Goal: Task Accomplishment & Management: Complete application form

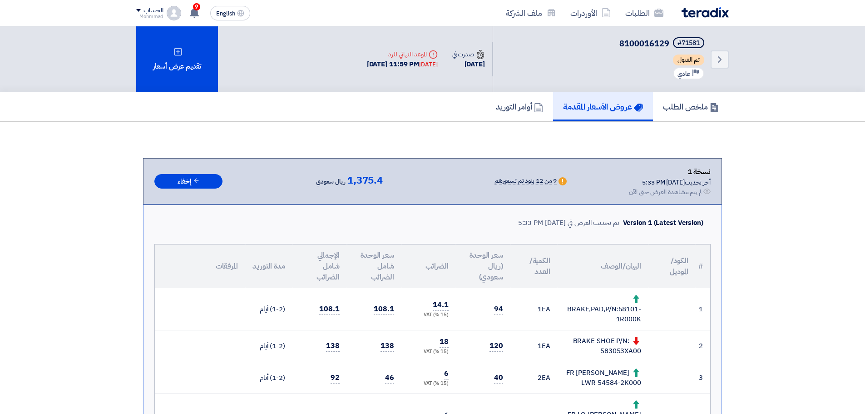
click at [167, 63] on div "تقديم عرض أسعار" at bounding box center [177, 59] width 82 height 66
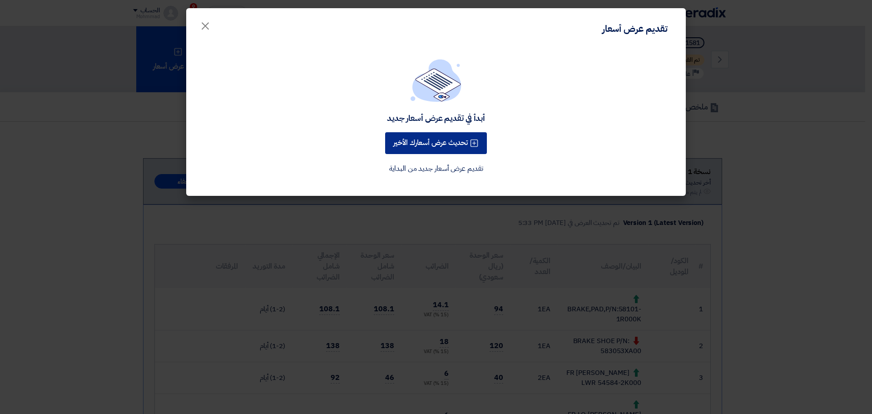
click at [452, 141] on button "تحديث عرض أسعارك الأخير" at bounding box center [436, 143] width 102 height 22
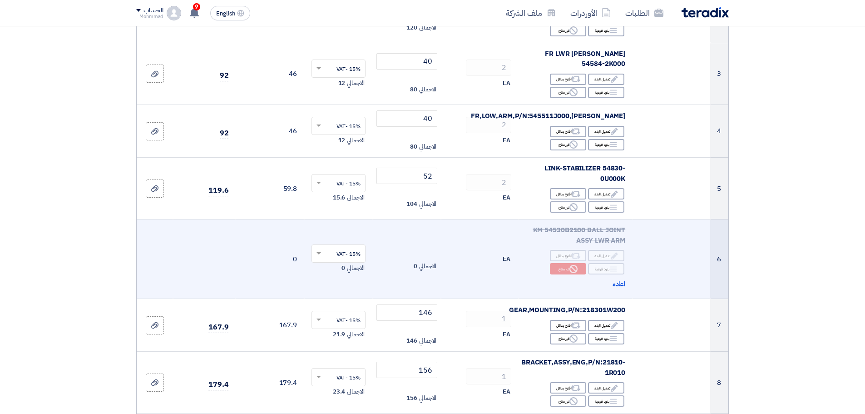
scroll to position [265, 0]
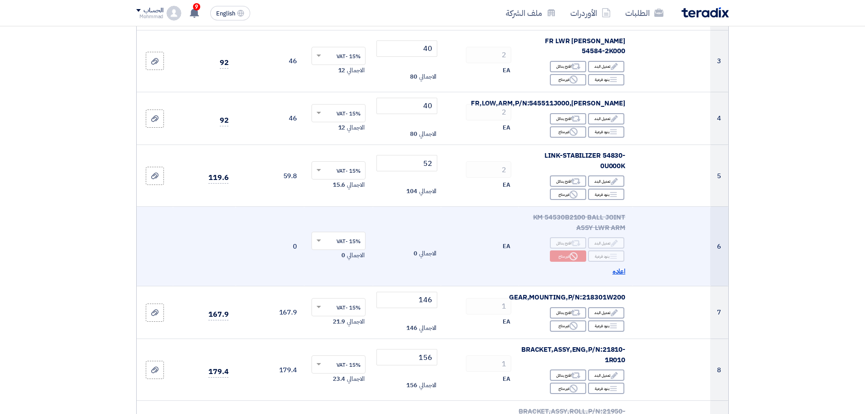
click at [616, 256] on td "KM 54530B2100 BALL JOINT ASSY LWR ARM Edit تعديل البند Alternative اقترح بدائل …" at bounding box center [575, 246] width 114 height 79
click at [622, 266] on span "اعاده" at bounding box center [618, 271] width 13 height 10
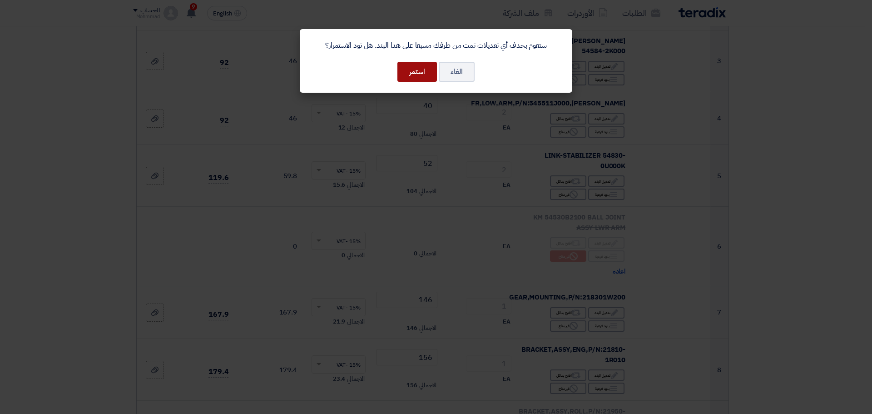
click at [414, 72] on button "استمر" at bounding box center [416, 72] width 39 height 20
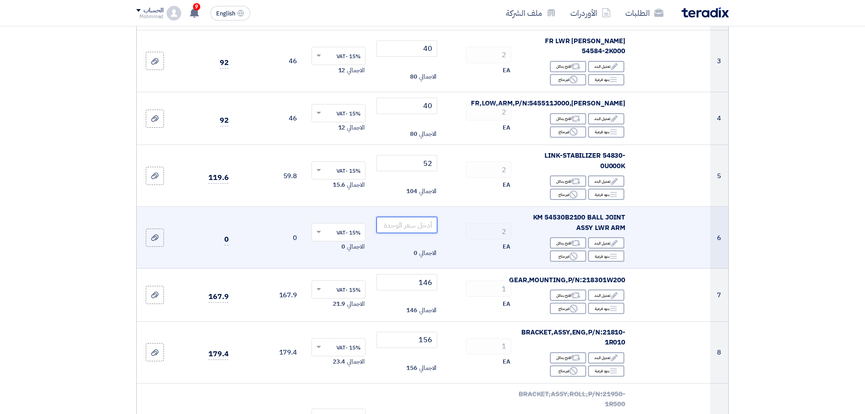
click at [419, 219] on input "number" at bounding box center [406, 225] width 61 height 16
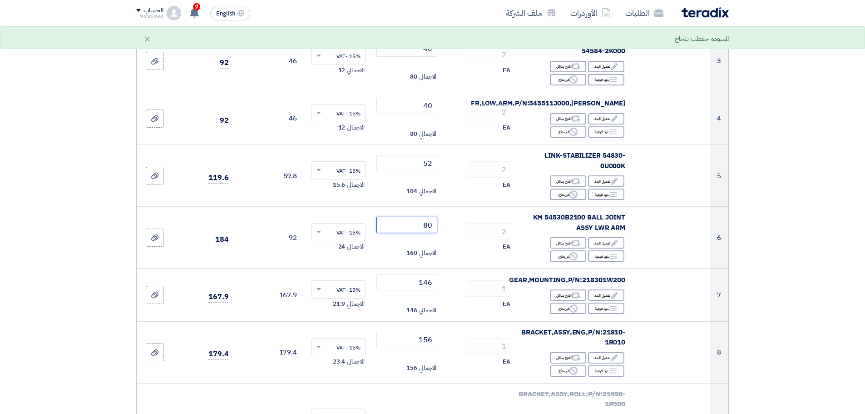
type input "80"
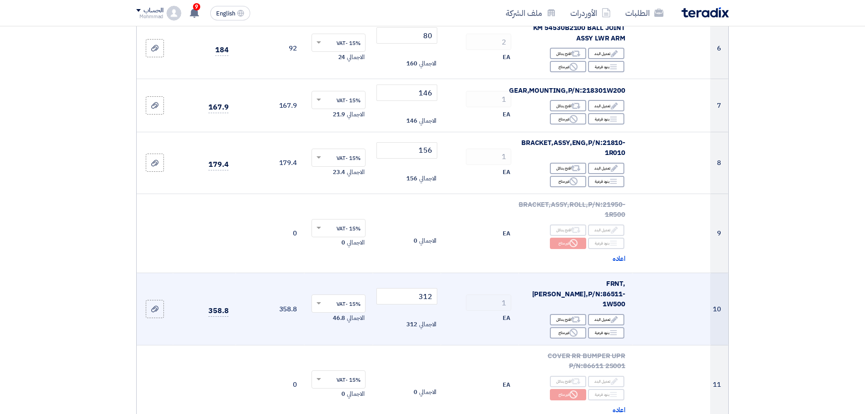
scroll to position [416, 0]
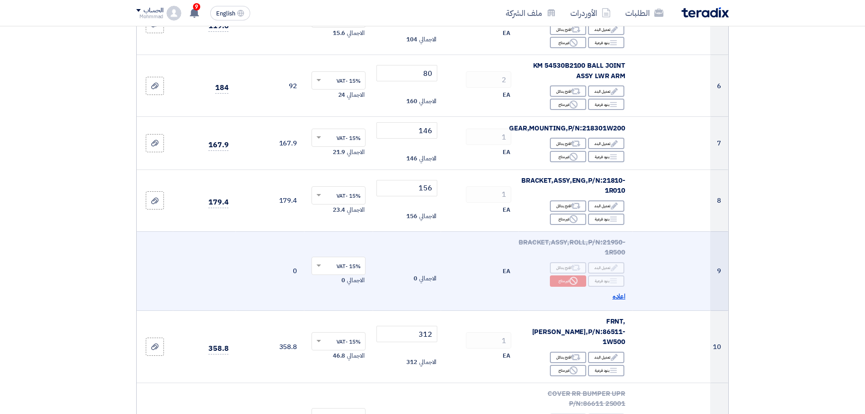
click at [620, 291] on span "اعاده" at bounding box center [618, 296] width 13 height 10
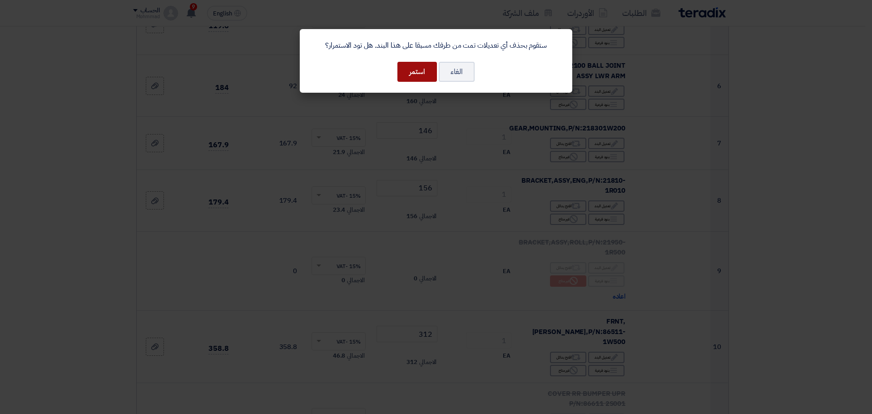
click at [411, 74] on button "استمر" at bounding box center [416, 72] width 39 height 20
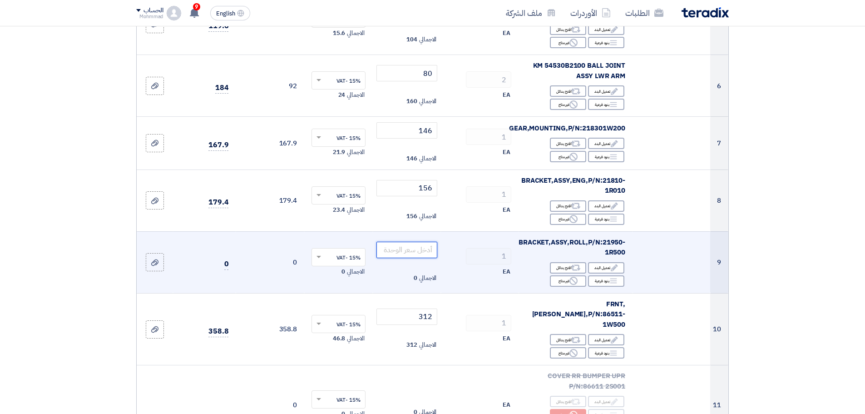
click at [396, 244] on input "number" at bounding box center [406, 249] width 61 height 16
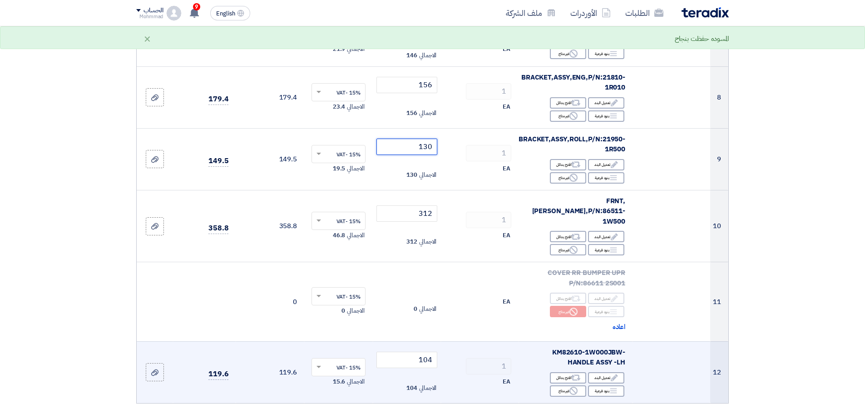
scroll to position [530, 0]
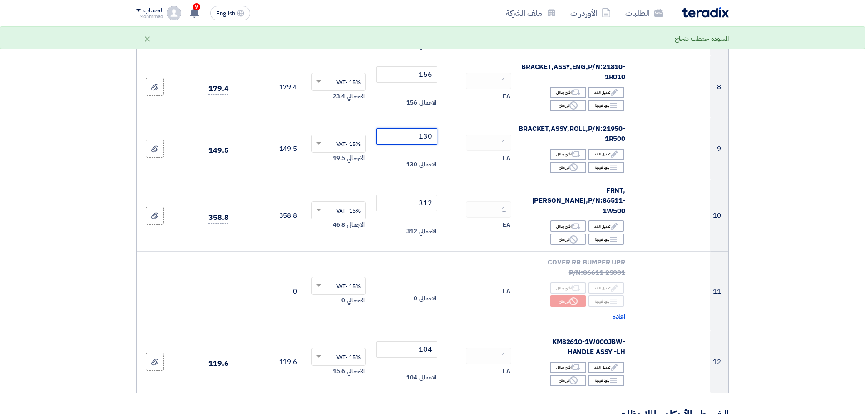
type input "130"
click at [842, 202] on section "تفاصيل الطلب # الكود/الموديل البيان/الوصف الكمية/العدد سعر الوحدة (SAR) الضرائب…" at bounding box center [432, 159] width 865 height 1209
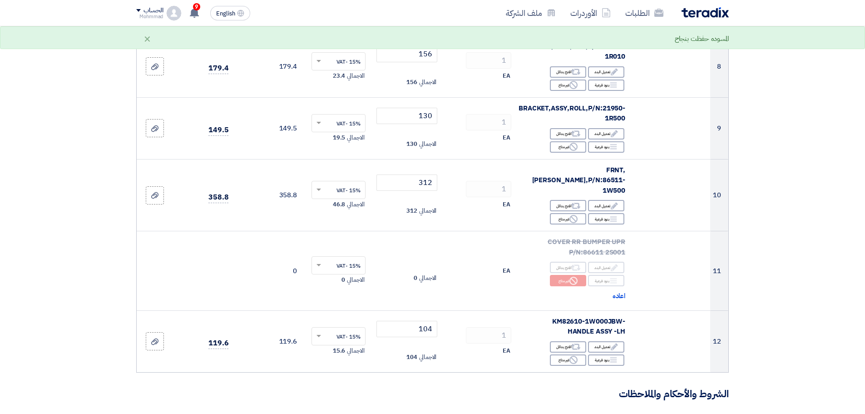
scroll to position [567, 0]
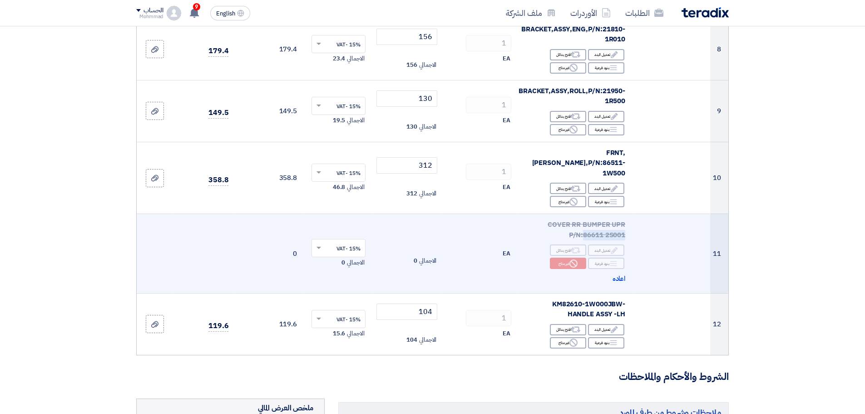
drag, startPoint x: 582, startPoint y: 216, endPoint x: 629, endPoint y: 215, distance: 46.8
click at [629, 215] on td "COVER RR BUMPER UPR P/N:86611 2S001 Edit تعديل البند Alternative اقترح بدائل Br…" at bounding box center [575, 253] width 114 height 79
copy span "86611 2S001"
click at [621, 273] on span "اعاده" at bounding box center [618, 278] width 13 height 10
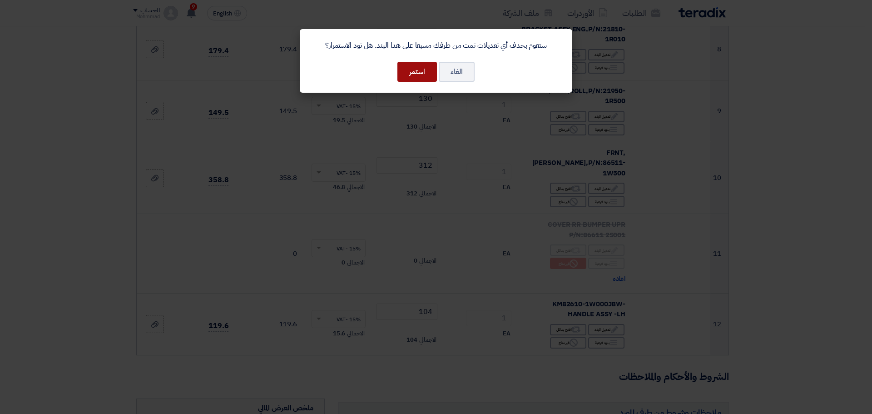
click at [416, 70] on button "استمر" at bounding box center [416, 72] width 39 height 20
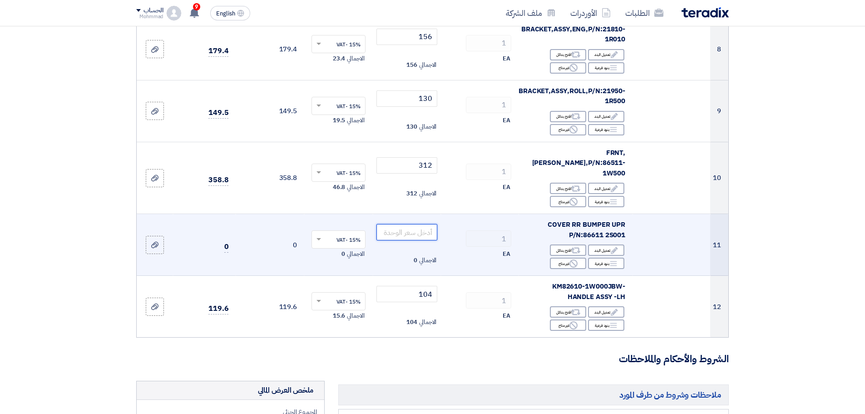
click at [408, 224] on input "number" at bounding box center [406, 232] width 61 height 16
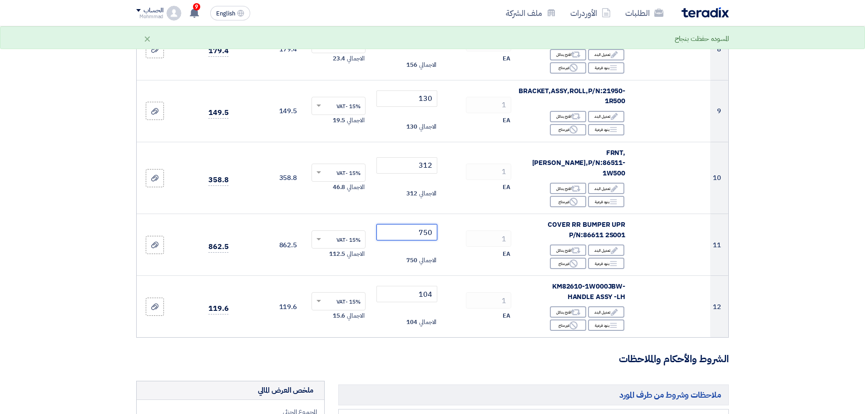
type input "750"
click at [769, 248] on section "تفاصيل الطلب # الكود/الموديل البيان/الوصف الكمية/العدد سعر الوحدة (SAR) الضرائب…" at bounding box center [432, 112] width 865 height 1191
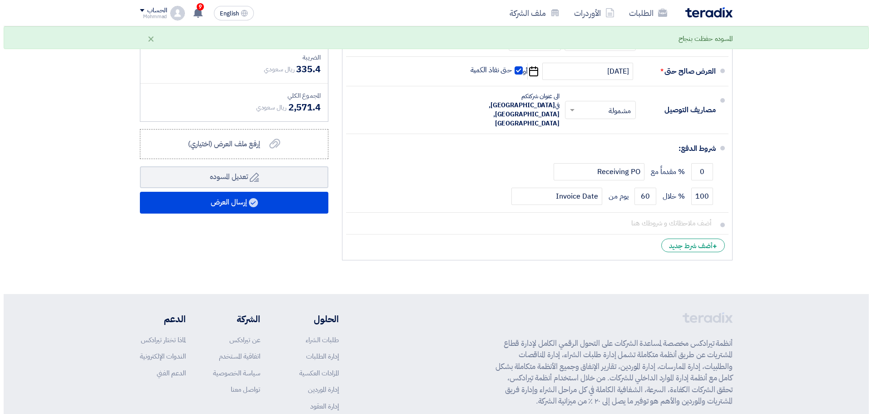
scroll to position [984, 0]
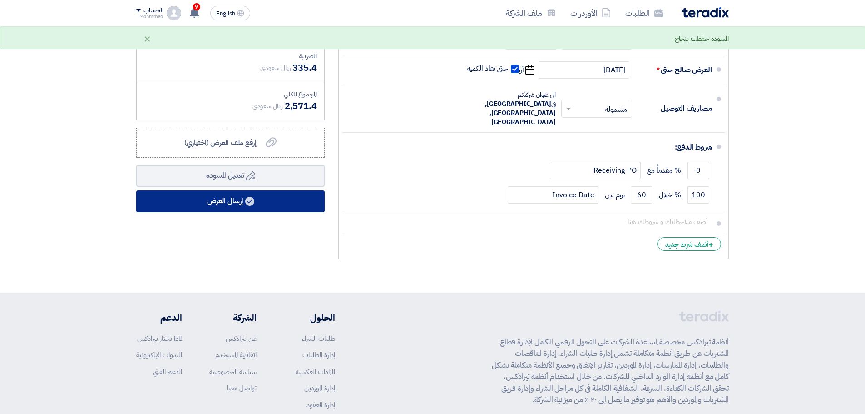
click at [201, 190] on button "إرسال العرض" at bounding box center [230, 201] width 188 height 22
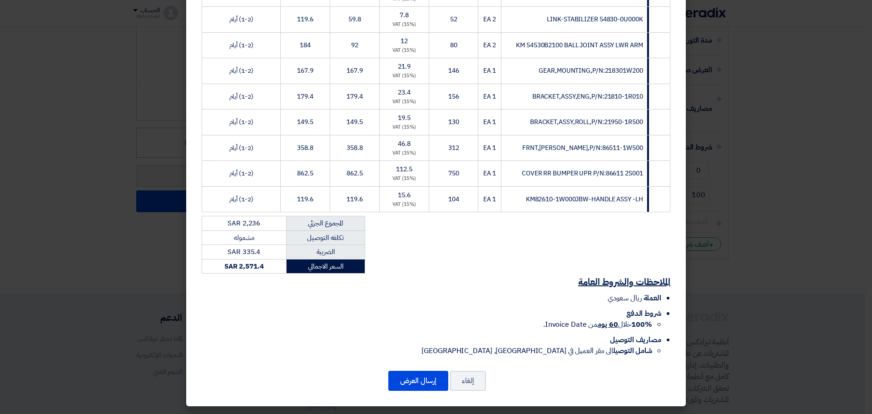
scroll to position [269, 0]
click at [421, 389] on button "إرسال العرض" at bounding box center [418, 380] width 60 height 20
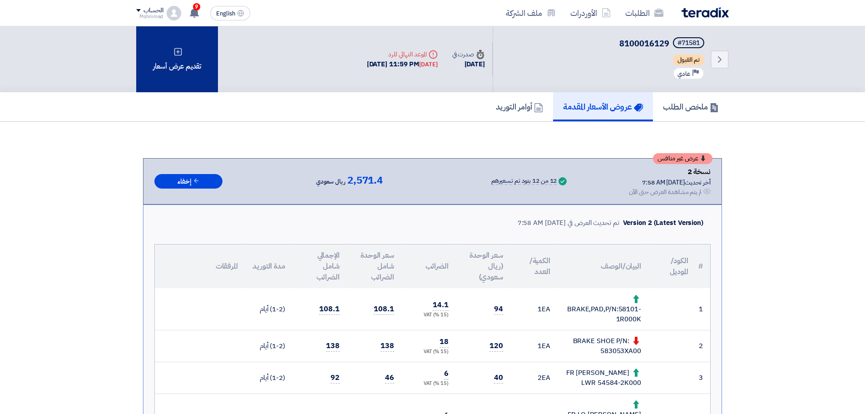
click at [192, 76] on div "تقديم عرض أسعار" at bounding box center [177, 59] width 82 height 66
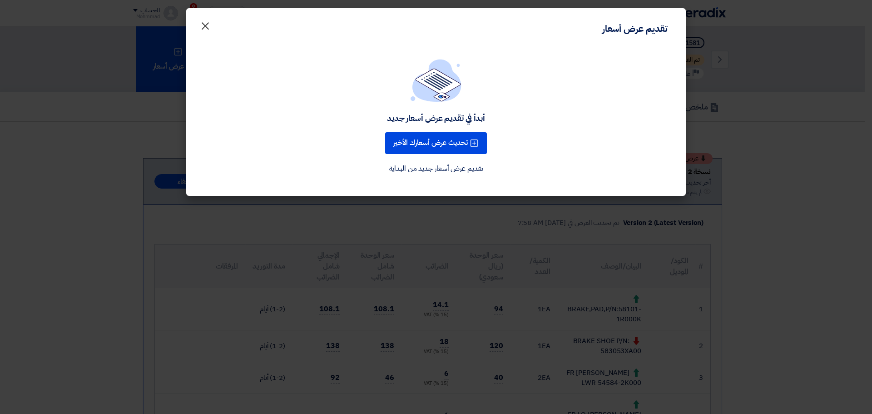
click at [209, 27] on span "×" at bounding box center [205, 25] width 11 height 27
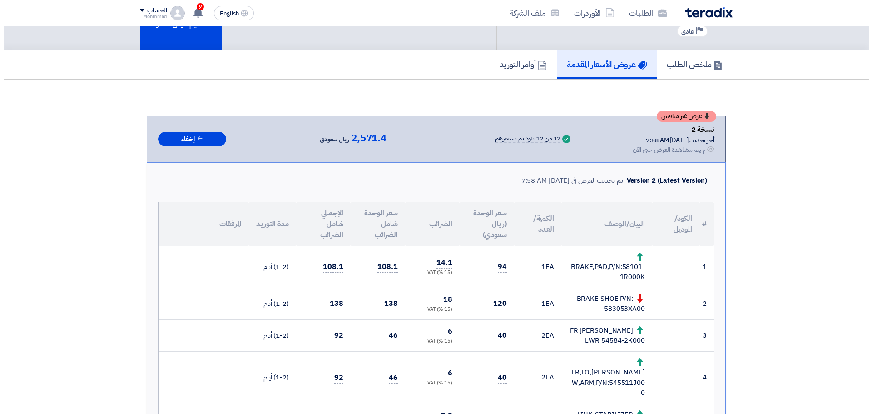
scroll to position [38, 0]
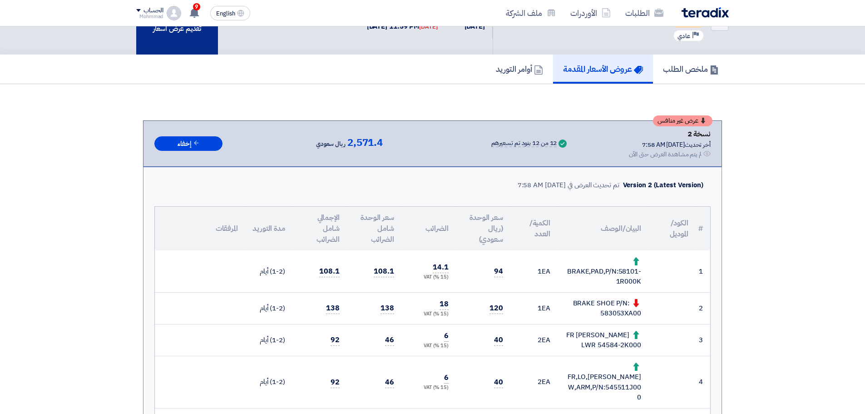
click at [172, 34] on div "تقديم عرض أسعار" at bounding box center [177, 22] width 82 height 66
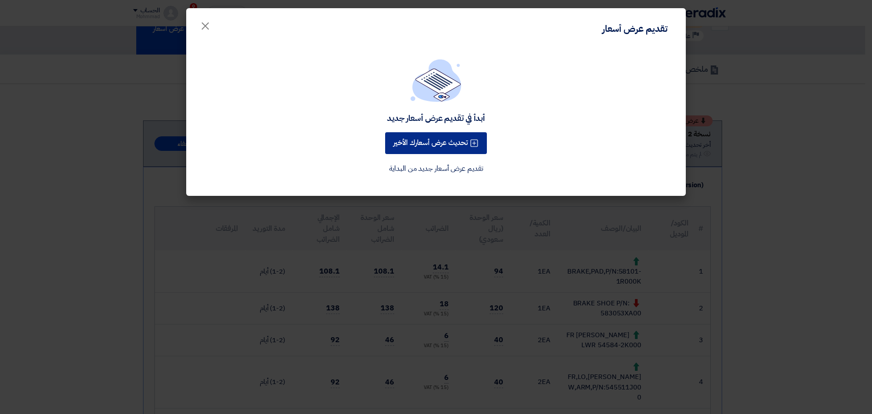
click at [410, 142] on button "تحديث عرض أسعارك الأخير" at bounding box center [436, 143] width 102 height 22
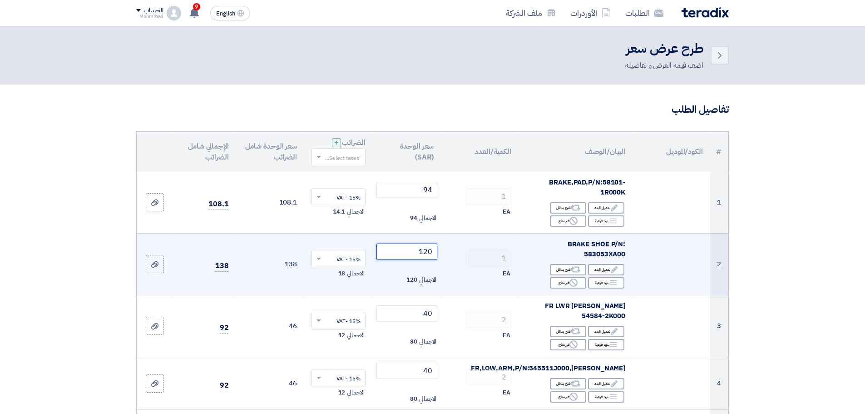
click at [429, 252] on input "120" at bounding box center [406, 251] width 61 height 16
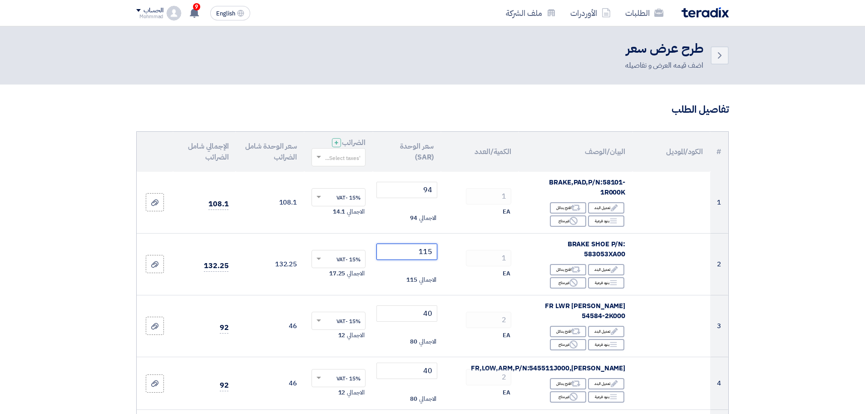
type input "115"
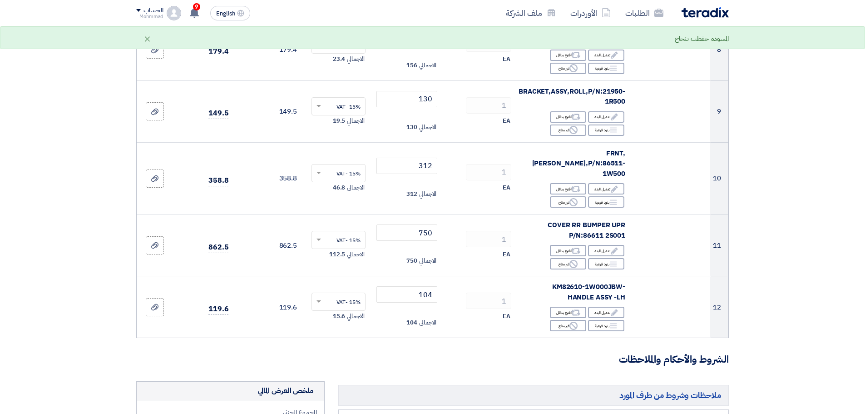
scroll to position [567, 0]
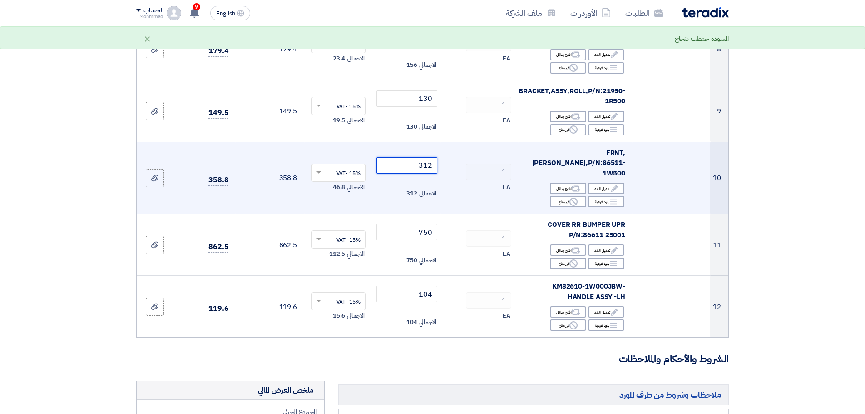
click at [426, 157] on input "312" at bounding box center [406, 165] width 61 height 16
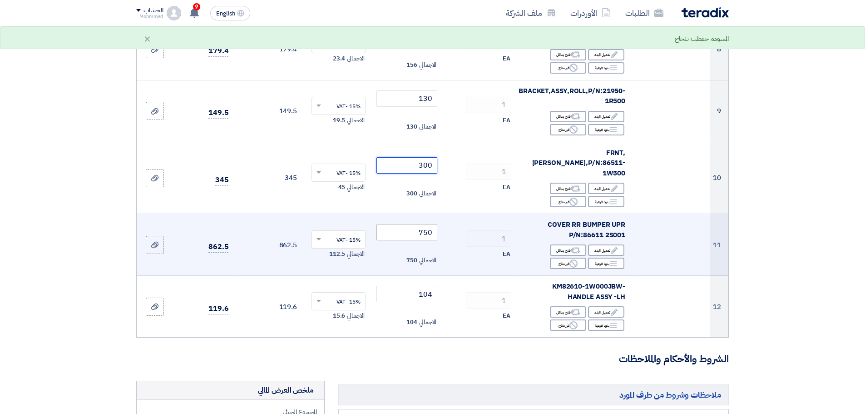
type input "300"
click at [429, 224] on input "750" at bounding box center [406, 232] width 61 height 16
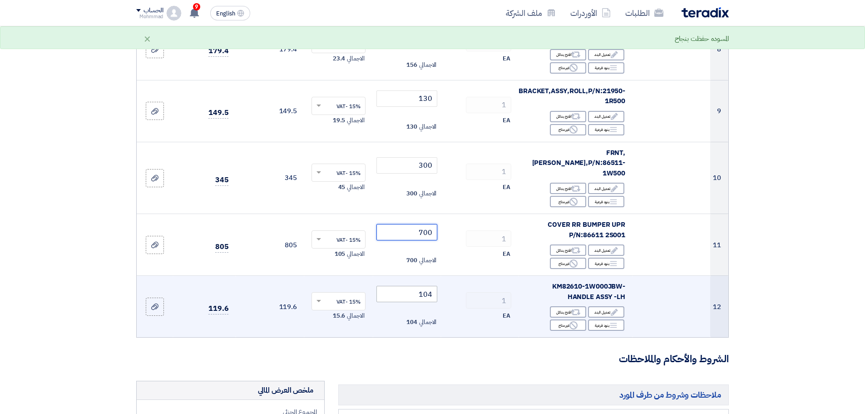
type input "700"
click at [428, 286] on input "104" at bounding box center [406, 294] width 61 height 16
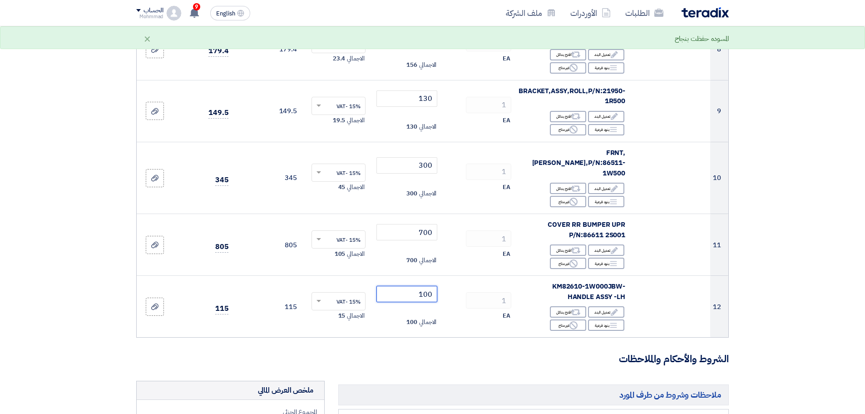
type input "100"
click at [852, 290] on section "تفاصيل الطلب # الكود/الموديل البيان/الوصف الكمية/العدد سعر الوحدة (SAR) الضرائب…" at bounding box center [432, 112] width 865 height 1191
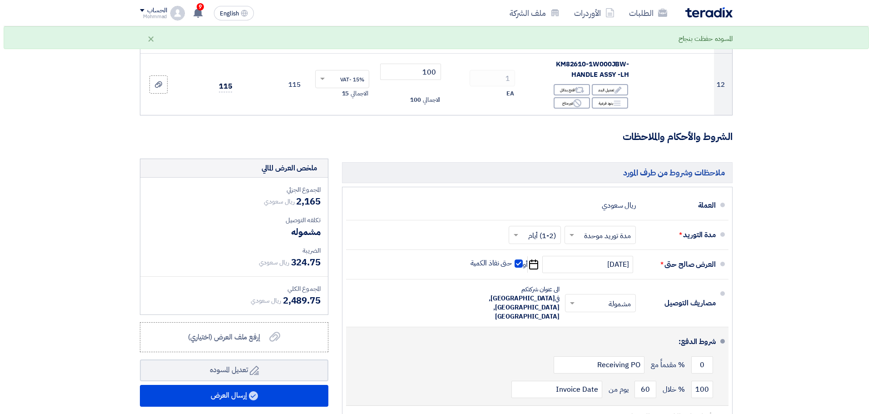
scroll to position [794, 0]
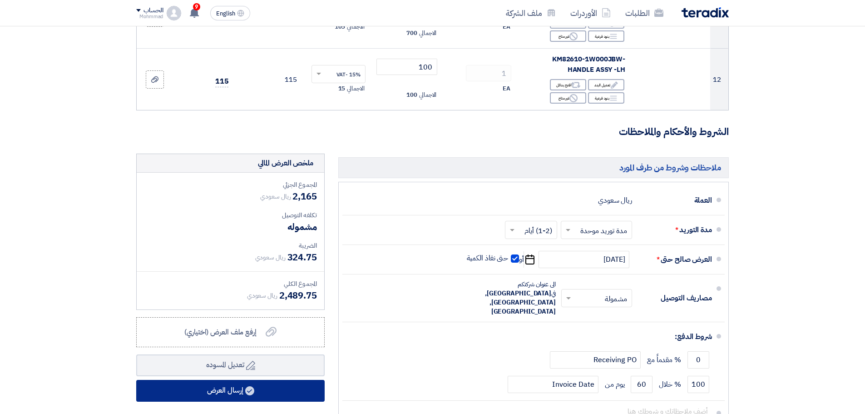
click at [258, 379] on button "إرسال العرض" at bounding box center [230, 390] width 188 height 22
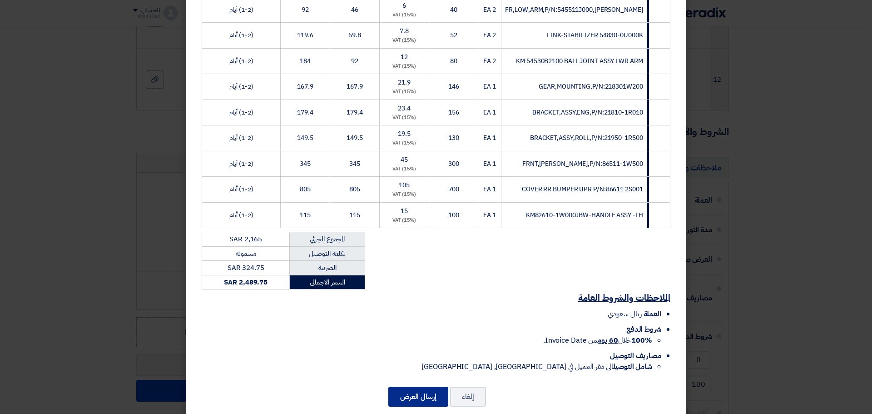
scroll to position [269, 0]
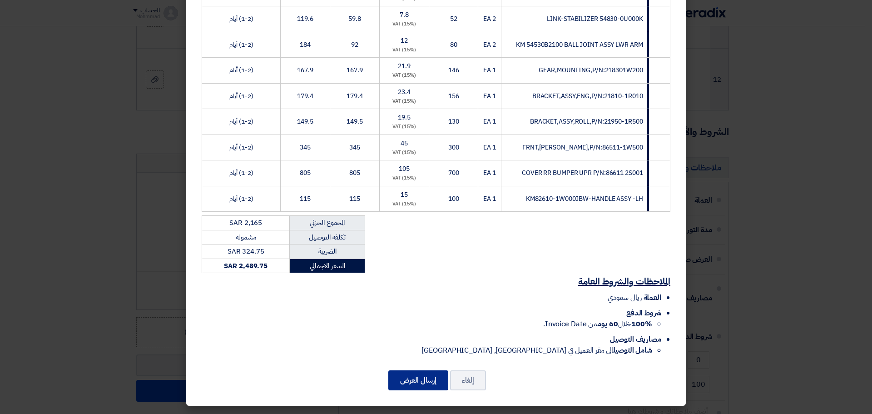
click at [421, 384] on button "إرسال العرض" at bounding box center [418, 380] width 60 height 20
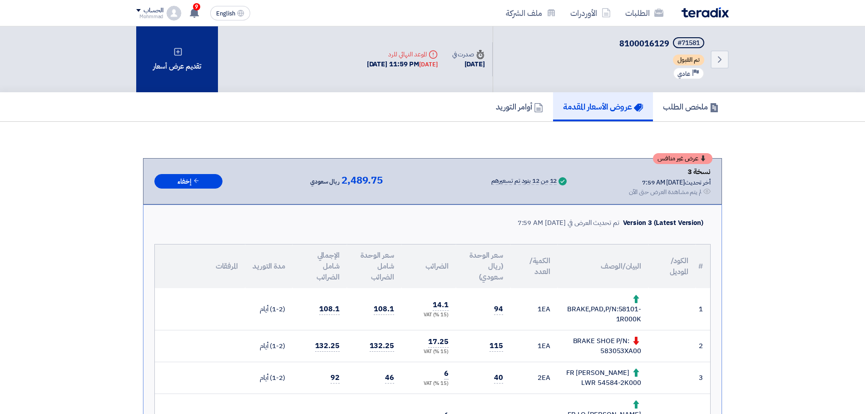
click at [172, 49] on div "تقديم عرض أسعار" at bounding box center [177, 59] width 82 height 66
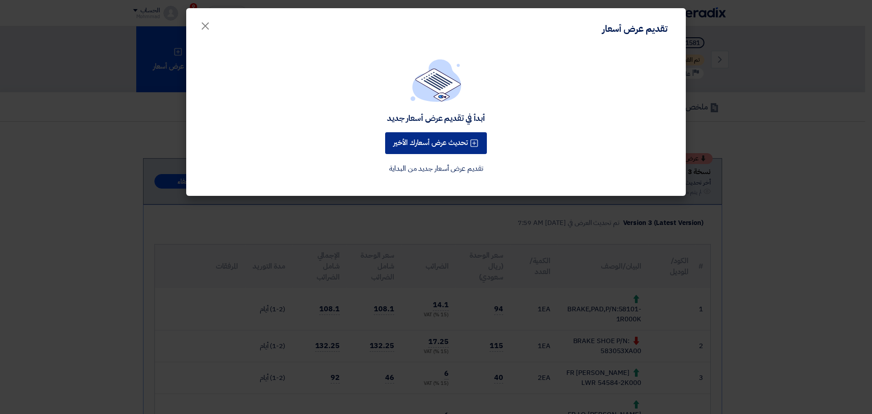
click at [421, 146] on button "تحديث عرض أسعارك الأخير" at bounding box center [436, 143] width 102 height 22
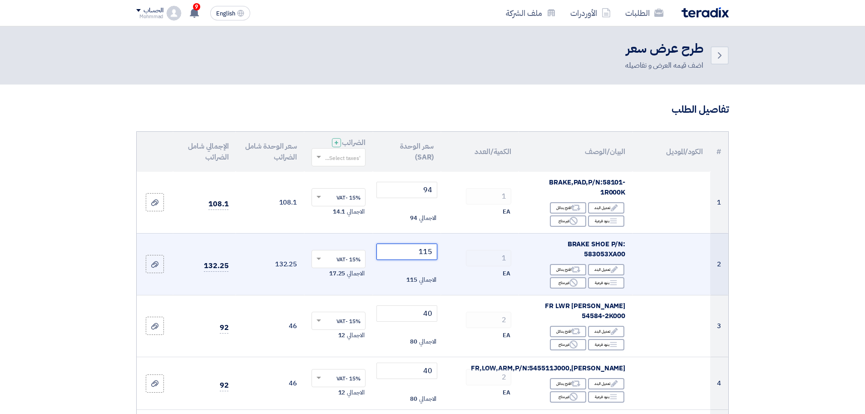
click at [429, 249] on input "115" at bounding box center [406, 251] width 61 height 16
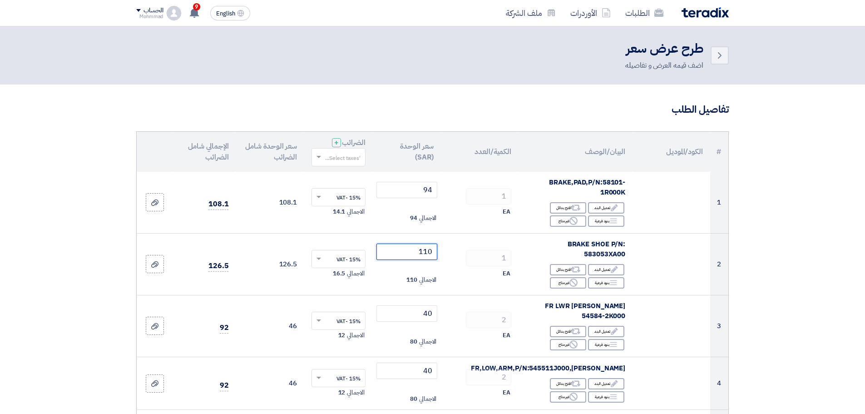
type input "110"
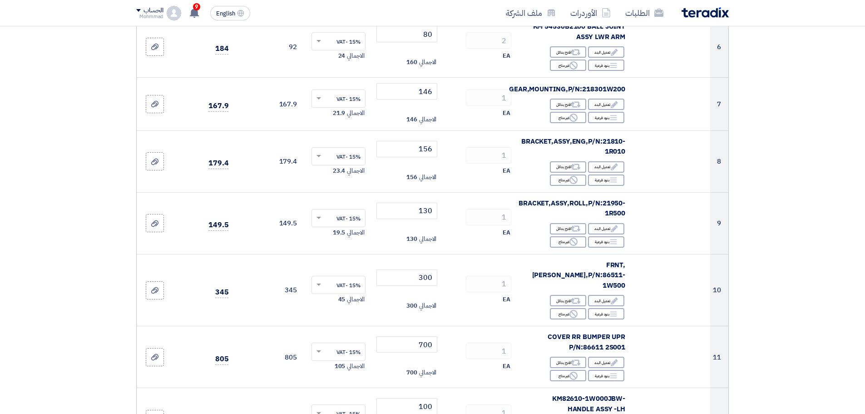
scroll to position [530, 0]
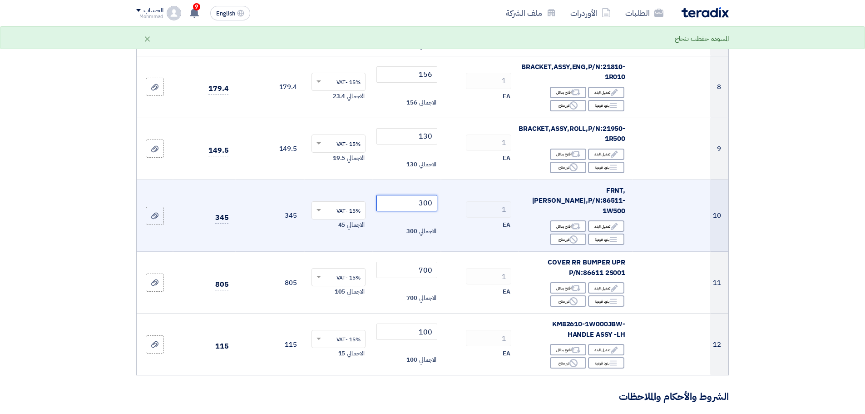
click at [423, 195] on input "300" at bounding box center [406, 203] width 61 height 16
click at [428, 195] on input "300" at bounding box center [406, 203] width 61 height 16
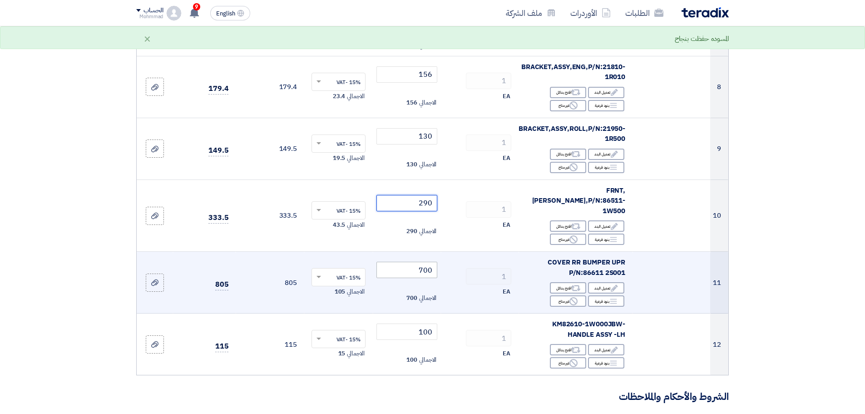
type input "290"
click at [426, 261] on input "700" at bounding box center [406, 269] width 61 height 16
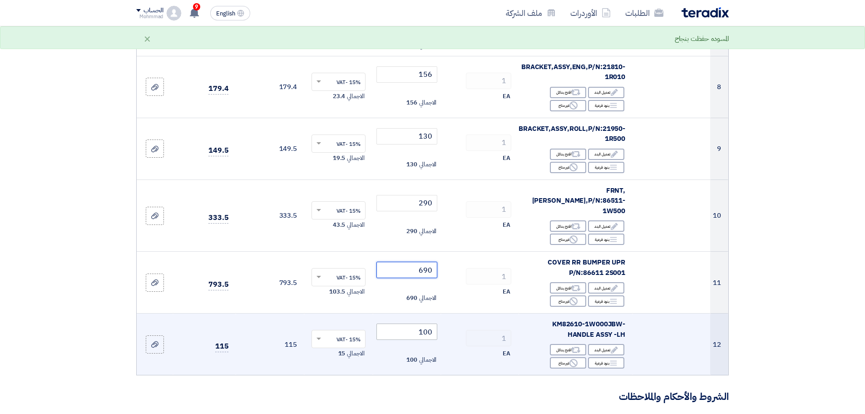
type input "690"
click at [424, 323] on input "100" at bounding box center [406, 331] width 61 height 16
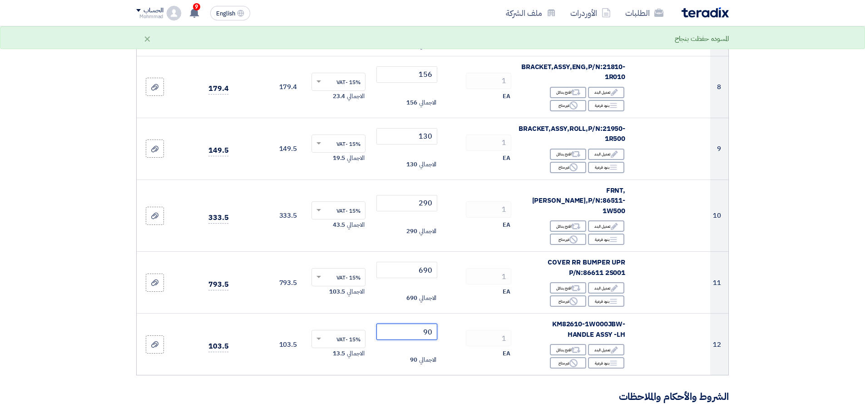
type input "90"
click at [810, 307] on section "تفاصيل الطلب # الكود/الموديل البيان/الوصف الكمية/العدد سعر الوحدة (SAR) الضرائب…" at bounding box center [432, 150] width 865 height 1191
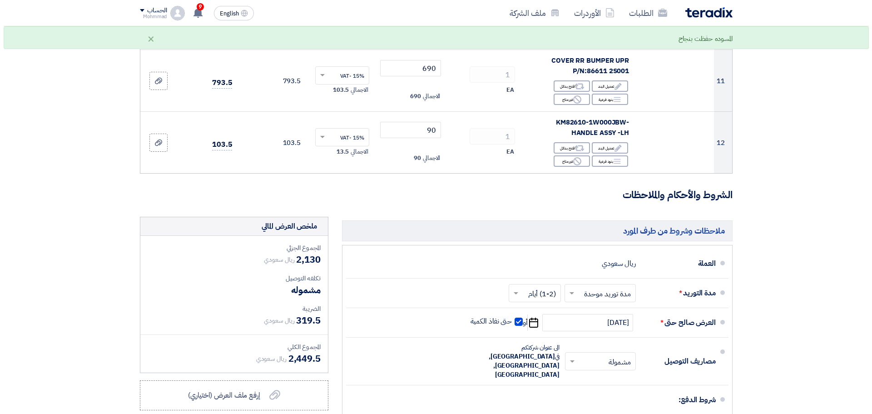
scroll to position [870, 0]
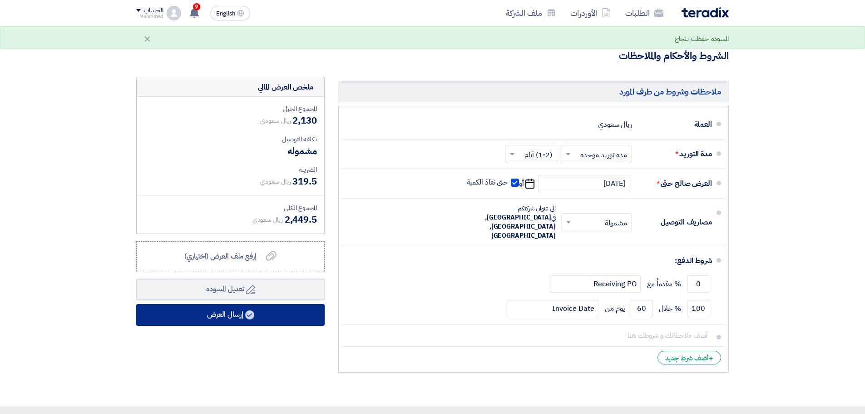
click at [248, 304] on button "إرسال العرض" at bounding box center [230, 315] width 188 height 22
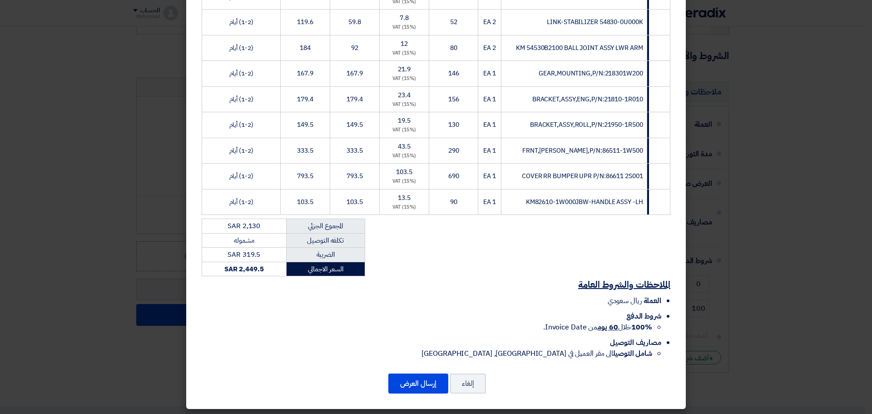
scroll to position [269, 0]
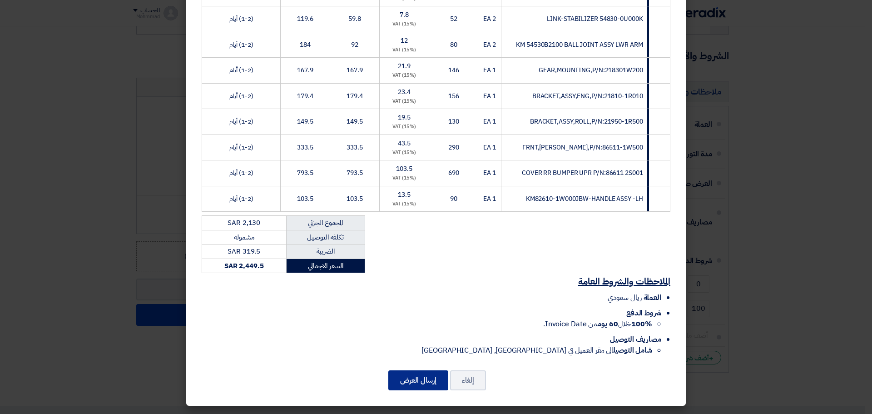
click at [438, 383] on button "إرسال العرض" at bounding box center [418, 380] width 60 height 20
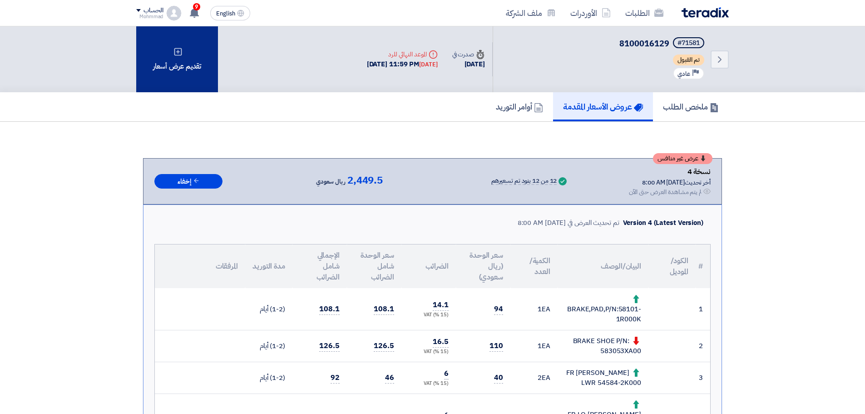
click at [172, 69] on div "تقديم عرض أسعار" at bounding box center [177, 59] width 82 height 66
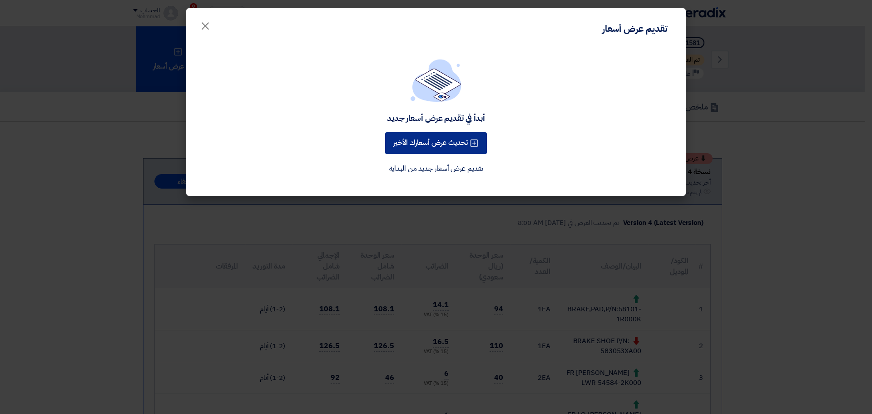
click at [437, 133] on button "تحديث عرض أسعارك الأخير" at bounding box center [436, 143] width 102 height 22
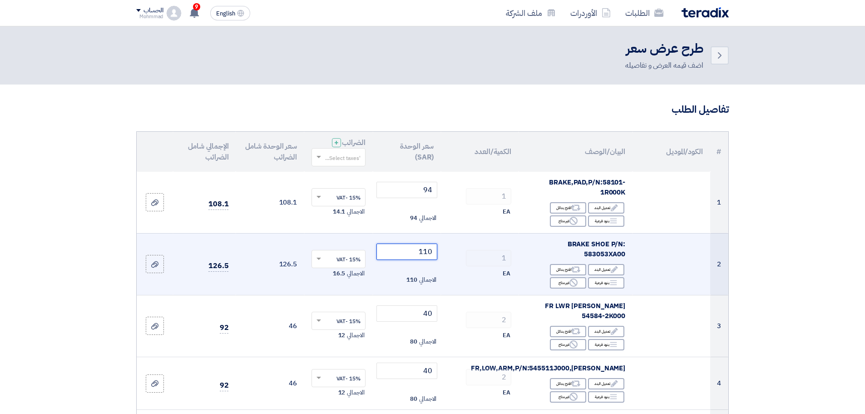
click at [429, 255] on input "110" at bounding box center [406, 251] width 61 height 16
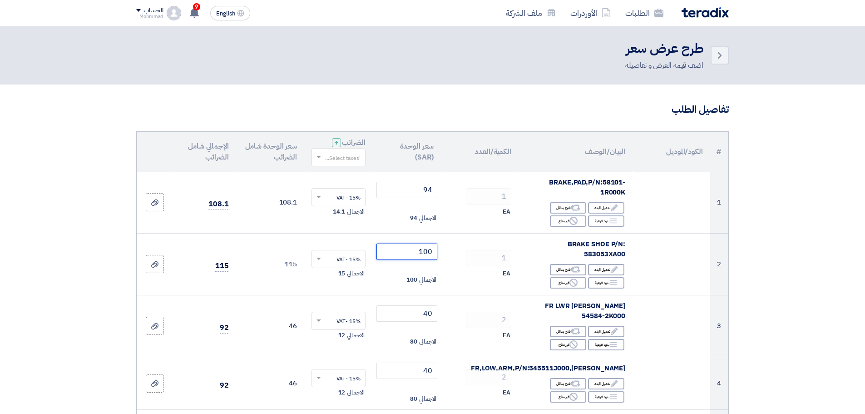
type input "100"
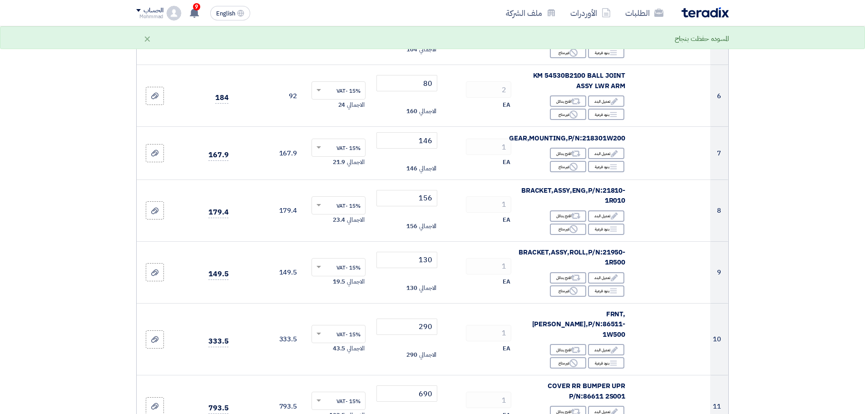
scroll to position [416, 0]
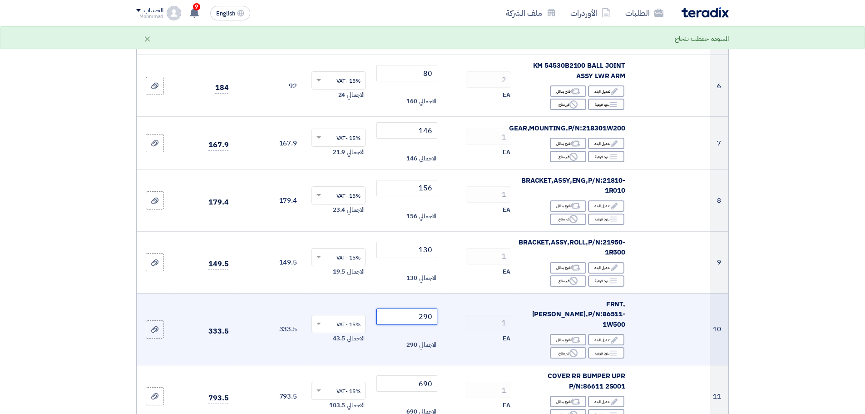
click at [424, 308] on input "290" at bounding box center [406, 316] width 61 height 16
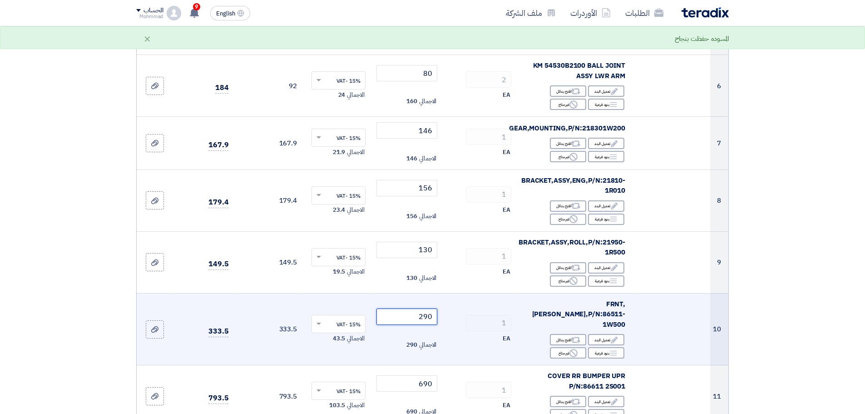
click at [424, 308] on input "290" at bounding box center [406, 316] width 61 height 16
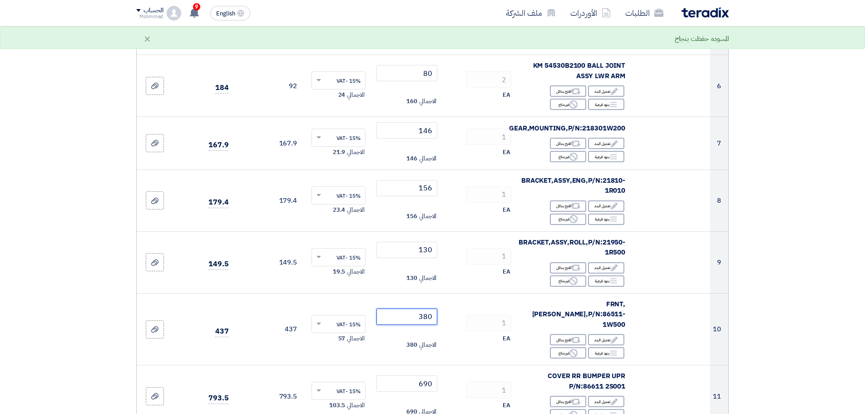
type input "380"
click at [828, 277] on section "تفاصيل الطلب # الكود/الموديل البيان/الوصف الكمية/العدد سعر الوحدة (SAR) الضرائب…" at bounding box center [432, 263] width 865 height 1191
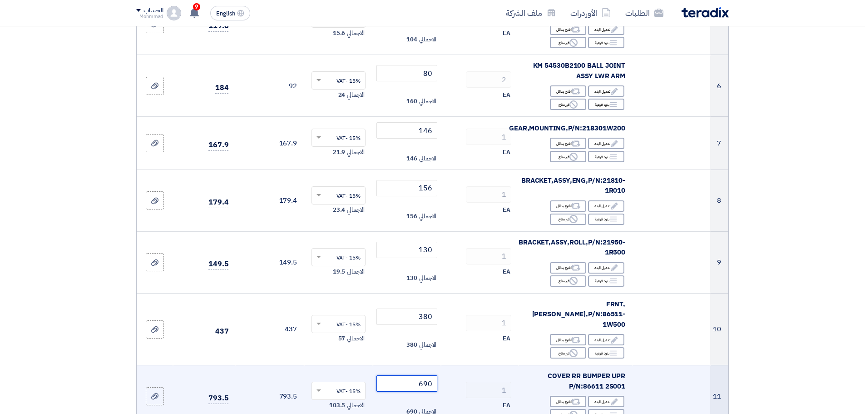
click at [424, 375] on input "690" at bounding box center [406, 383] width 61 height 16
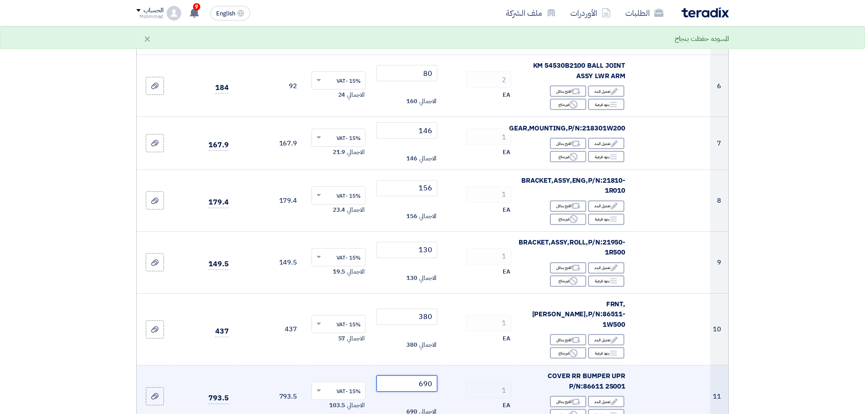
click at [424, 375] on input "690" at bounding box center [406, 383] width 61 height 16
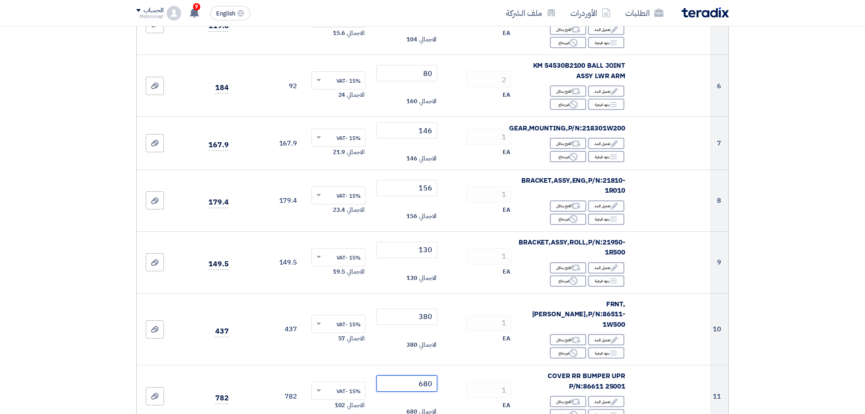
type input "680"
click at [835, 301] on section "تفاصيل الطلب # الكود/الموديل البيان/الوصف الكمية/العدد سعر الوحدة (SAR) الضرائب…" at bounding box center [432, 263] width 865 height 1191
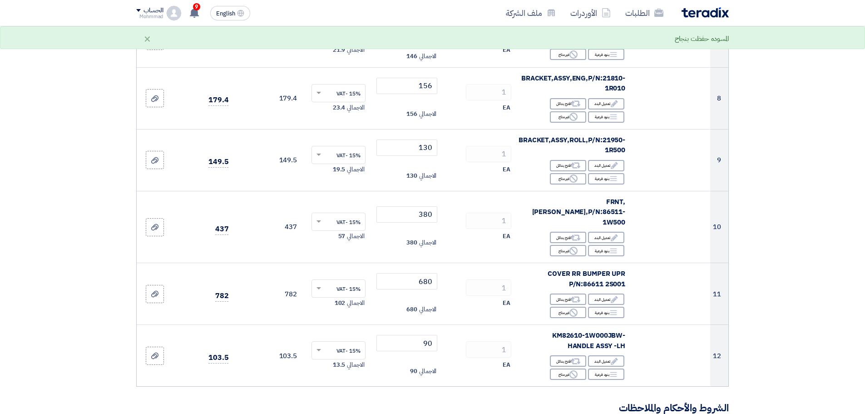
scroll to position [605, 0]
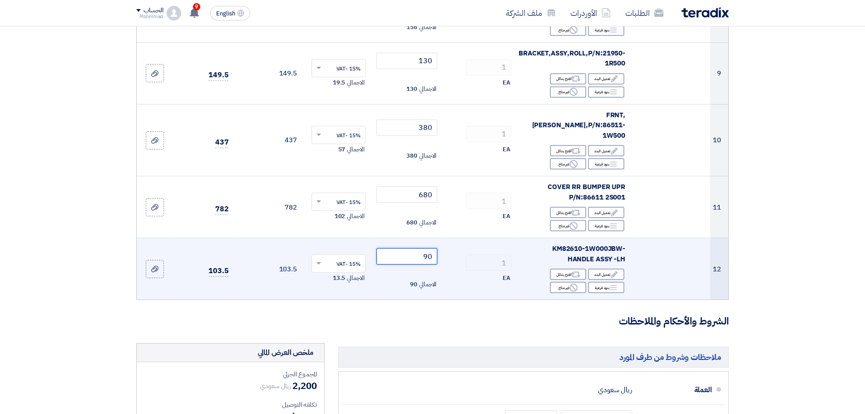
click at [435, 248] on input "90" at bounding box center [406, 256] width 61 height 16
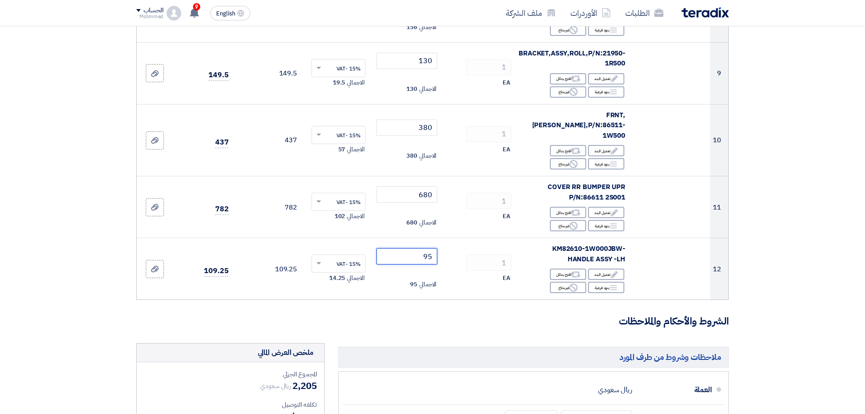
type input "95"
click at [796, 221] on section "تفاصيل الطلب # الكود/الموديل البيان/الوصف الكمية/العدد سعر الوحدة (SAR) الضرائب…" at bounding box center [432, 74] width 865 height 1191
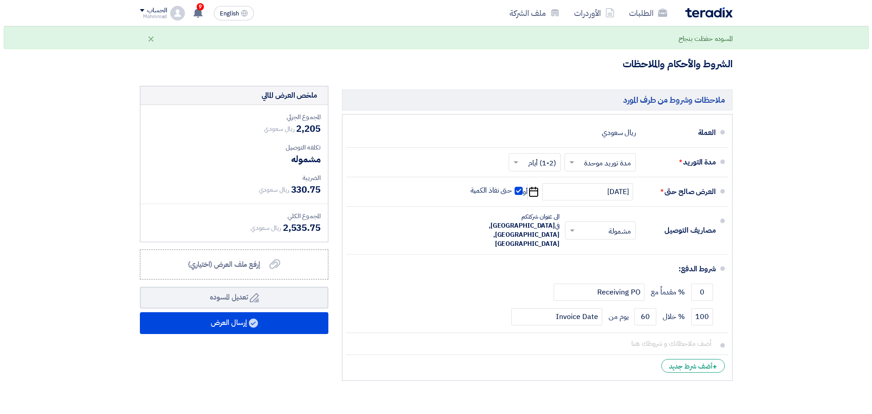
scroll to position [984, 0]
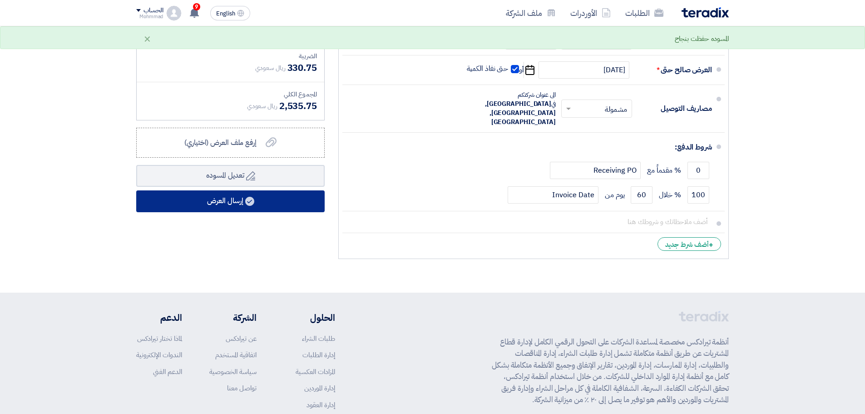
click at [217, 190] on button "إرسال العرض" at bounding box center [230, 201] width 188 height 22
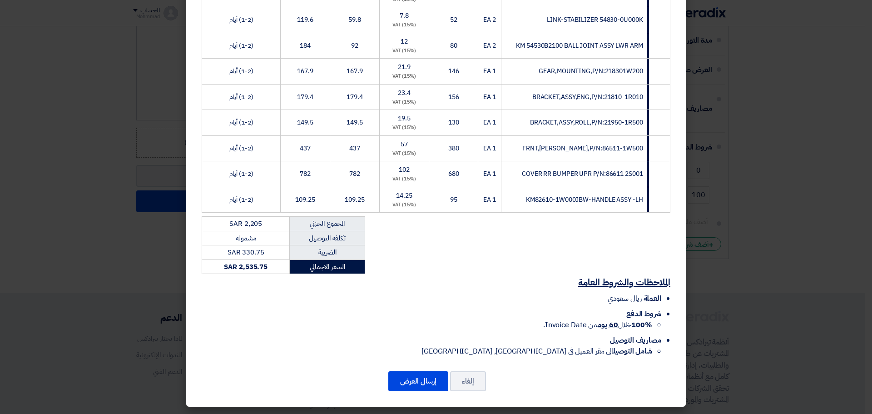
scroll to position [269, 0]
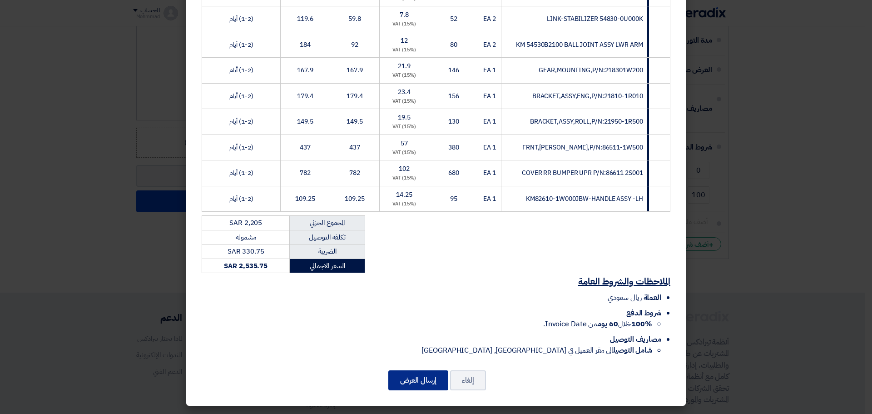
click at [422, 386] on button "إرسال العرض" at bounding box center [418, 380] width 60 height 20
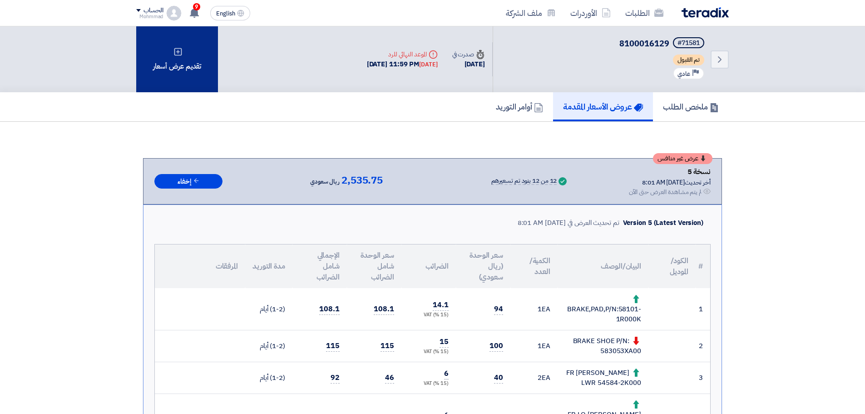
click at [166, 66] on div "تقديم عرض أسعار" at bounding box center [177, 59] width 82 height 66
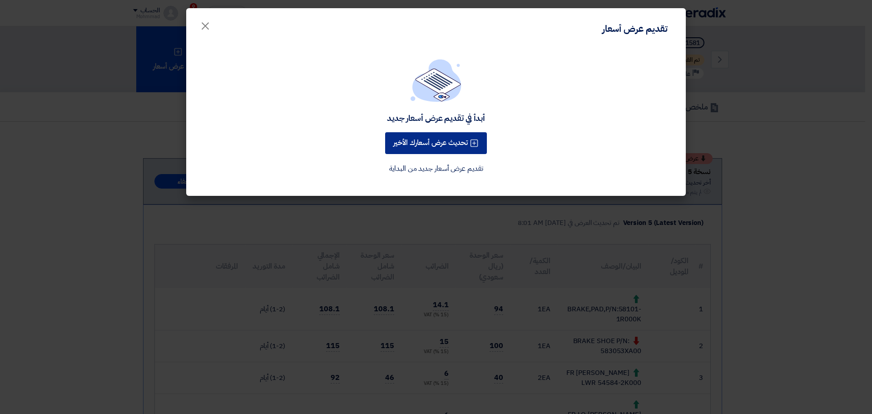
click at [425, 144] on button "تحديث عرض أسعارك الأخير" at bounding box center [436, 143] width 102 height 22
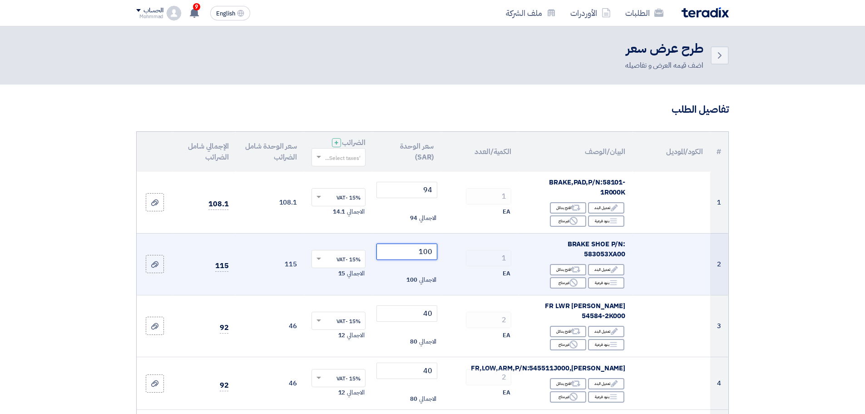
click at [429, 252] on input "100" at bounding box center [406, 251] width 61 height 16
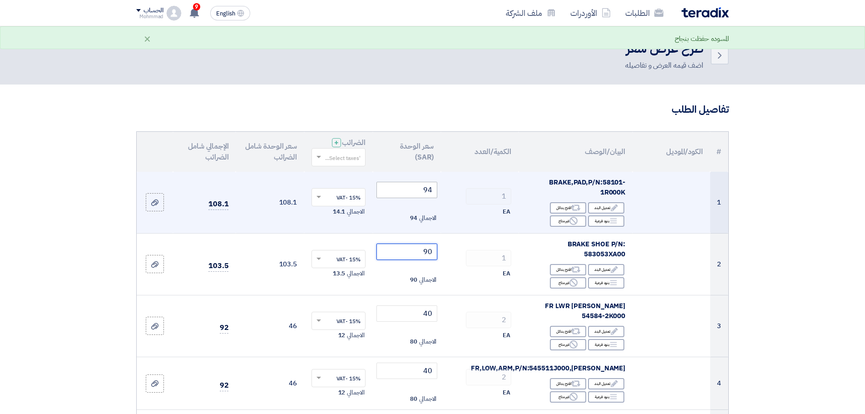
type input "90"
click at [428, 193] on input "94" at bounding box center [406, 190] width 61 height 16
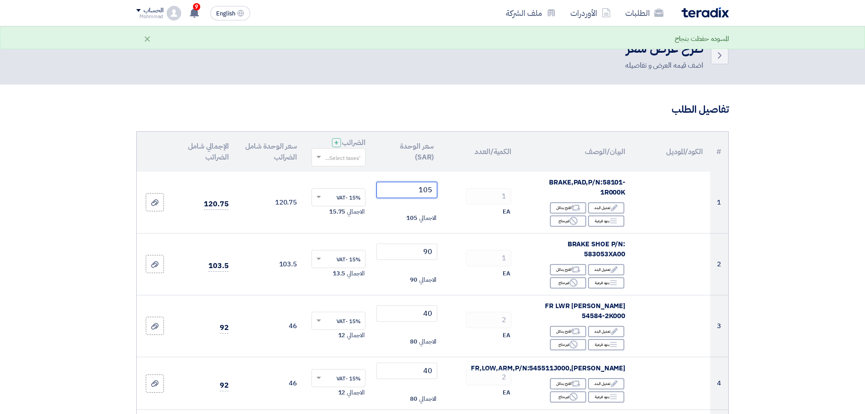
type input "105"
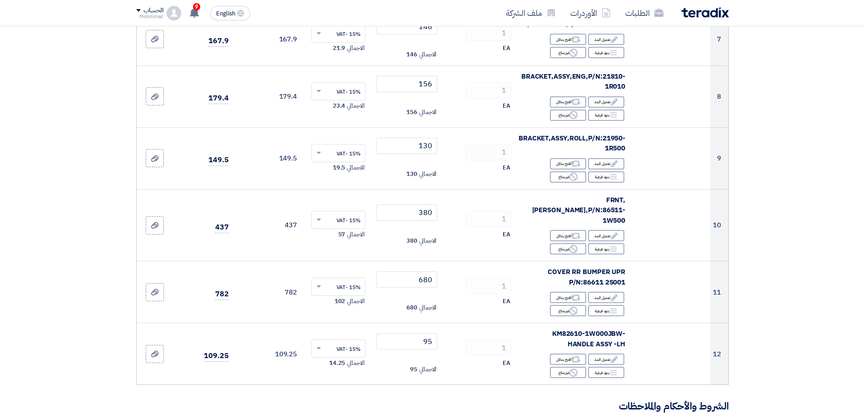
scroll to position [530, 0]
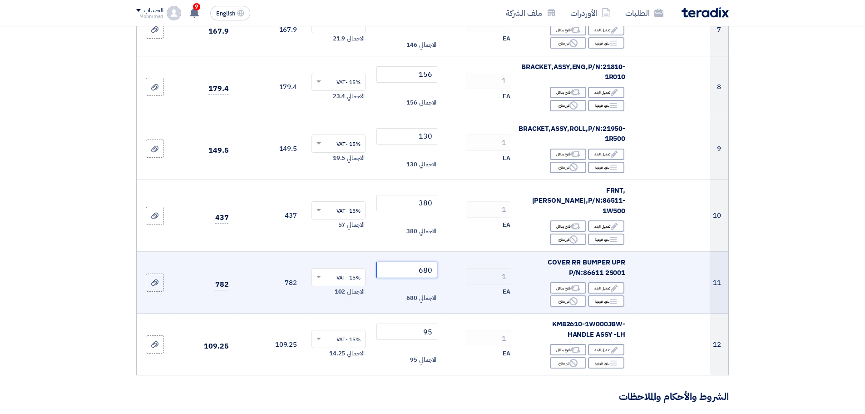
click at [427, 261] on input "680" at bounding box center [406, 269] width 61 height 16
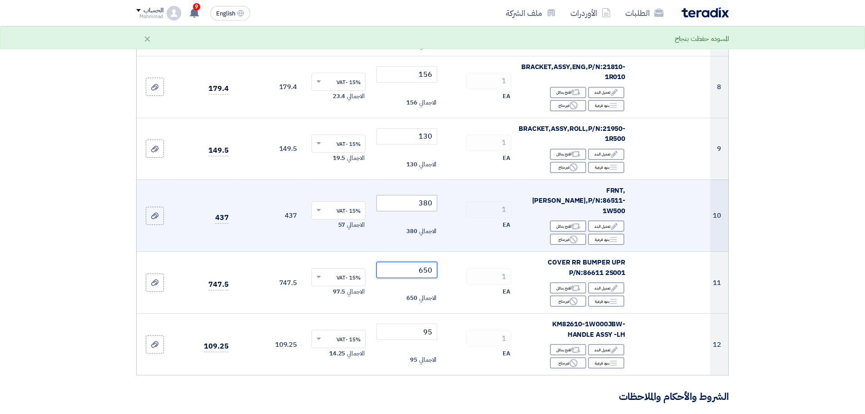
type input "650"
click at [427, 195] on input "380" at bounding box center [406, 203] width 61 height 16
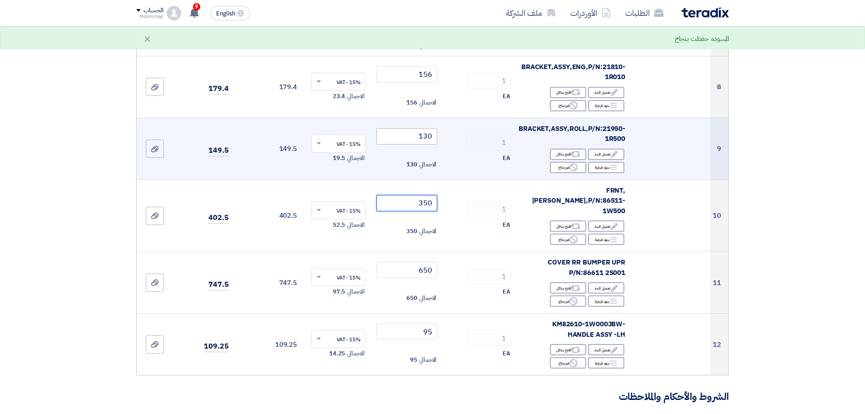
type input "350"
click at [424, 128] on input "130" at bounding box center [406, 136] width 61 height 16
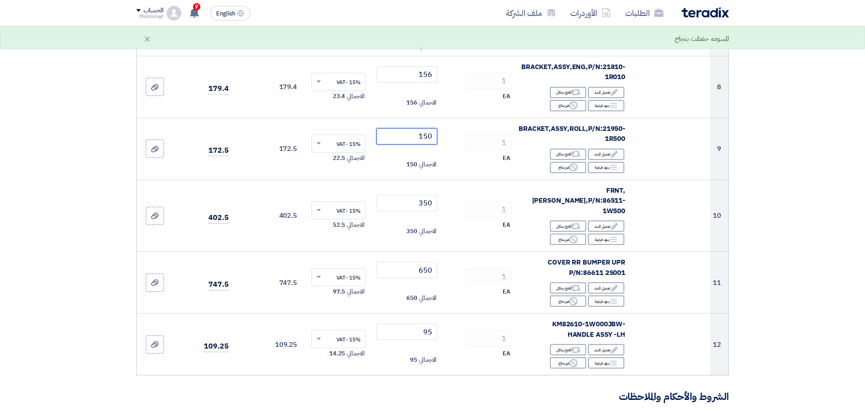
type input "150"
click at [774, 179] on section "تفاصيل الطلب # الكود/الموديل البيان/الوصف الكمية/العدد سعر الوحدة (SAR) الضرائب…" at bounding box center [432, 150] width 865 height 1191
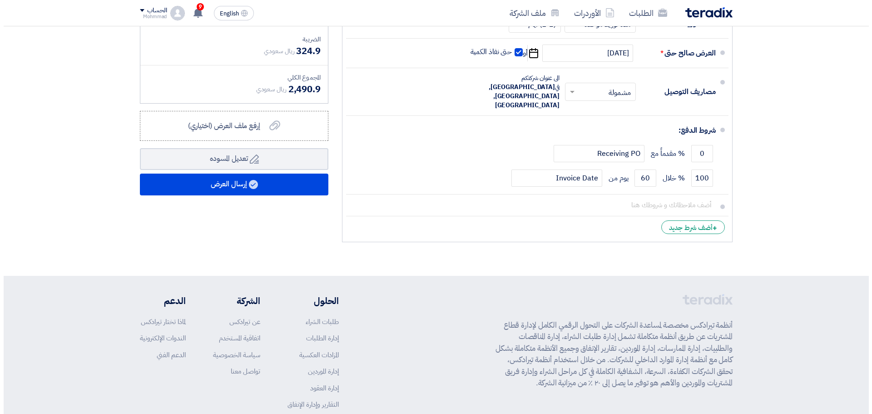
scroll to position [1021, 0]
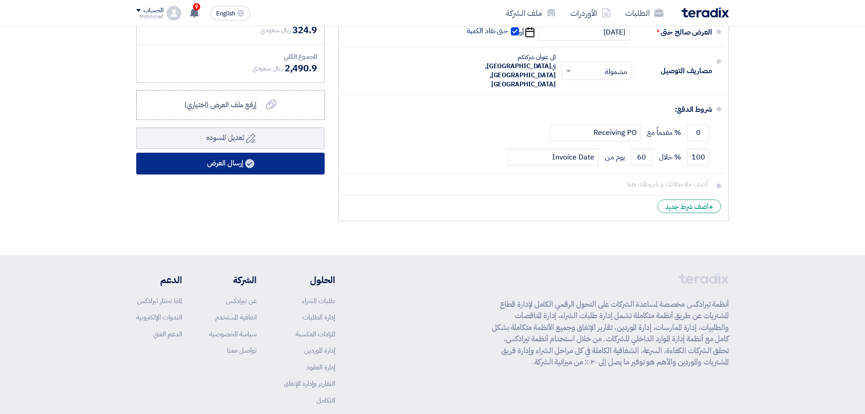
click at [256, 153] on button "إرسال العرض" at bounding box center [230, 164] width 188 height 22
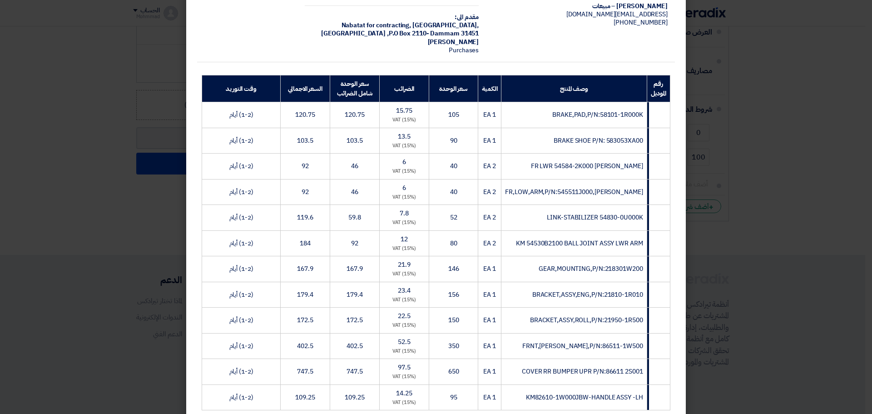
scroll to position [265, 0]
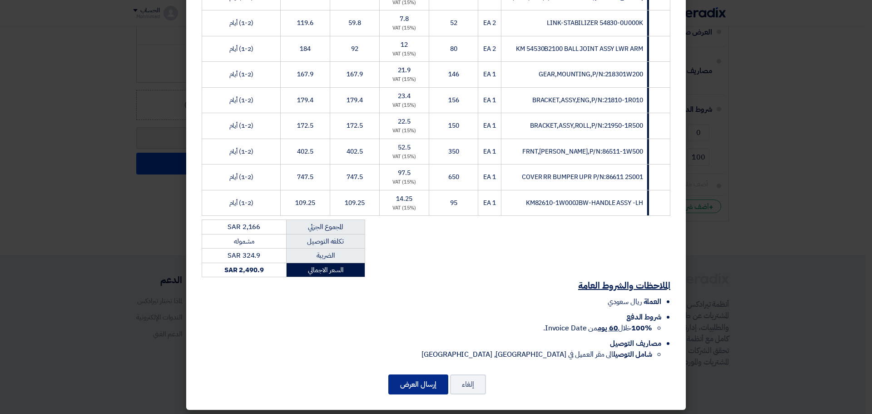
click at [430, 386] on button "إرسال العرض" at bounding box center [418, 384] width 60 height 20
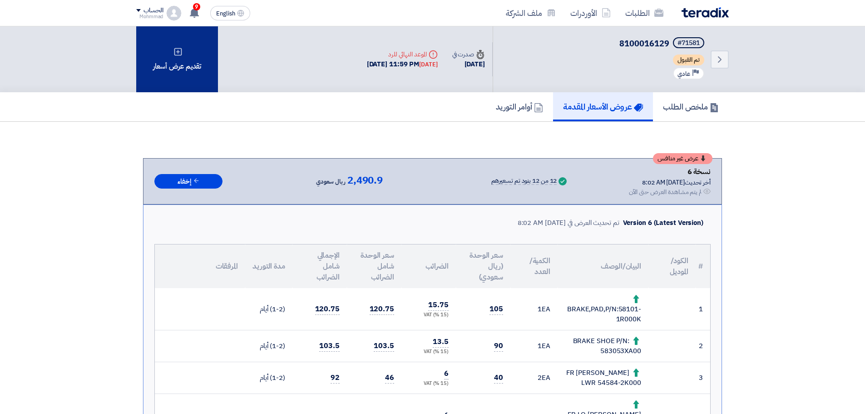
click at [171, 77] on div "تقديم عرض أسعار" at bounding box center [177, 59] width 82 height 66
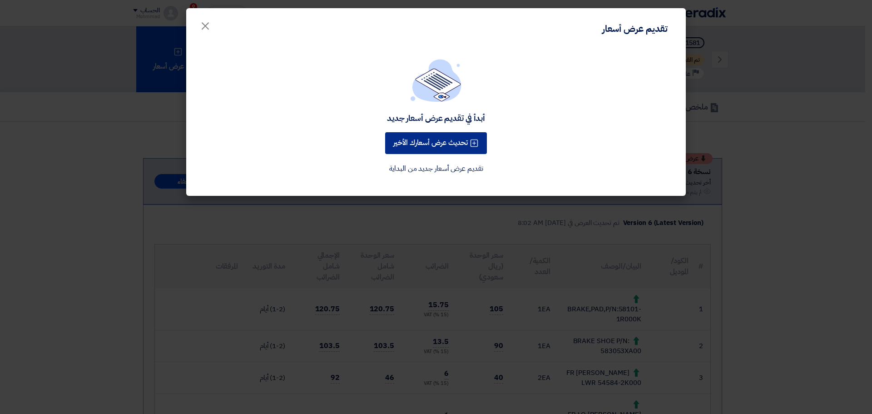
click at [434, 144] on button "تحديث عرض أسعارك الأخير" at bounding box center [436, 143] width 102 height 22
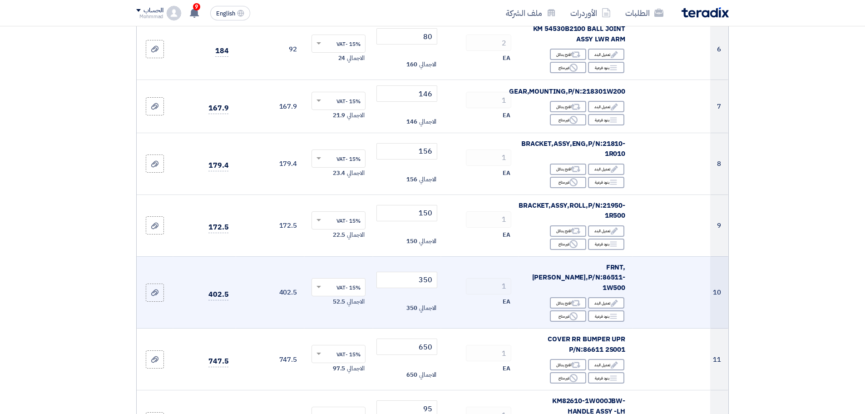
scroll to position [454, 0]
click at [424, 271] on input "350" at bounding box center [406, 279] width 61 height 16
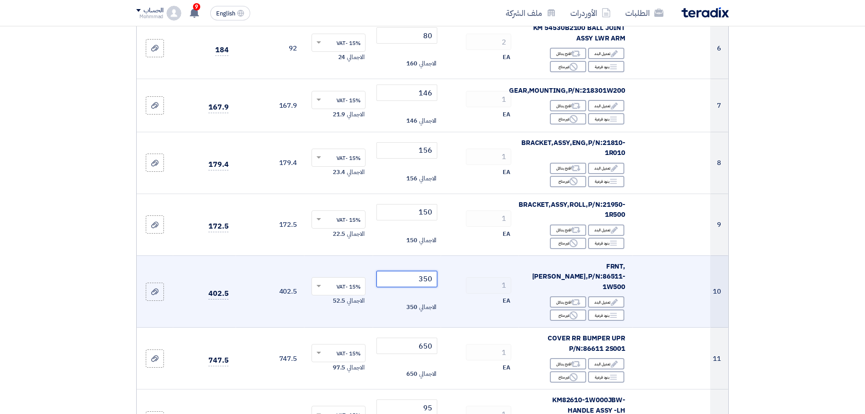
click at [424, 271] on input "350" at bounding box center [406, 279] width 61 height 16
click at [433, 271] on input "350" at bounding box center [406, 279] width 61 height 16
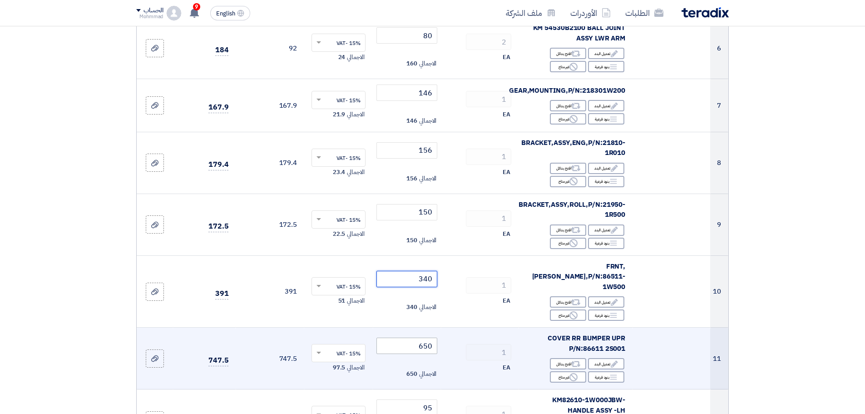
type input "340"
click at [427, 337] on input "650" at bounding box center [406, 345] width 61 height 16
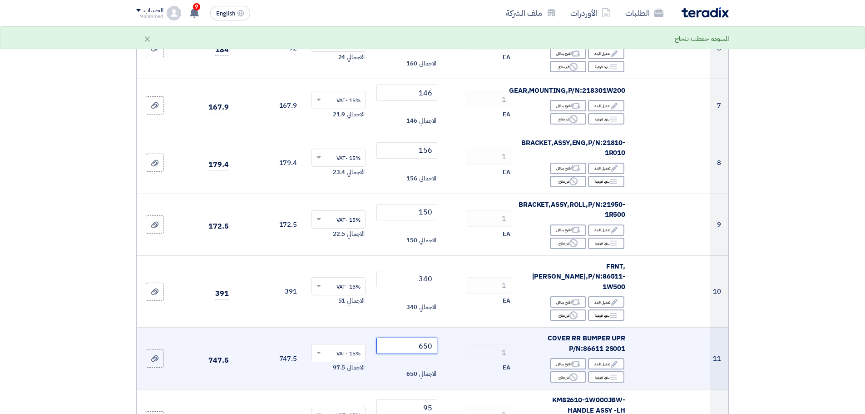
click at [427, 337] on input "650" at bounding box center [406, 345] width 61 height 16
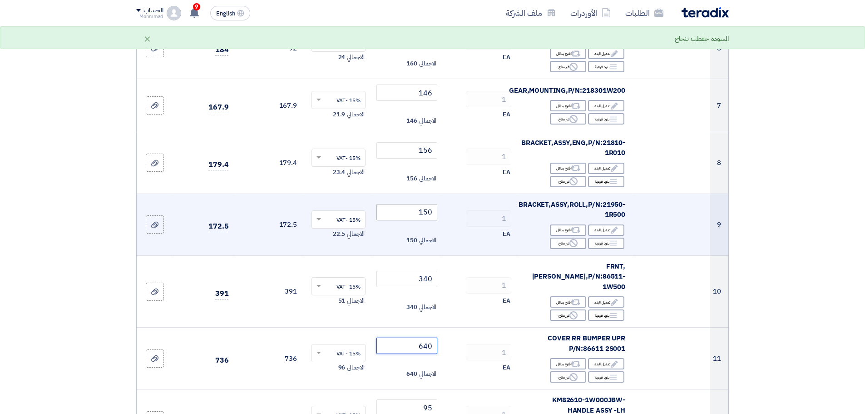
type input "640"
click at [428, 204] on input "150" at bounding box center [406, 212] width 61 height 16
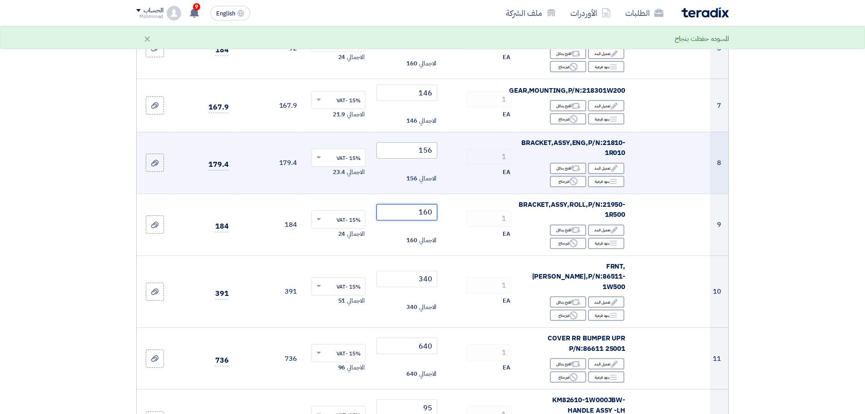
type input "160"
click at [429, 144] on input "156" at bounding box center [406, 150] width 61 height 16
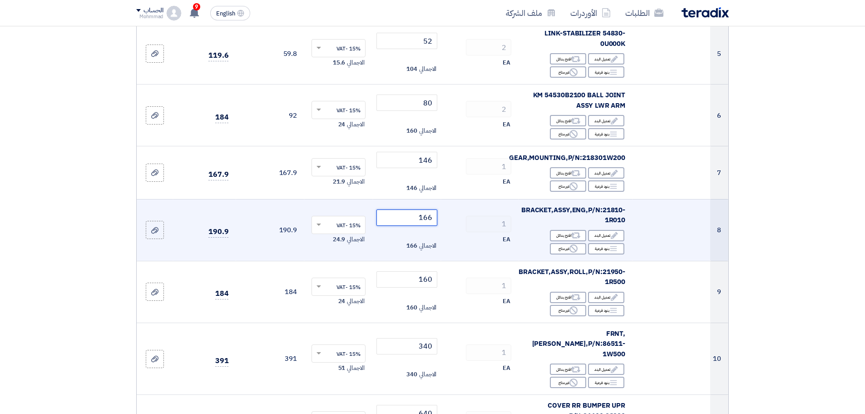
scroll to position [378, 0]
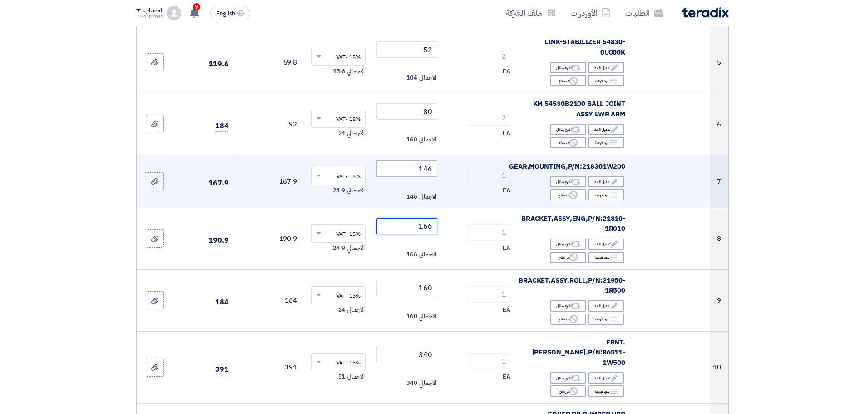
type input "166"
click at [428, 160] on input "146" at bounding box center [406, 168] width 61 height 16
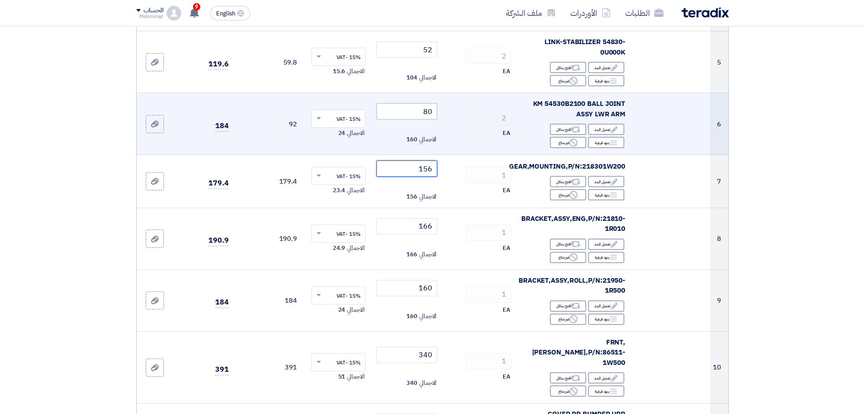
type input "156"
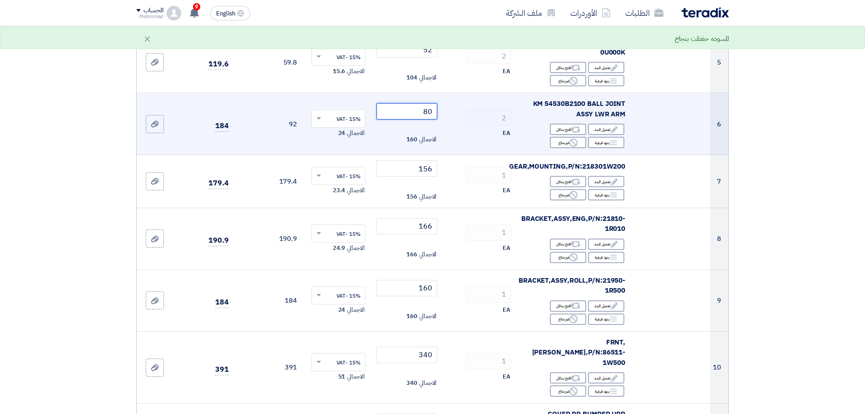
click at [430, 103] on input "80" at bounding box center [406, 111] width 61 height 16
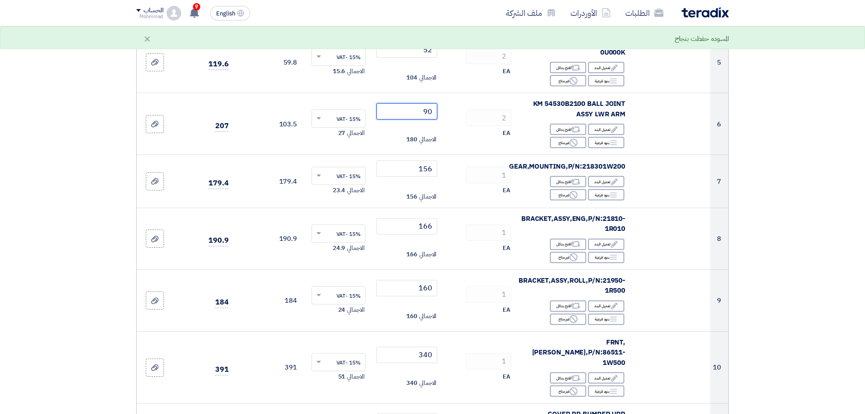
type input "90"
click at [759, 123] on section "تفاصيل الطلب # الكود/الموديل البيان/الوصف الكمية/العدد سعر الوحدة (SAR) الضرائب…" at bounding box center [432, 301] width 865 height 1191
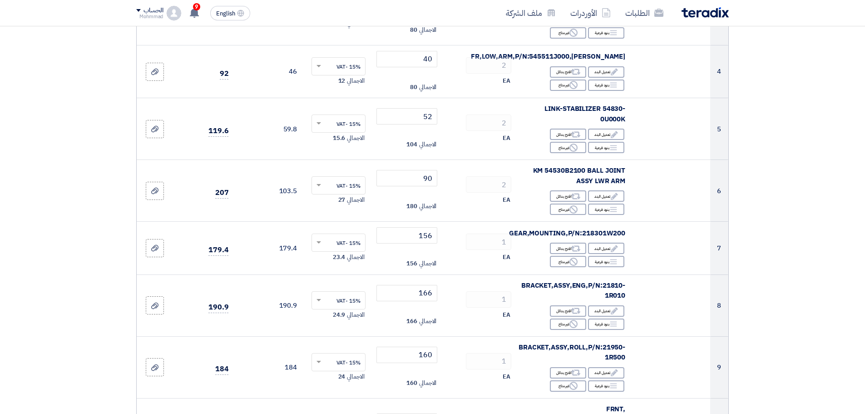
scroll to position [303, 0]
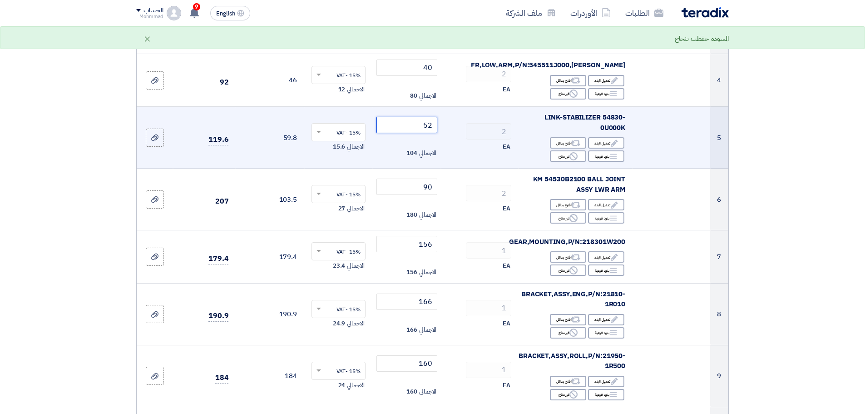
click at [427, 117] on input "52" at bounding box center [406, 125] width 61 height 16
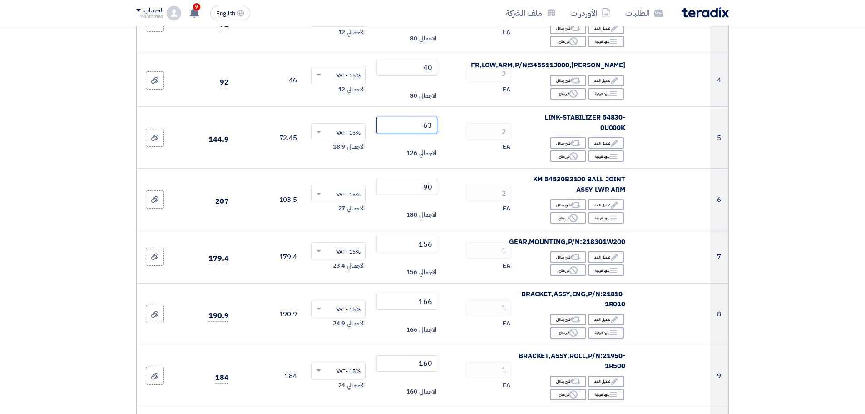
type input "63"
click at [775, 137] on section "تفاصيل الطلب # الكود/الموديل البيان/الوصف الكمية/العدد سعر الوحدة (SAR) الضرائب…" at bounding box center [432, 377] width 865 height 1191
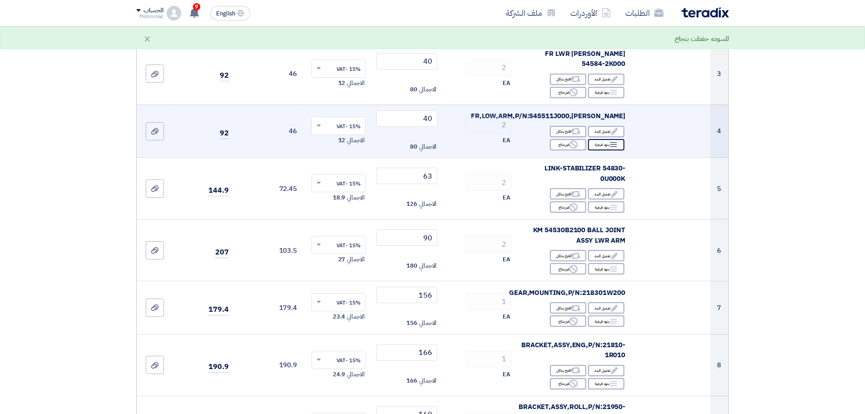
scroll to position [227, 0]
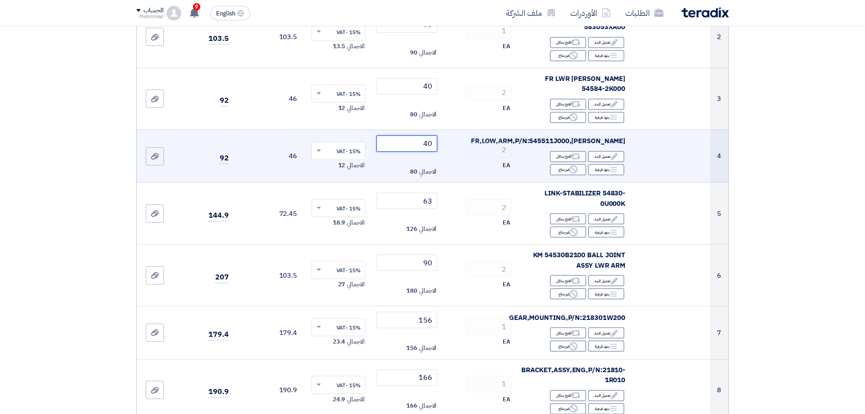
click at [429, 136] on input "40" at bounding box center [406, 143] width 61 height 16
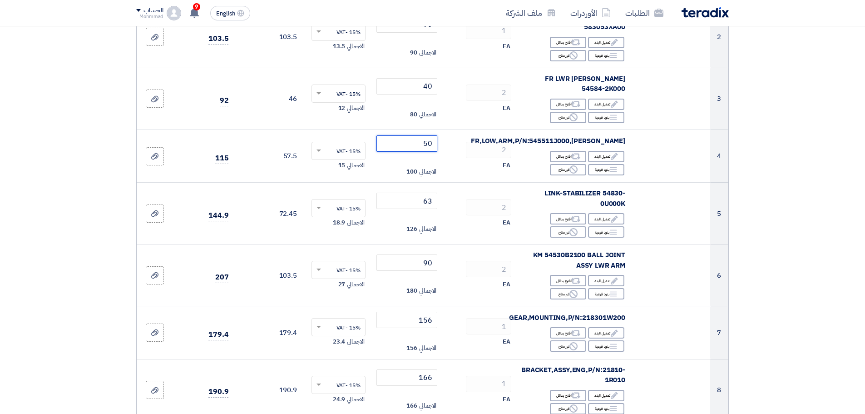
type input "50"
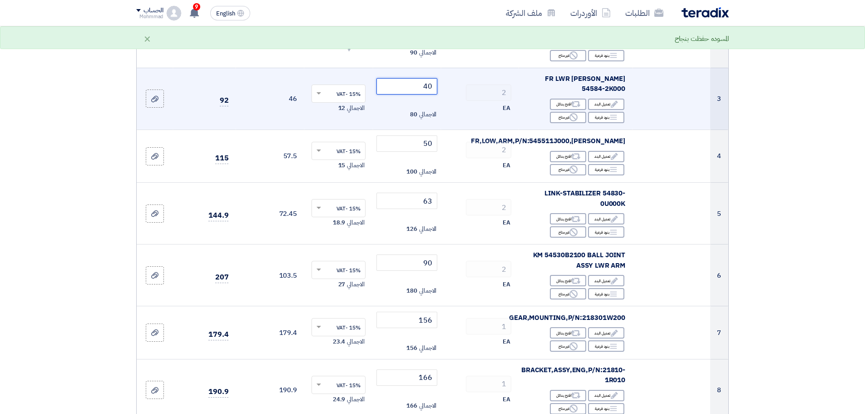
click at [430, 84] on input "40" at bounding box center [406, 86] width 61 height 16
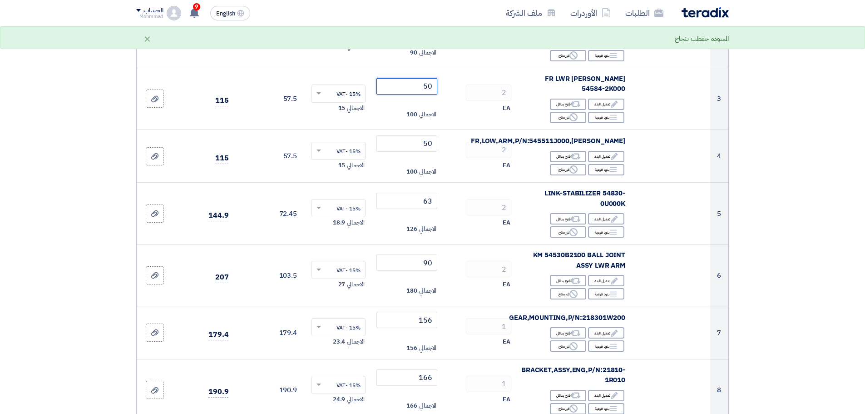
type input "50"
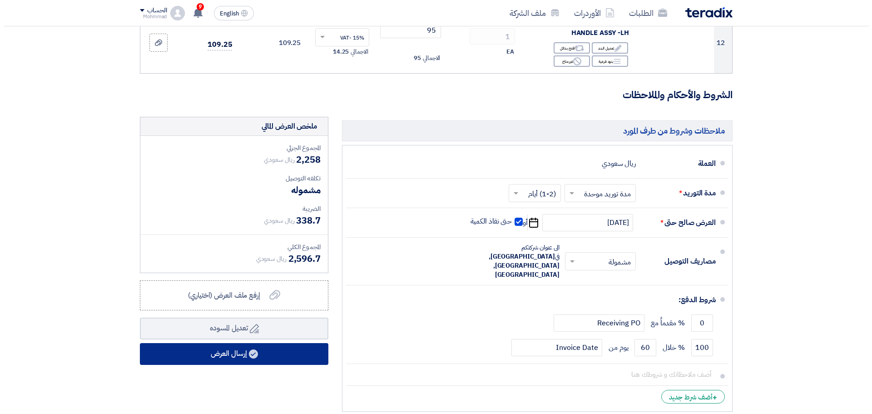
scroll to position [870, 0]
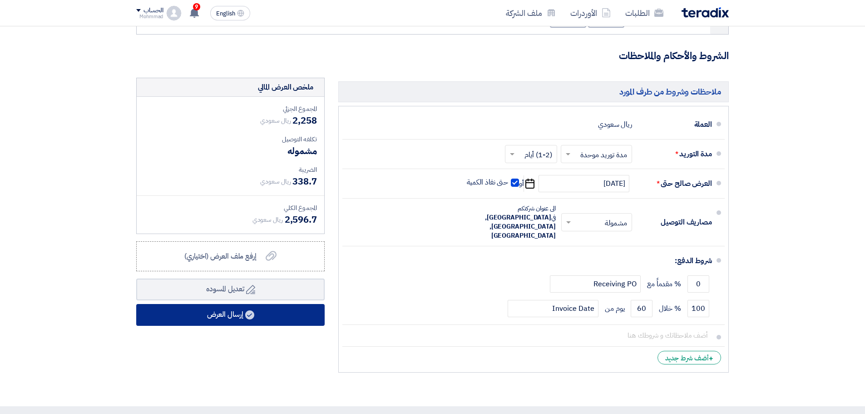
click at [225, 304] on button "إرسال العرض" at bounding box center [230, 315] width 188 height 22
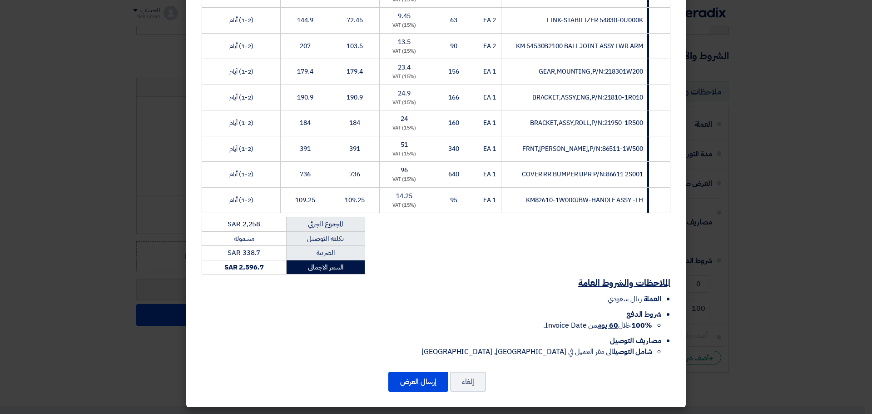
scroll to position [269, 0]
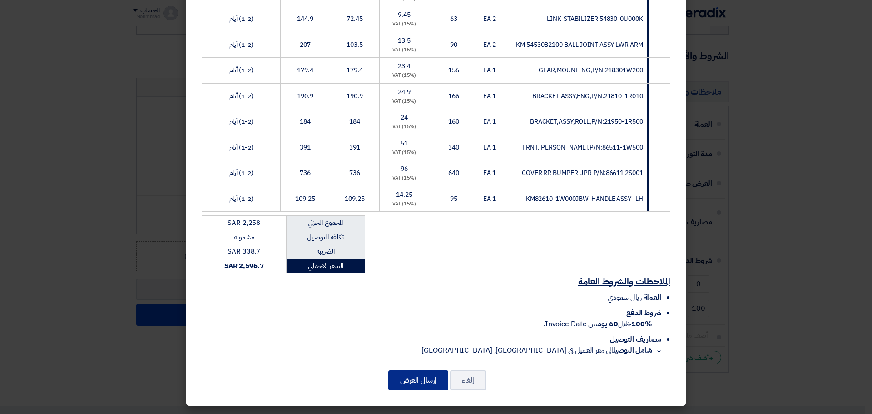
click at [419, 378] on button "إرسال العرض" at bounding box center [418, 380] width 60 height 20
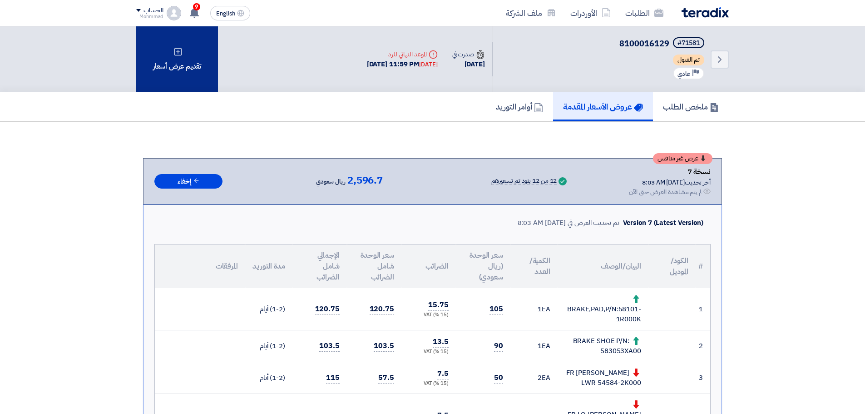
click at [198, 71] on div "تقديم عرض أسعار" at bounding box center [177, 59] width 82 height 66
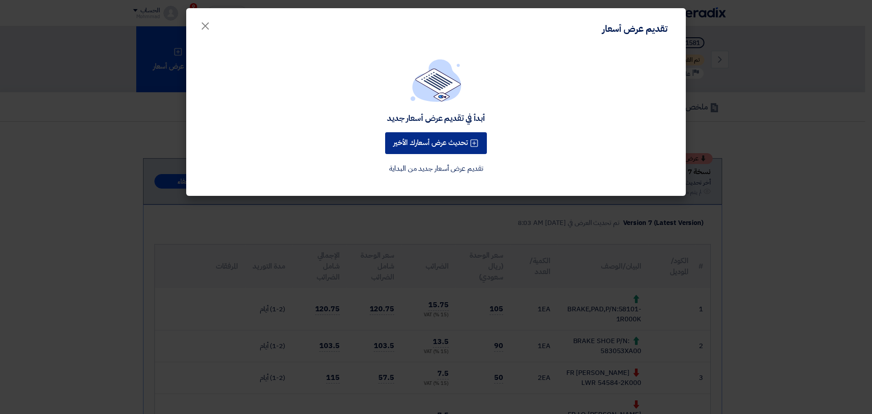
click at [453, 147] on button "تحديث عرض أسعارك الأخير" at bounding box center [436, 143] width 102 height 22
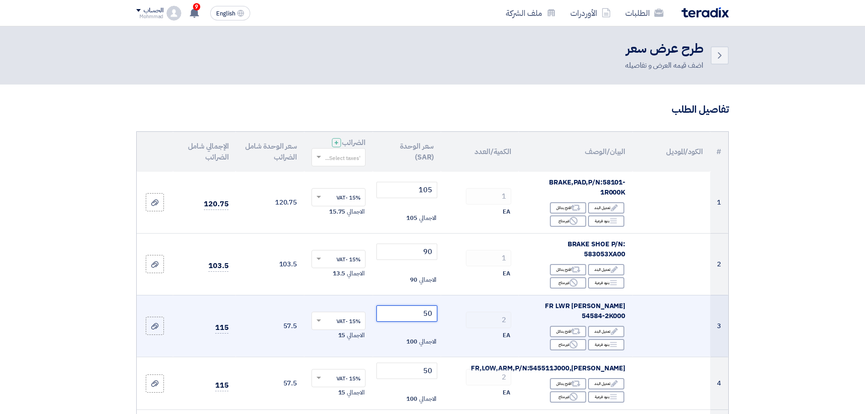
click at [431, 310] on input "50" at bounding box center [406, 313] width 61 height 16
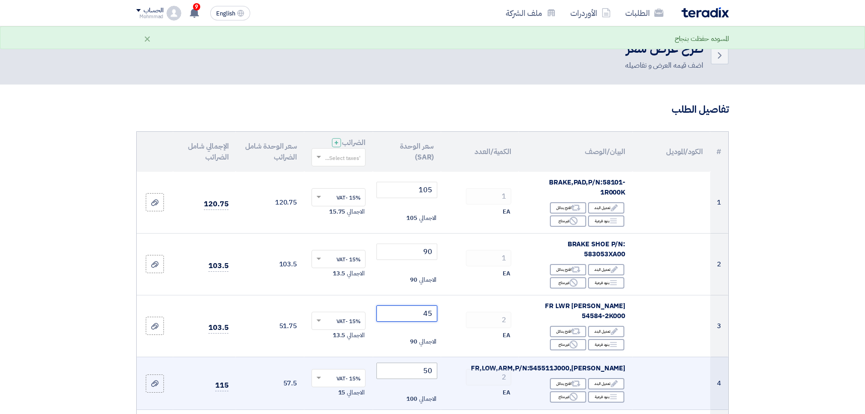
type input "45"
click at [429, 364] on input "50" at bounding box center [406, 370] width 61 height 16
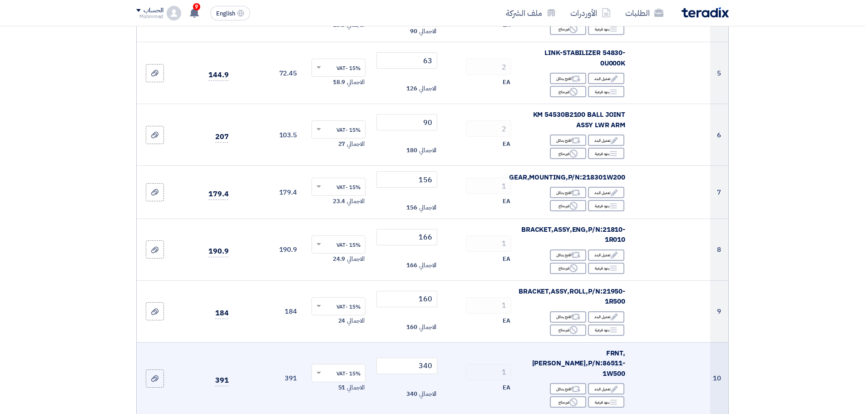
scroll to position [416, 0]
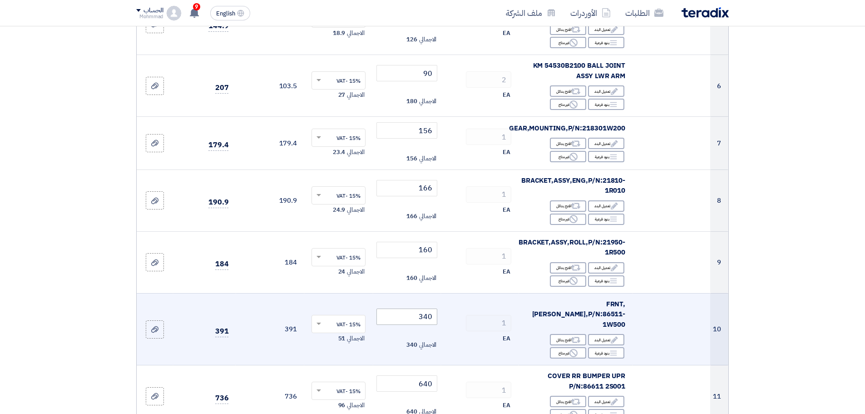
type input "45"
click at [427, 308] on input "340" at bounding box center [406, 316] width 61 height 16
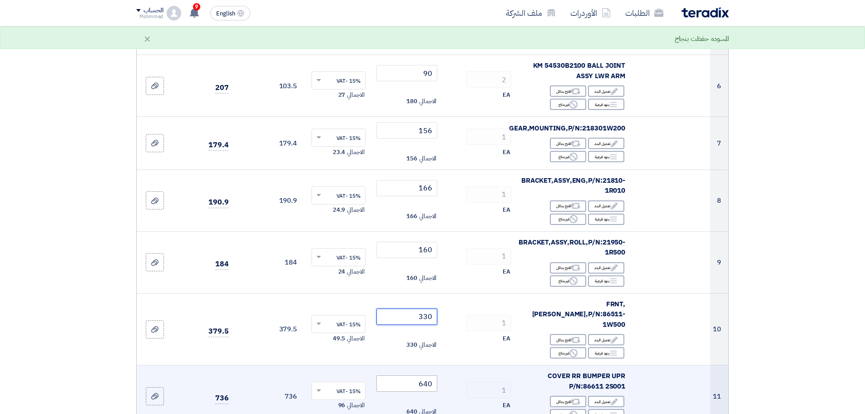
type input "330"
click at [429, 375] on input "640" at bounding box center [406, 383] width 61 height 16
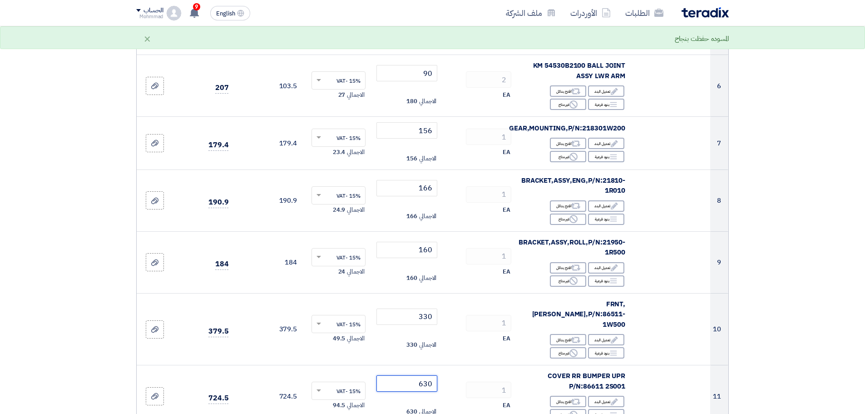
type input "630"
click at [847, 335] on section "تفاصيل الطلب # الكود/الموديل البيان/الوصف الكمية/العدد سعر الوحدة (SAR) الضرائب…" at bounding box center [432, 263] width 865 height 1191
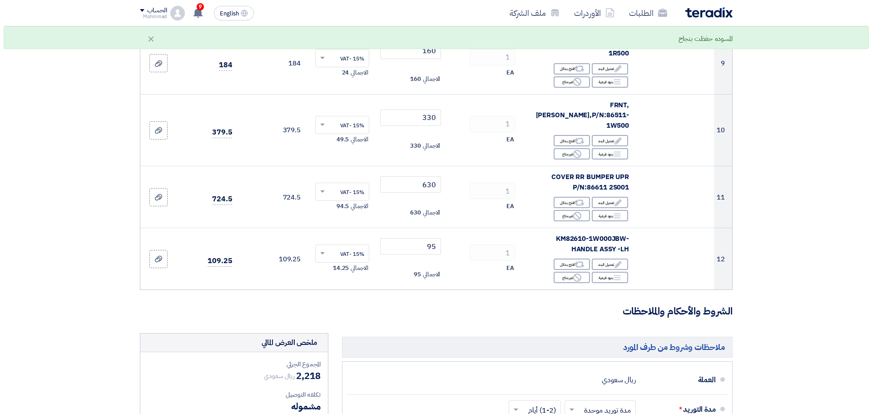
scroll to position [757, 0]
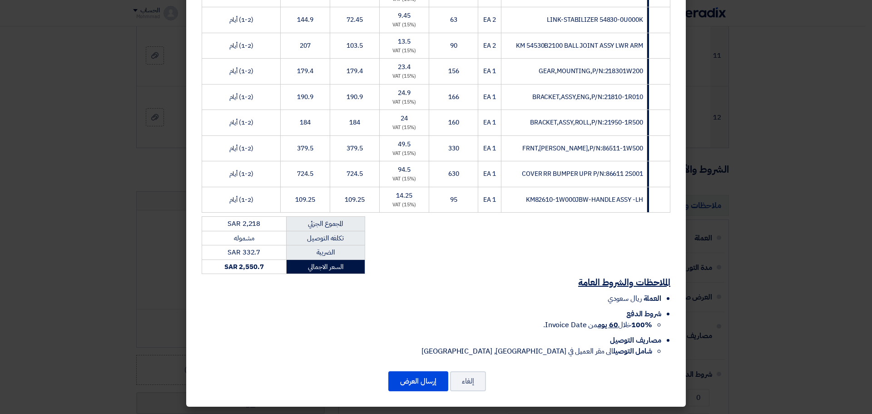
scroll to position [269, 0]
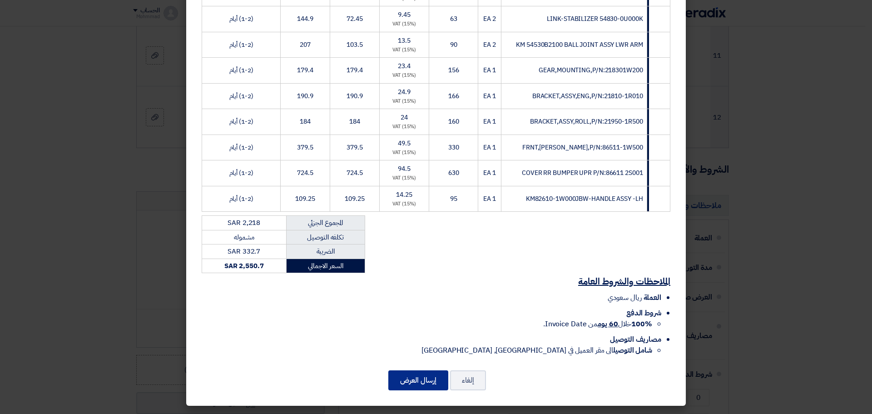
click at [416, 374] on button "إرسال العرض" at bounding box center [418, 380] width 60 height 20
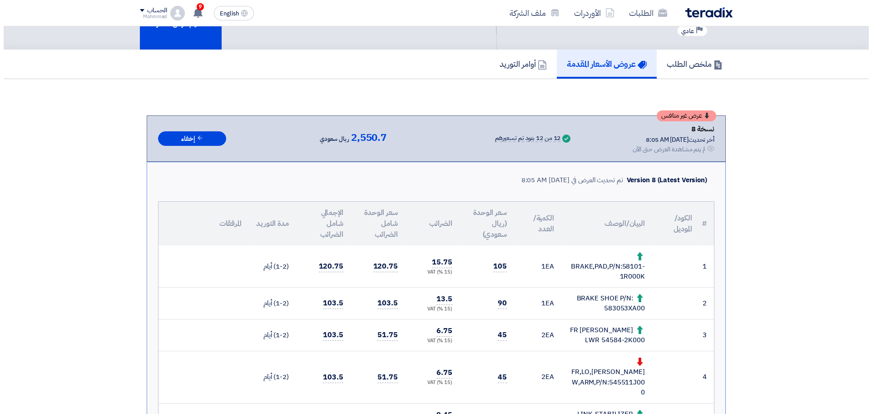
scroll to position [38, 0]
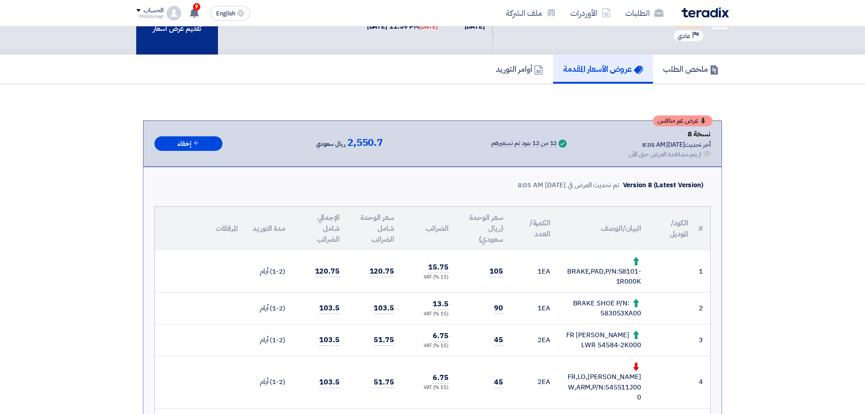
click at [184, 39] on div "تقديم عرض أسعار" at bounding box center [177, 22] width 82 height 66
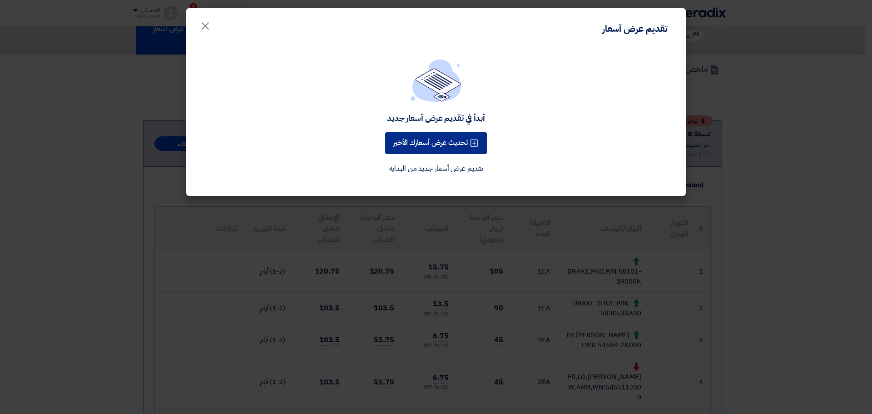
click at [421, 147] on button "تحديث عرض أسعارك الأخير" at bounding box center [436, 143] width 102 height 22
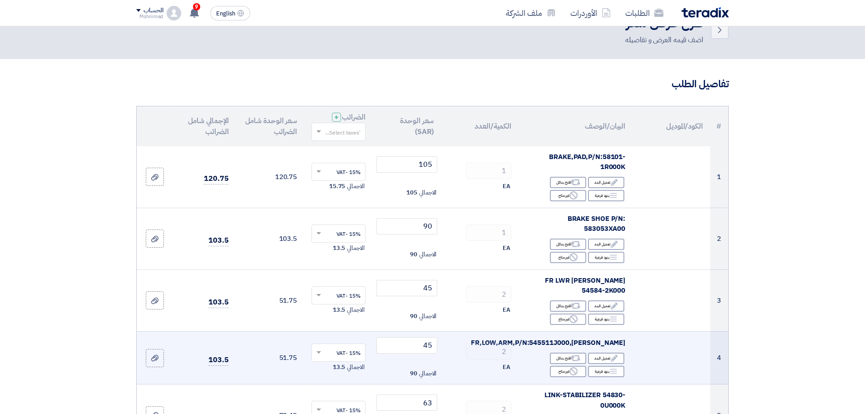
scroll to position [38, 0]
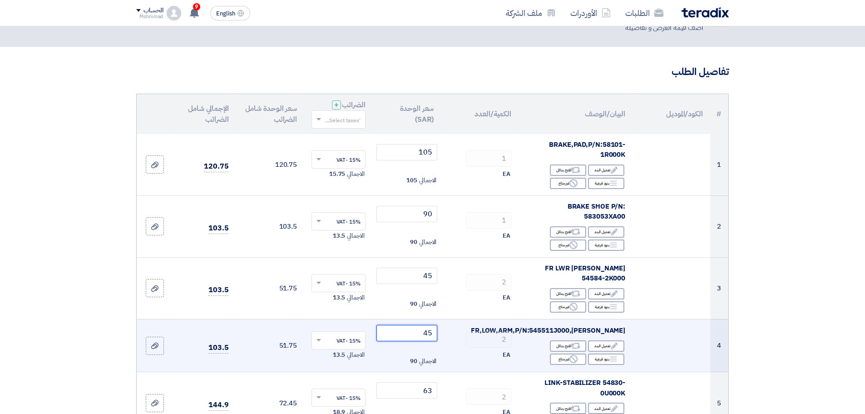
click at [429, 325] on input "45" at bounding box center [406, 333] width 61 height 16
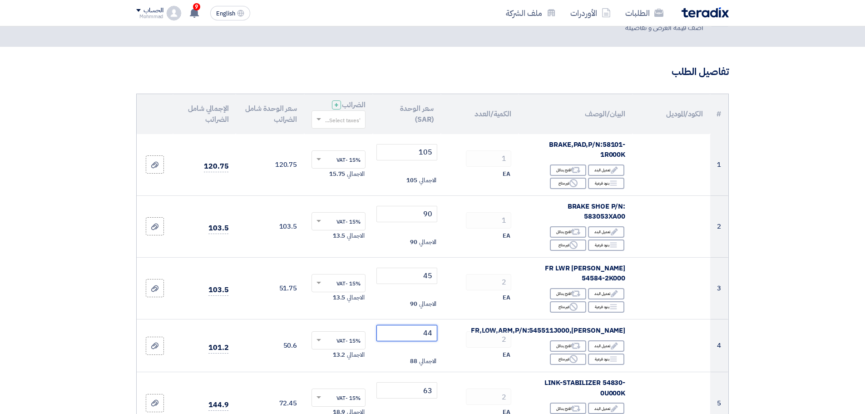
type input "44"
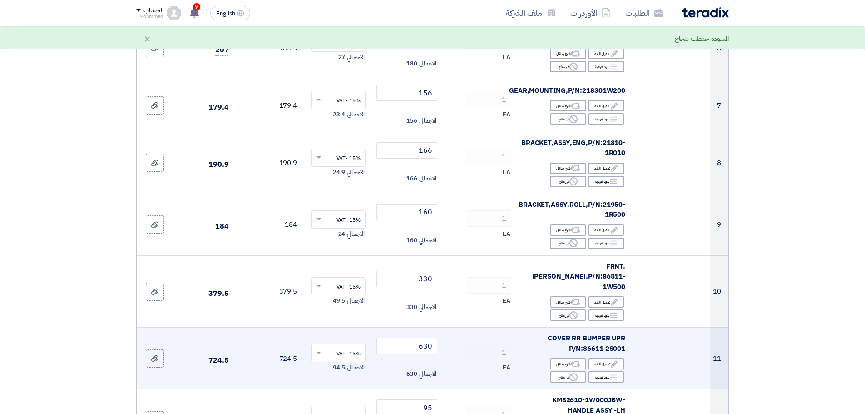
scroll to position [530, 0]
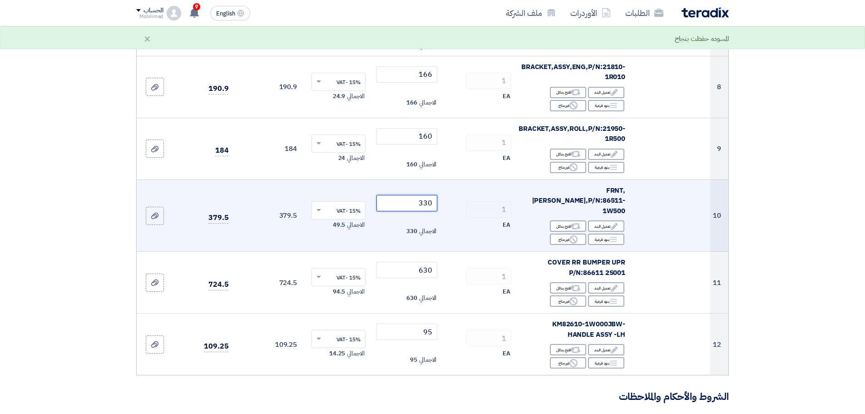
click at [422, 195] on input "330" at bounding box center [406, 203] width 61 height 16
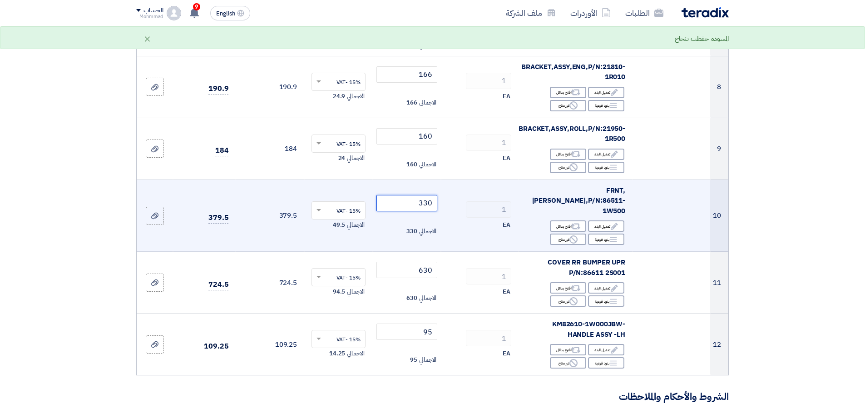
click at [422, 195] on input "330" at bounding box center [406, 203] width 61 height 16
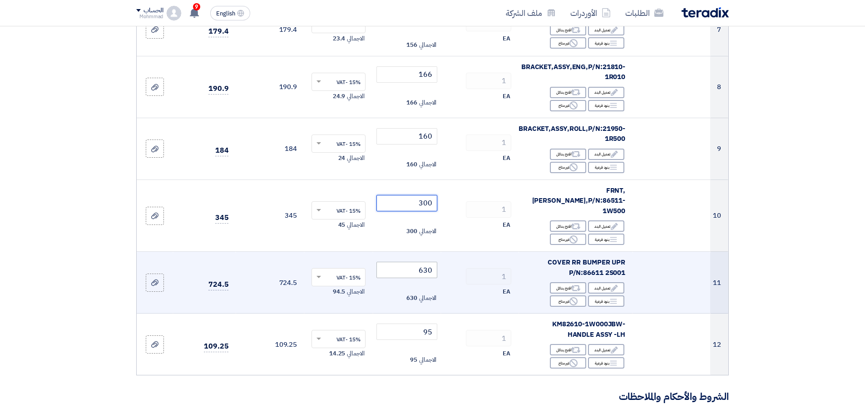
type input "300"
click at [427, 261] on input "630" at bounding box center [406, 269] width 61 height 16
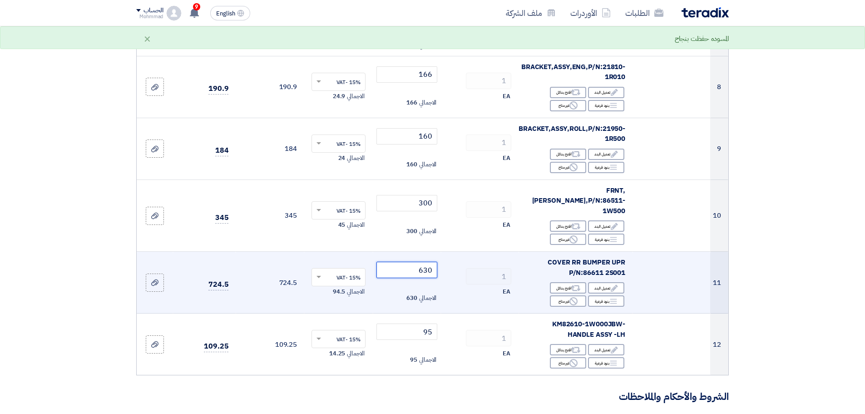
click at [427, 261] on input "630" at bounding box center [406, 269] width 61 height 16
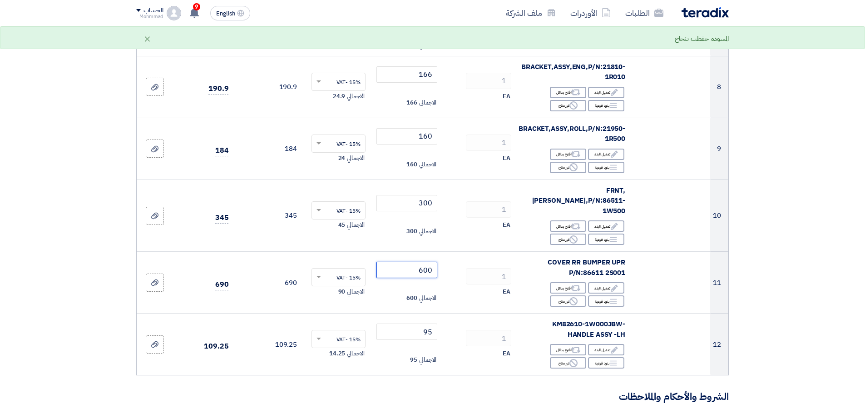
type input "600"
click at [819, 292] on section "تفاصيل الطلب # الكود/الموديل البيان/الوصف الكمية/العدد سعر الوحدة (SAR) الضرائب…" at bounding box center [432, 150] width 865 height 1191
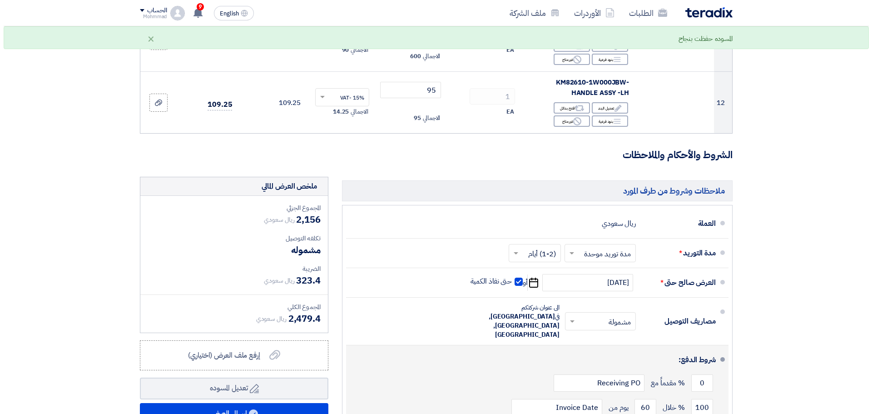
scroll to position [832, 0]
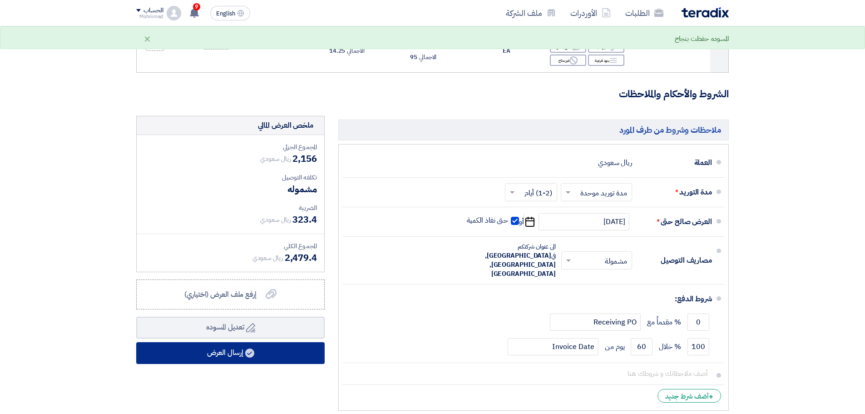
click at [228, 342] on button "إرسال العرض" at bounding box center [230, 353] width 188 height 22
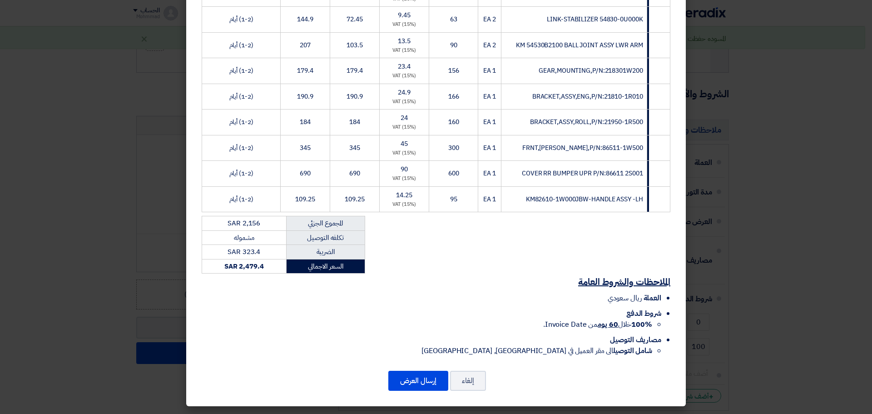
scroll to position [269, 0]
click at [419, 378] on button "إرسال العرض" at bounding box center [418, 380] width 60 height 20
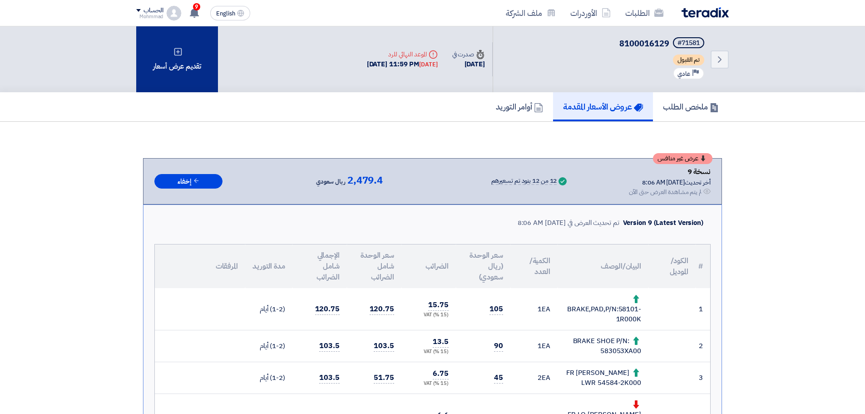
click at [174, 63] on div "تقديم عرض أسعار" at bounding box center [177, 59] width 82 height 66
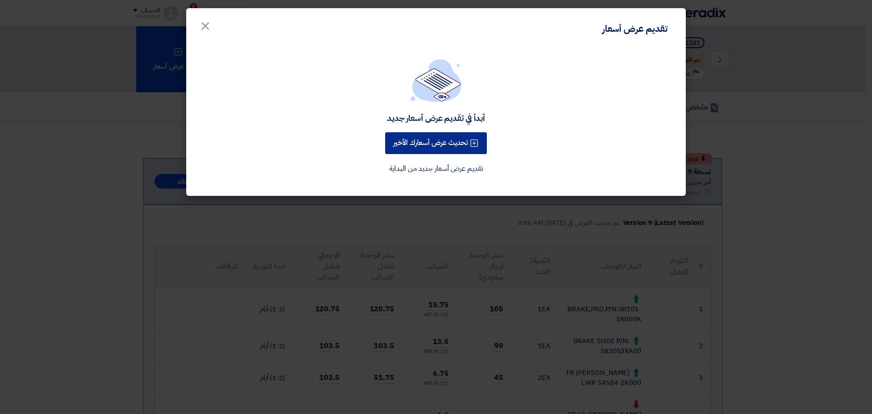
click at [413, 144] on button "تحديث عرض أسعارك الأخير" at bounding box center [436, 143] width 102 height 22
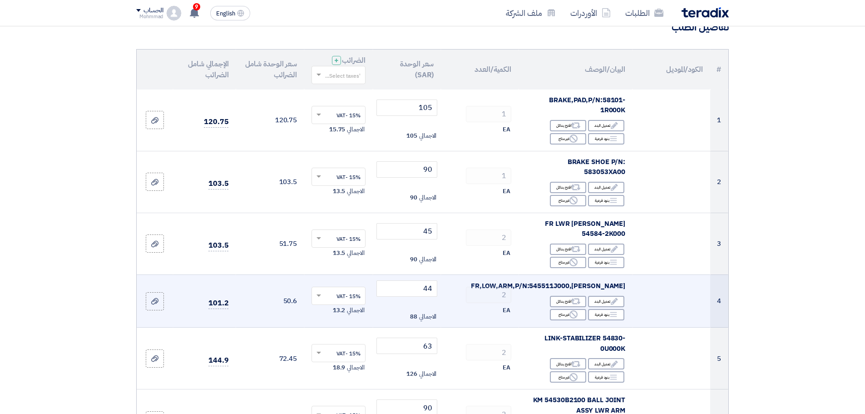
scroll to position [113, 0]
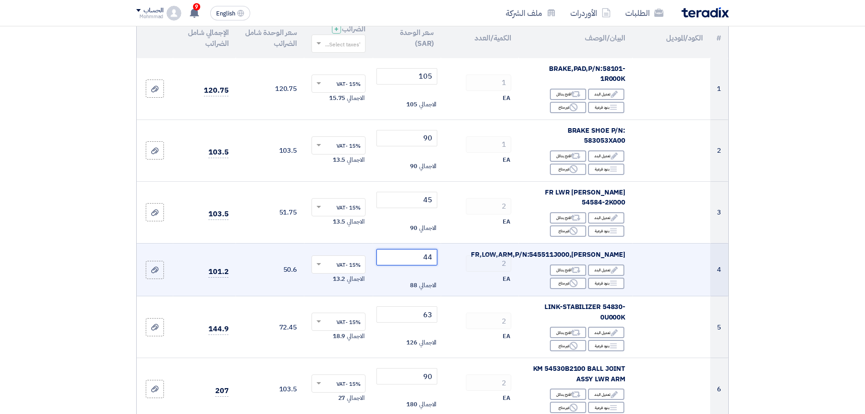
click at [429, 250] on input "44" at bounding box center [406, 257] width 61 height 16
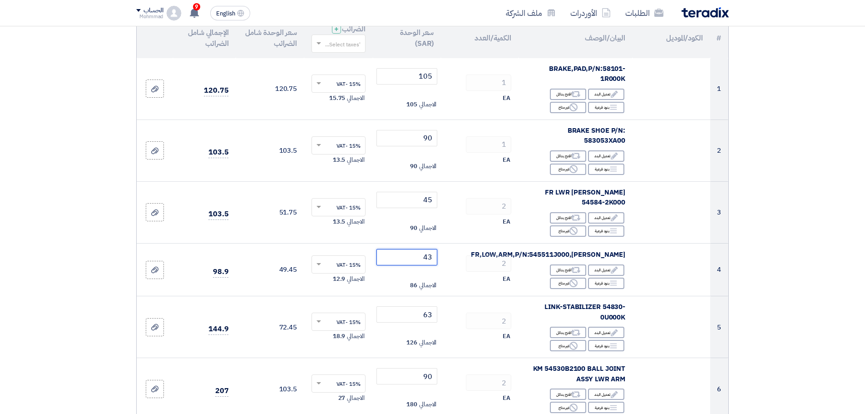
type input "43"
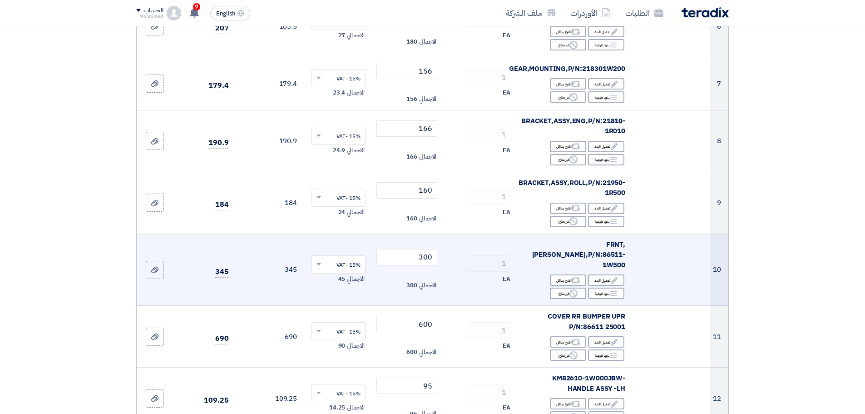
scroll to position [492, 0]
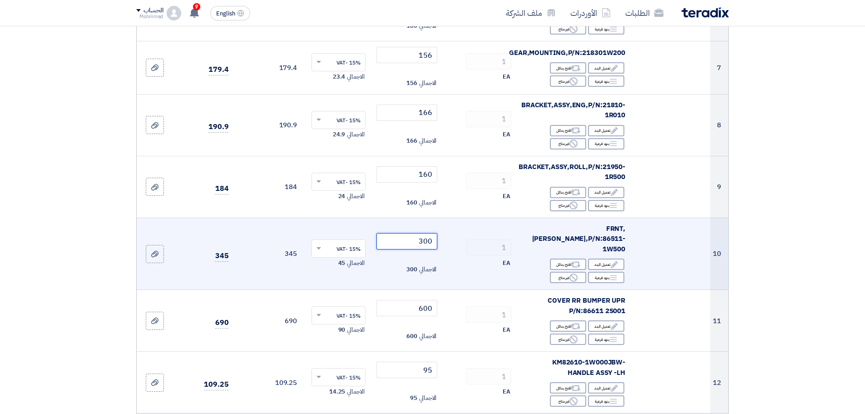
click at [429, 233] on input "300" at bounding box center [406, 241] width 61 height 16
type input "2"
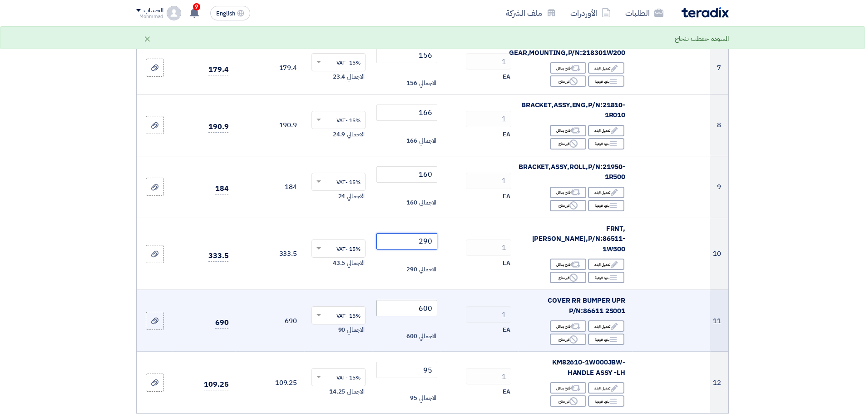
type input "290"
click at [429, 300] on input "600" at bounding box center [406, 308] width 61 height 16
click at [428, 300] on input "600" at bounding box center [406, 308] width 61 height 16
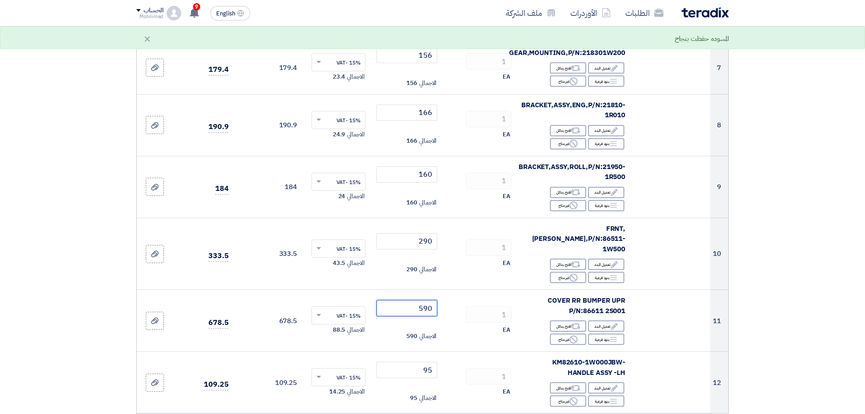
type input "590"
click at [840, 346] on section "تفاصيل الطلب # الكود/الموديل البيان/الوصف الكمية/العدد سعر الوحدة (SAR) الضرائب…" at bounding box center [432, 188] width 865 height 1191
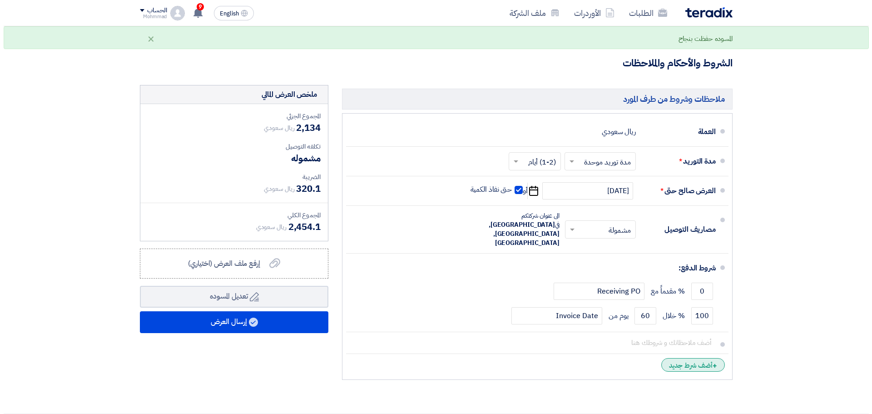
scroll to position [870, 0]
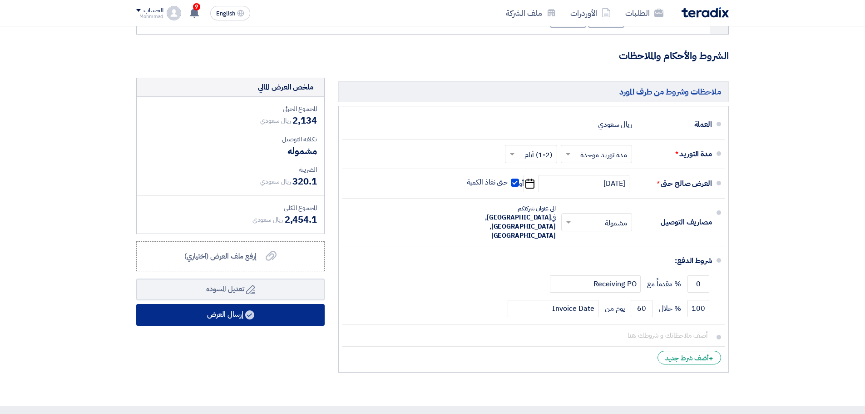
click at [271, 304] on button "إرسال العرض" at bounding box center [230, 315] width 188 height 22
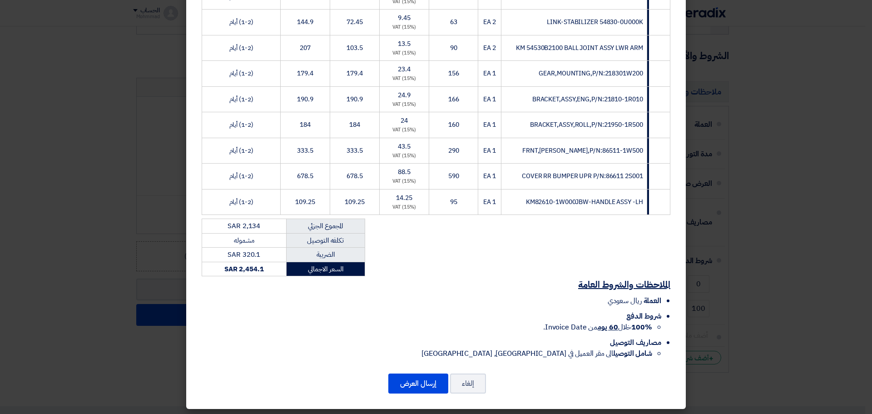
scroll to position [269, 0]
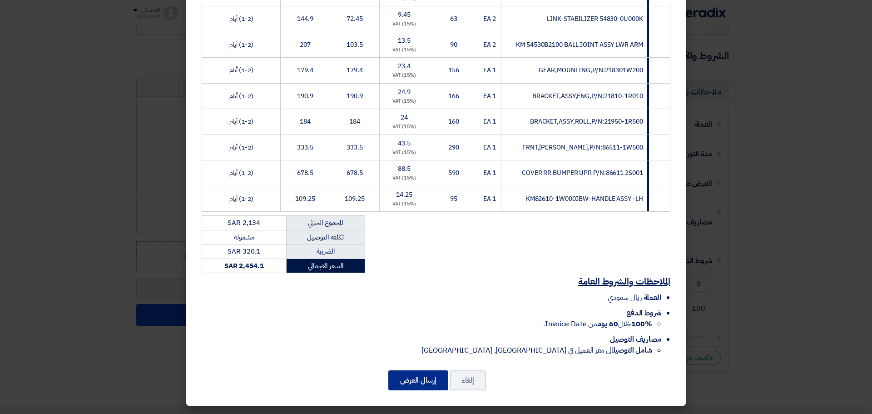
click at [431, 379] on button "إرسال العرض" at bounding box center [418, 380] width 60 height 20
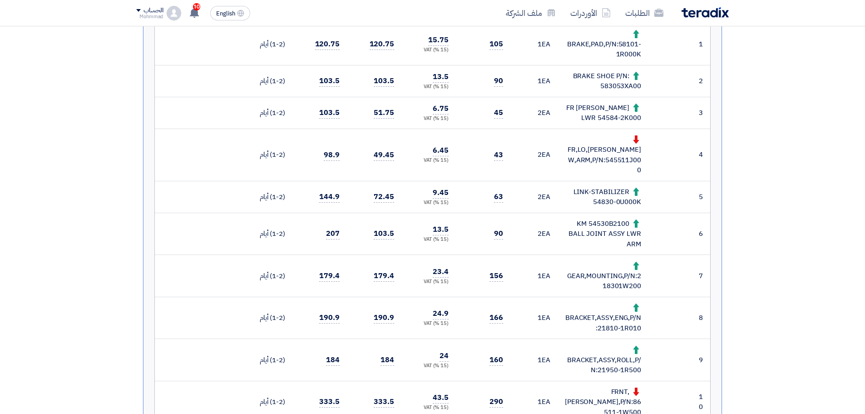
scroll to position [204, 0]
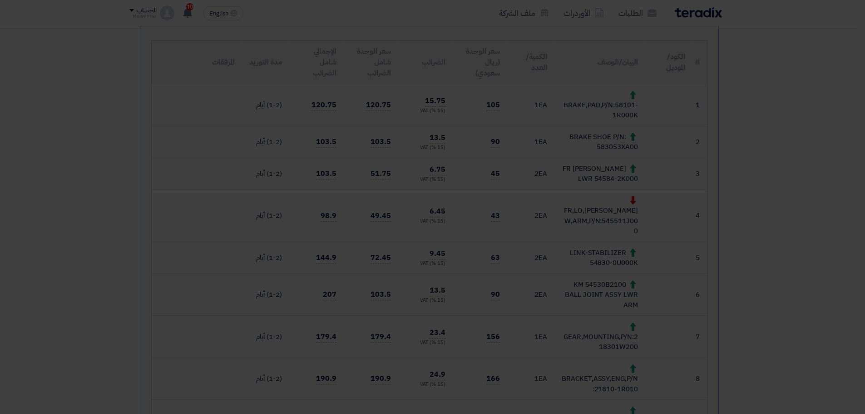
scroll to position [0, 0]
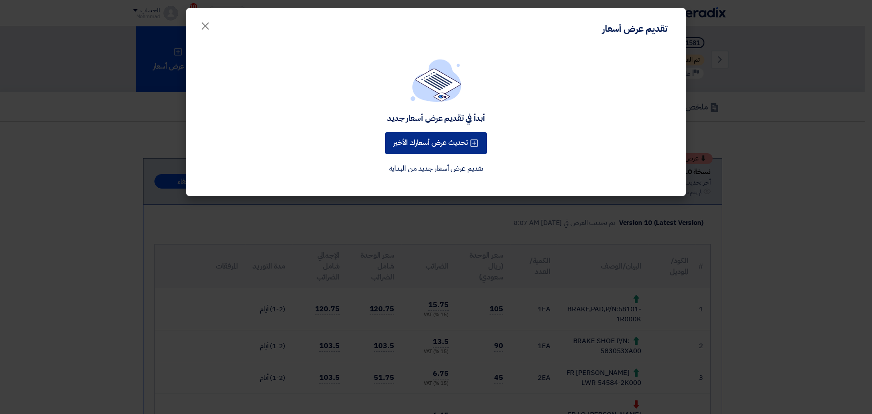
click at [419, 153] on button "تحديث عرض أسعارك الأخير" at bounding box center [436, 143] width 102 height 22
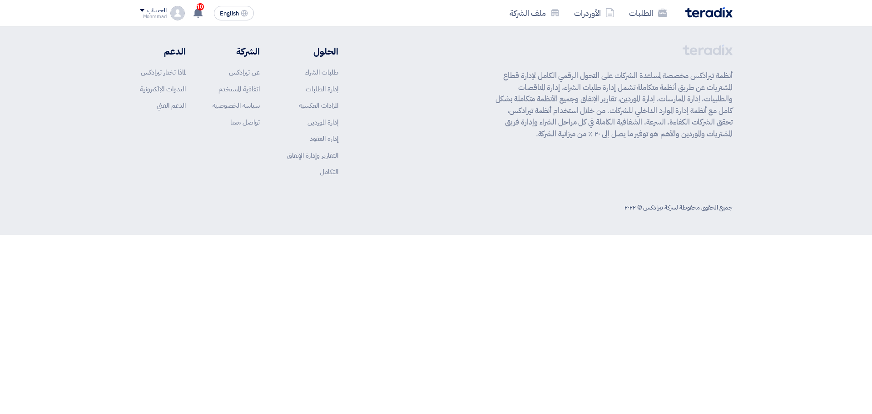
click at [424, 147] on link "تقديم عرض أسعار جديد من البداية" at bounding box center [436, 145] width 94 height 11
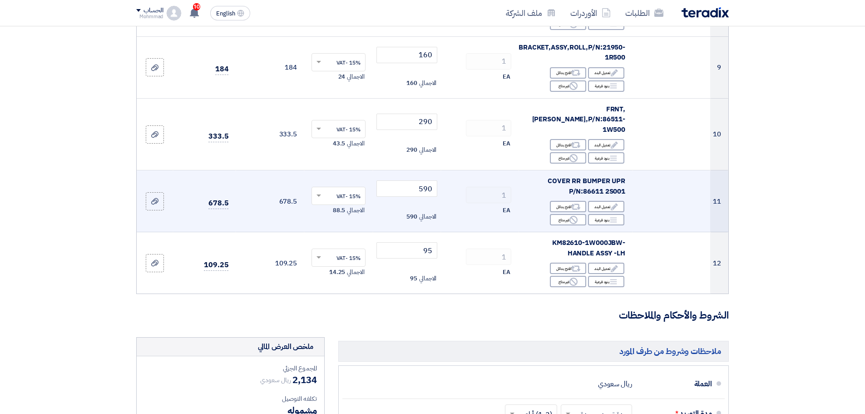
scroll to position [643, 0]
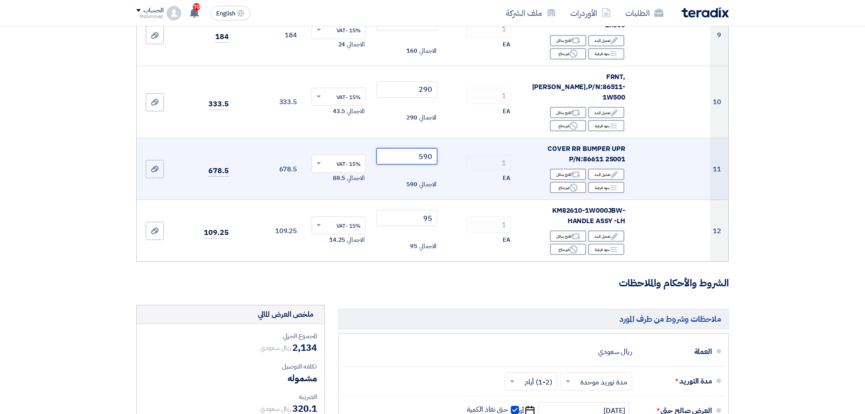
click at [426, 148] on input "590" at bounding box center [406, 156] width 61 height 16
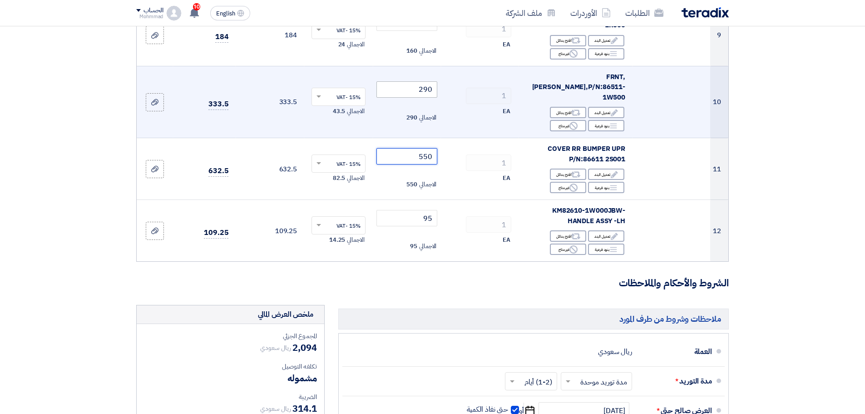
type input "550"
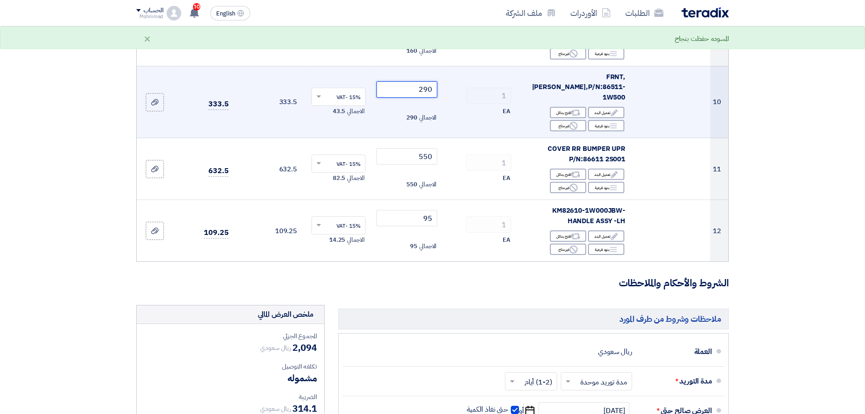
click at [428, 81] on input "290" at bounding box center [406, 89] width 61 height 16
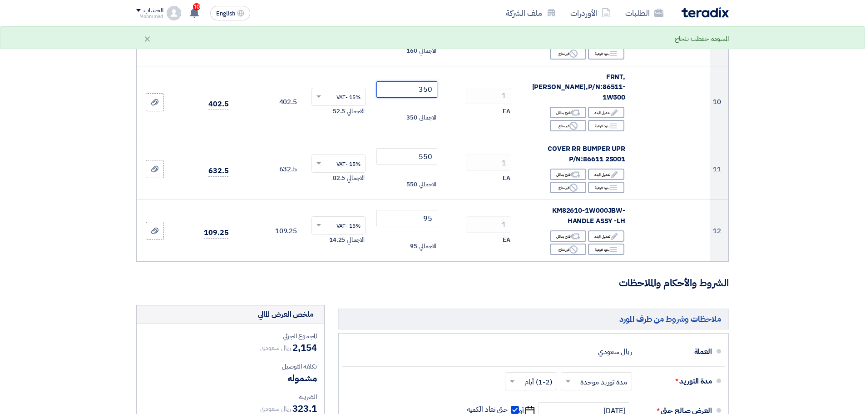
type input "350"
click at [779, 182] on section "تفاصيل الطلب # الكود/الموديل البيان/الوصف الكمية/العدد سعر الوحدة (SAR) الضرائب…" at bounding box center [432, 36] width 865 height 1191
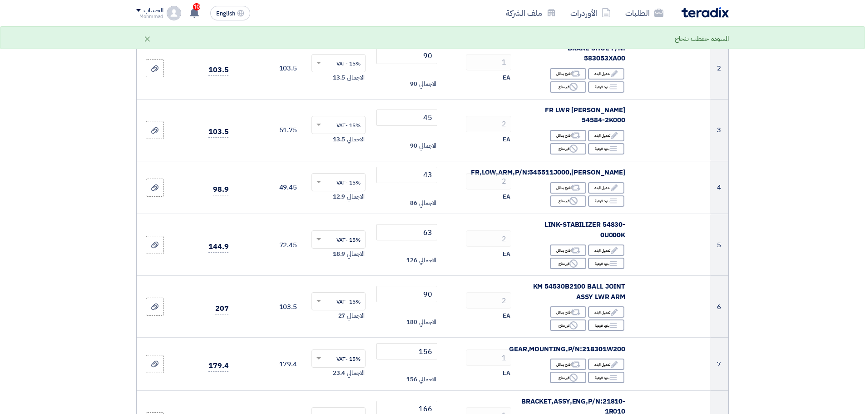
scroll to position [76, 0]
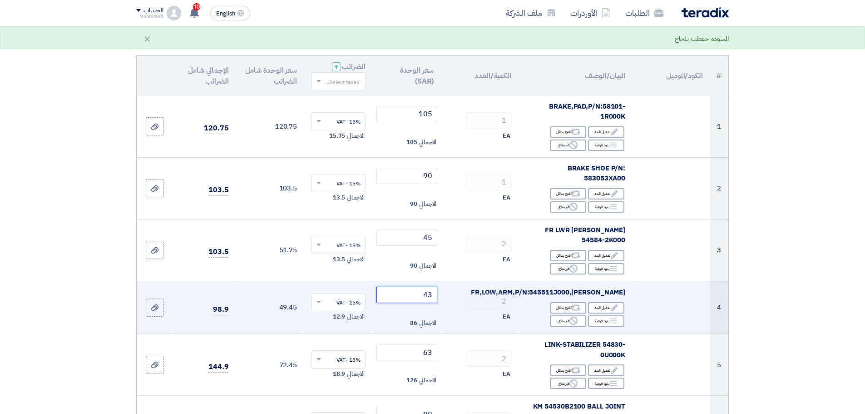
click at [429, 289] on input "43" at bounding box center [406, 294] width 61 height 16
click at [430, 289] on input "43" at bounding box center [406, 294] width 61 height 16
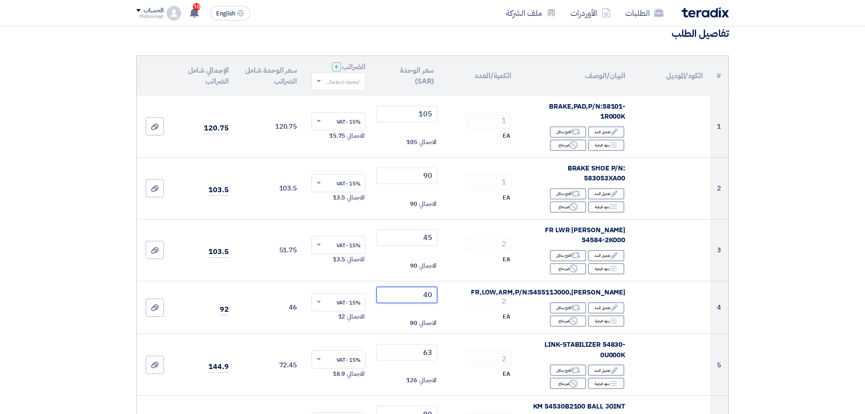
type input "40"
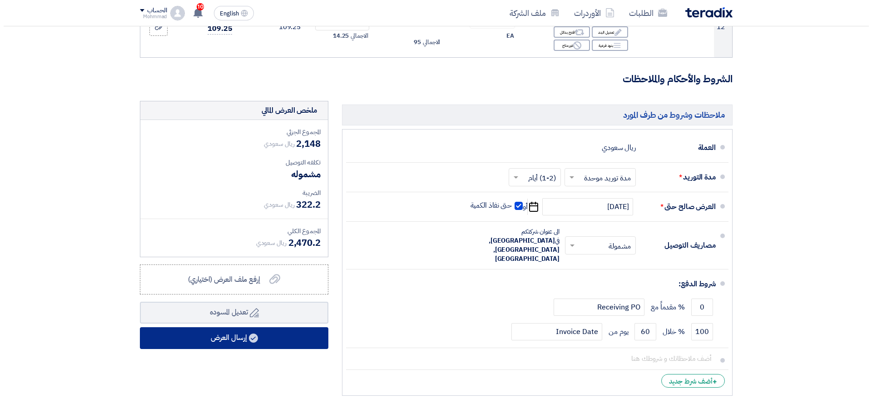
scroll to position [870, 0]
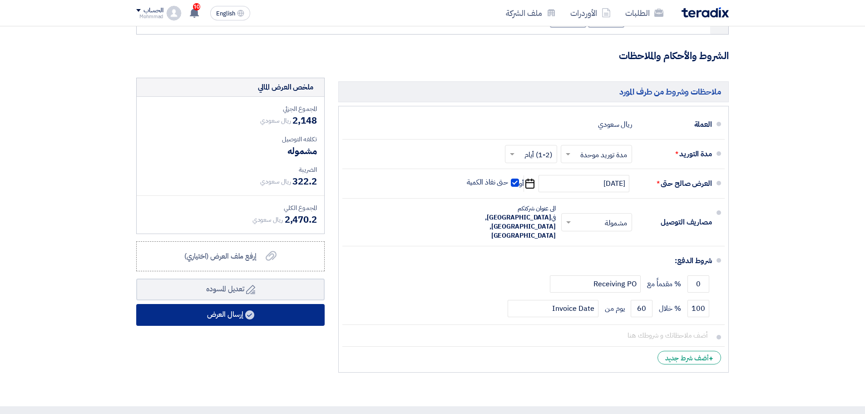
click at [256, 304] on button "إرسال العرض" at bounding box center [230, 315] width 188 height 22
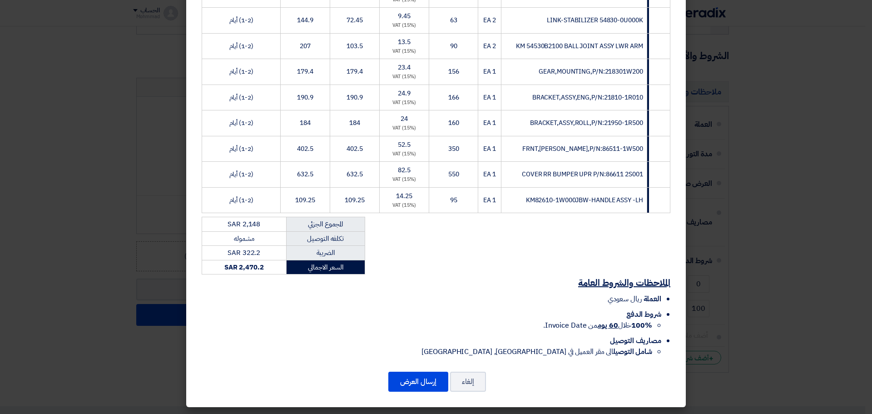
scroll to position [269, 0]
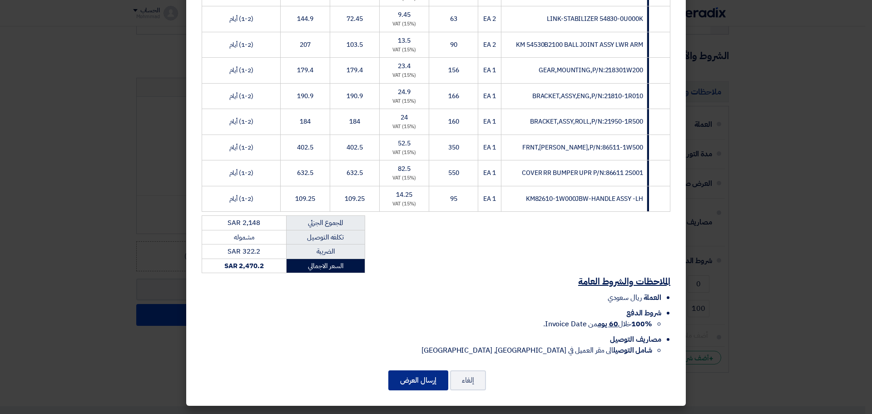
click at [414, 379] on button "إرسال العرض" at bounding box center [418, 380] width 60 height 20
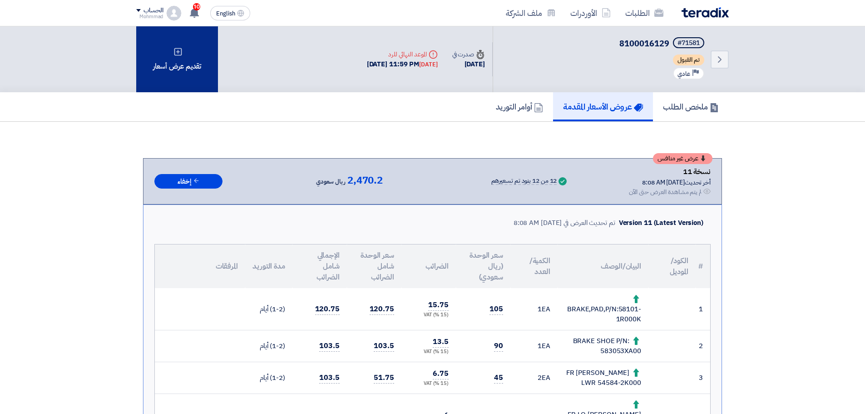
click at [178, 70] on div "تقديم عرض أسعار" at bounding box center [177, 59] width 82 height 66
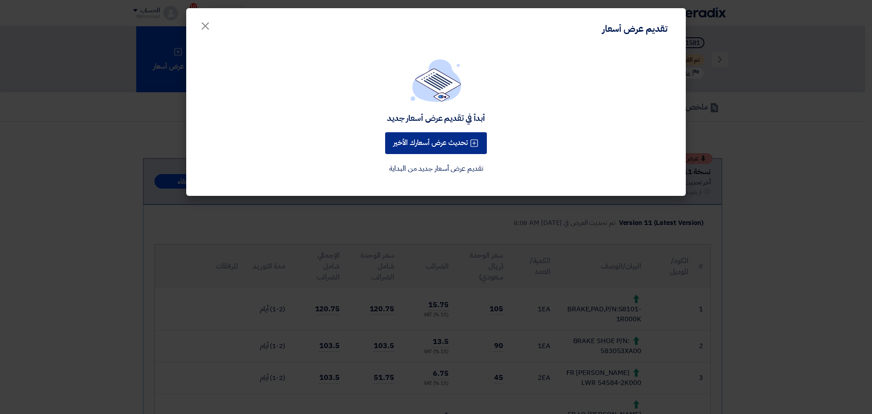
click at [442, 148] on button "تحديث عرض أسعارك الأخير" at bounding box center [436, 143] width 102 height 22
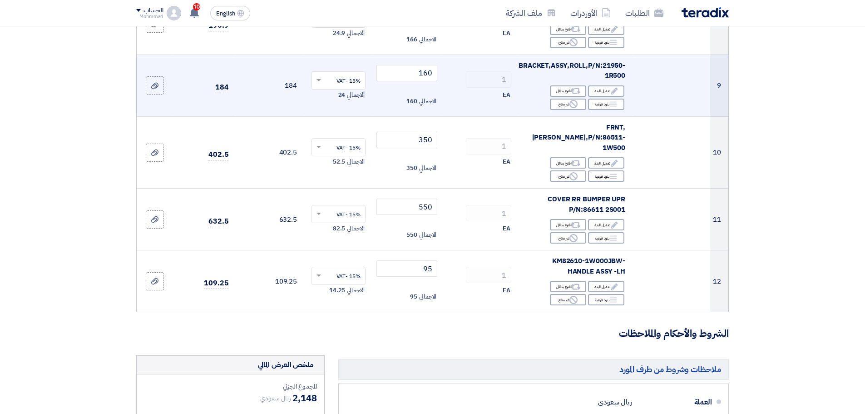
scroll to position [605, 0]
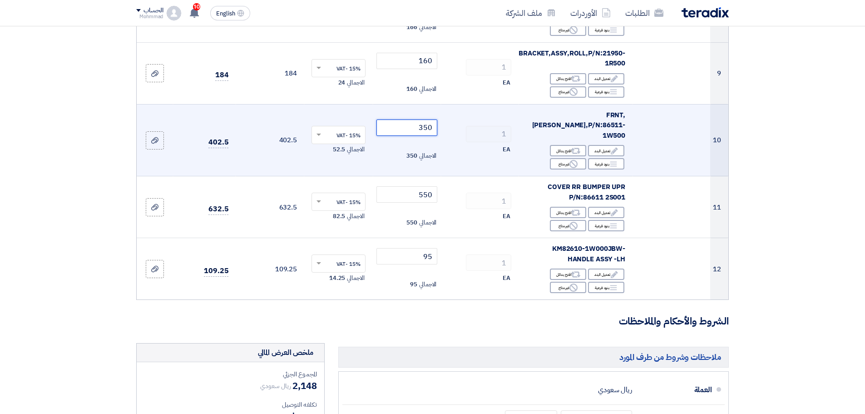
click at [427, 119] on input "350" at bounding box center [406, 127] width 61 height 16
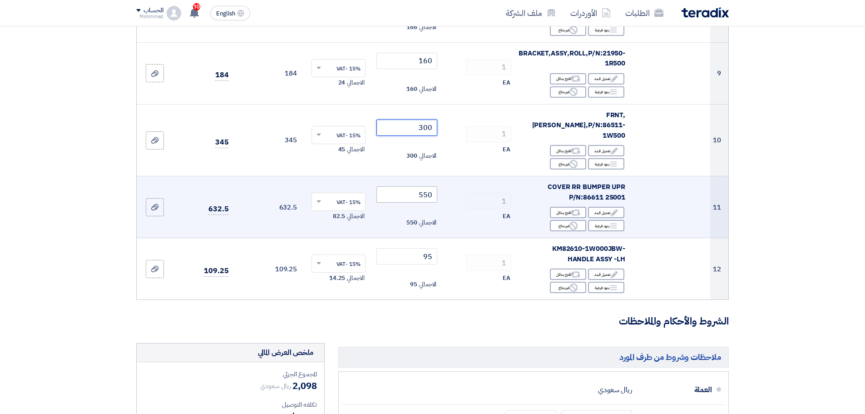
type input "300"
click at [428, 186] on input "550" at bounding box center [406, 194] width 61 height 16
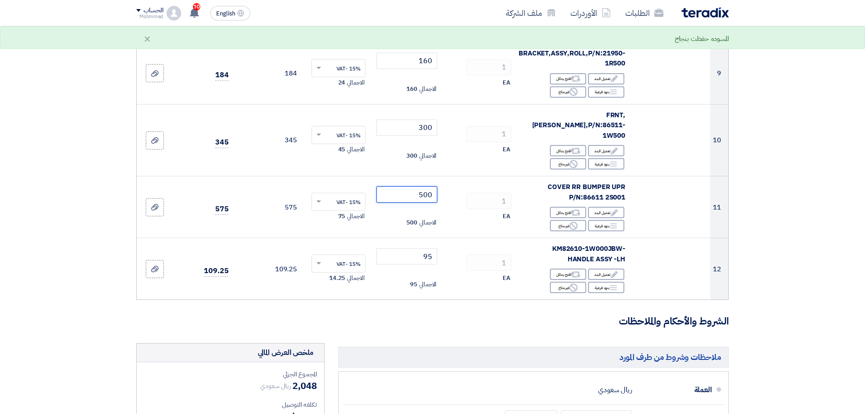
type input "500"
click at [844, 263] on section "تفاصيل الطلب # الكود/الموديل البيان/الوصف الكمية/العدد سعر الوحدة (SAR) الضرائب…" at bounding box center [432, 74] width 865 height 1191
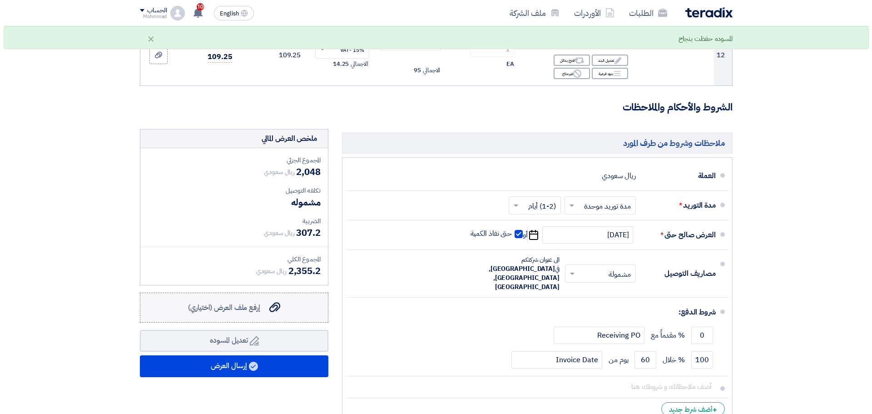
scroll to position [832, 0]
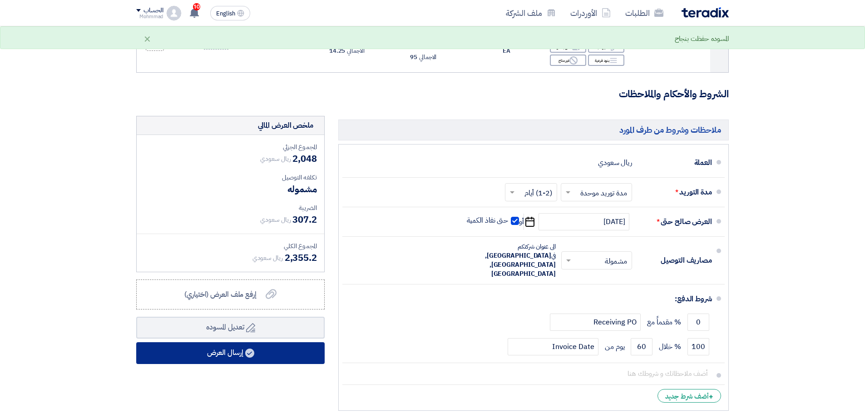
click at [267, 342] on button "إرسال العرض" at bounding box center [230, 353] width 188 height 22
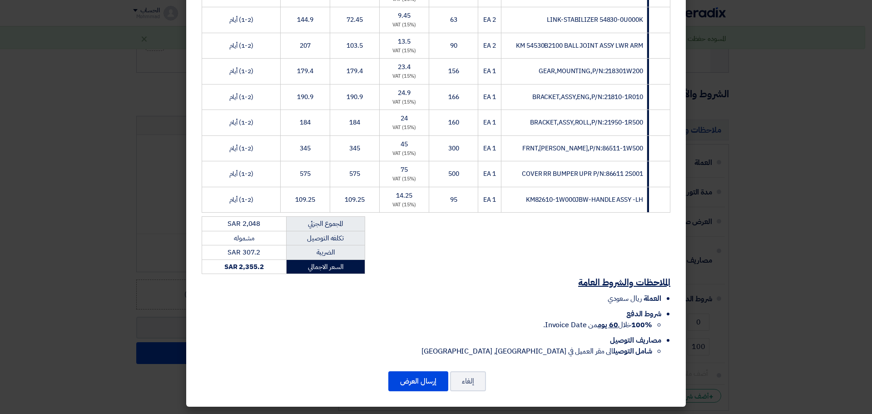
scroll to position [269, 0]
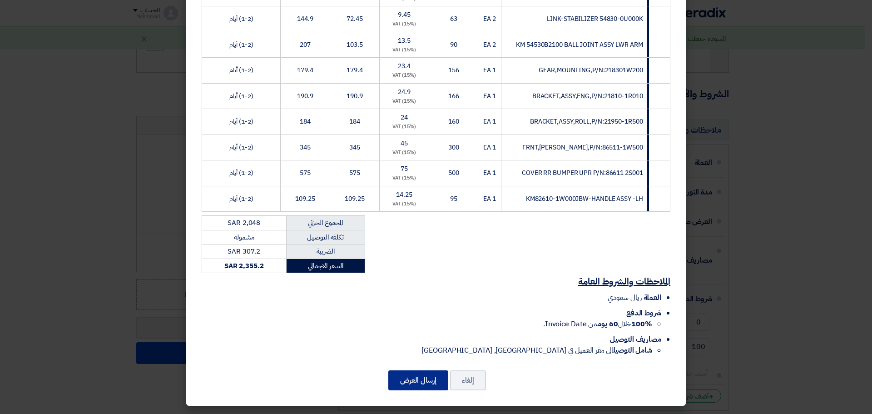
click at [431, 373] on button "إرسال العرض" at bounding box center [418, 380] width 60 height 20
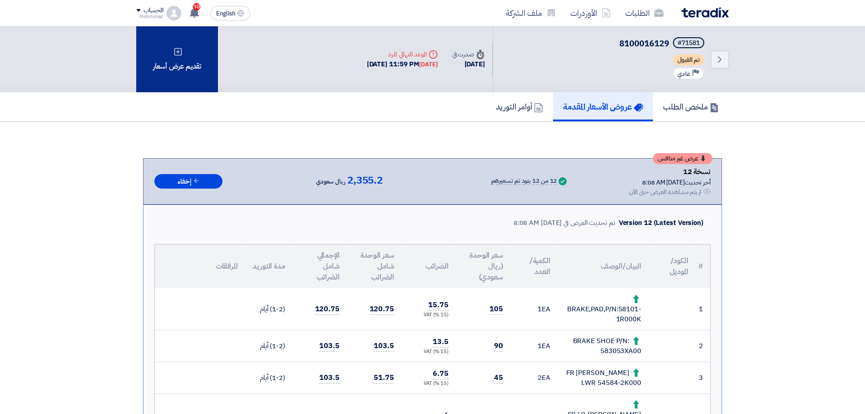
click at [193, 51] on div "تقديم عرض أسعار" at bounding box center [177, 59] width 82 height 66
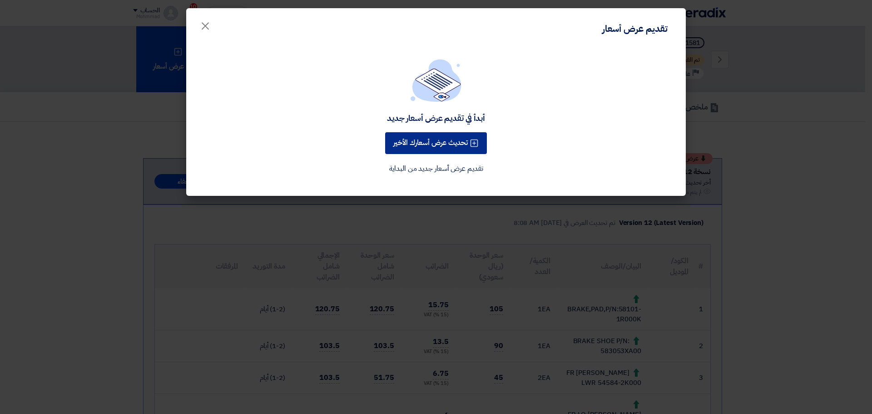
click at [435, 143] on button "تحديث عرض أسعارك الأخير" at bounding box center [436, 143] width 102 height 22
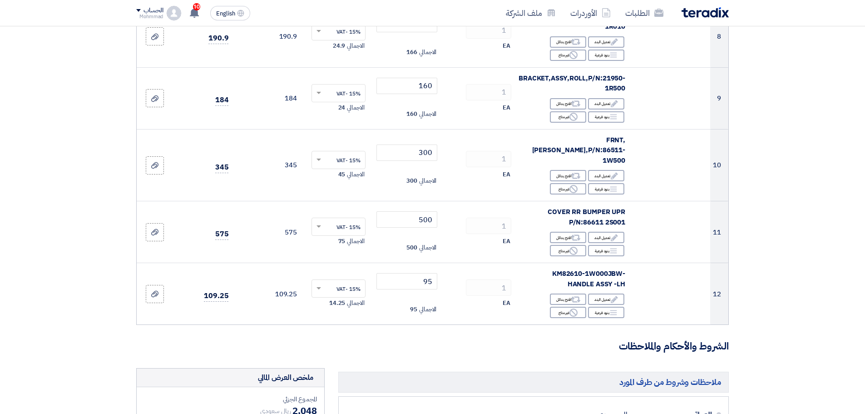
scroll to position [605, 0]
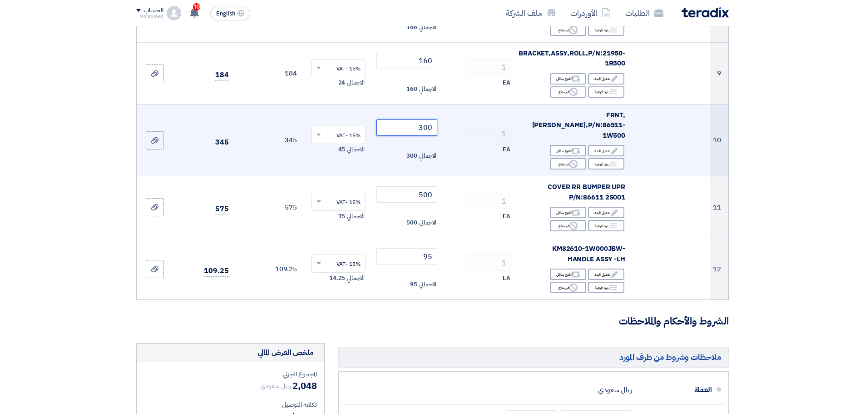
click at [428, 119] on input "300" at bounding box center [406, 127] width 61 height 16
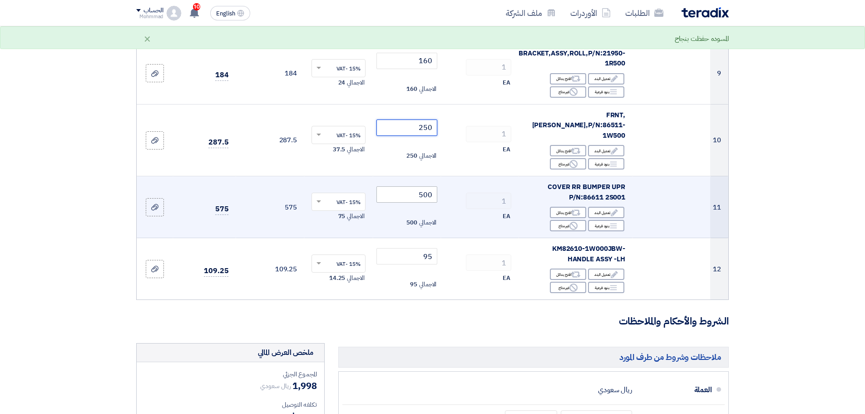
type input "250"
click at [429, 186] on input "500" at bounding box center [406, 194] width 61 height 16
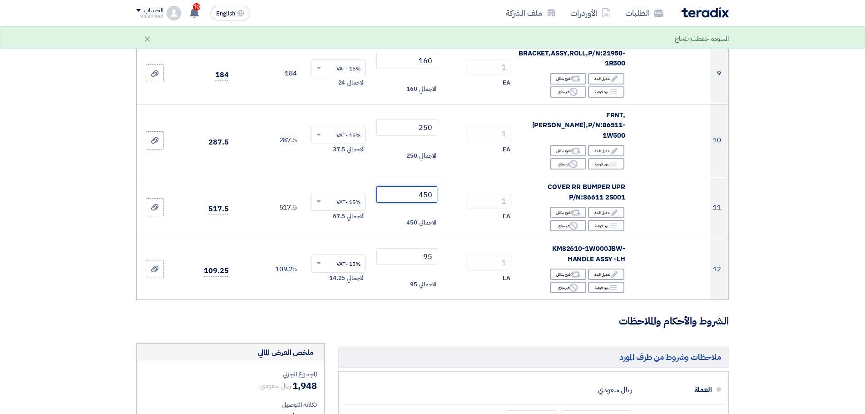
type input "450"
click at [835, 321] on section "تفاصيل الطلب # الكود/الموديل البيان/الوصف الكمية/العدد سعر الوحدة (SAR) الضرائب…" at bounding box center [432, 74] width 865 height 1191
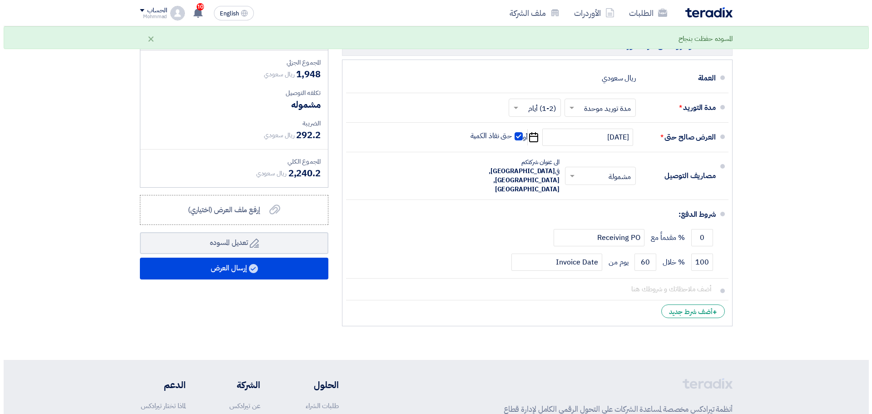
scroll to position [984, 0]
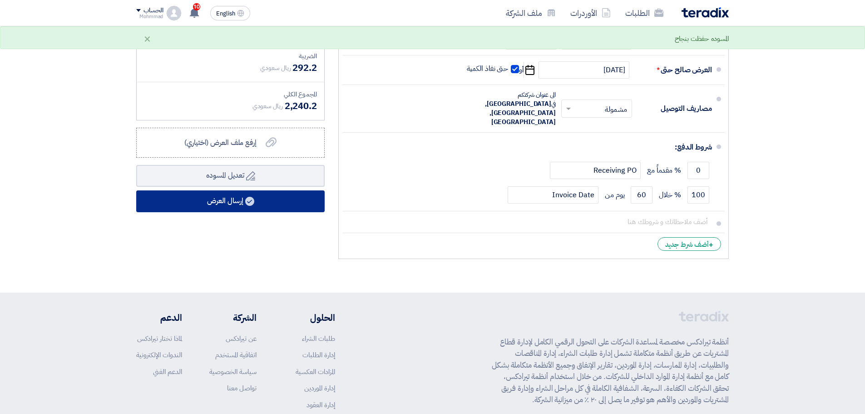
click at [280, 190] on button "إرسال العرض" at bounding box center [230, 201] width 188 height 22
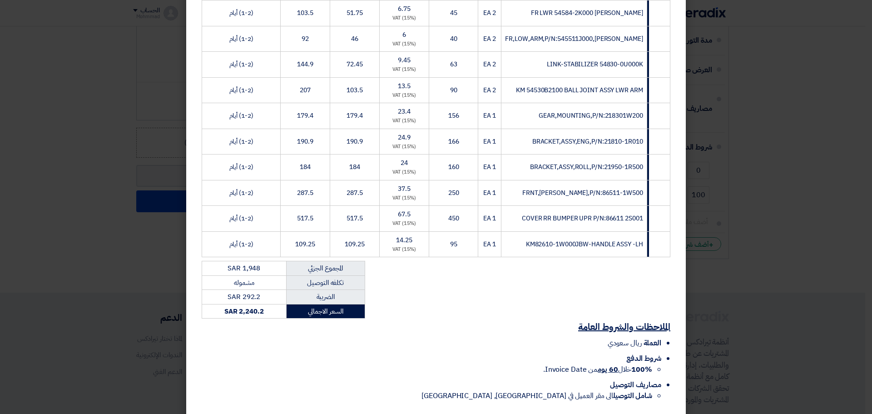
scroll to position [269, 0]
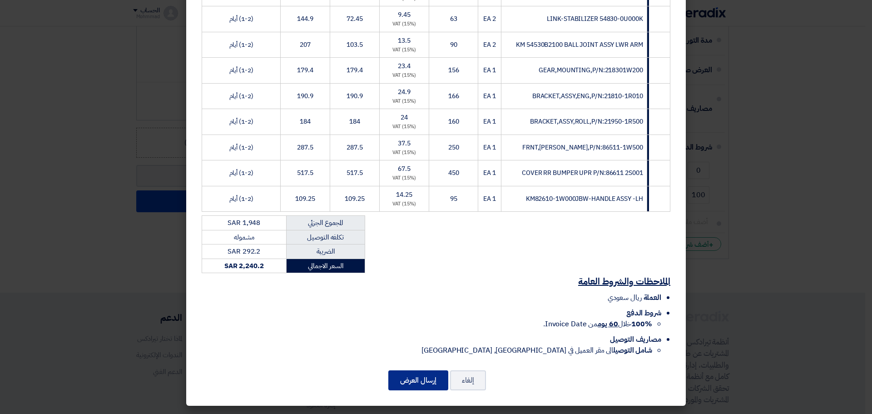
click at [427, 379] on button "إرسال العرض" at bounding box center [418, 380] width 60 height 20
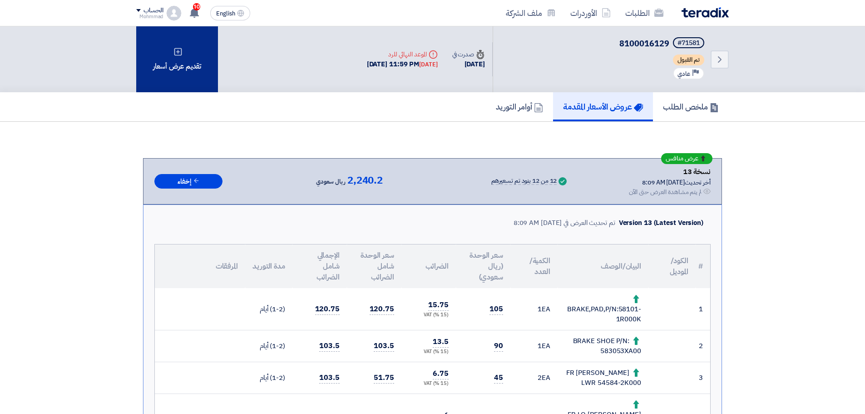
click at [172, 81] on div "تقديم عرض أسعار" at bounding box center [177, 59] width 82 height 66
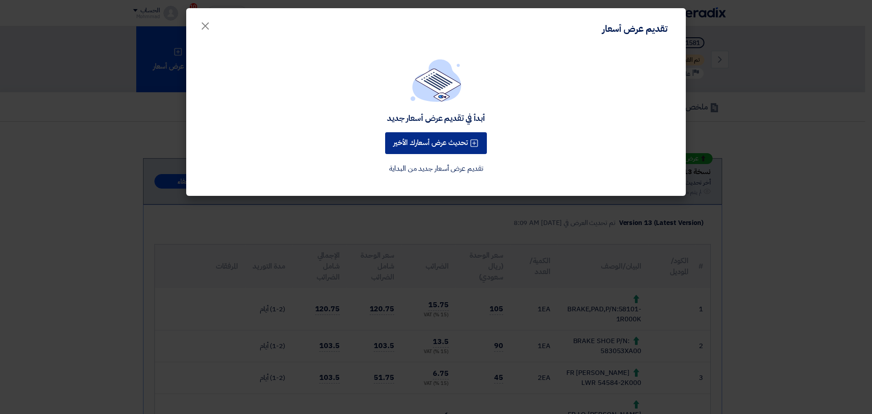
click at [407, 148] on button "تحديث عرض أسعارك الأخير" at bounding box center [436, 143] width 102 height 22
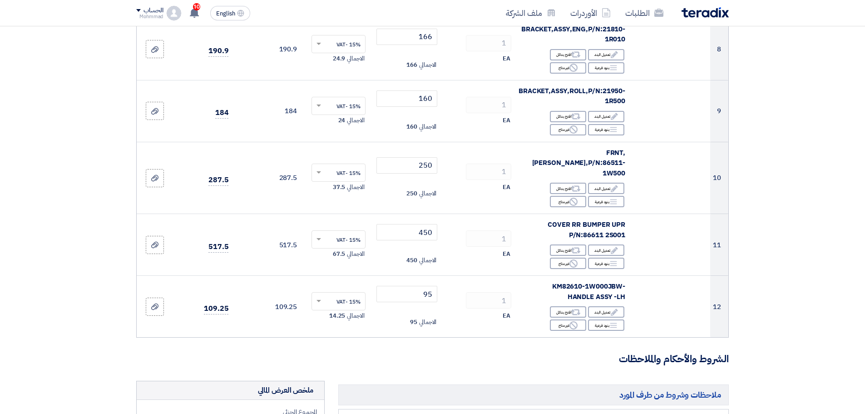
scroll to position [605, 0]
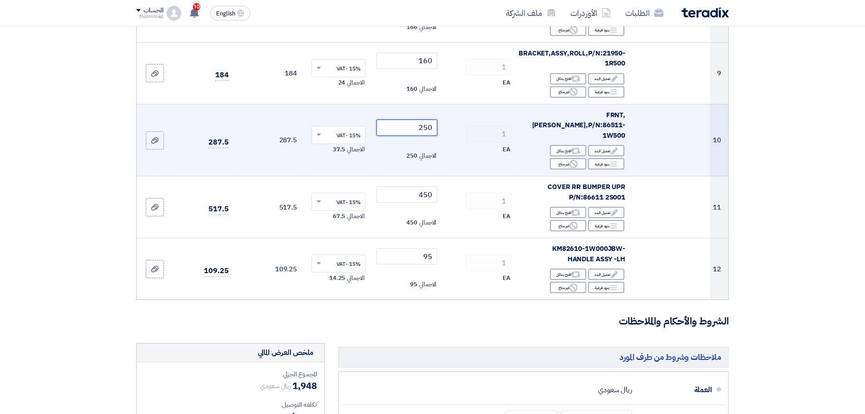
click at [426, 119] on input "250" at bounding box center [406, 127] width 61 height 16
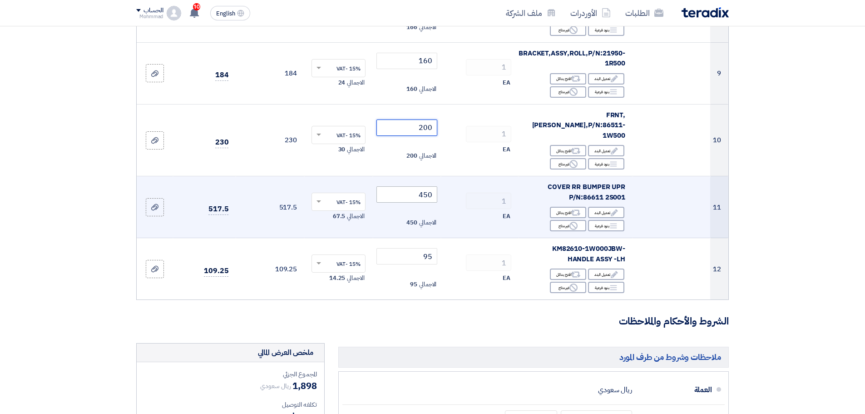
type input "200"
click at [429, 186] on input "450" at bounding box center [406, 194] width 61 height 16
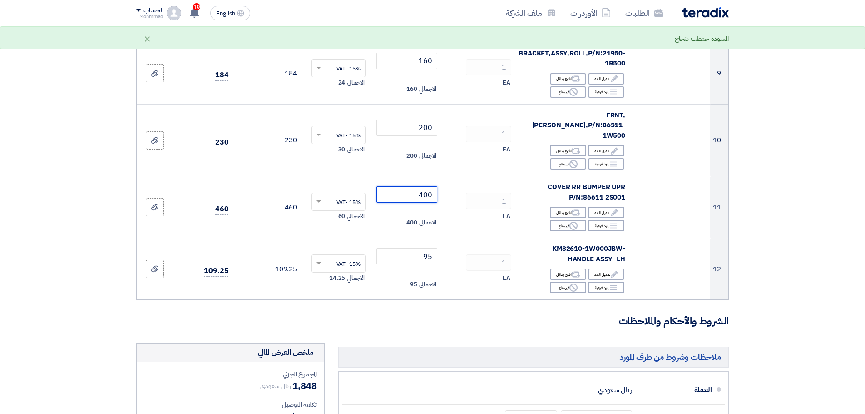
type input "400"
click at [803, 227] on section "تفاصيل الطلب # الكود/الموديل البيان/الوصف الكمية/العدد سعر الوحدة (SAR) الضرائب…" at bounding box center [432, 74] width 865 height 1191
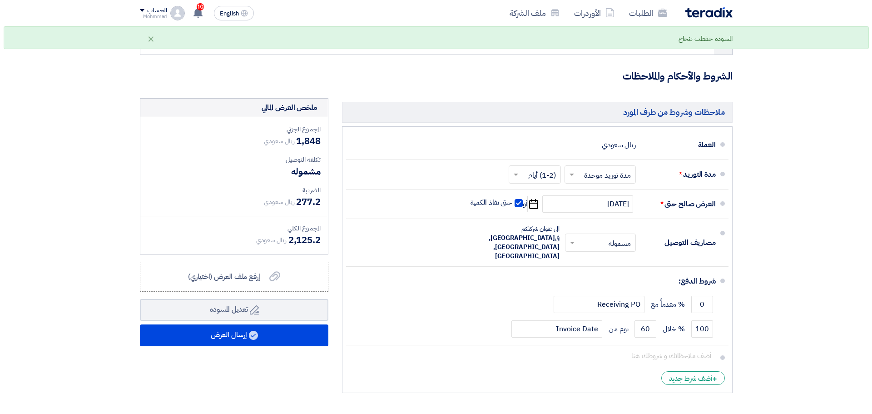
scroll to position [870, 0]
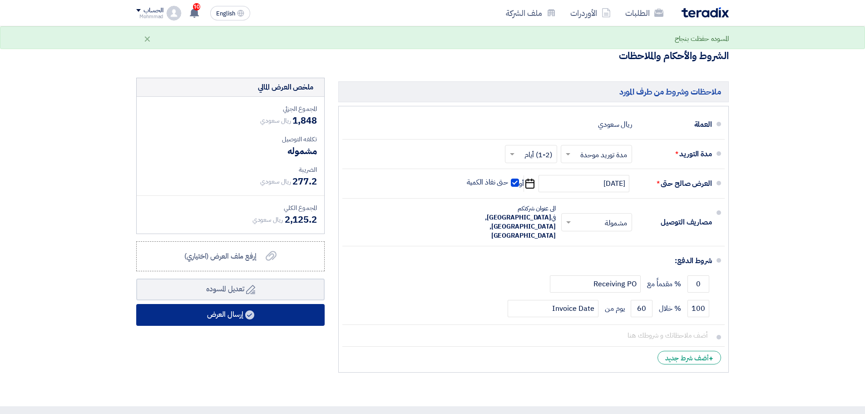
click at [213, 304] on button "إرسال العرض" at bounding box center [230, 315] width 188 height 22
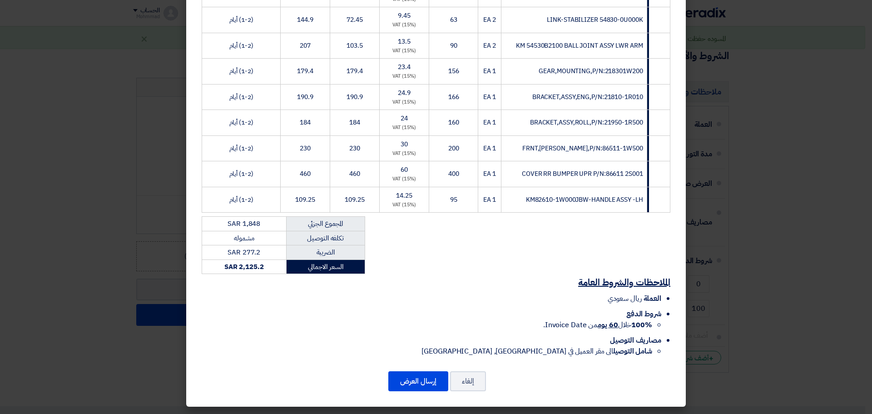
scroll to position [269, 0]
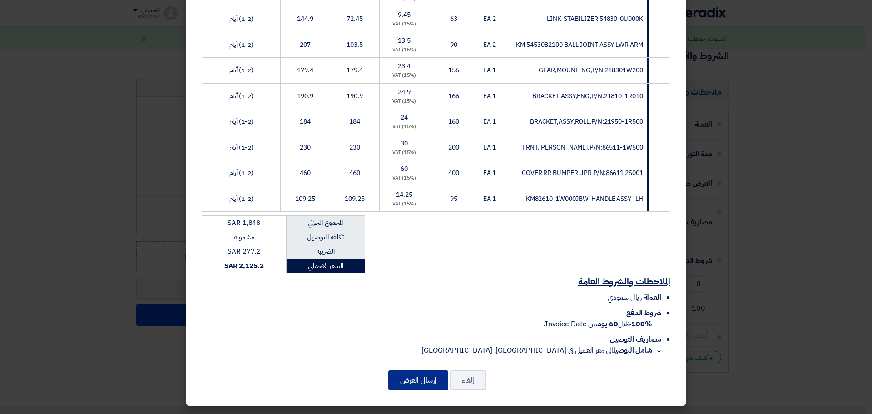
click at [419, 375] on button "إرسال العرض" at bounding box center [418, 380] width 60 height 20
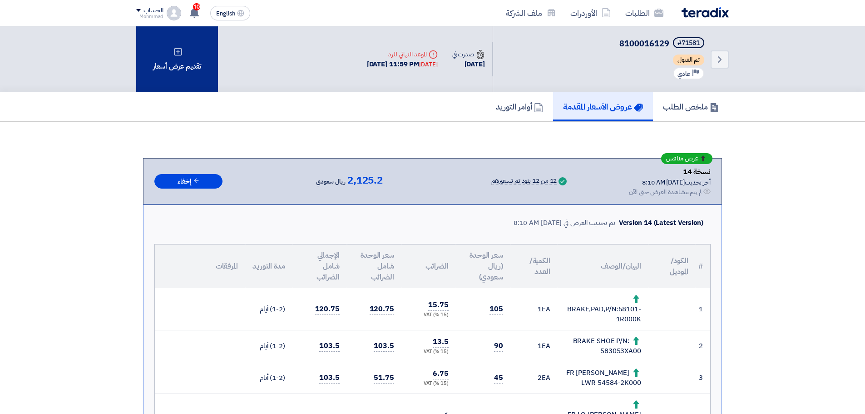
click at [172, 69] on div "تقديم عرض أسعار" at bounding box center [177, 59] width 82 height 66
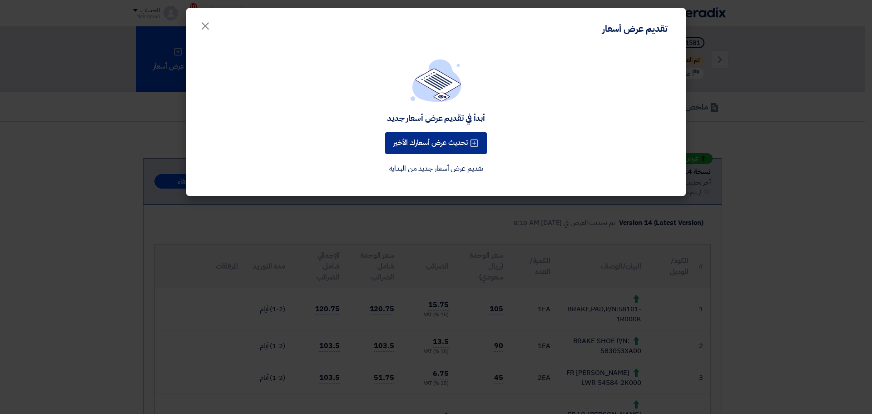
click at [433, 144] on button "تحديث عرض أسعارك الأخير" at bounding box center [436, 143] width 102 height 22
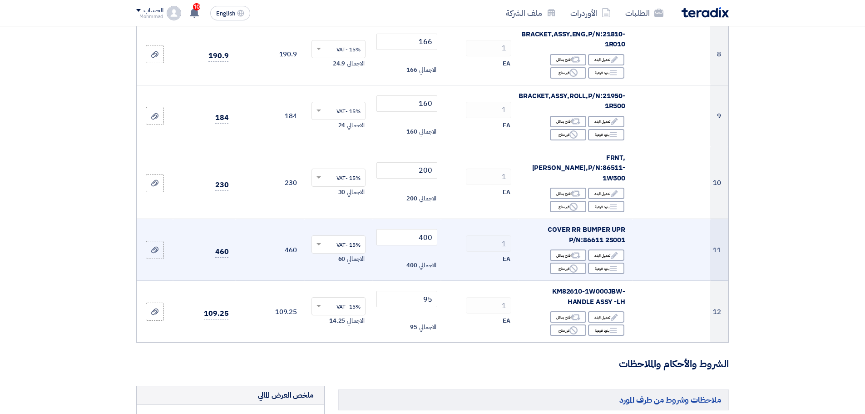
scroll to position [567, 0]
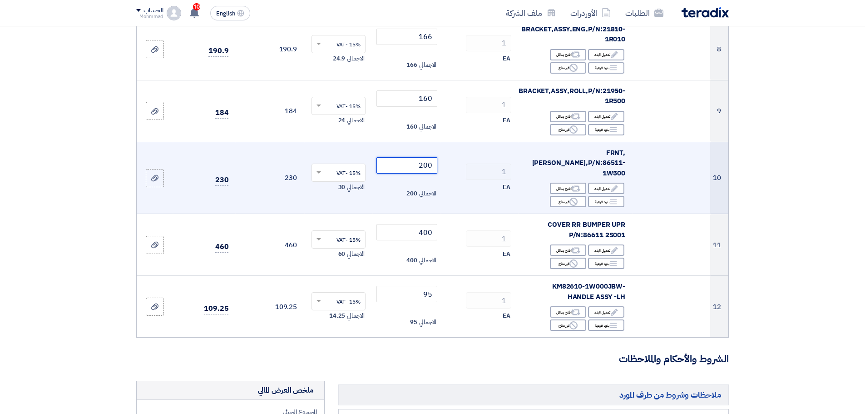
click at [428, 157] on input "200" at bounding box center [406, 165] width 61 height 16
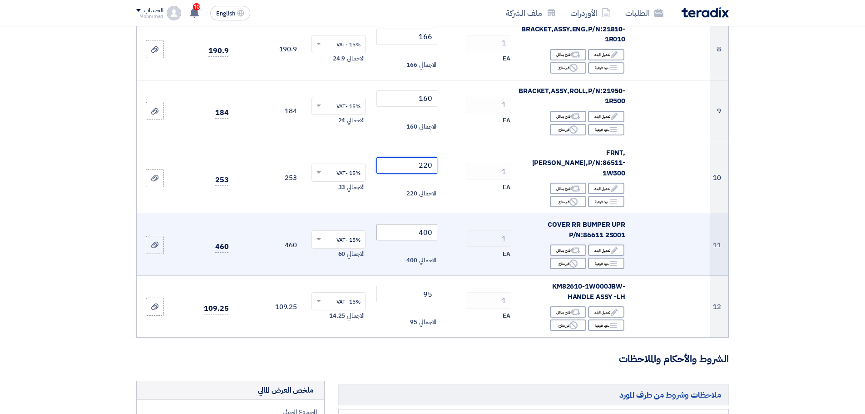
type input "220"
click at [430, 224] on input "400" at bounding box center [406, 232] width 61 height 16
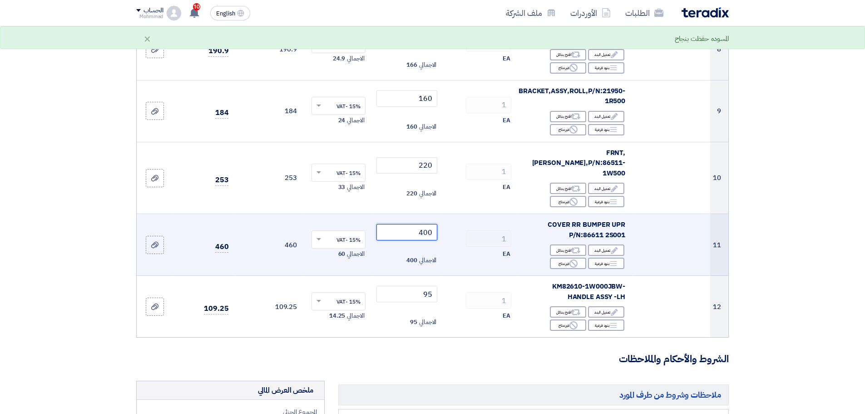
click at [430, 224] on input "400" at bounding box center [406, 232] width 61 height 16
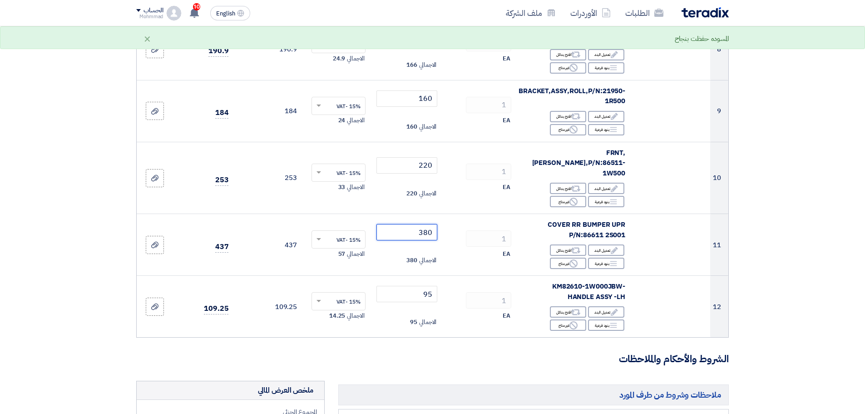
type input "380"
click at [836, 166] on section "تفاصيل الطلب # الكود/الموديل البيان/الوصف الكمية/العدد سعر الوحدة (SAR) الضرائب…" at bounding box center [432, 112] width 865 height 1191
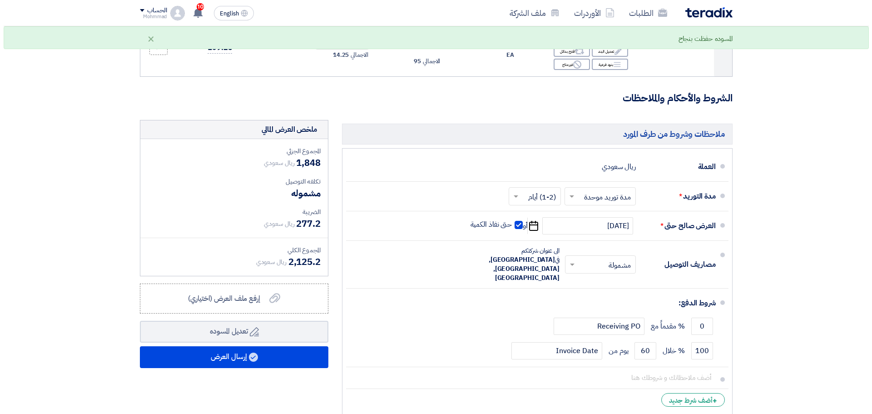
scroll to position [832, 0]
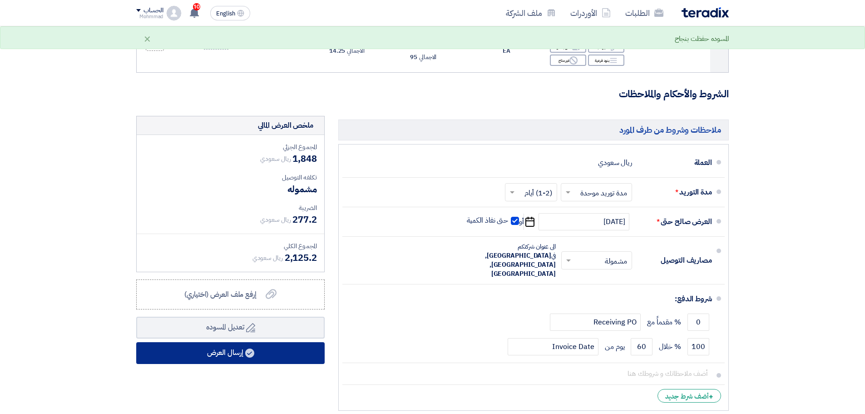
click at [238, 342] on button "إرسال العرض" at bounding box center [230, 353] width 188 height 22
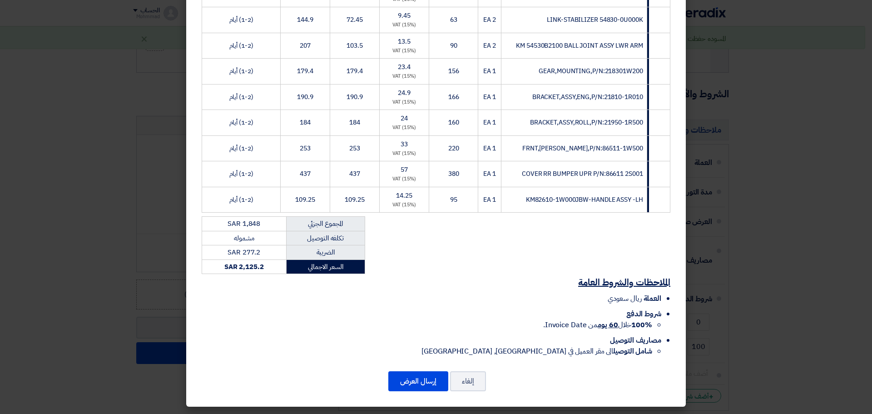
scroll to position [269, 0]
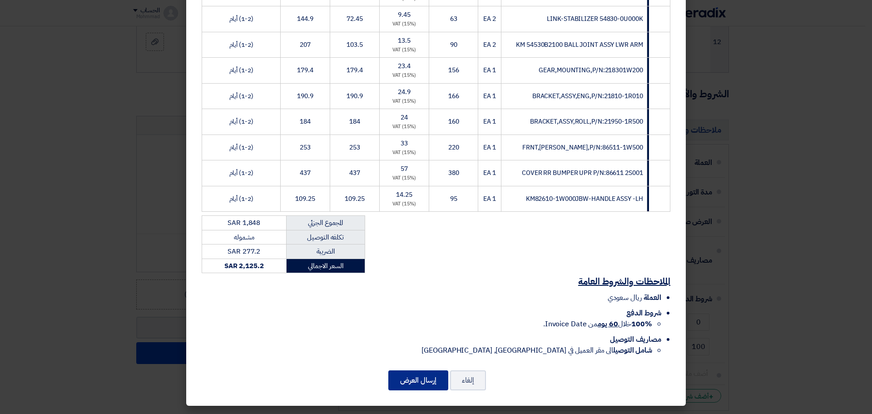
click at [423, 372] on button "إرسال العرض" at bounding box center [418, 380] width 60 height 20
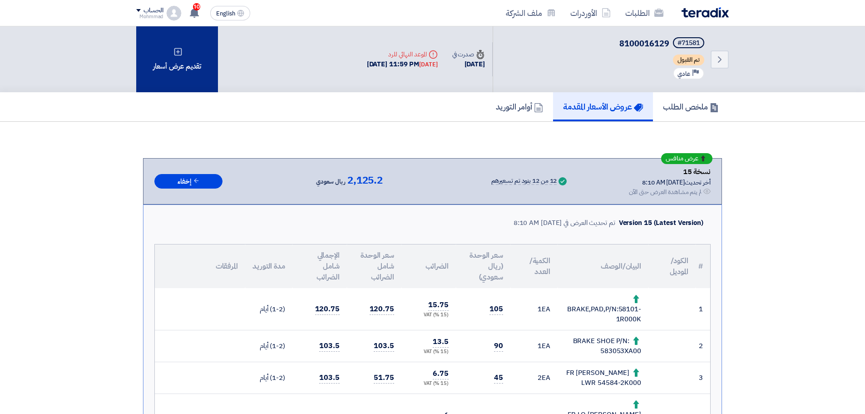
click at [190, 63] on div "تقديم عرض أسعار" at bounding box center [177, 59] width 82 height 66
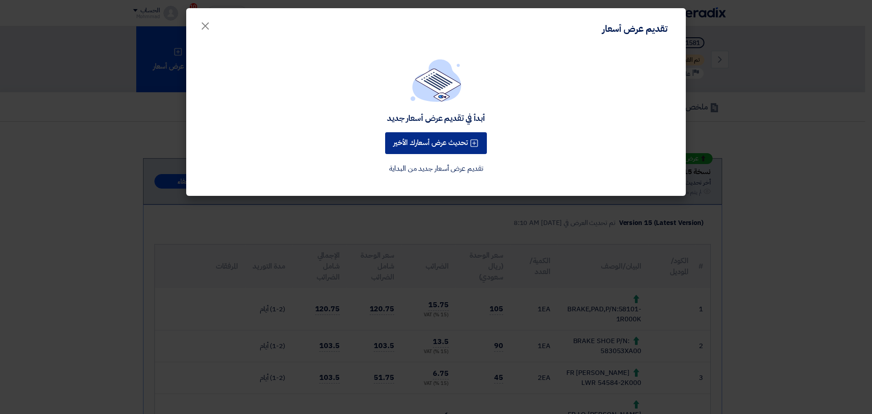
click at [419, 143] on button "تحديث عرض أسعارك الأخير" at bounding box center [436, 143] width 102 height 22
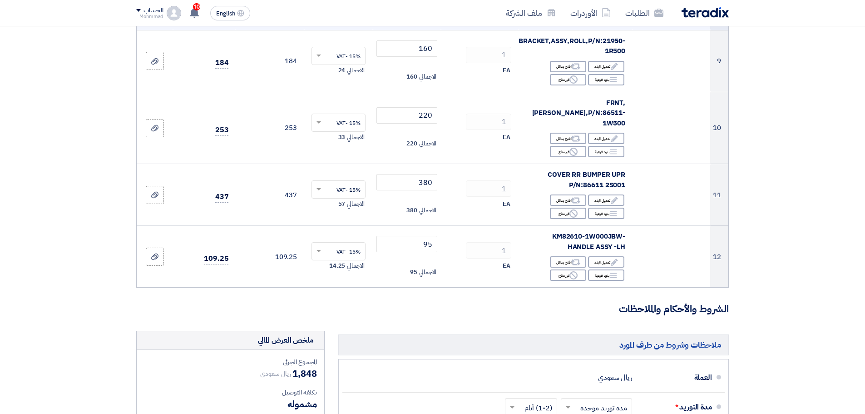
scroll to position [643, 0]
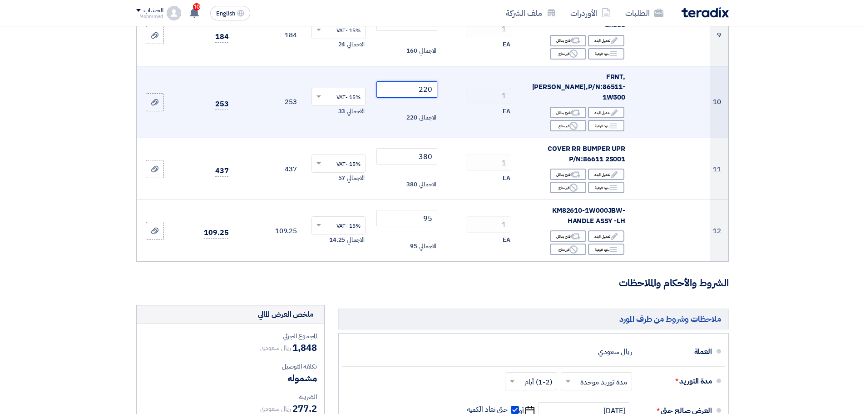
click at [427, 81] on input "220" at bounding box center [406, 89] width 61 height 16
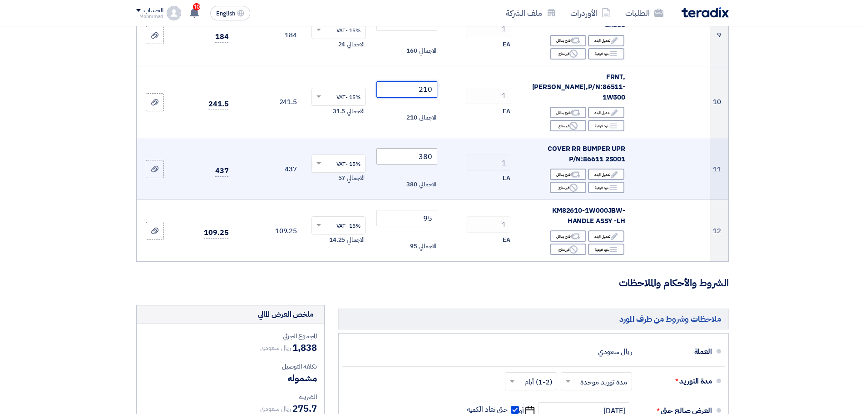
type input "210"
click at [425, 148] on input "380" at bounding box center [406, 156] width 61 height 16
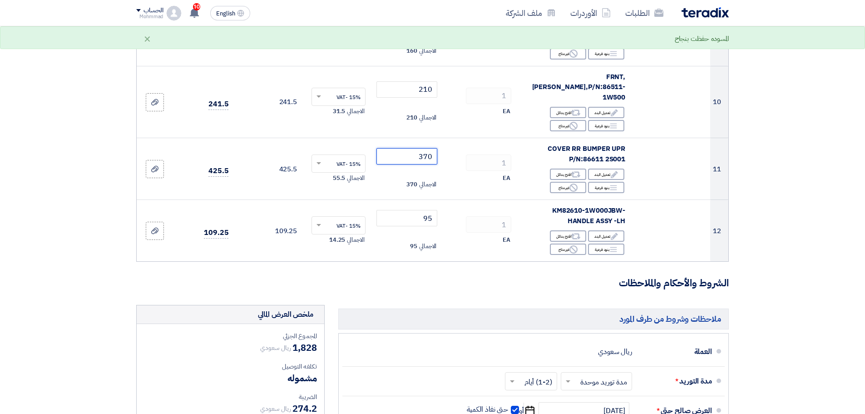
type input "370"
click at [816, 149] on section "تفاصيل الطلب # الكود/الموديل البيان/الوصف الكمية/العدد سعر الوحدة (SAR) الضرائب…" at bounding box center [432, 36] width 865 height 1191
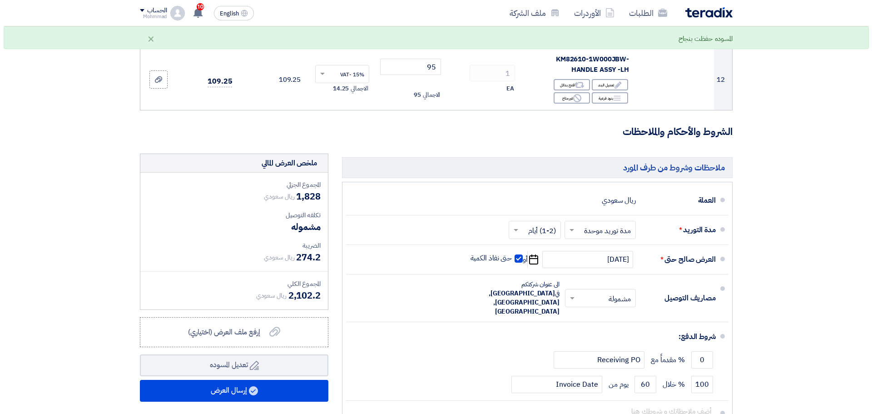
scroll to position [832, 0]
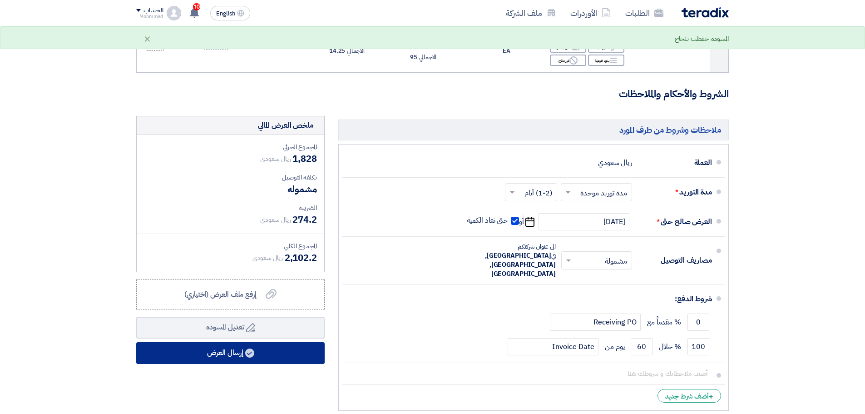
click at [230, 342] on button "إرسال العرض" at bounding box center [230, 353] width 188 height 22
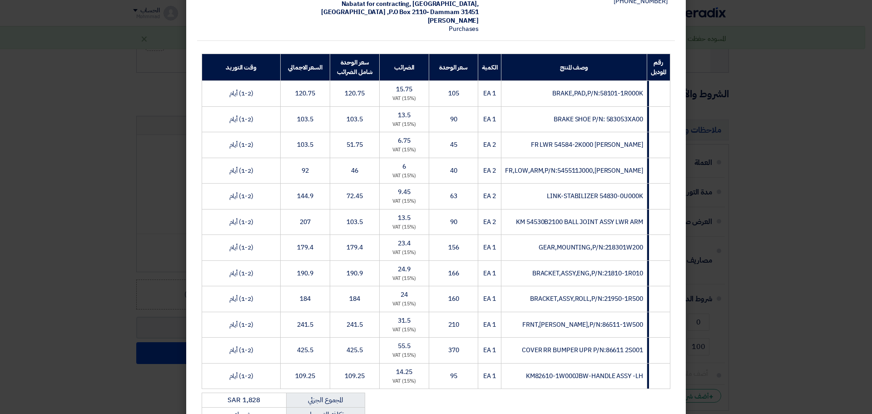
scroll to position [265, 0]
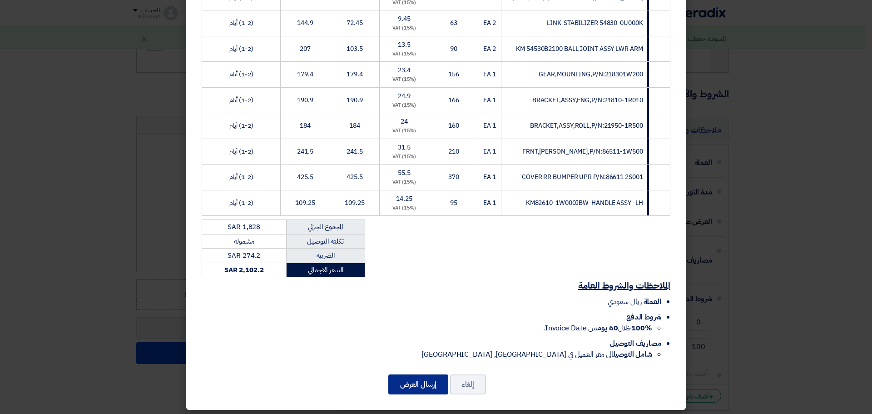
click at [429, 384] on button "إرسال العرض" at bounding box center [418, 384] width 60 height 20
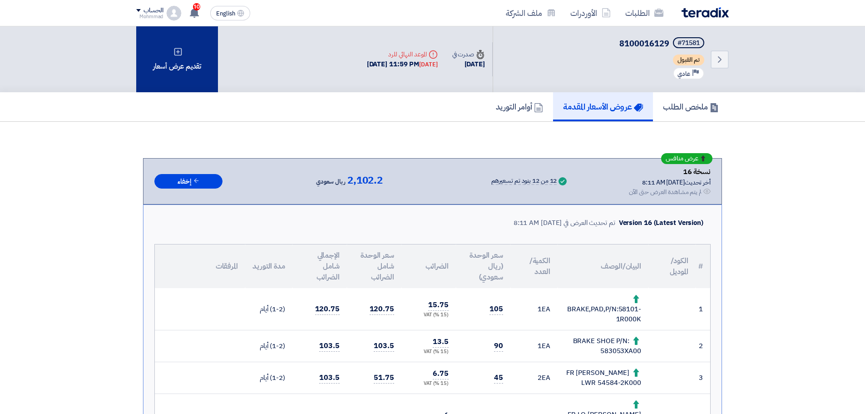
click at [153, 62] on div "تقديم عرض أسعار" at bounding box center [177, 59] width 82 height 66
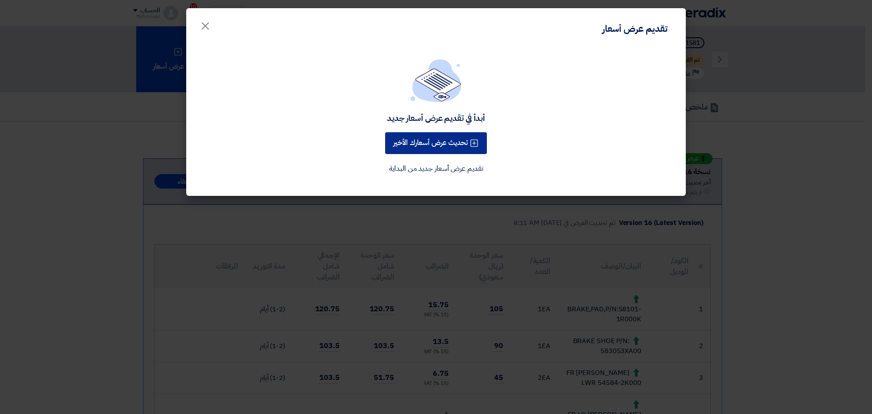
click at [462, 143] on button "تحديث عرض أسعارك الأخير" at bounding box center [436, 143] width 102 height 22
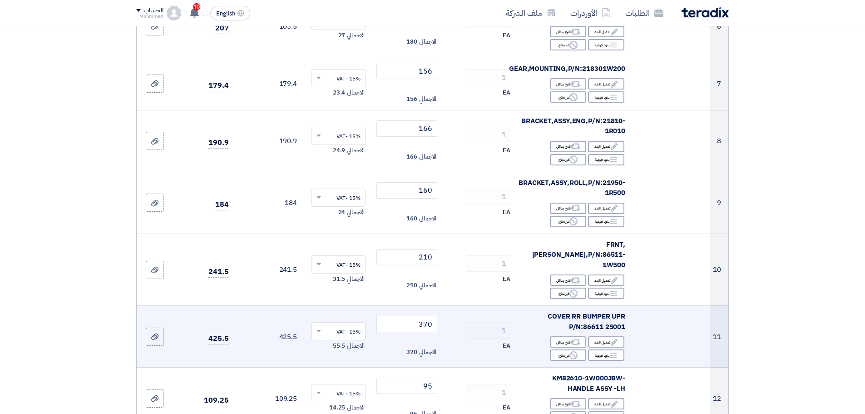
scroll to position [492, 0]
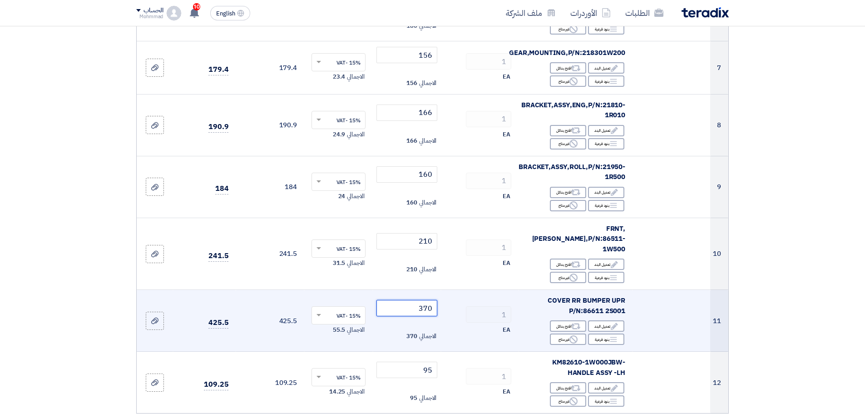
click at [426, 300] on input "370" at bounding box center [406, 308] width 61 height 16
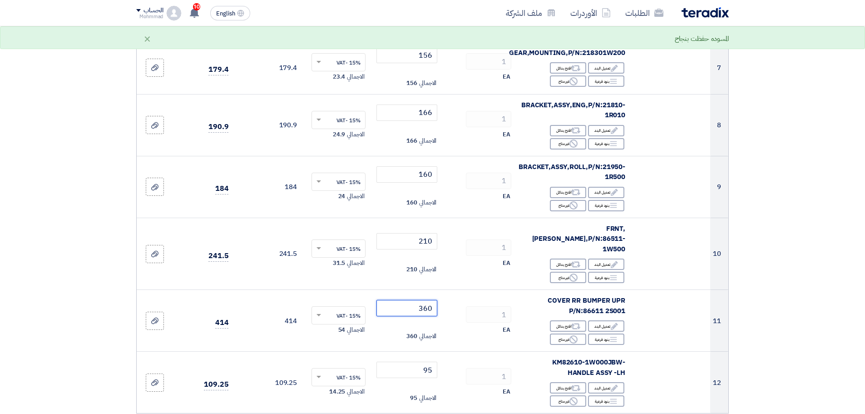
type input "360"
click at [789, 288] on section "تفاصيل الطلب # الكود/الموديل البيان/الوصف الكمية/العدد سعر الوحدة (SAR) الضرائب…" at bounding box center [432, 188] width 865 height 1191
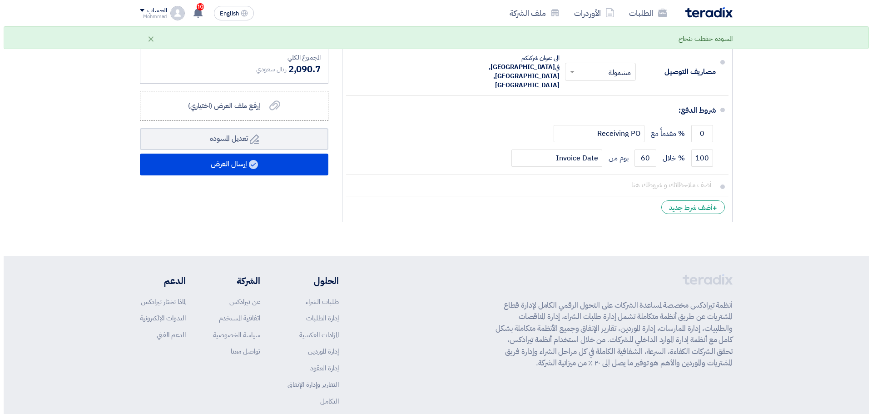
scroll to position [1021, 0]
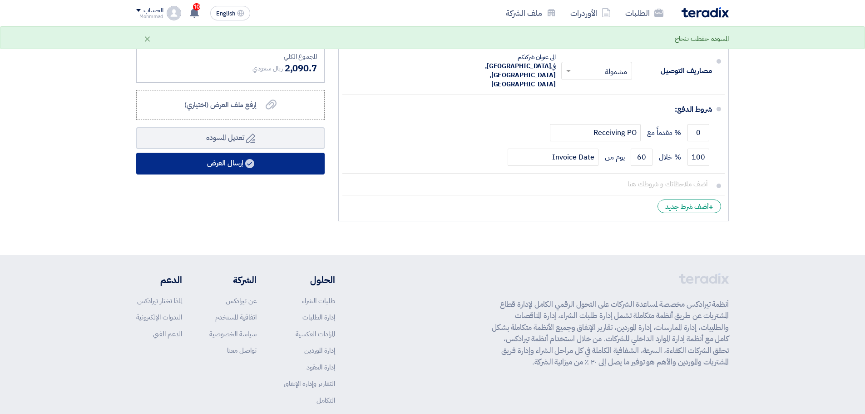
click at [223, 153] on button "إرسال العرض" at bounding box center [230, 164] width 188 height 22
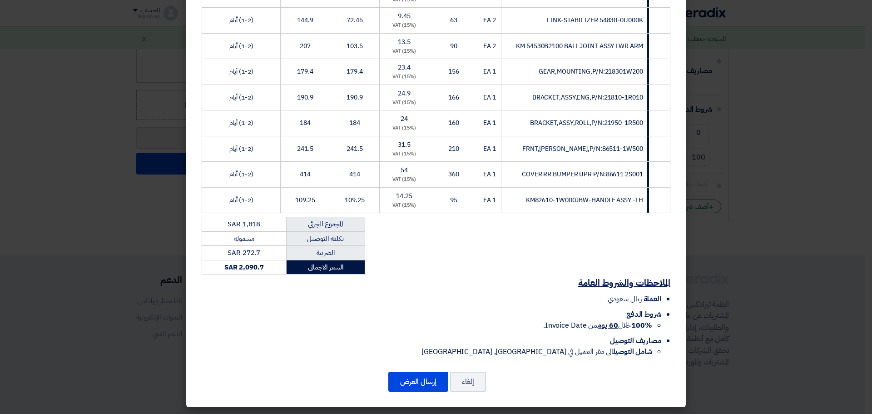
scroll to position [269, 0]
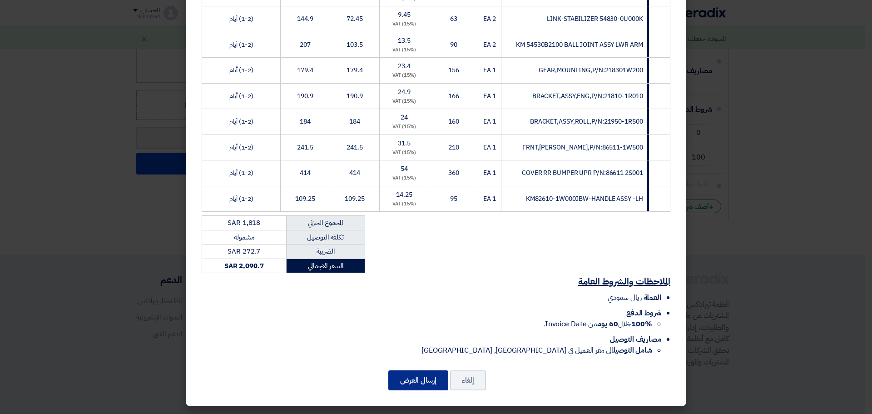
click at [438, 376] on button "إرسال العرض" at bounding box center [418, 380] width 60 height 20
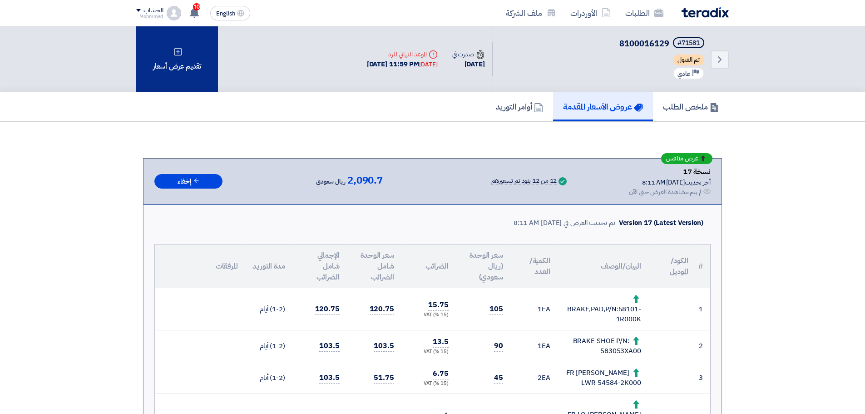
click at [178, 56] on div "تقديم عرض أسعار" at bounding box center [177, 59] width 82 height 66
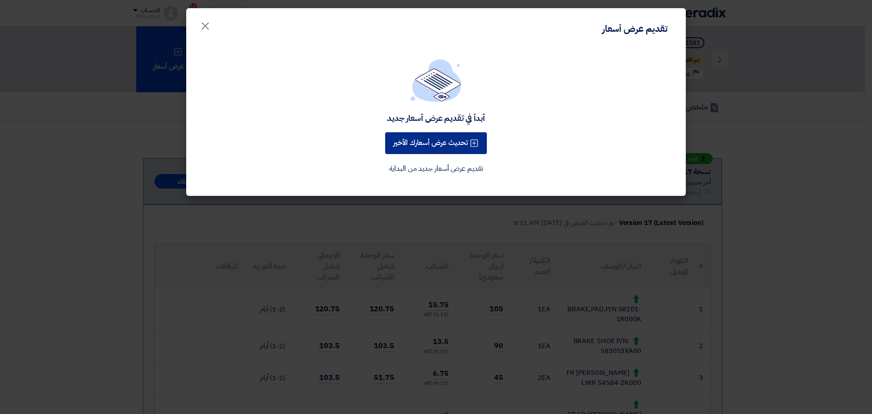
click at [435, 143] on button "تحديث عرض أسعارك الأخير" at bounding box center [436, 143] width 102 height 22
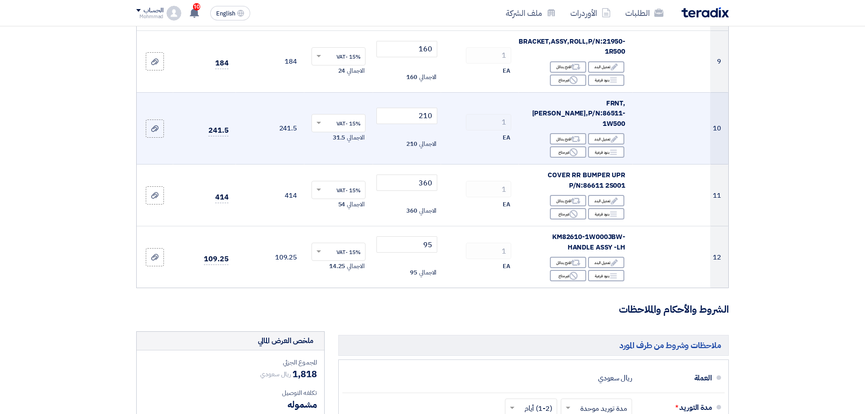
scroll to position [643, 0]
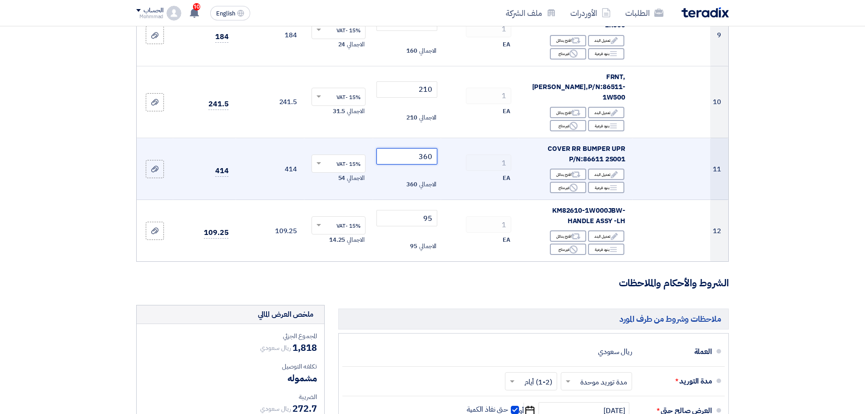
click at [429, 148] on input "360" at bounding box center [406, 156] width 61 height 16
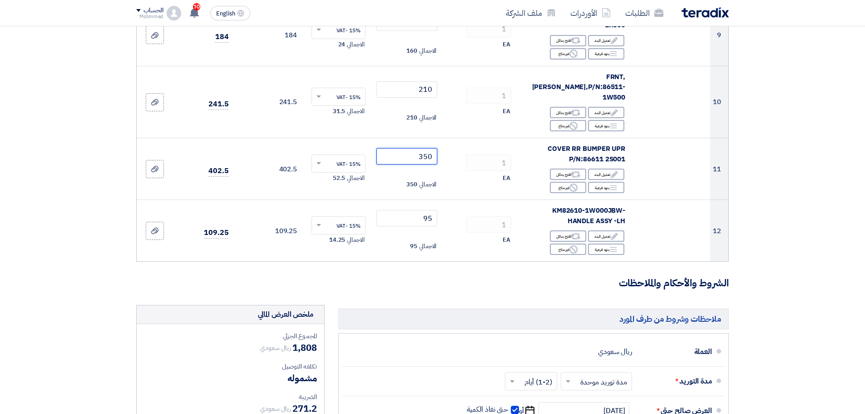
type input "350"
click at [842, 233] on section "تفاصيل الطلب # الكود/الموديل البيان/الوصف الكمية/العدد سعر الوحدة (SAR) الضرائب…" at bounding box center [432, 36] width 865 height 1191
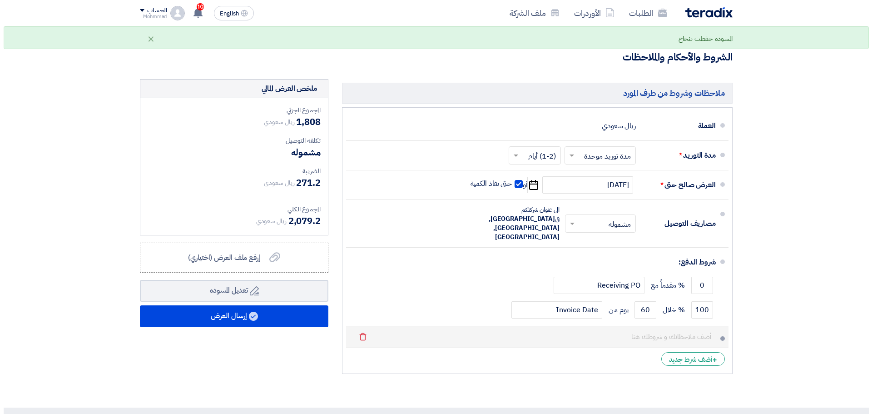
scroll to position [870, 0]
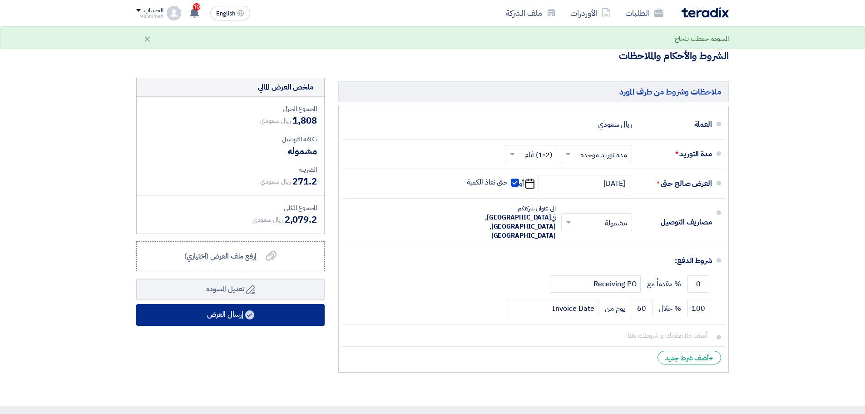
click at [238, 304] on button "إرسال العرض" at bounding box center [230, 315] width 188 height 22
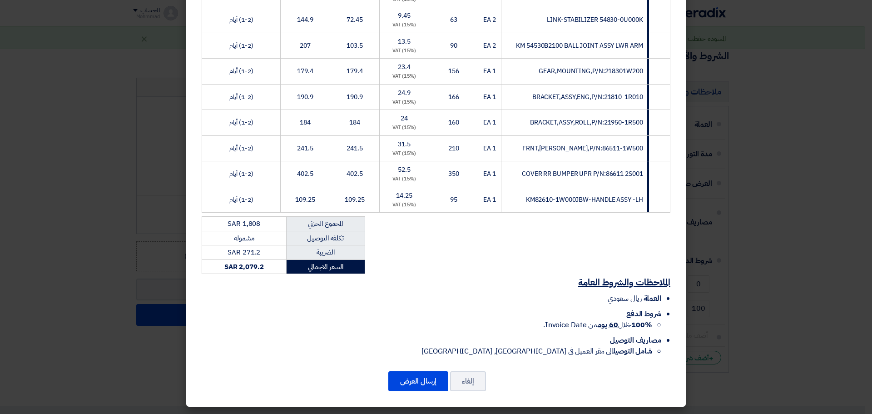
scroll to position [269, 0]
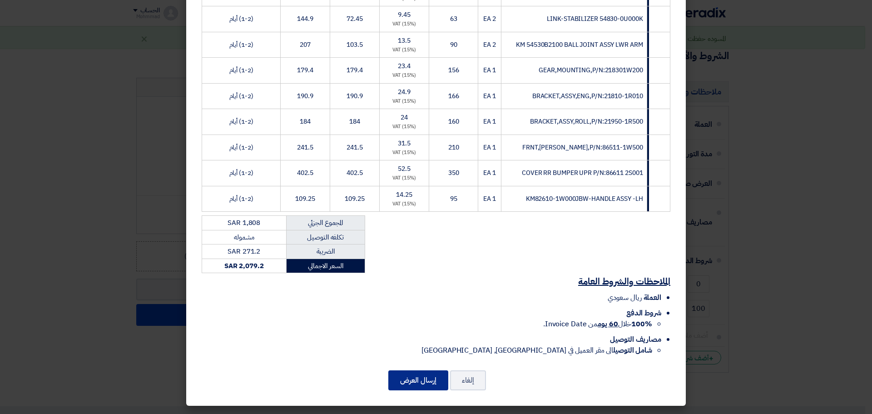
click at [419, 374] on button "إرسال العرض" at bounding box center [418, 380] width 60 height 20
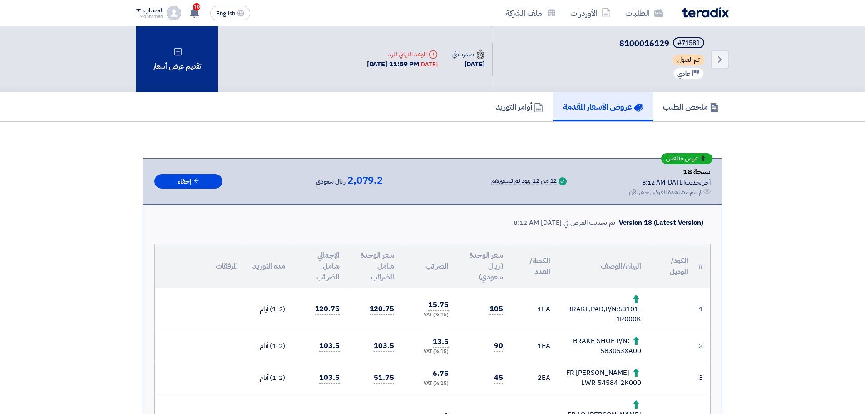
click at [172, 57] on div "تقديم عرض أسعار" at bounding box center [177, 59] width 82 height 66
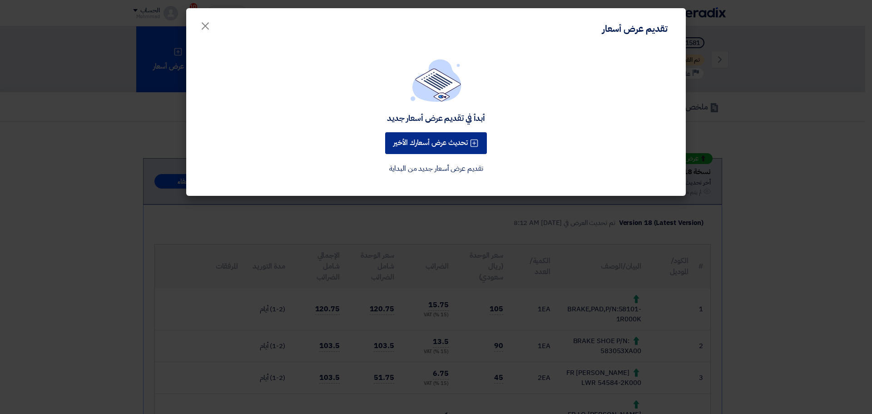
click at [433, 142] on button "تحديث عرض أسعارك الأخير" at bounding box center [436, 143] width 102 height 22
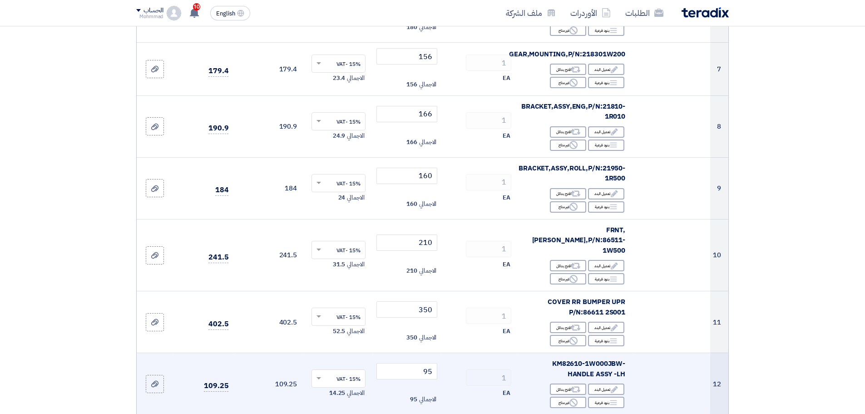
scroll to position [492, 0]
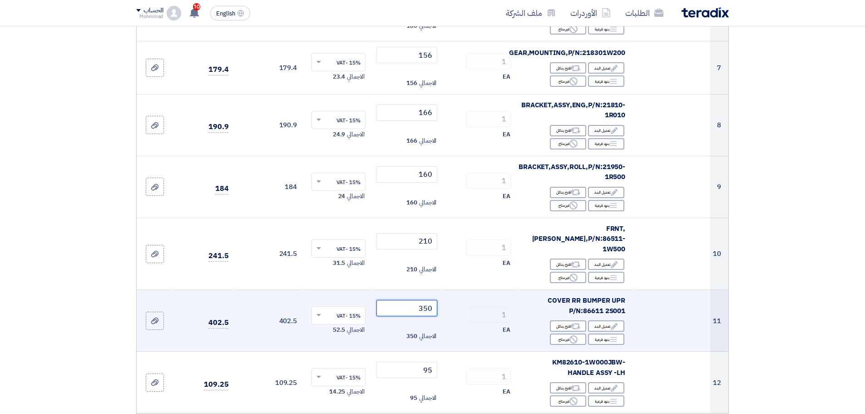
click at [426, 300] on input "350" at bounding box center [406, 308] width 61 height 16
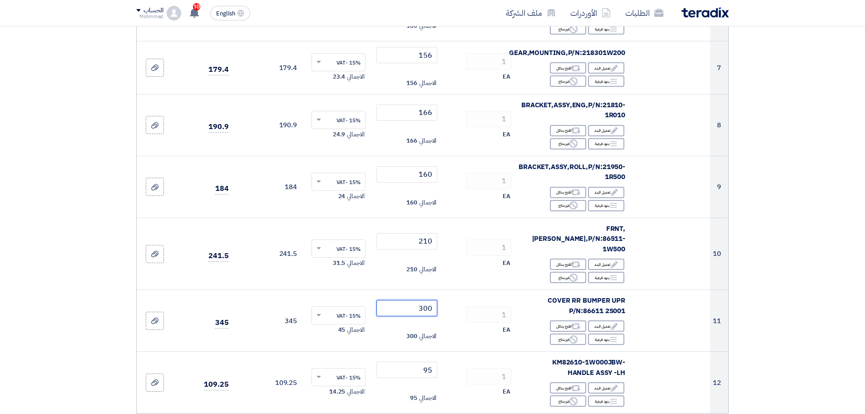
type input "300"
click at [792, 336] on section "تفاصيل الطلب # الكود/الموديل البيان/الوصف الكمية/العدد سعر الوحدة (SAR) الضرائب…" at bounding box center [432, 188] width 865 height 1191
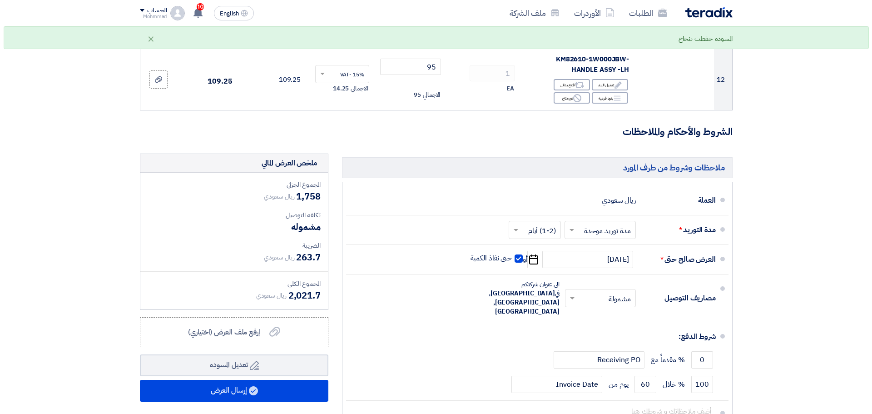
scroll to position [870, 0]
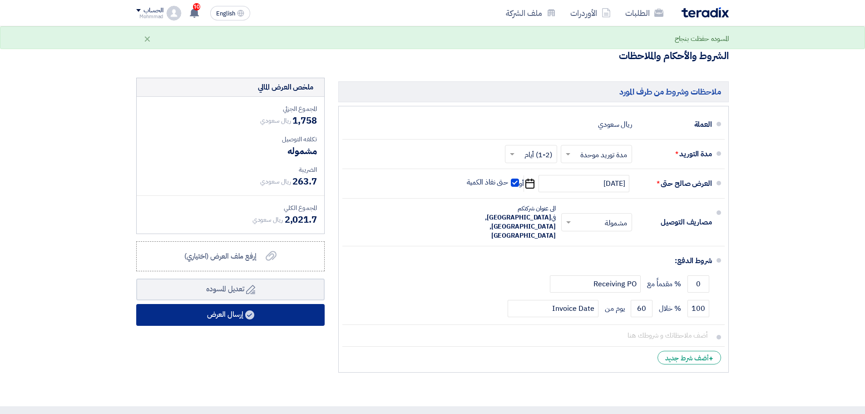
click at [237, 304] on button "إرسال العرض" at bounding box center [230, 315] width 188 height 22
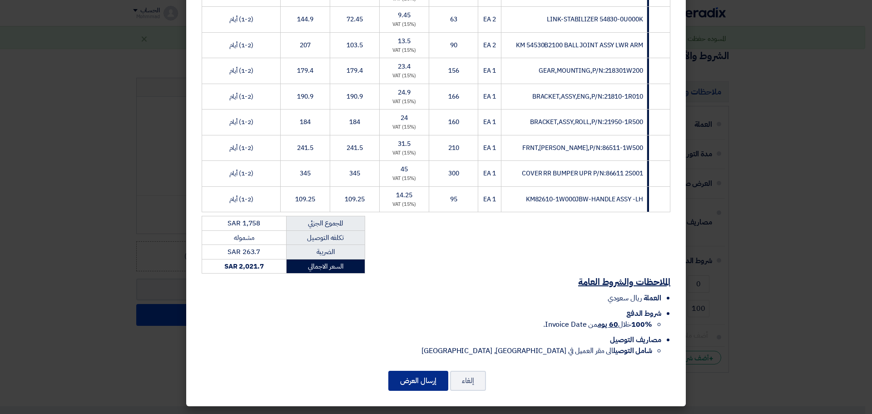
scroll to position [269, 0]
click at [423, 379] on button "إرسال العرض" at bounding box center [418, 380] width 60 height 20
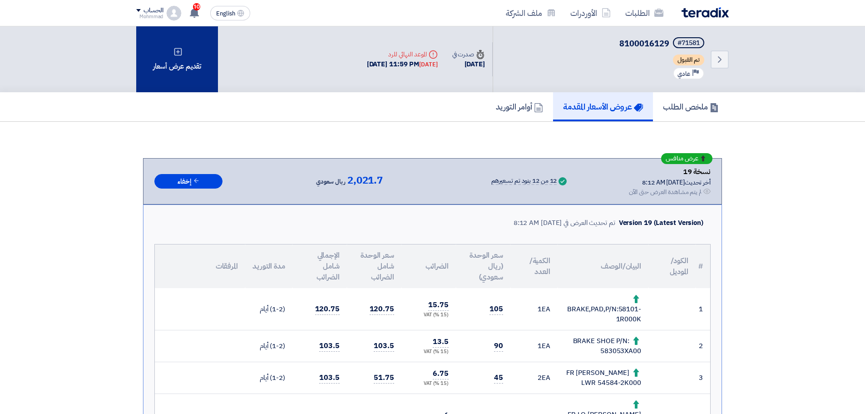
click at [186, 73] on div "تقديم عرض أسعار" at bounding box center [177, 59] width 82 height 66
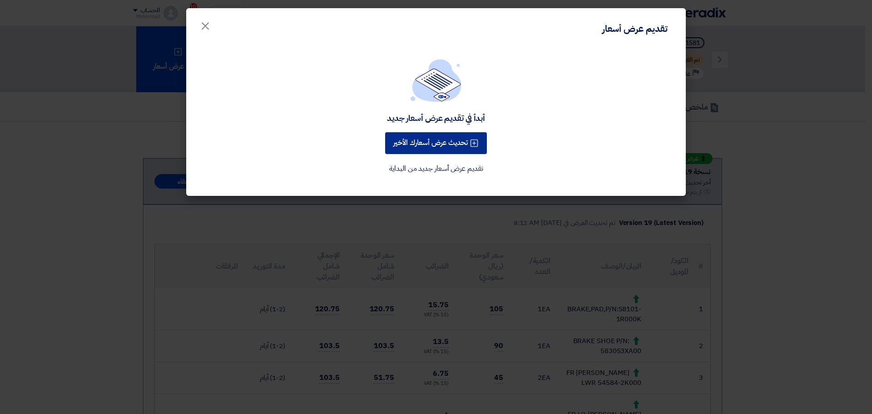
click at [429, 134] on button "تحديث عرض أسعارك الأخير" at bounding box center [436, 143] width 102 height 22
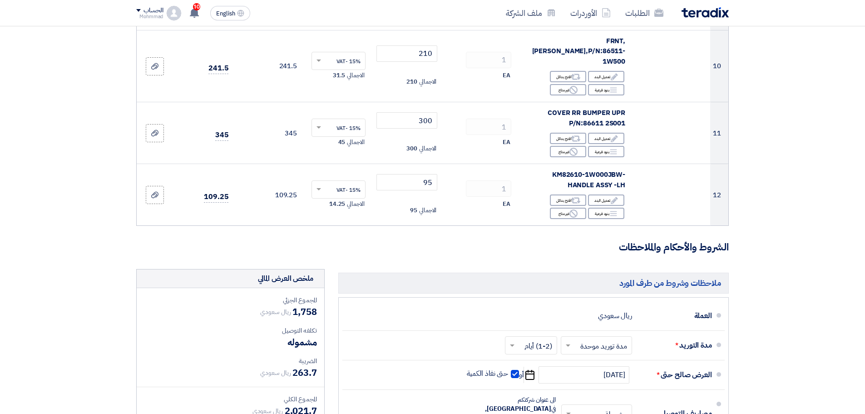
scroll to position [681, 0]
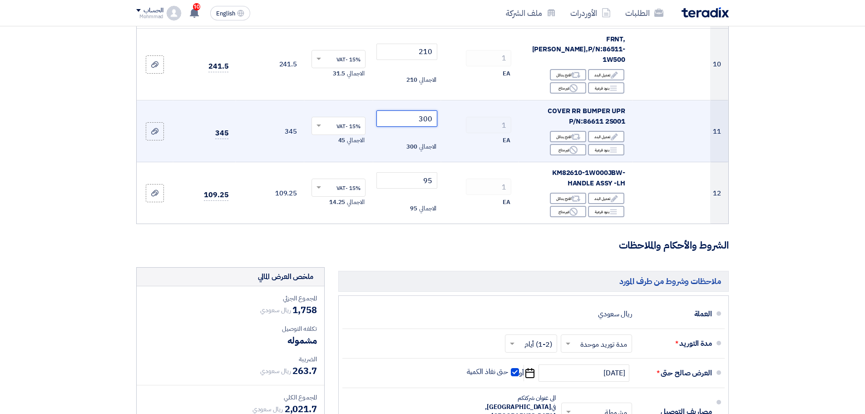
click at [425, 110] on input "300" at bounding box center [406, 118] width 61 height 16
click at [430, 110] on input "300" at bounding box center [406, 118] width 61 height 16
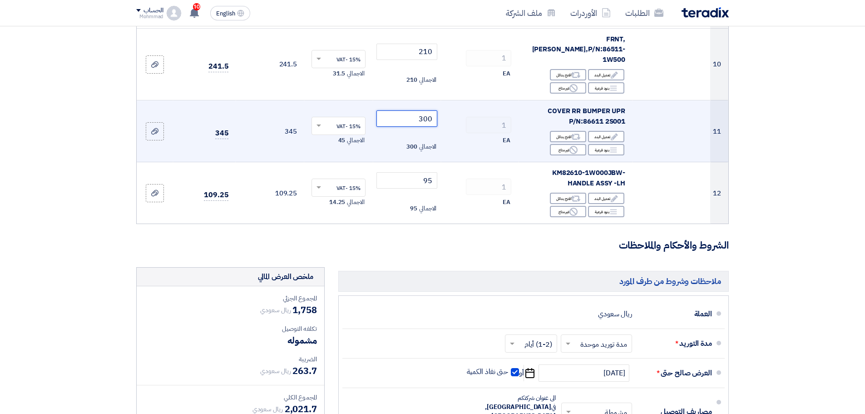
click at [430, 110] on input "300" at bounding box center [406, 118] width 61 height 16
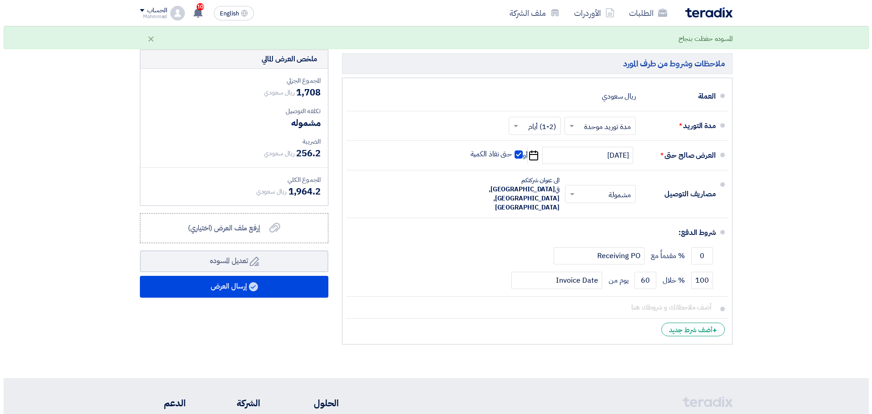
scroll to position [908, 0]
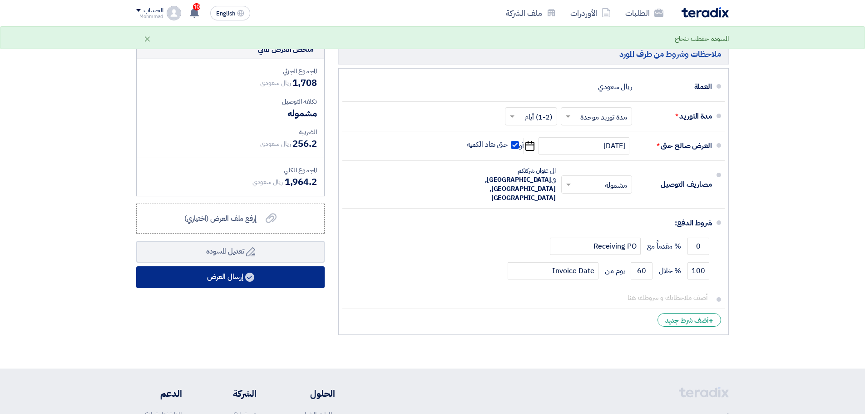
type input "250"
click at [214, 267] on button "إرسال العرض" at bounding box center [230, 277] width 188 height 22
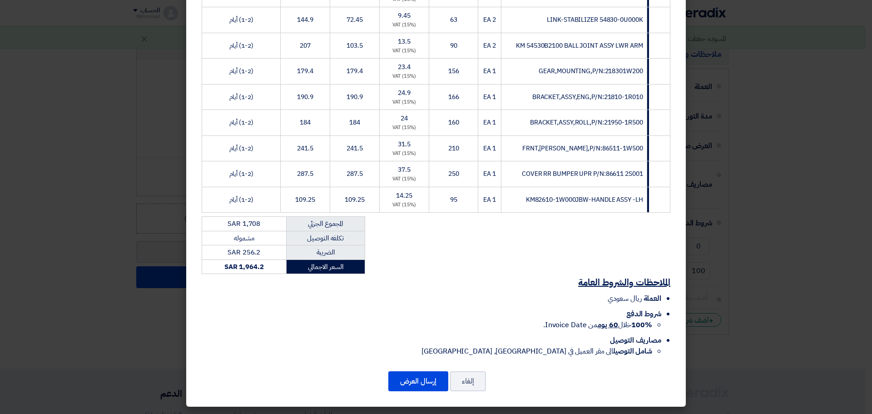
scroll to position [269, 0]
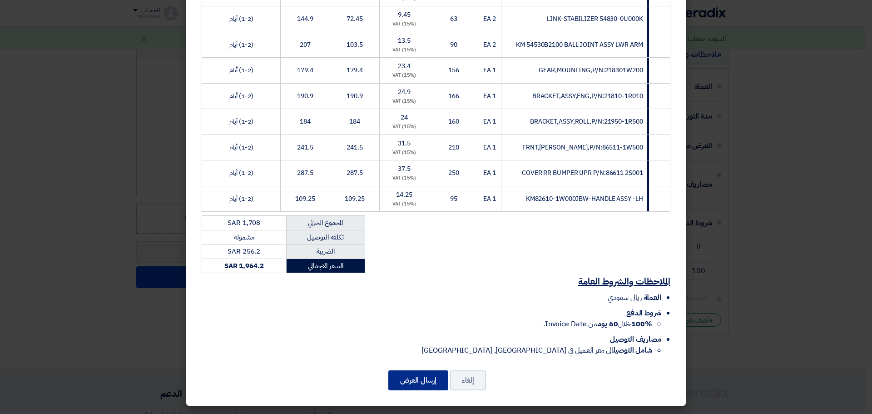
click at [419, 375] on button "إرسال العرض" at bounding box center [418, 380] width 60 height 20
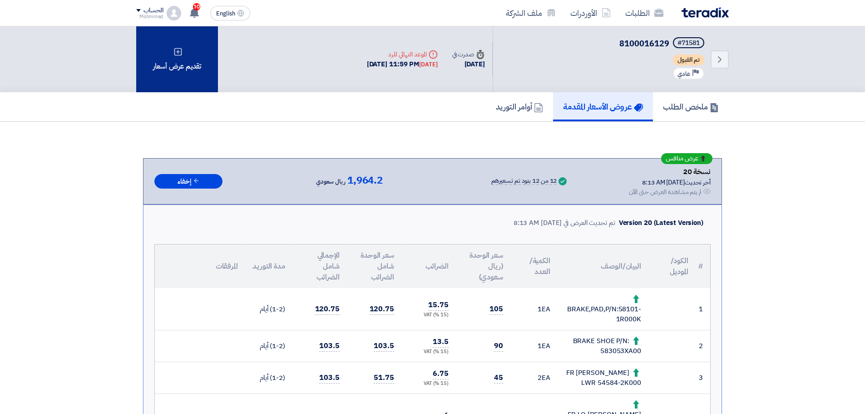
click at [190, 80] on div "تقديم عرض أسعار" at bounding box center [177, 59] width 82 height 66
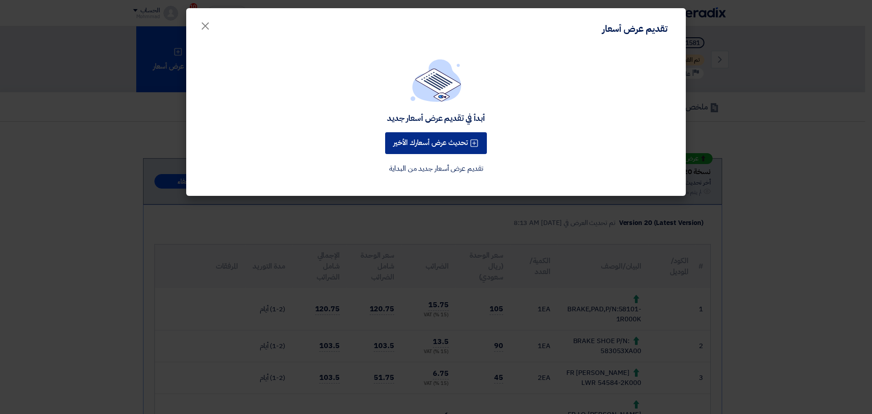
click at [449, 147] on button "تحديث عرض أسعارك الأخير" at bounding box center [436, 143] width 102 height 22
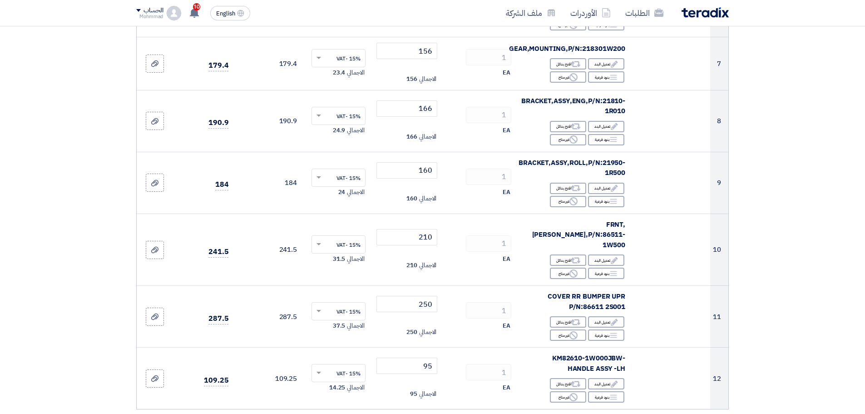
scroll to position [605, 0]
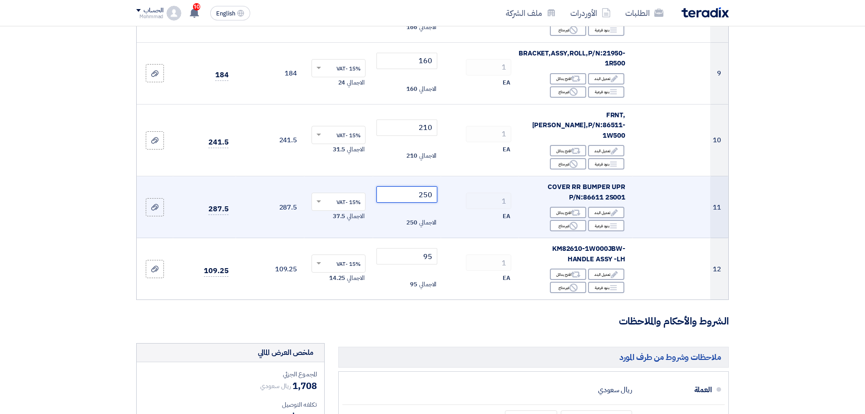
click at [431, 186] on input "250" at bounding box center [406, 194] width 61 height 16
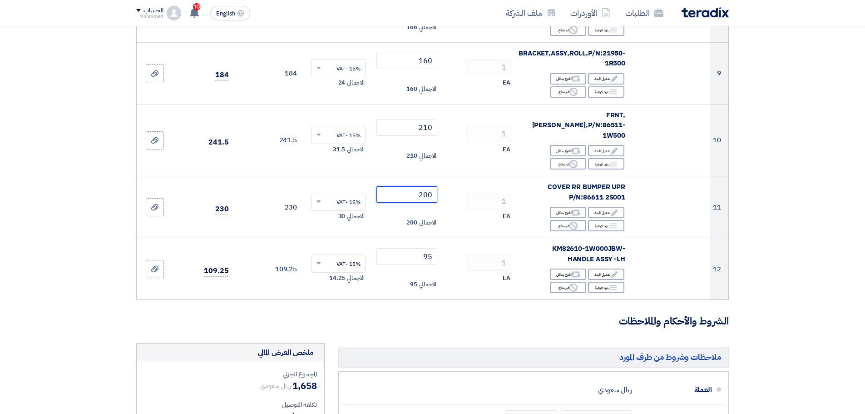
type input "200"
click at [819, 296] on section "تفاصيل الطلب # الكود/الموديل البيان/الوصف الكمية/العدد سعر الوحدة (SAR) الضرائب…" at bounding box center [432, 74] width 865 height 1191
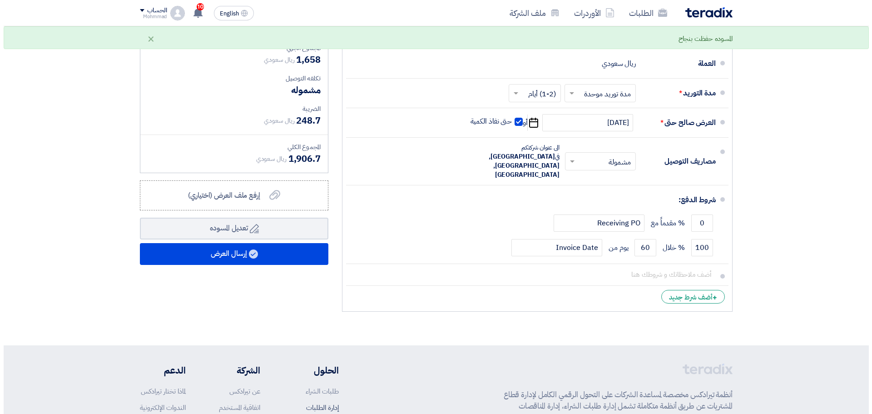
scroll to position [946, 0]
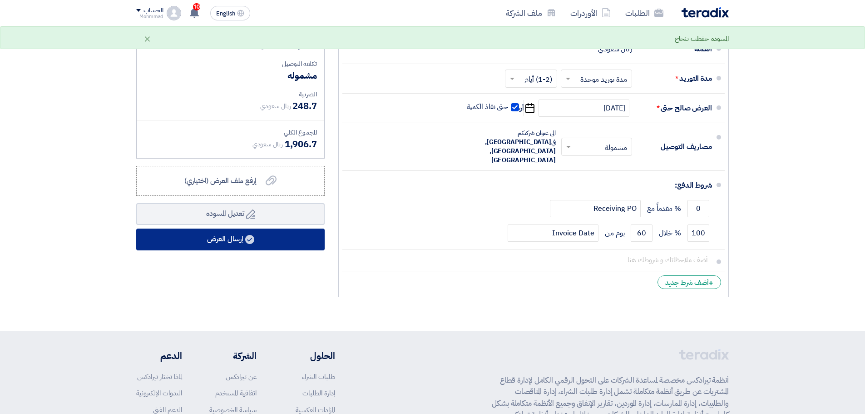
click at [230, 228] on button "إرسال العرض" at bounding box center [230, 239] width 188 height 22
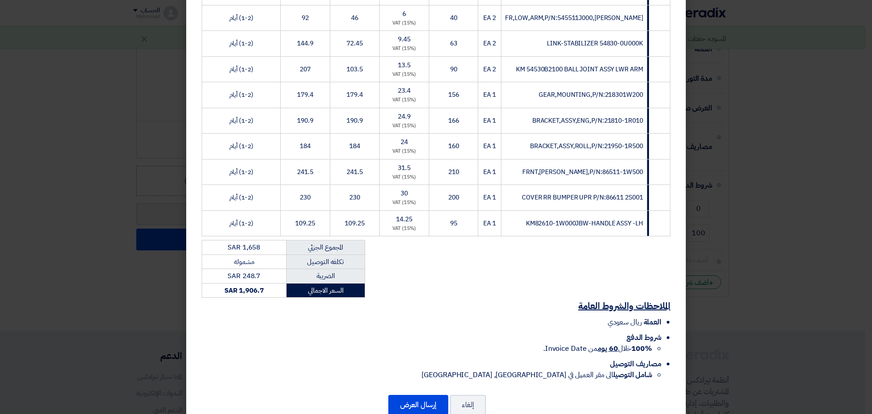
scroll to position [269, 0]
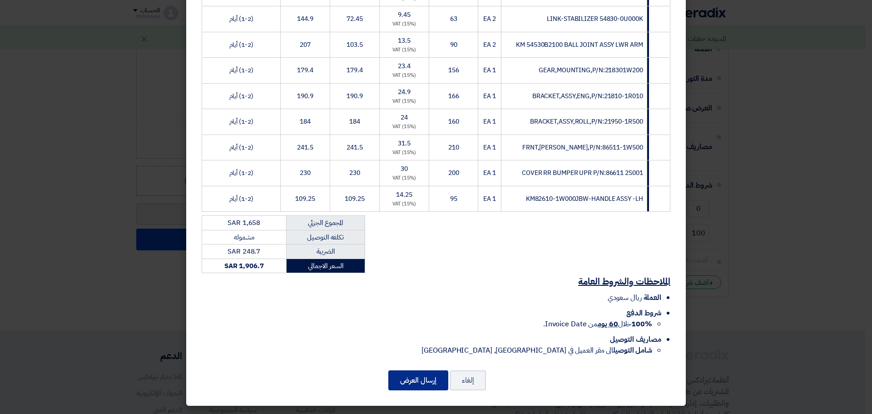
click at [438, 384] on button "إرسال العرض" at bounding box center [418, 380] width 60 height 20
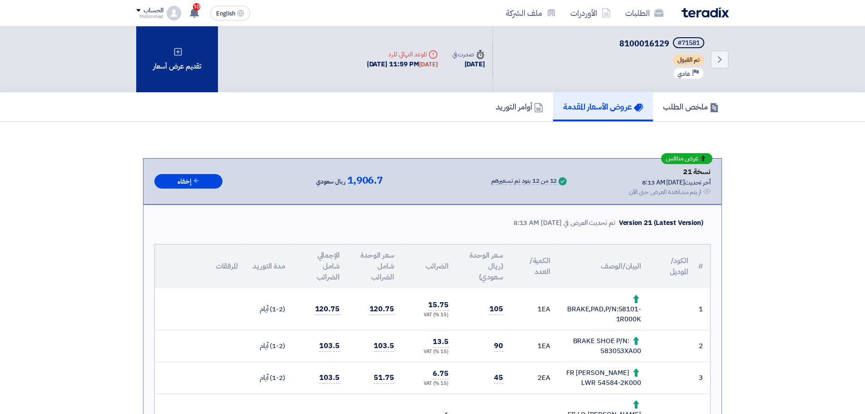
click at [179, 58] on div "تقديم عرض أسعار" at bounding box center [177, 59] width 82 height 66
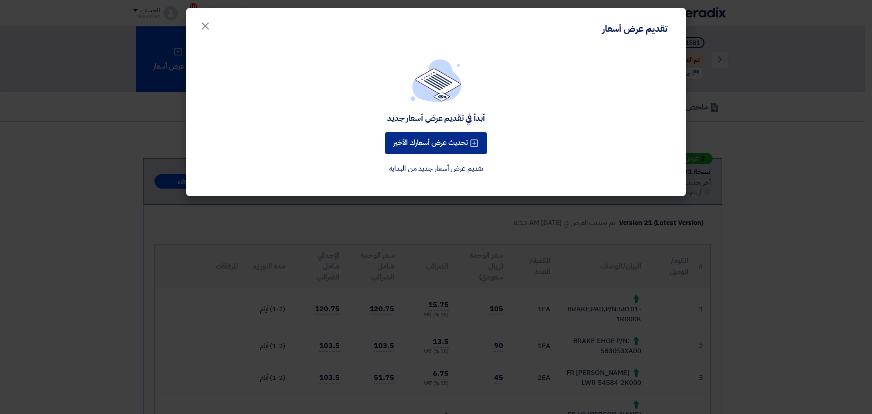
click at [458, 153] on button "تحديث عرض أسعارك الأخير" at bounding box center [436, 143] width 102 height 22
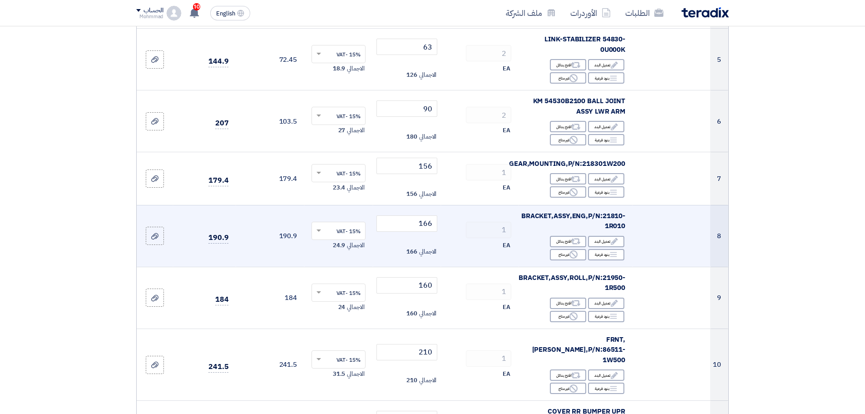
scroll to position [492, 0]
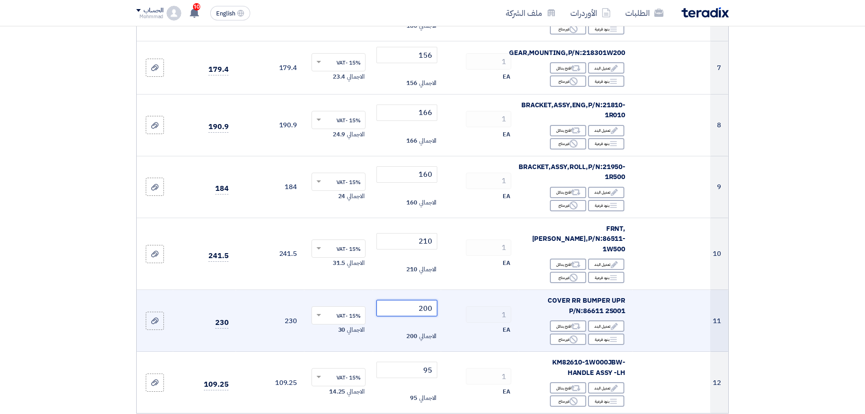
click at [430, 300] on input "200" at bounding box center [406, 308] width 61 height 16
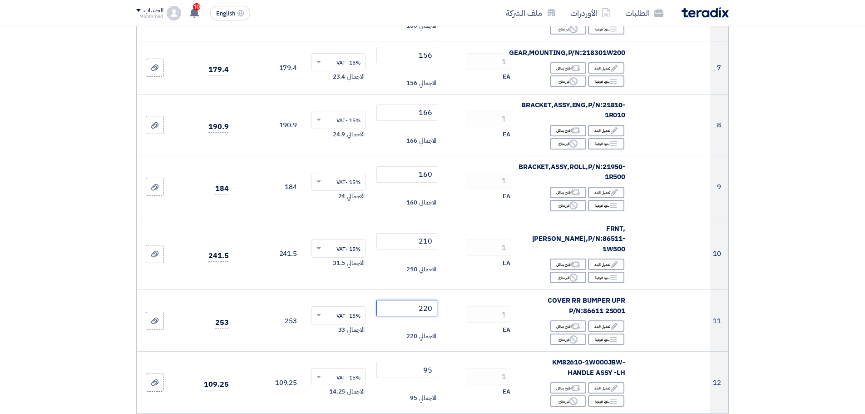
type input "220"
click at [818, 320] on section "تفاصيل الطلب # الكود/الموديل البيان/الوصف الكمية/العدد سعر الوحدة (SAR) الضرائب…" at bounding box center [432, 188] width 865 height 1191
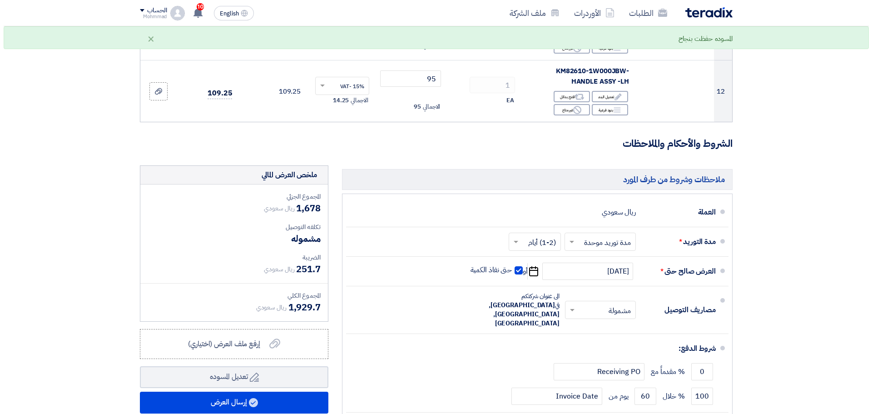
scroll to position [794, 0]
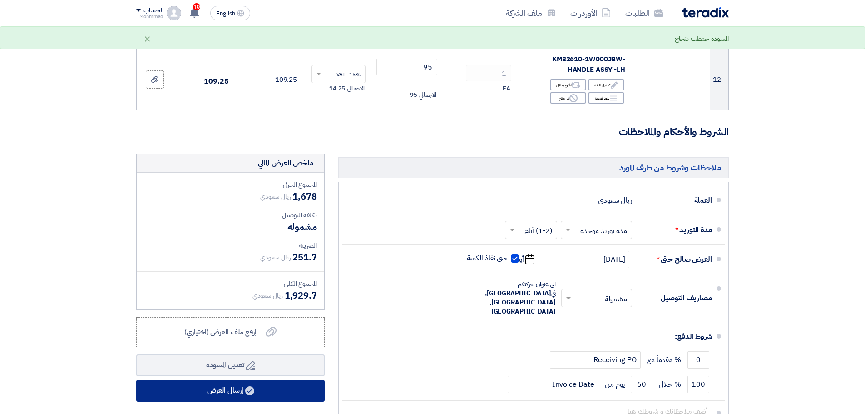
click at [210, 379] on button "إرسال العرض" at bounding box center [230, 390] width 188 height 22
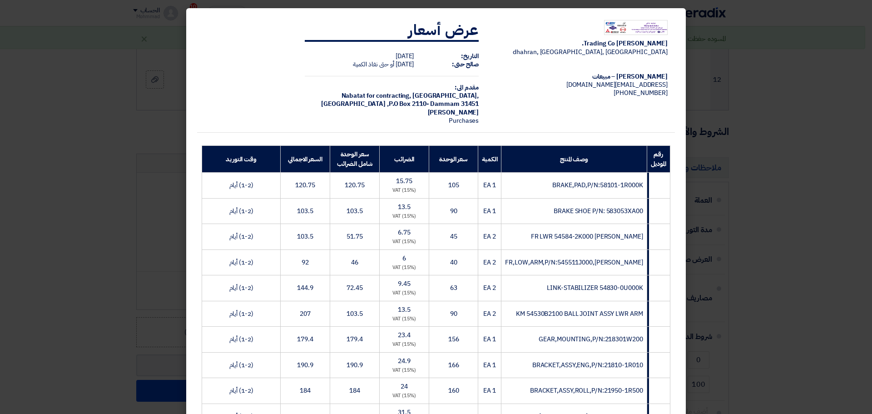
scroll to position [269, 0]
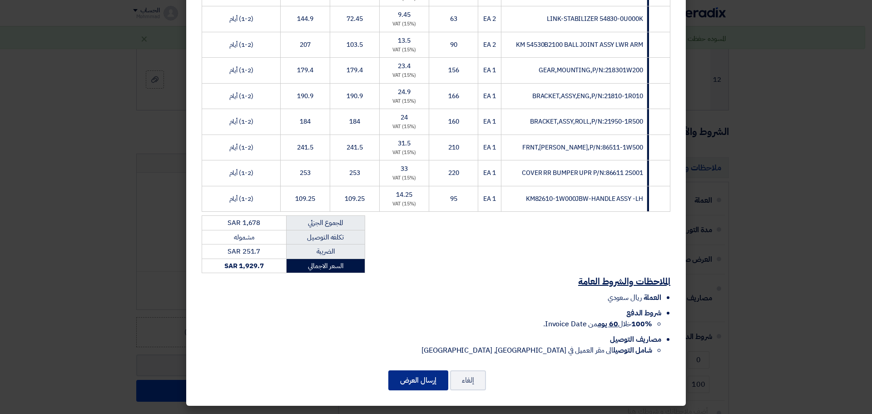
click at [425, 379] on button "إرسال العرض" at bounding box center [418, 380] width 60 height 20
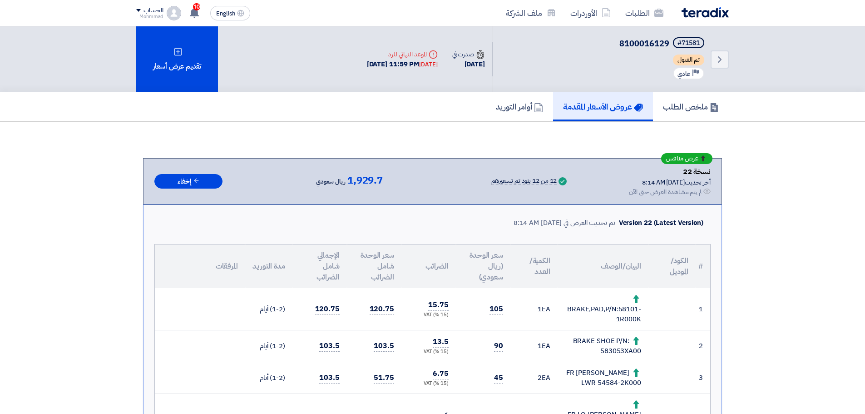
scroll to position [378, 0]
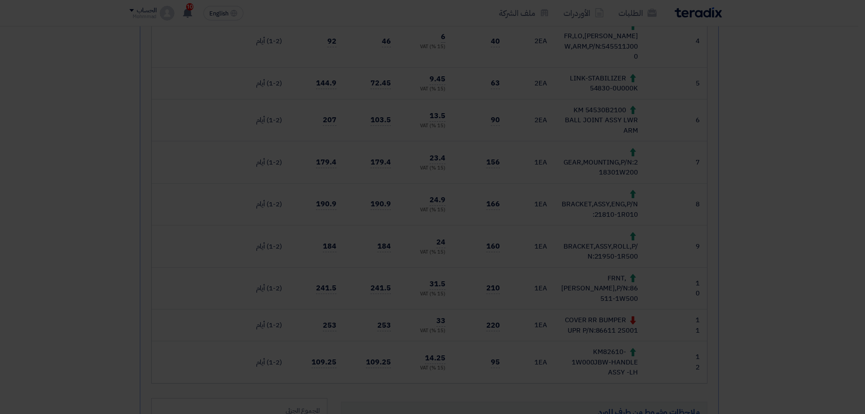
scroll to position [0, 0]
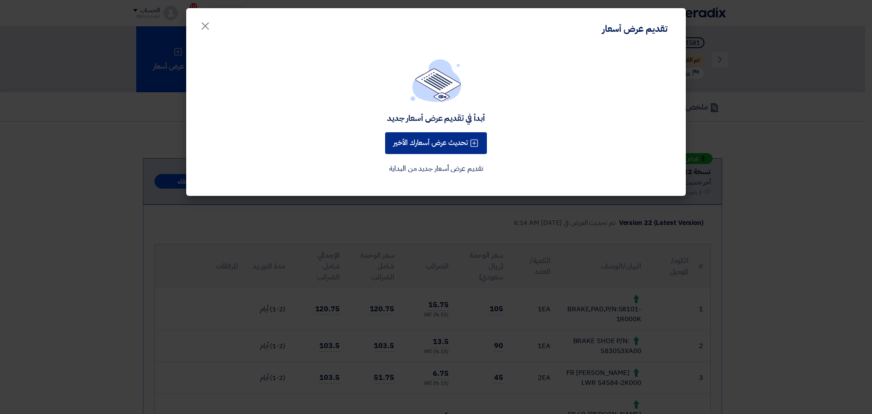
click at [441, 141] on button "تحديث عرض أسعارك الأخير" at bounding box center [436, 143] width 102 height 22
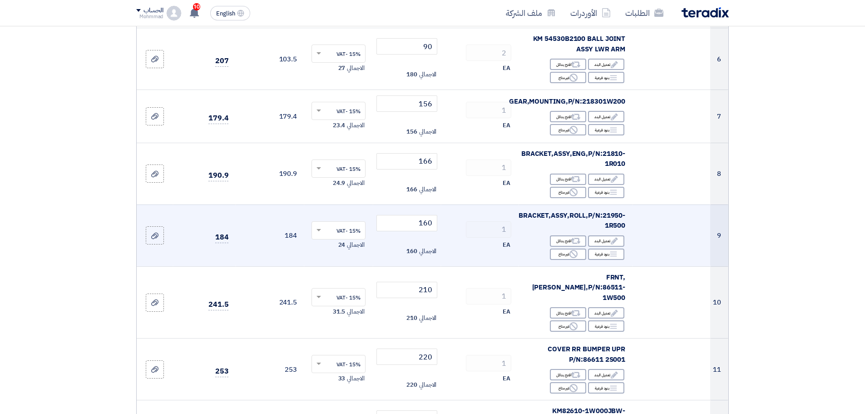
scroll to position [530, 0]
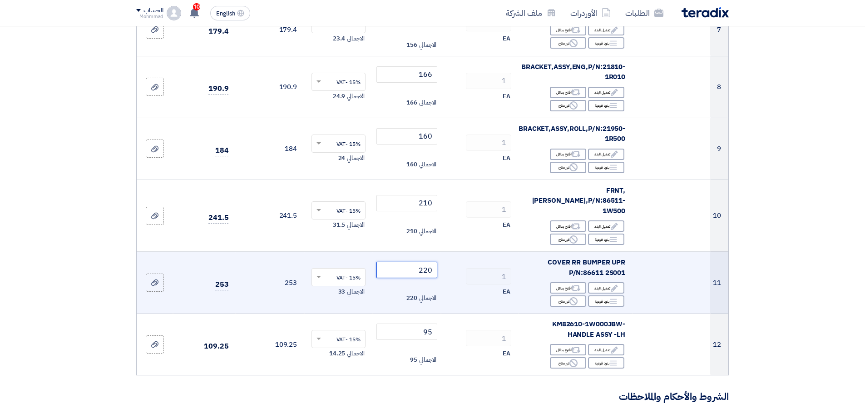
click at [427, 261] on input "220" at bounding box center [406, 269] width 61 height 16
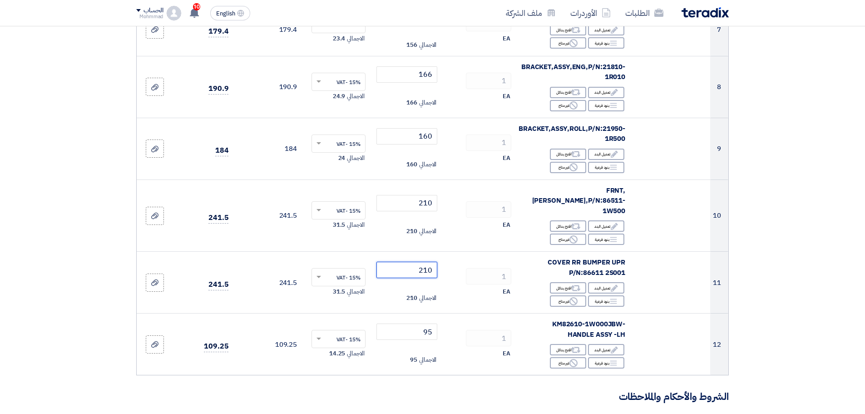
type input "210"
click at [793, 285] on section "تفاصيل الطلب # الكود/الموديل البيان/الوصف الكمية/العدد سعر الوحدة (SAR) الضرائب…" at bounding box center [432, 150] width 865 height 1191
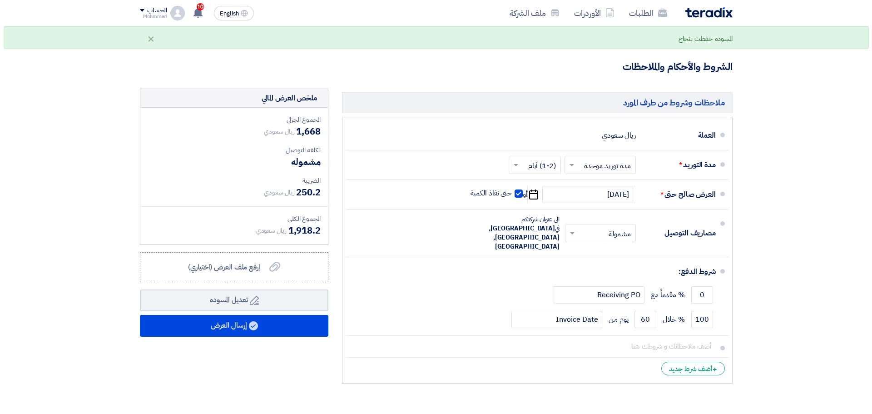
scroll to position [870, 0]
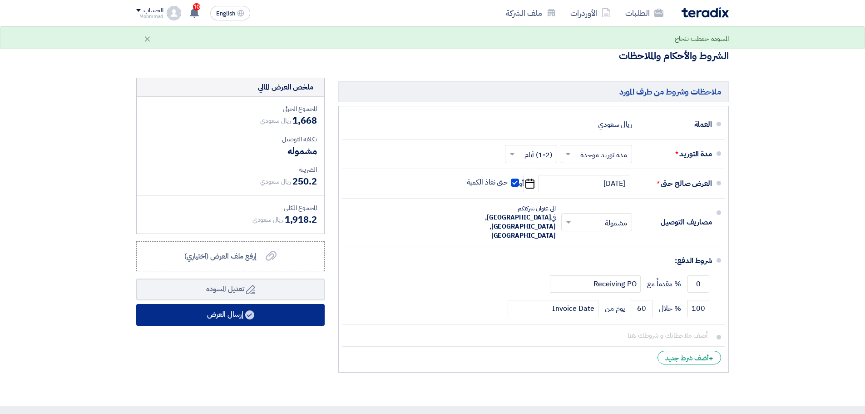
click at [236, 304] on button "إرسال العرض" at bounding box center [230, 315] width 188 height 22
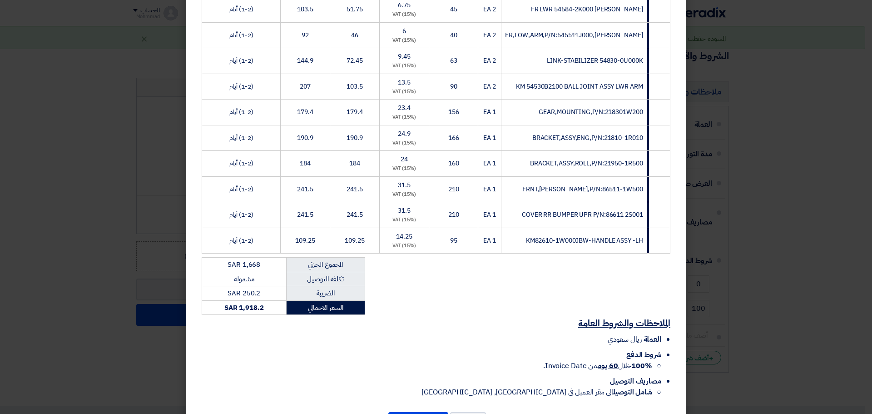
scroll to position [269, 0]
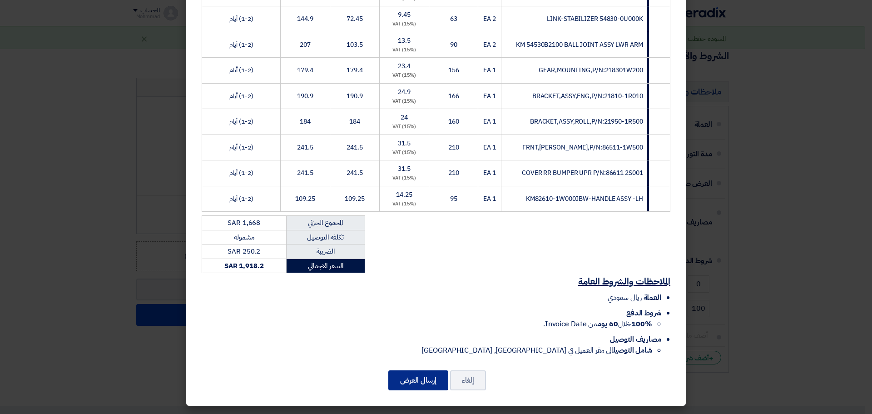
click at [422, 379] on button "إرسال العرض" at bounding box center [418, 380] width 60 height 20
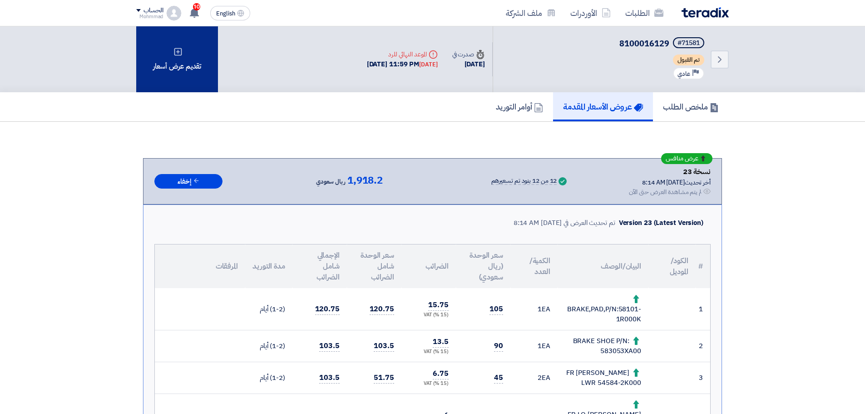
click at [191, 73] on div "تقديم عرض أسعار" at bounding box center [177, 59] width 82 height 66
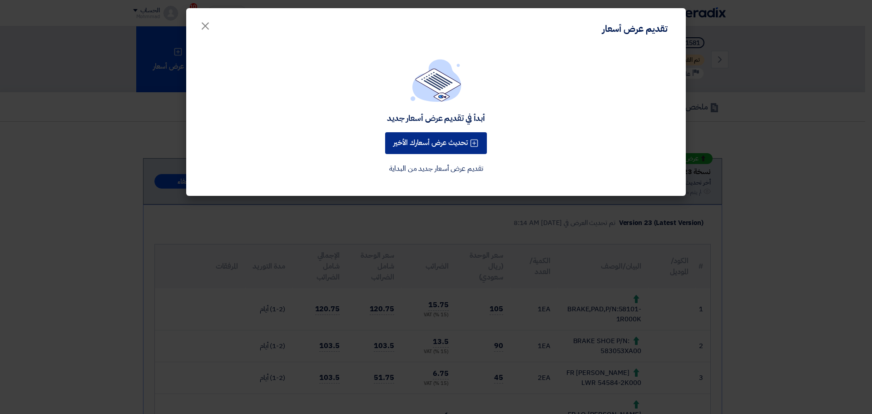
click at [438, 146] on button "تحديث عرض أسعارك الأخير" at bounding box center [436, 143] width 102 height 22
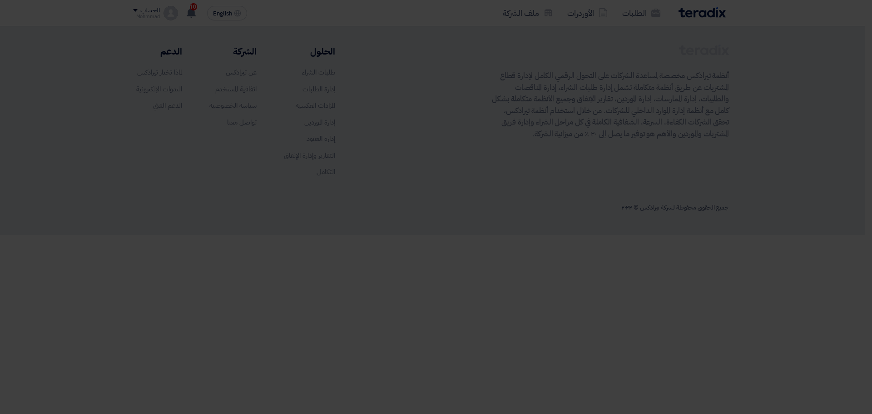
click at [430, 143] on link "تقديم عرض أسعار جديد من البداية" at bounding box center [436, 145] width 94 height 11
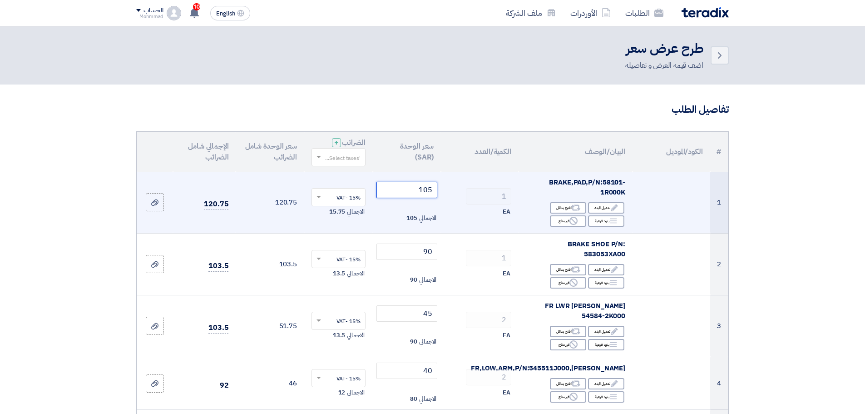
click at [431, 188] on input "105" at bounding box center [406, 190] width 61 height 16
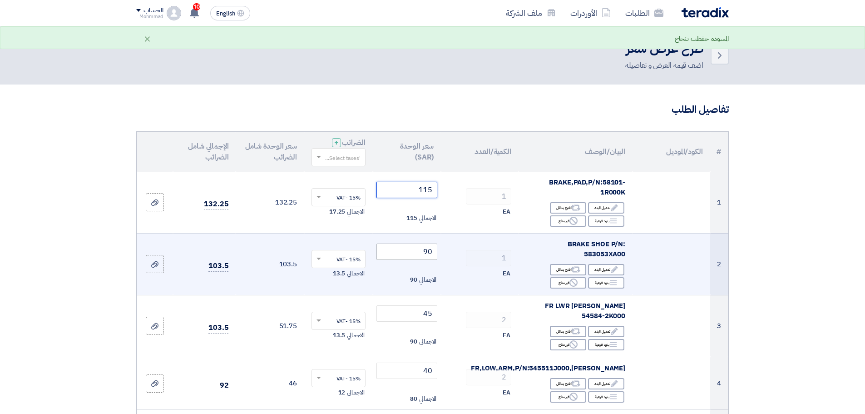
type input "115"
click at [429, 252] on input "90" at bounding box center [406, 251] width 61 height 16
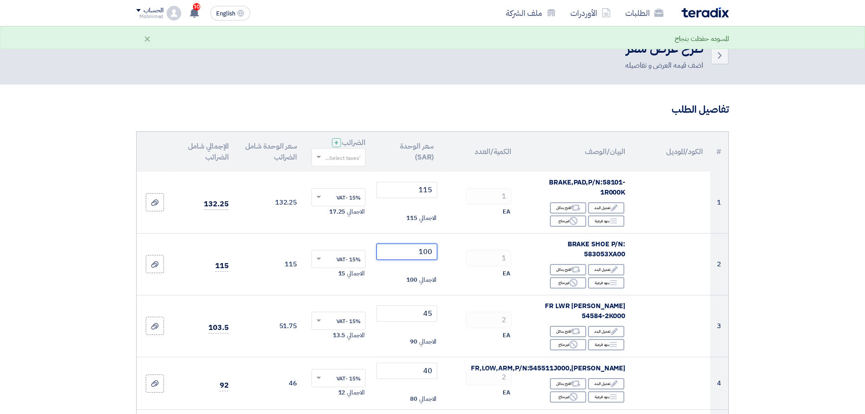
type input "100"
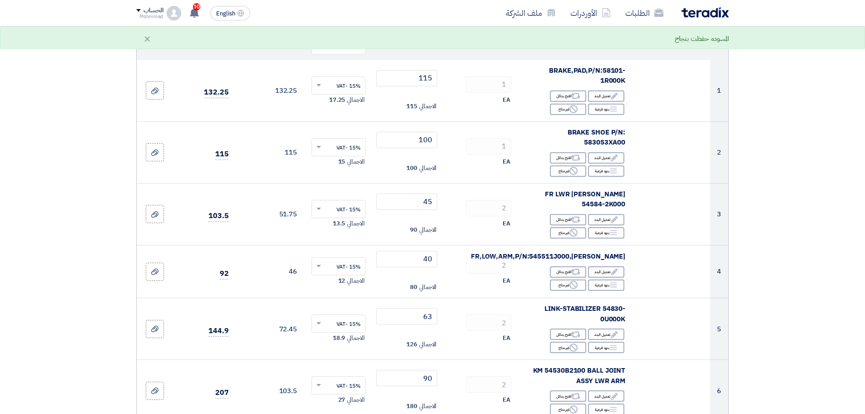
scroll to position [151, 0]
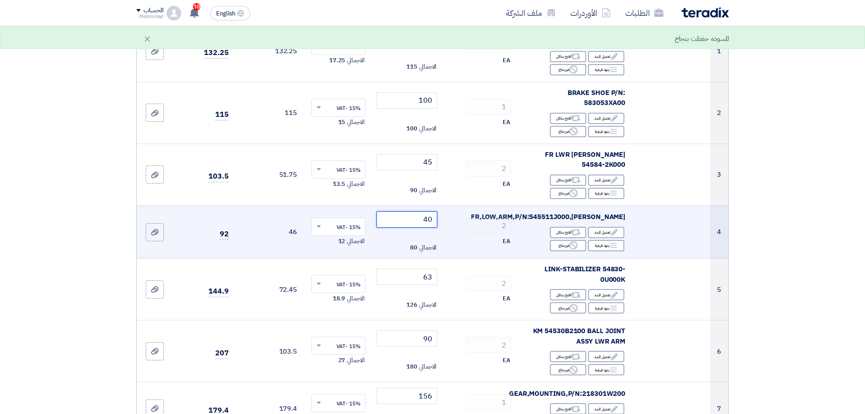
click at [428, 213] on input "40" at bounding box center [406, 219] width 61 height 16
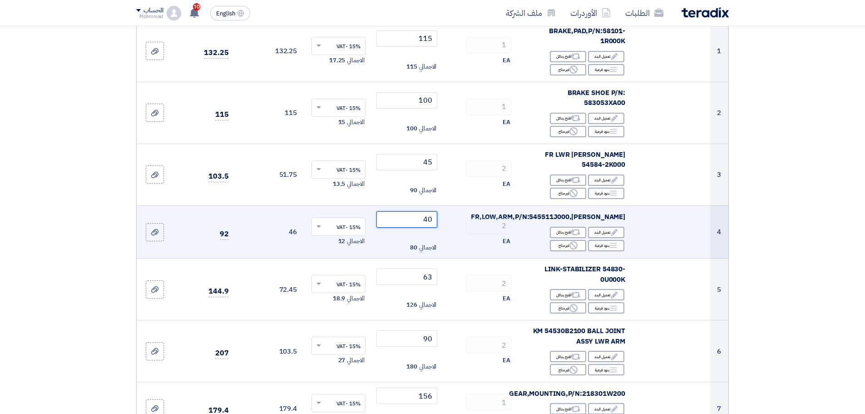
click at [429, 213] on input "40" at bounding box center [406, 219] width 61 height 16
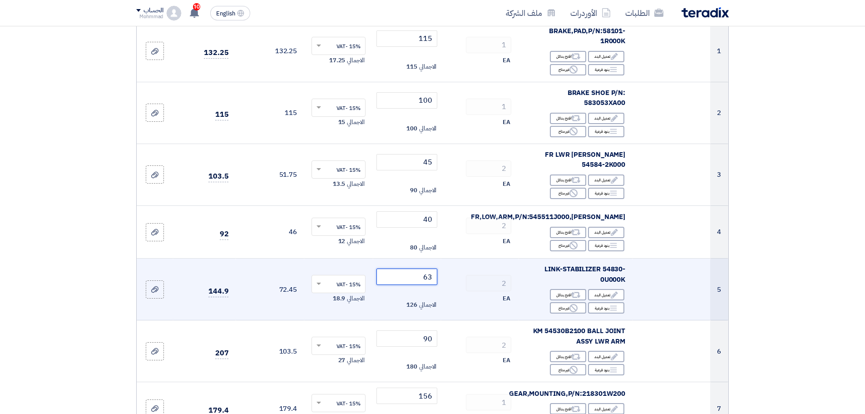
click at [429, 268] on input "63" at bounding box center [406, 276] width 61 height 16
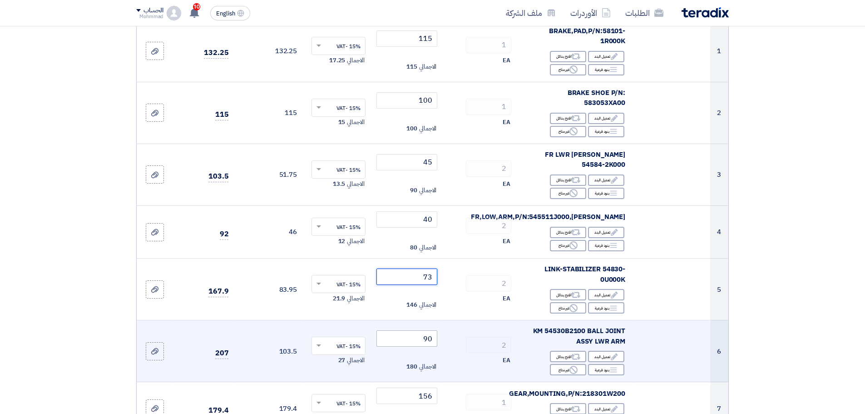
type input "73"
click at [431, 330] on input "90" at bounding box center [406, 338] width 61 height 16
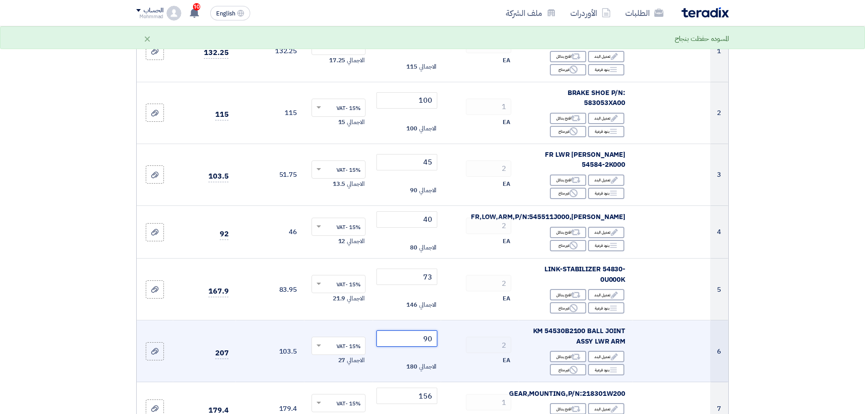
click at [431, 330] on input "90" at bounding box center [406, 338] width 61 height 16
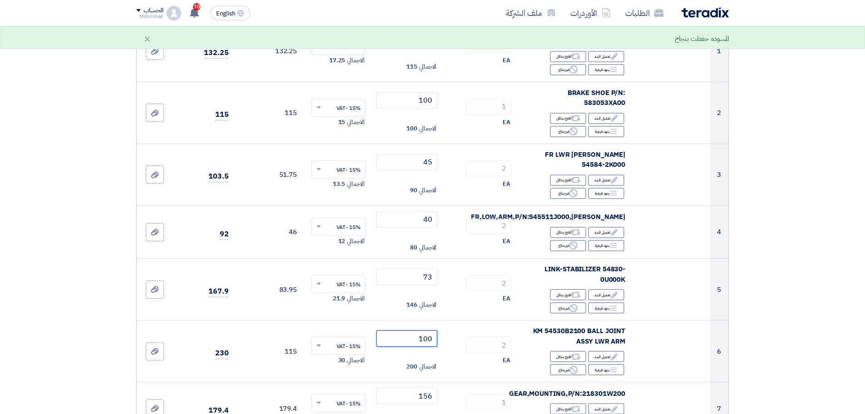
type input "100"
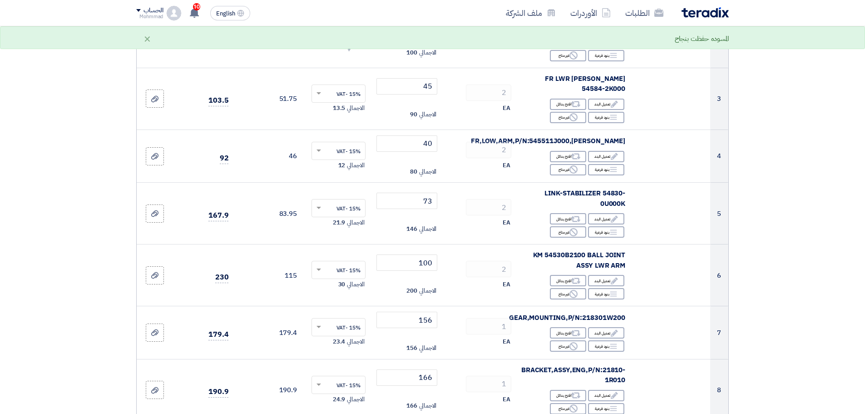
scroll to position [265, 0]
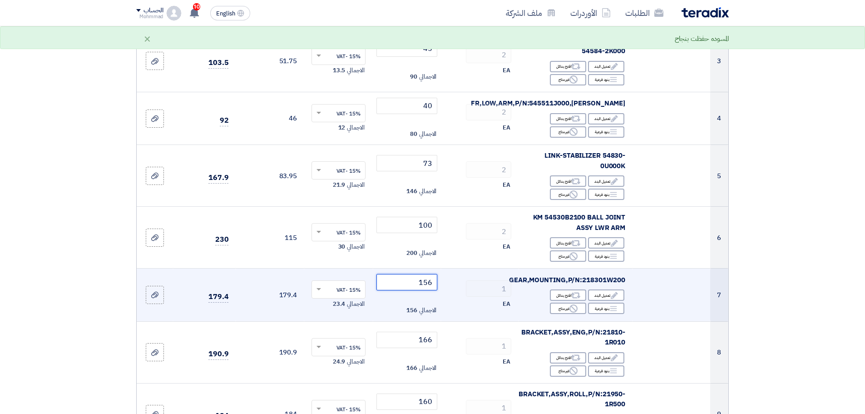
click at [425, 276] on input "156" at bounding box center [406, 282] width 61 height 16
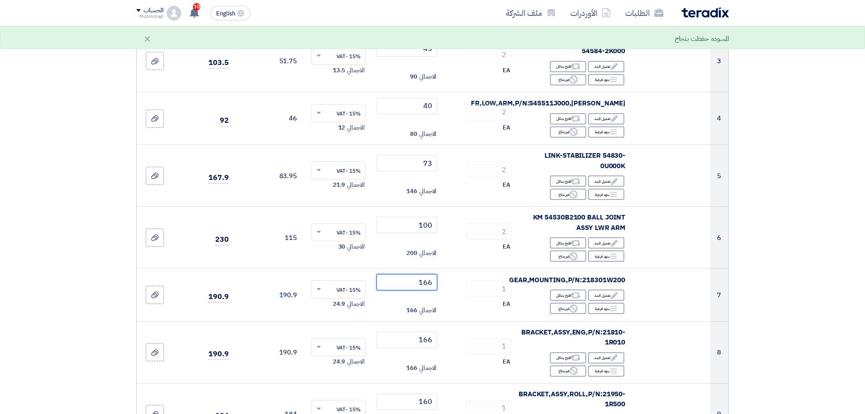
type input "166"
click at [821, 281] on section "تفاصيل الطلب # الكود/الموديل البيان/الوصف الكمية/العدد سعر الوحدة (SAR) الضرائب…" at bounding box center [432, 415] width 865 height 1191
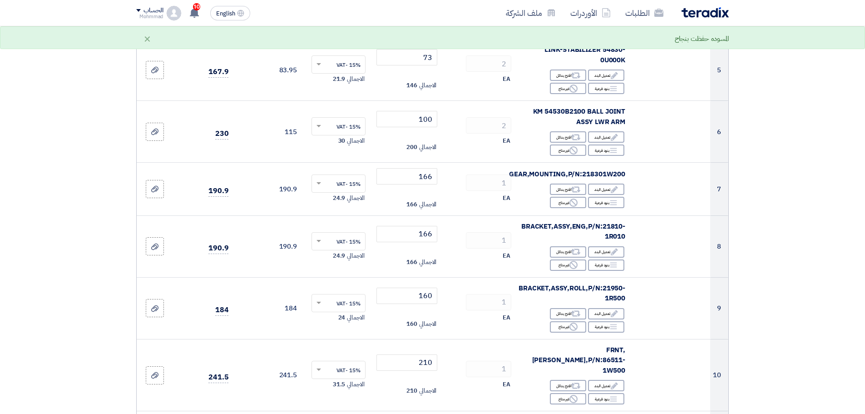
scroll to position [378, 0]
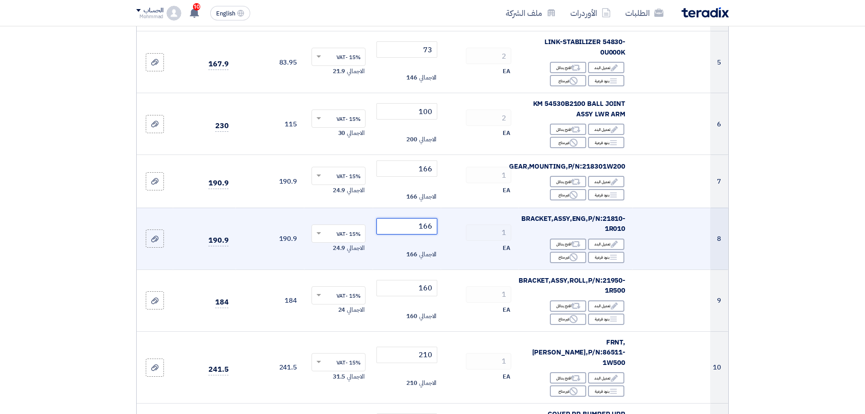
click at [424, 218] on input "166" at bounding box center [406, 226] width 61 height 16
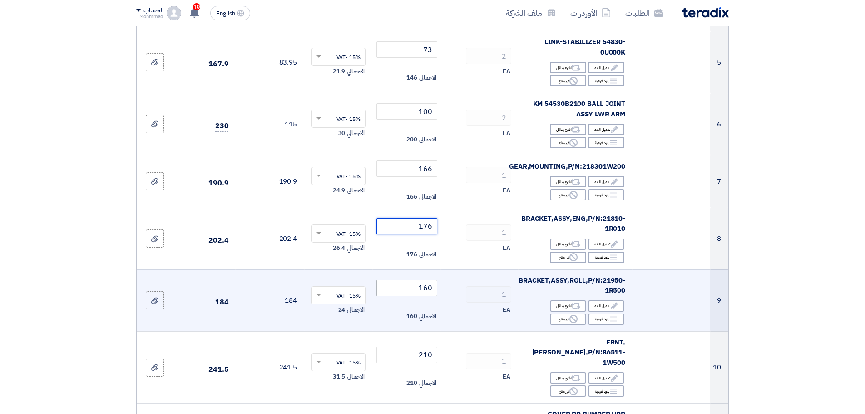
type input "176"
click at [429, 281] on input "160" at bounding box center [406, 288] width 61 height 16
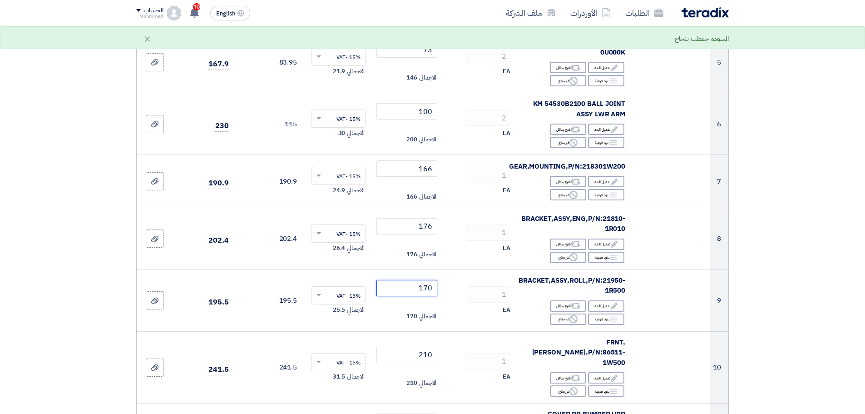
type input "170"
click at [830, 307] on section "تفاصيل الطلب # الكود/الموديل البيان/الوصف الكمية/العدد سعر الوحدة (SAR) الضرائب…" at bounding box center [432, 301] width 865 height 1191
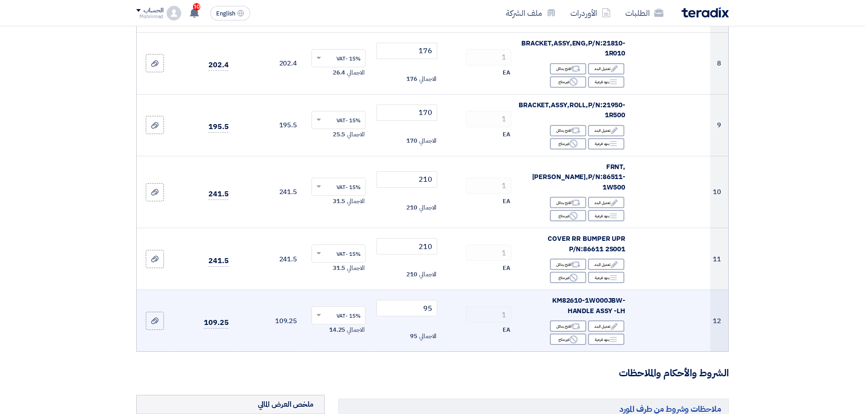
scroll to position [567, 0]
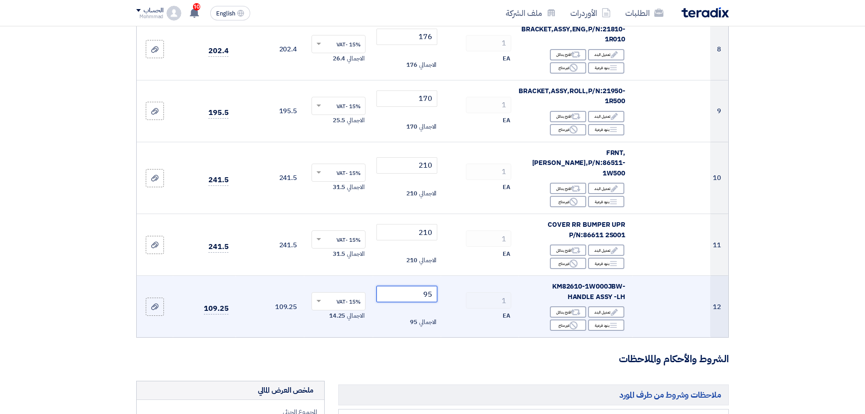
click at [431, 286] on input "95" at bounding box center [406, 294] width 61 height 16
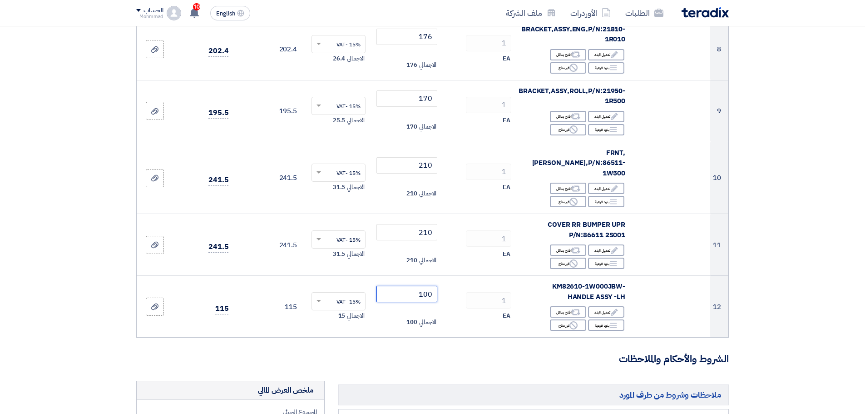
type input "100"
click at [751, 274] on section "تفاصيل الطلب # الكود/الموديل البيان/الوصف الكمية/العدد سعر الوحدة (SAR) الضرائب…" at bounding box center [432, 112] width 865 height 1191
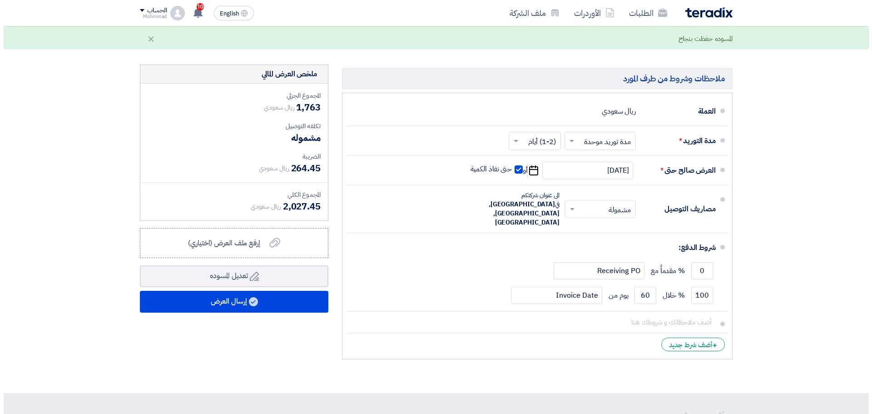
scroll to position [908, 0]
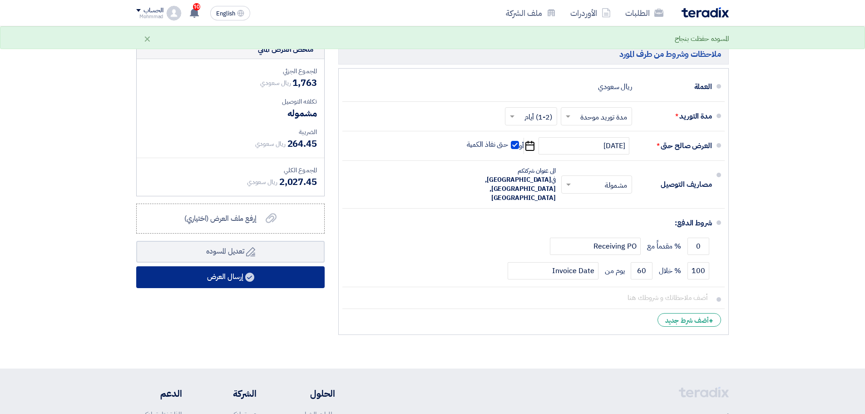
click at [239, 266] on button "إرسال العرض" at bounding box center [230, 277] width 188 height 22
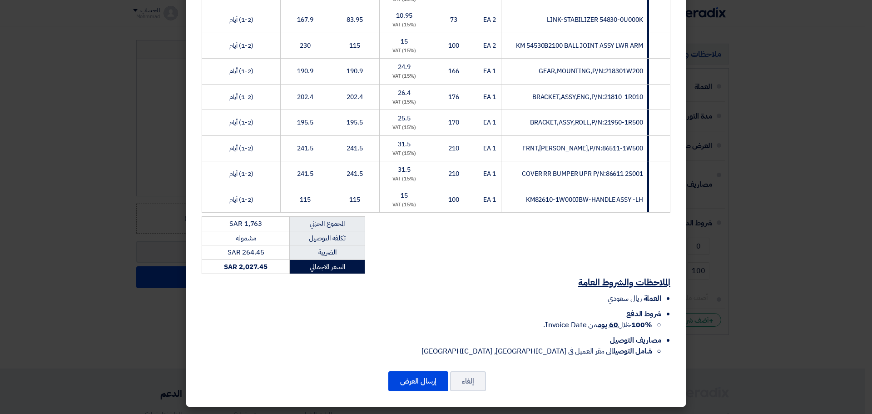
scroll to position [269, 0]
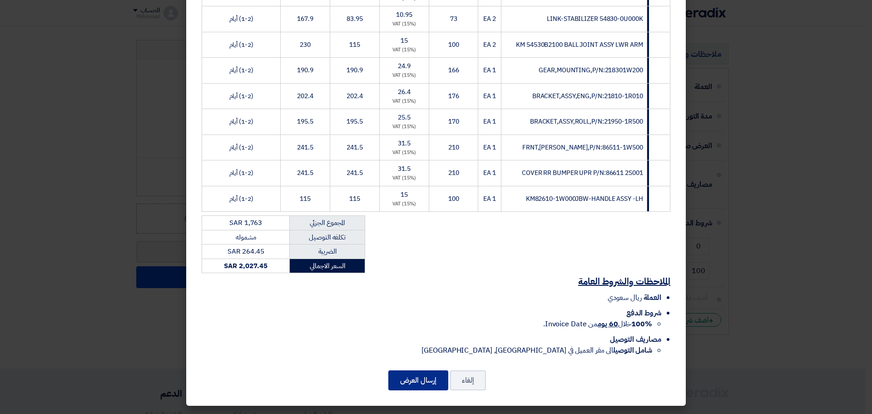
click at [422, 385] on button "إرسال العرض" at bounding box center [418, 380] width 60 height 20
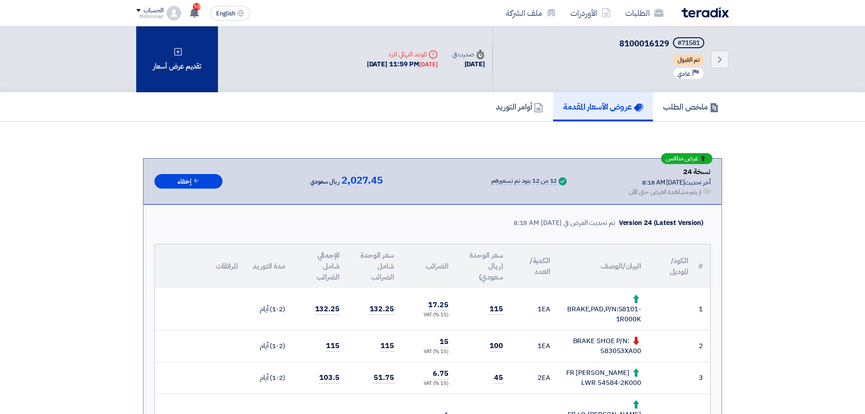
click at [168, 64] on div "تقديم عرض أسعار" at bounding box center [177, 59] width 82 height 66
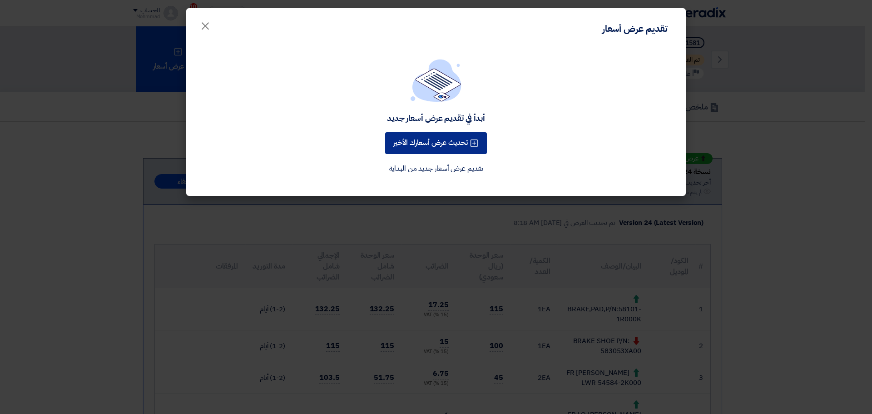
click at [436, 141] on button "تحديث عرض أسعارك الأخير" at bounding box center [436, 143] width 102 height 22
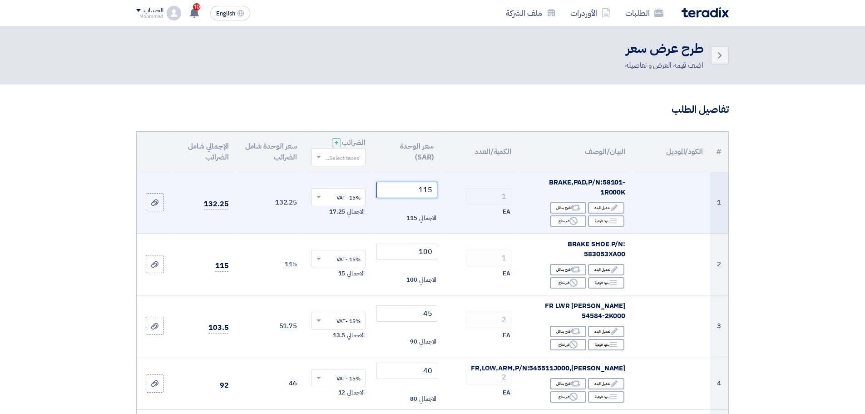
click at [428, 195] on input "115" at bounding box center [406, 190] width 61 height 16
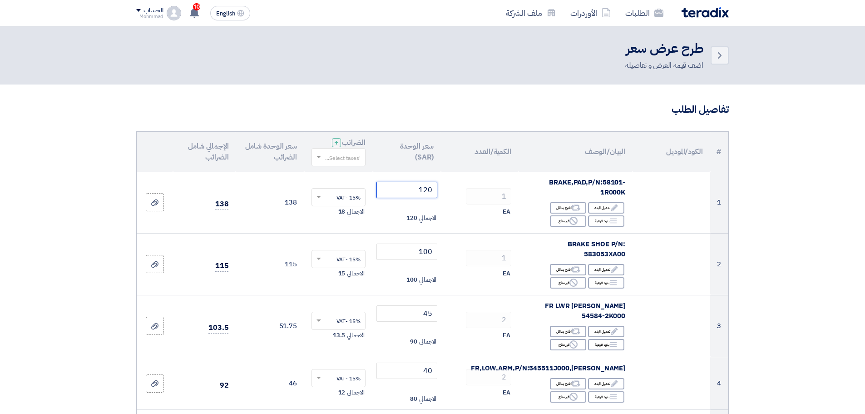
type input "120"
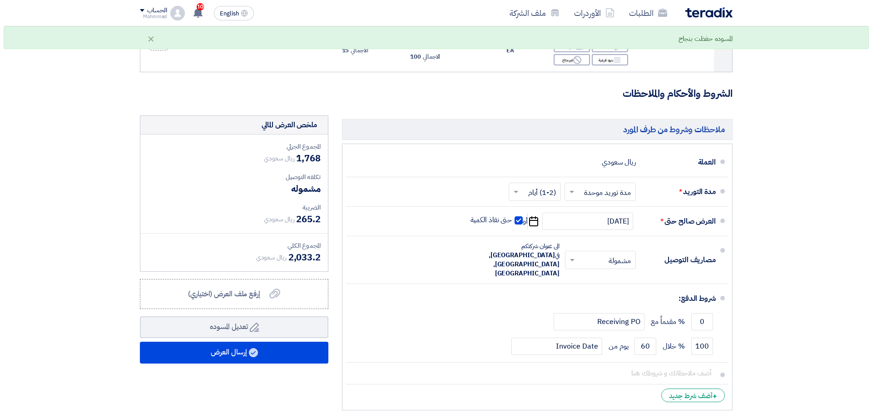
scroll to position [870, 0]
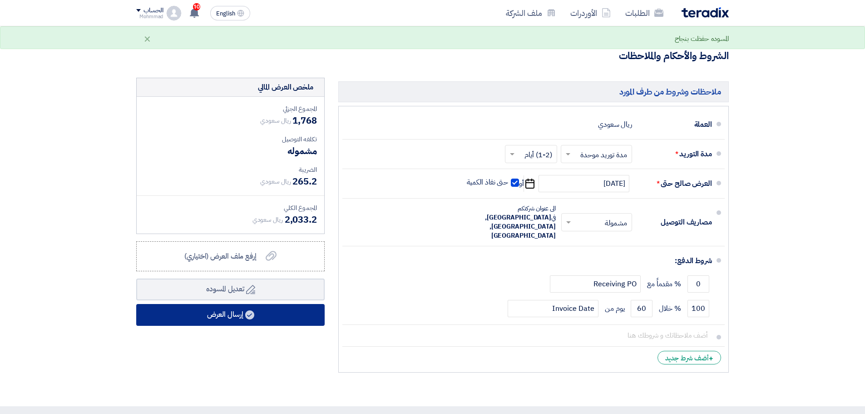
click at [254, 310] on icon at bounding box center [249, 314] width 9 height 9
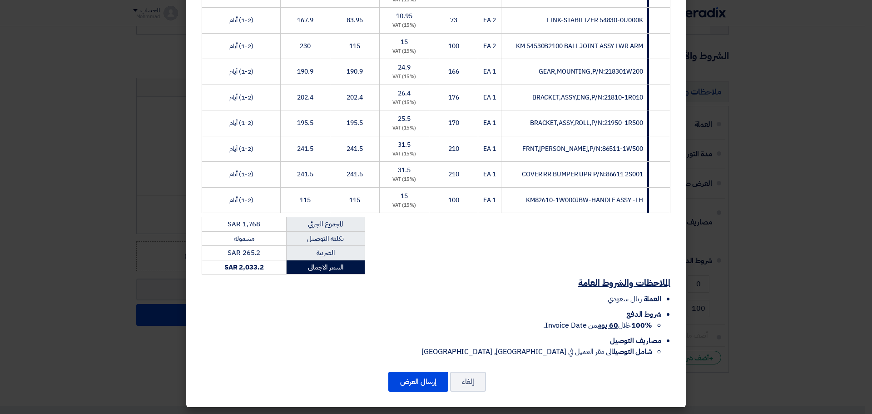
scroll to position [269, 0]
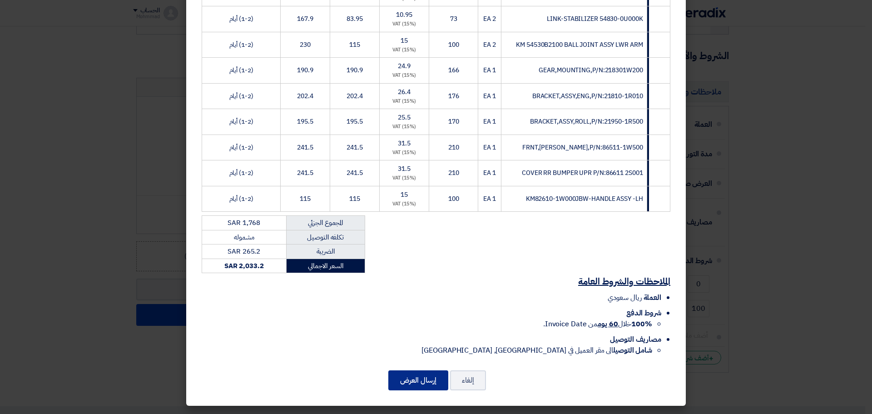
click at [419, 381] on button "إرسال العرض" at bounding box center [418, 380] width 60 height 20
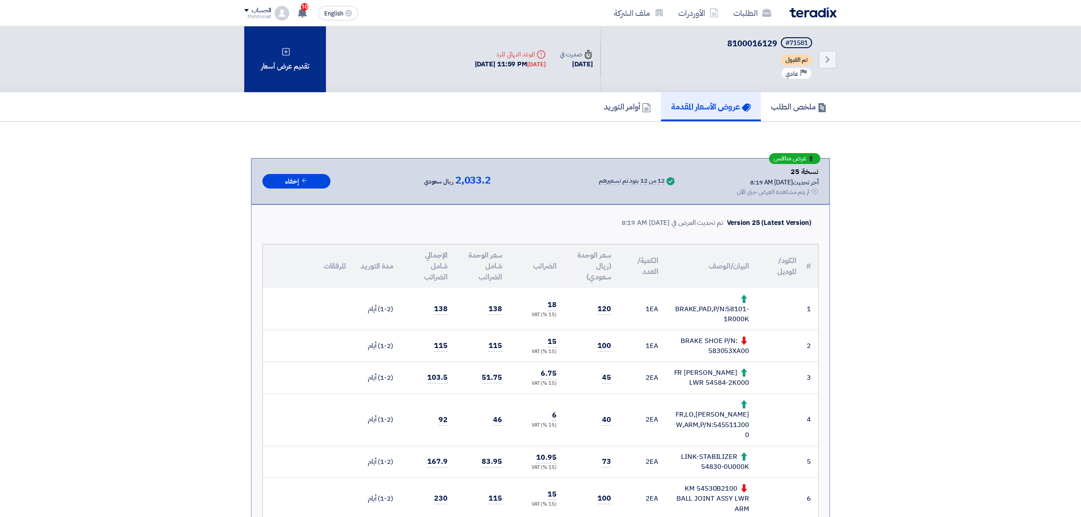
click at [283, 47] on icon at bounding box center [285, 51] width 9 height 9
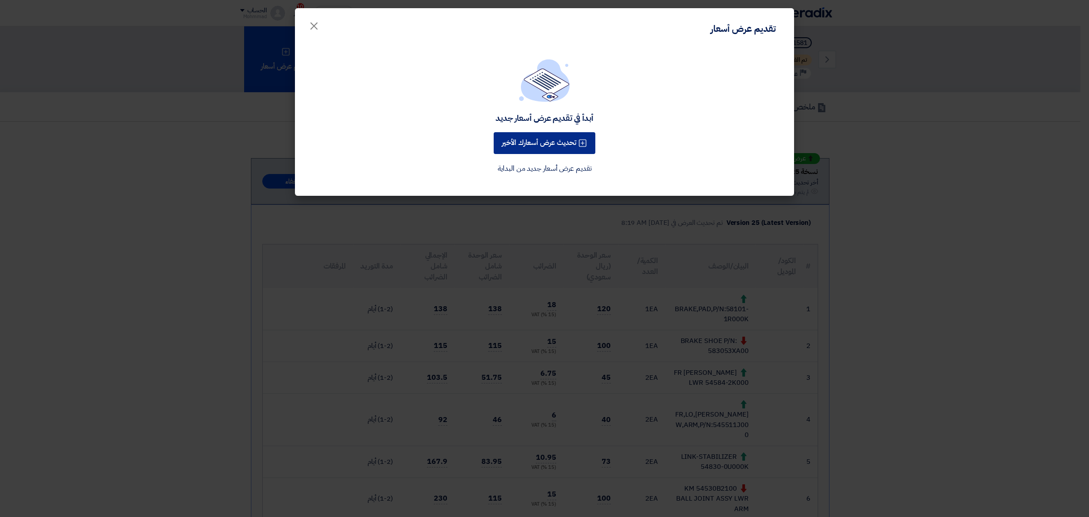
click at [532, 145] on button "تحديث عرض أسعارك الأخير" at bounding box center [545, 143] width 102 height 22
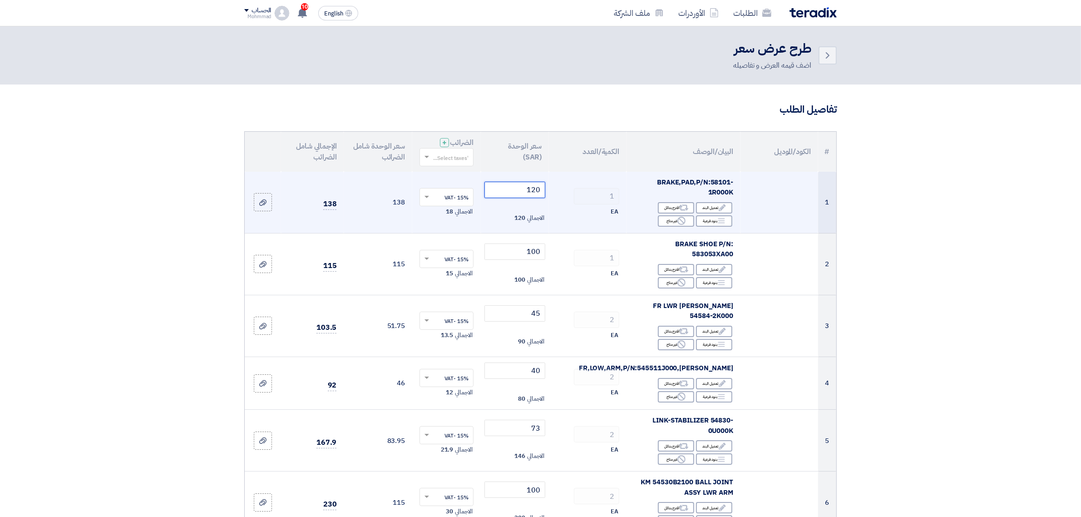
click at [534, 194] on input "120" at bounding box center [514, 190] width 61 height 16
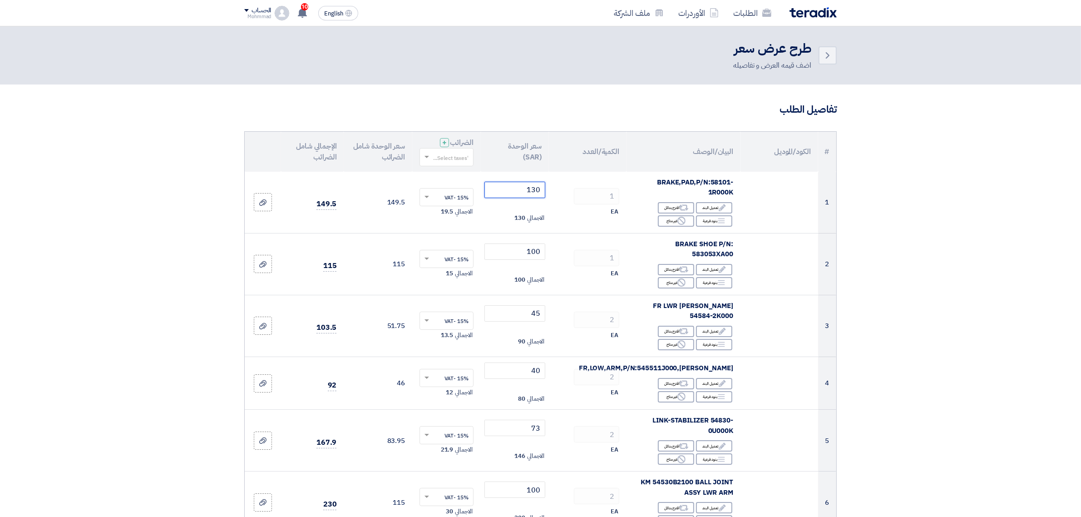
type input "130"
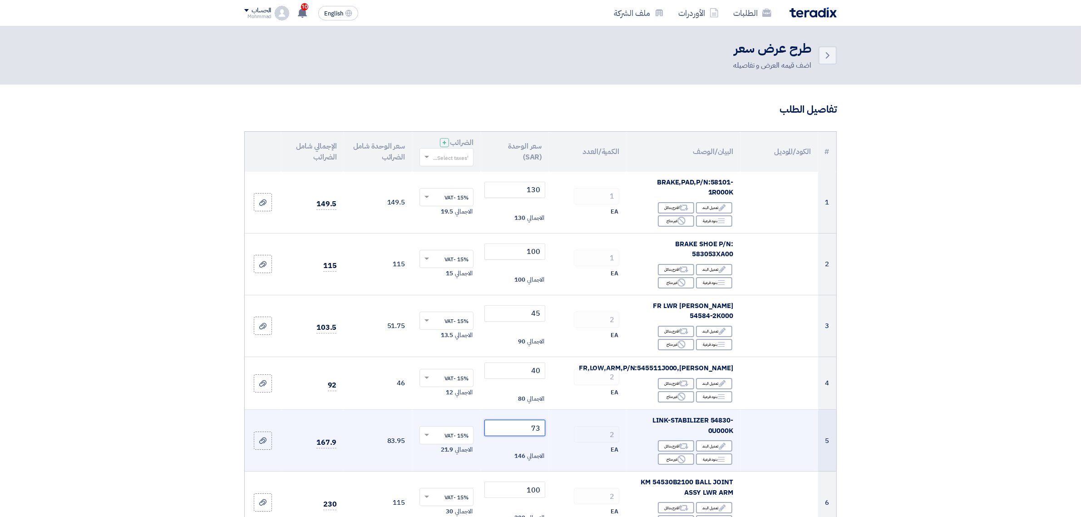
click at [538, 413] on input "73" at bounding box center [514, 427] width 61 height 16
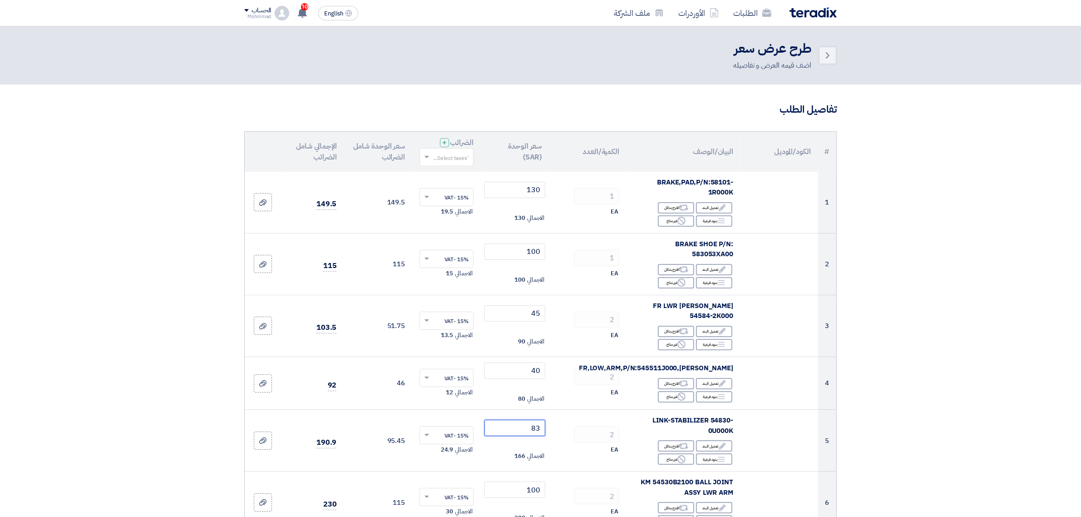
type input "83"
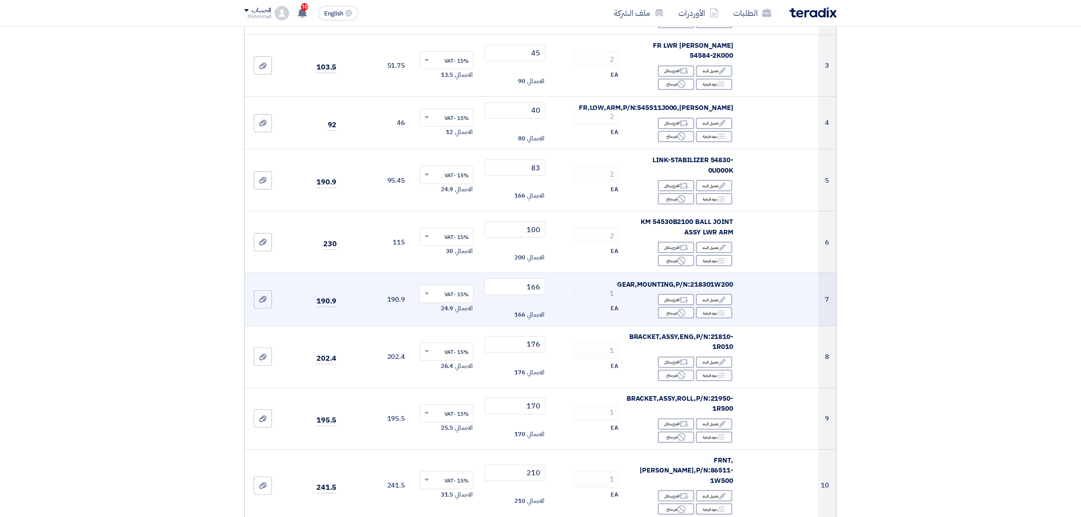
scroll to position [284, 0]
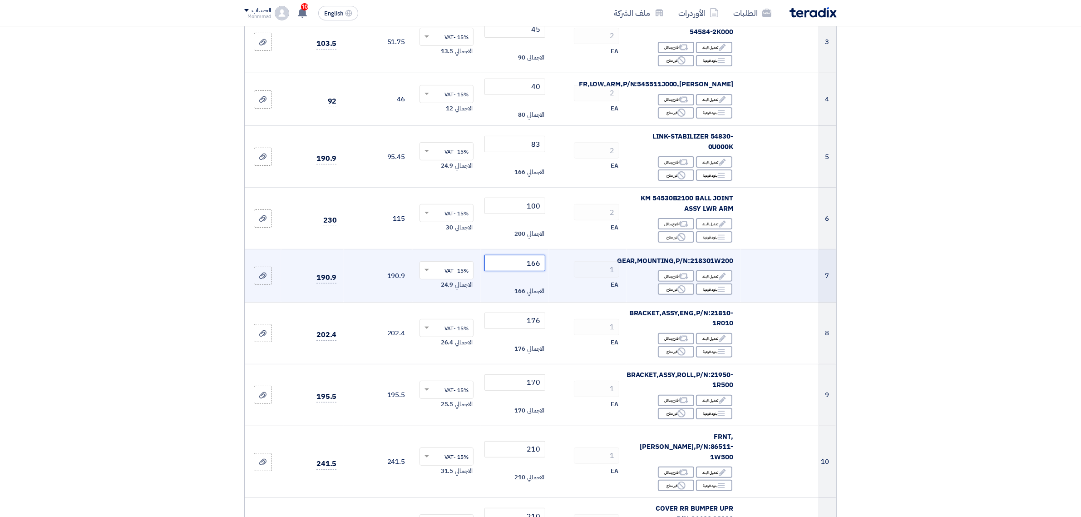
click at [539, 257] on input "166" at bounding box center [514, 263] width 61 height 16
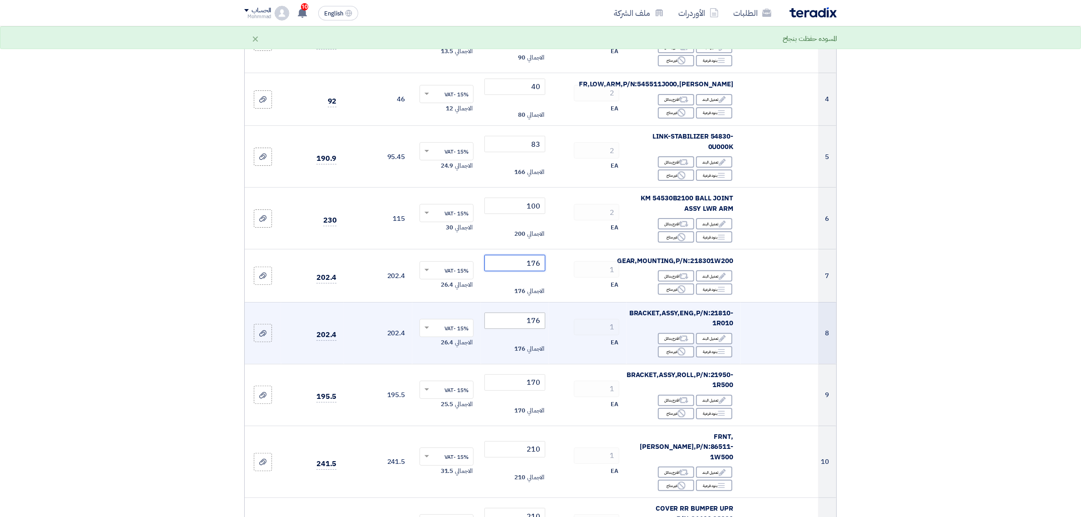
type input "176"
click at [533, 313] on input "176" at bounding box center [514, 320] width 61 height 16
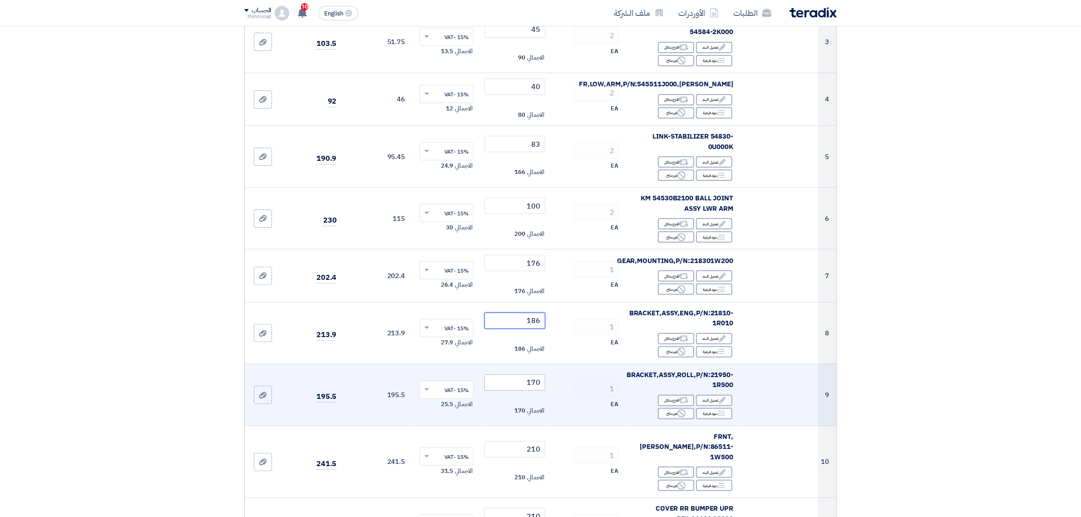
type input "186"
click at [532, 376] on input "170" at bounding box center [514, 382] width 61 height 16
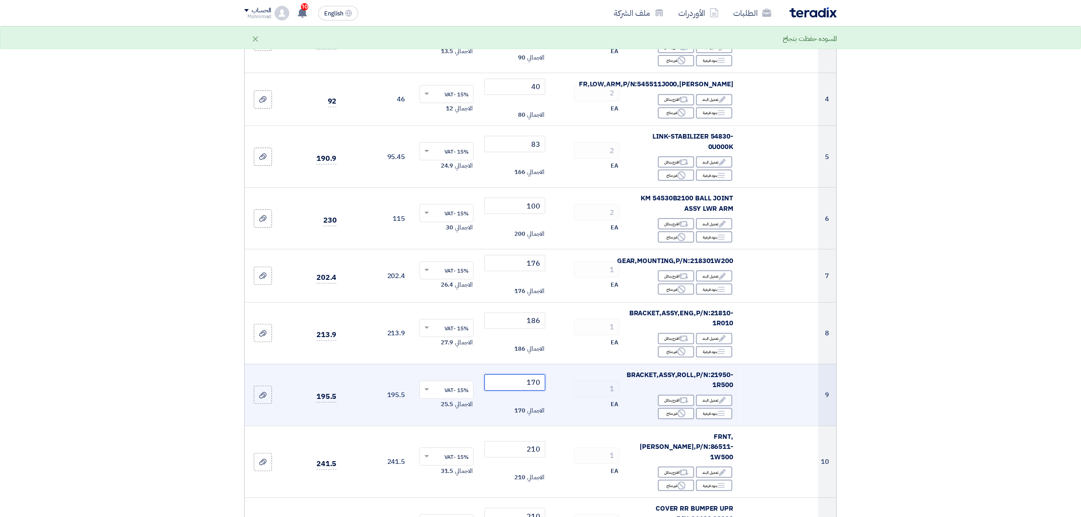
click at [534, 376] on input "170" at bounding box center [514, 382] width 61 height 16
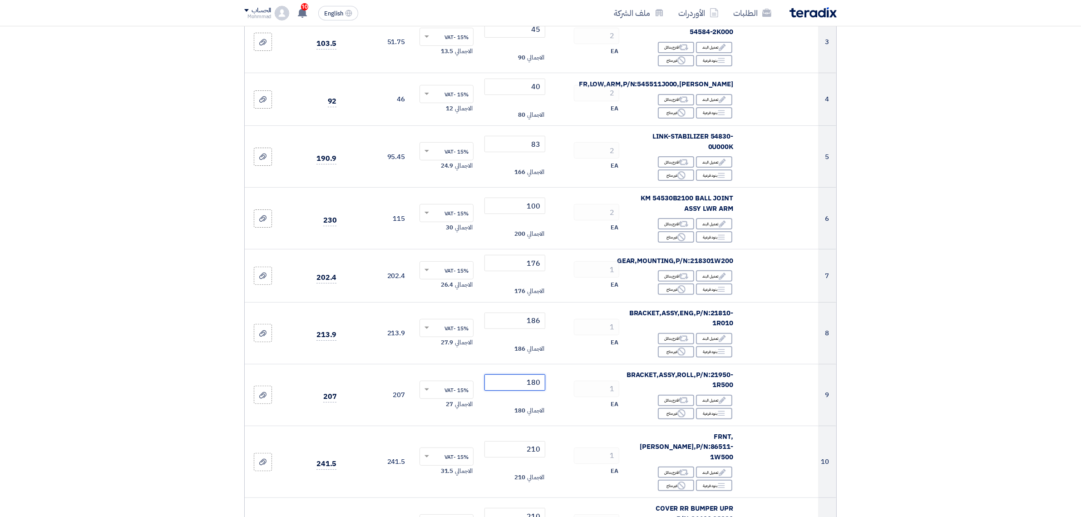
type input "180"
click at [864, 342] on section "تفاصيل الطلب # الكود/الموديل البيان/الوصف الكمية/العدد سعر الوحدة (SAR) الضرائب…" at bounding box center [540, 396] width 1081 height 1191
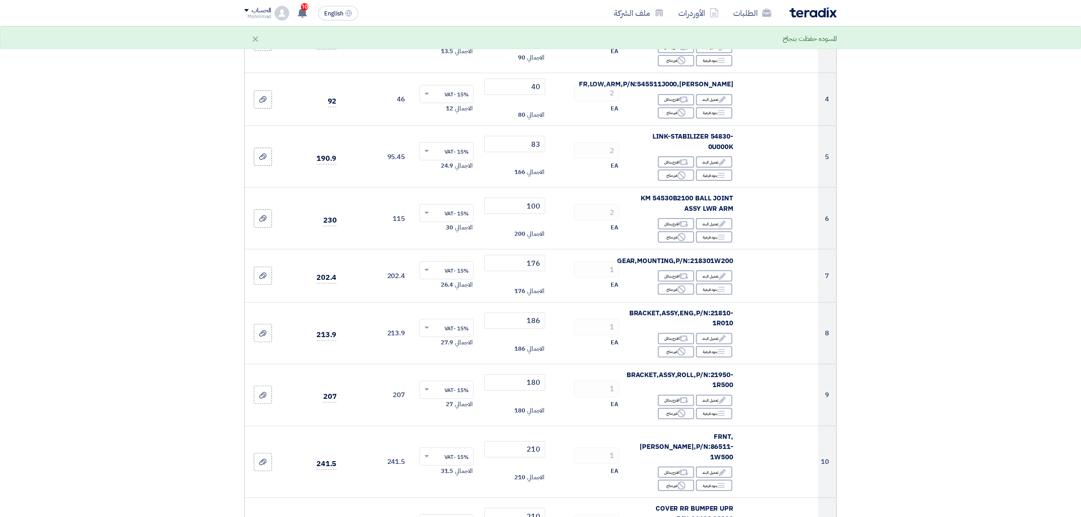
click at [864, 318] on section "تفاصيل الطلب # الكود/الموديل البيان/الوصف الكمية/العدد سعر الوحدة (SAR) الضرائب…" at bounding box center [540, 396] width 1081 height 1191
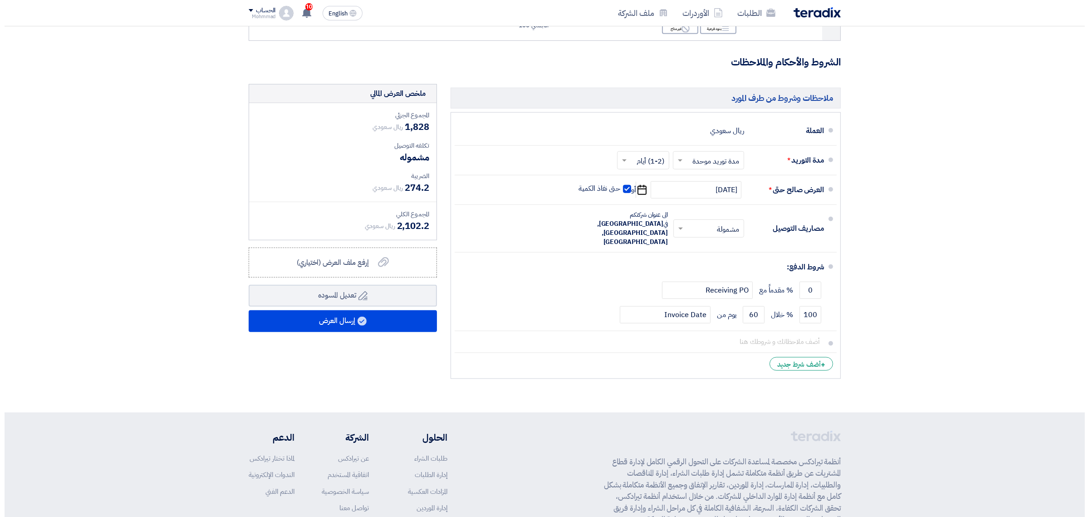
scroll to position [898, 0]
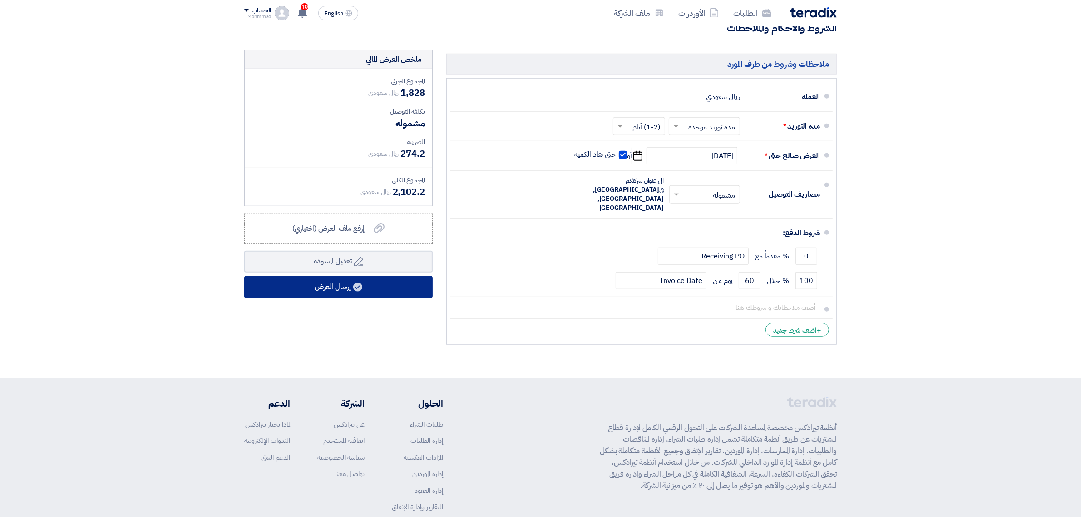
click at [336, 276] on button "إرسال العرض" at bounding box center [338, 287] width 188 height 22
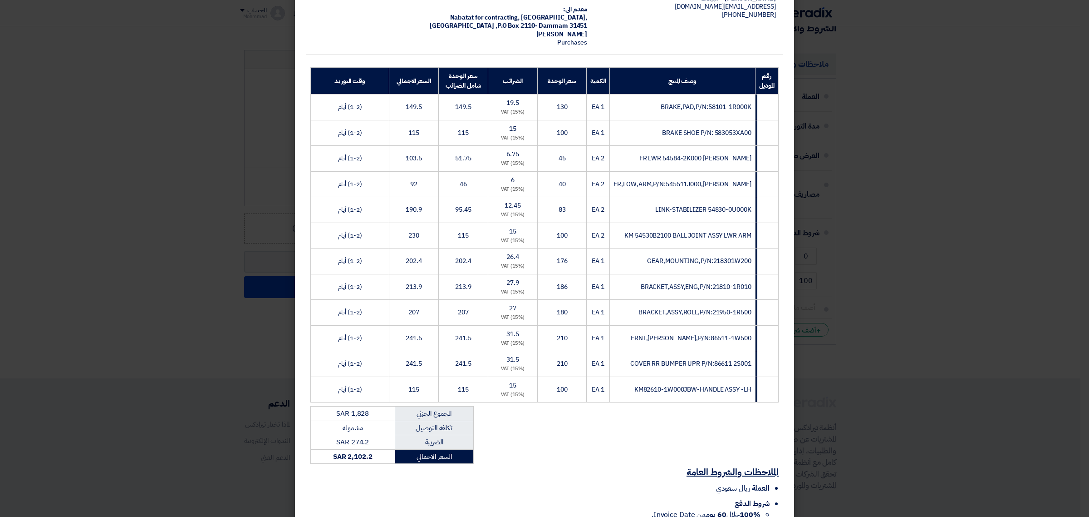
scroll to position [166, 0]
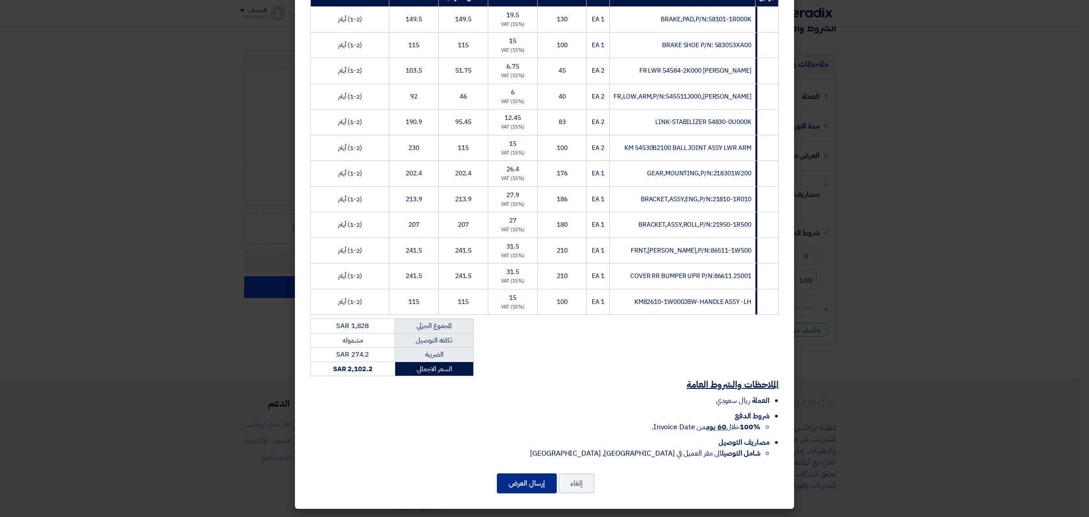
click at [530, 413] on button "إرسال العرض" at bounding box center [527, 483] width 60 height 20
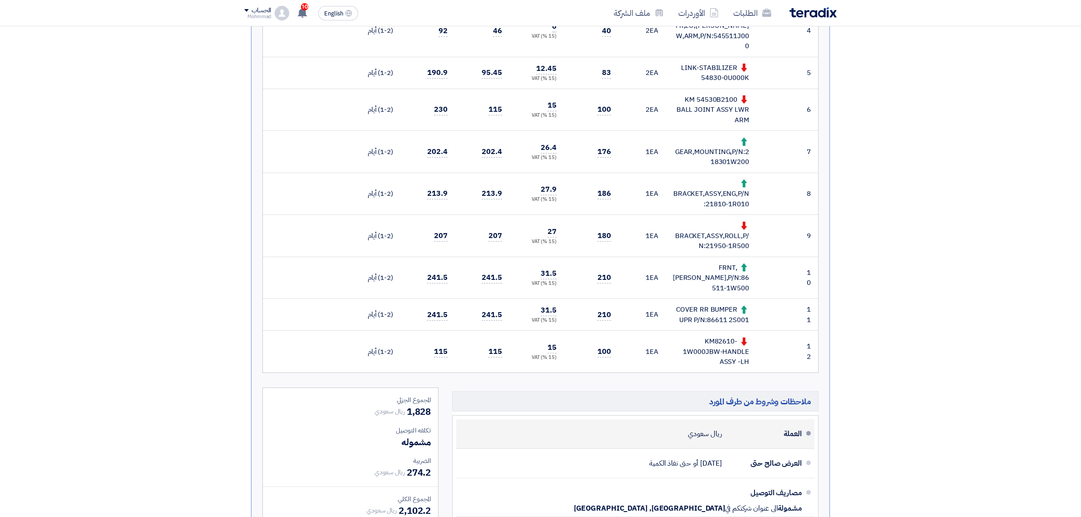
scroll to position [473, 0]
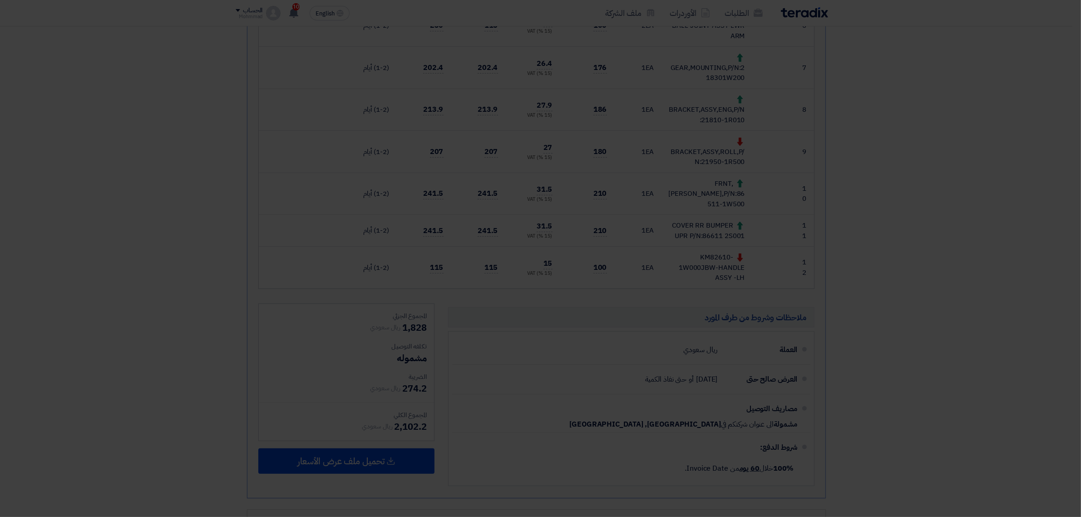
click at [285, 59] on modal-container "تقديم عرض أسعار × أبدأ في تقديم عرض أسعار جديد تقديم عرض أسعار جديد من البداية" at bounding box center [540, 258] width 1081 height 517
click at [293, 49] on modal-container "تقديم عرض أسعار × أبدأ في تقديم عرض أسعار جديد تقديم عرض أسعار جديد من البداية" at bounding box center [540, 258] width 1081 height 517
click at [288, 57] on modal-container "تقديم عرض أسعار × أبدأ في تقديم عرض أسعار جديد تقديم عرض أسعار جديد من البداية" at bounding box center [540, 258] width 1081 height 517
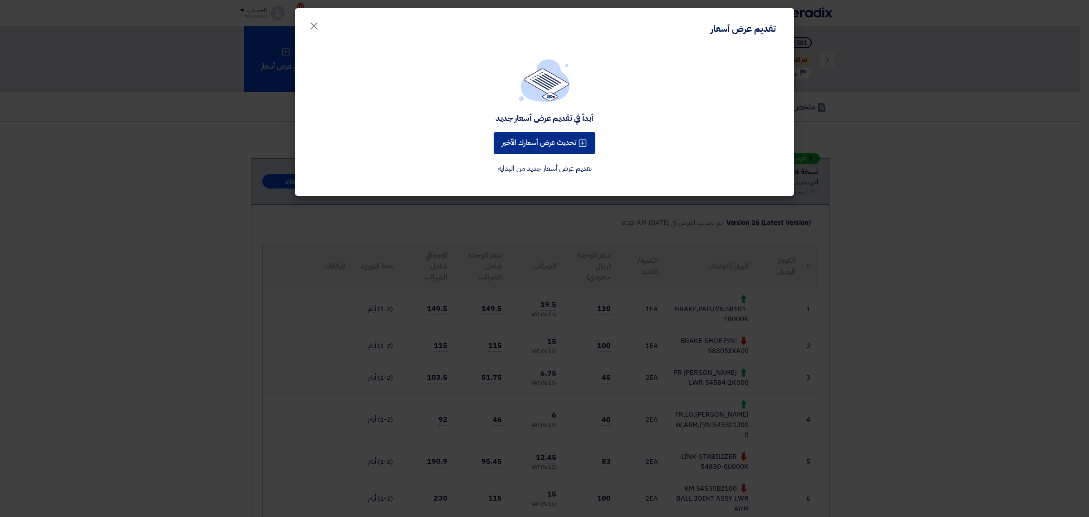
click at [545, 138] on button "تحديث عرض أسعارك الأخير" at bounding box center [545, 143] width 102 height 22
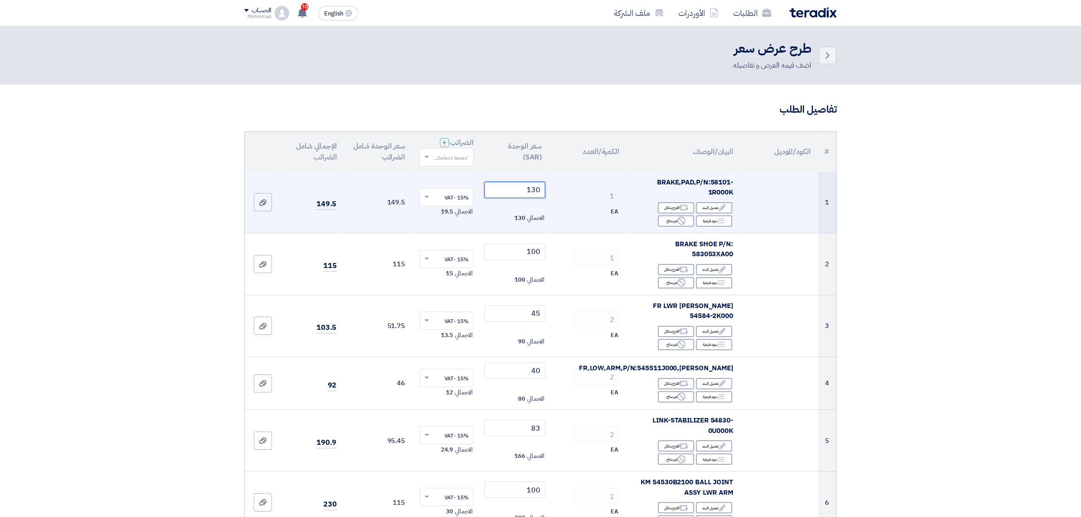
click at [534, 187] on input "130" at bounding box center [514, 190] width 61 height 16
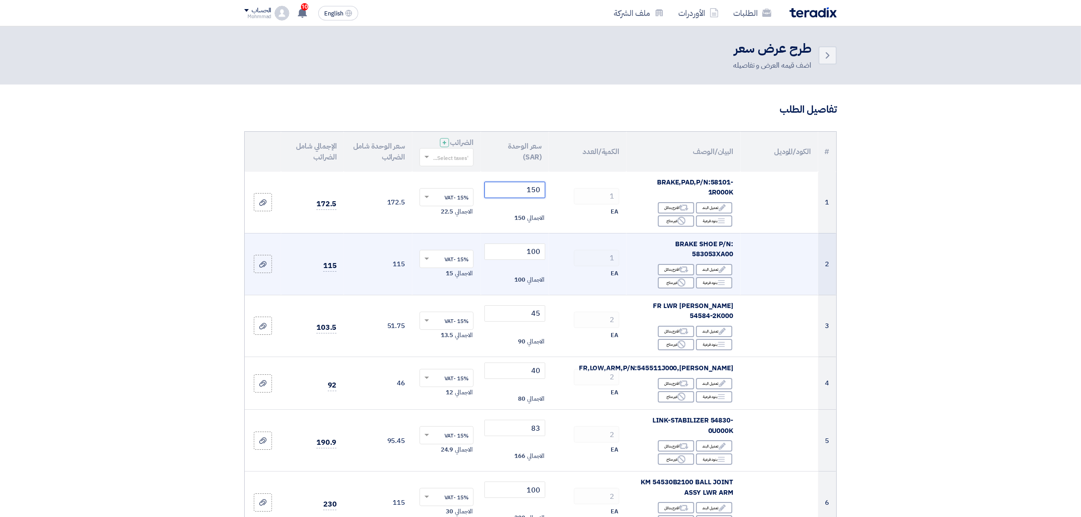
type input "150"
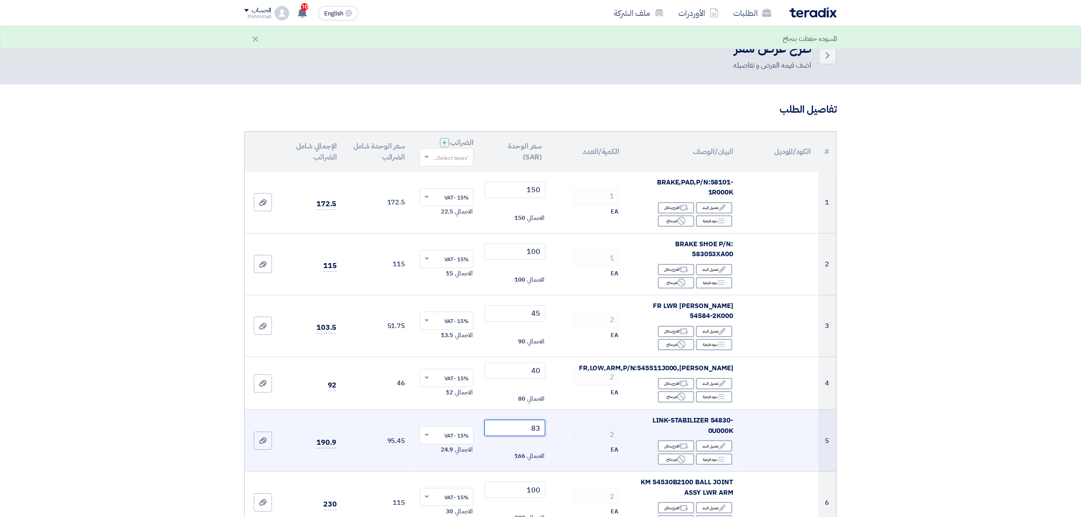
click at [536, 413] on input "83" at bounding box center [514, 427] width 61 height 16
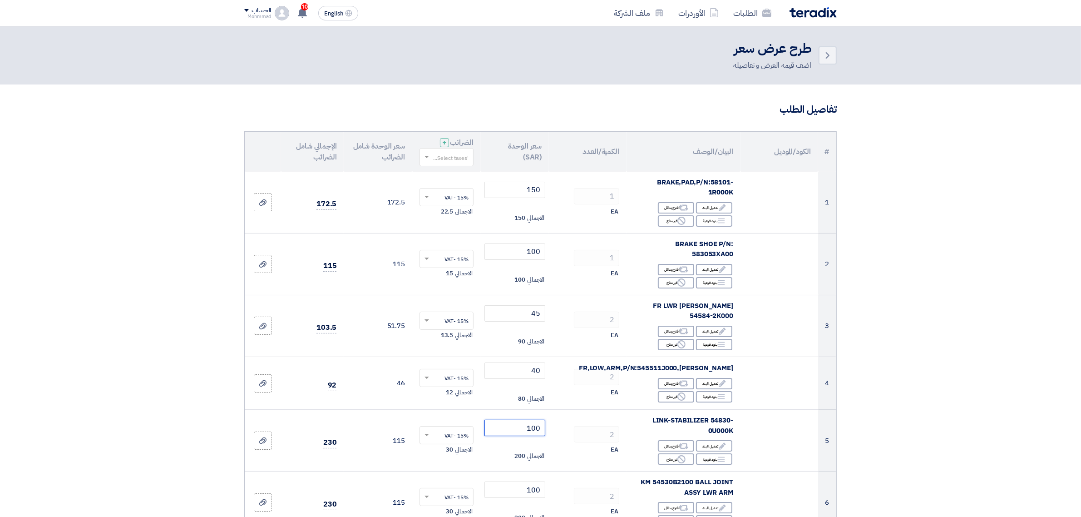
type input "100"
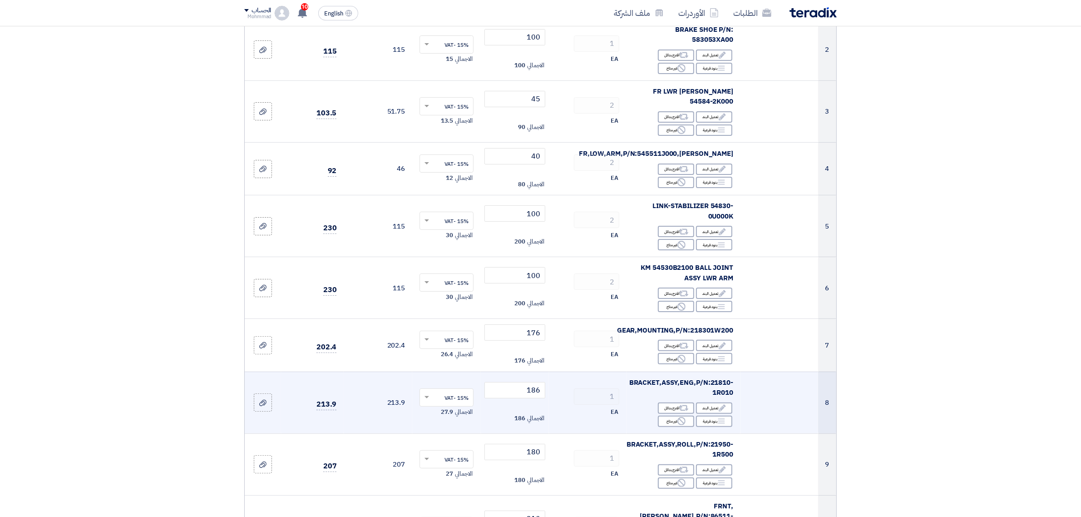
scroll to position [236, 0]
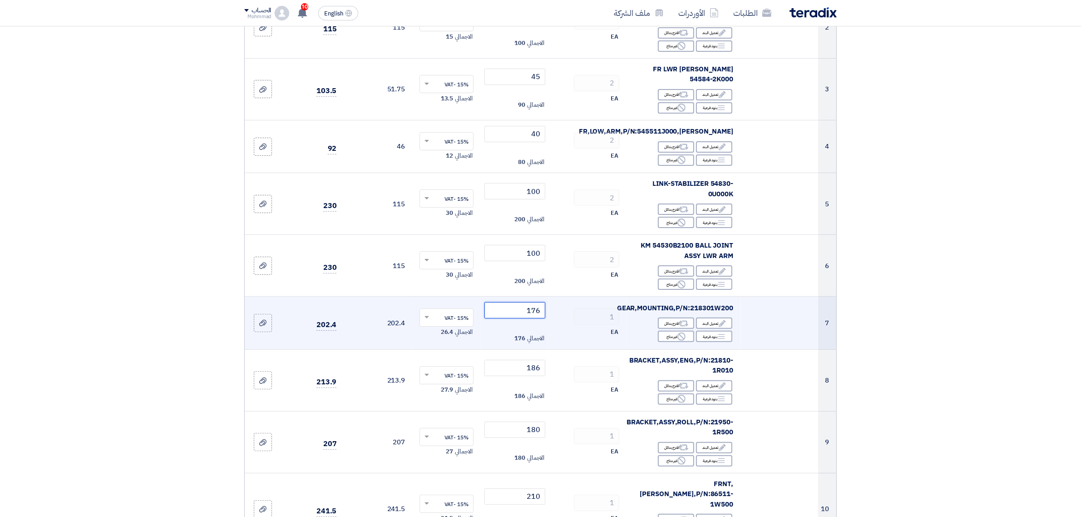
click at [539, 302] on input "176" at bounding box center [514, 310] width 61 height 16
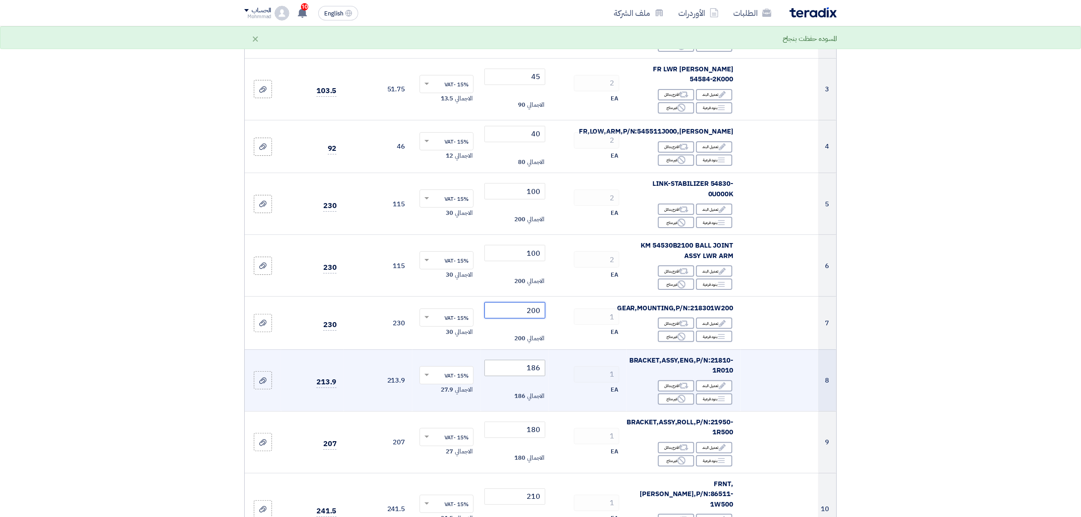
type input "200"
click at [537, 360] on input "186" at bounding box center [514, 368] width 61 height 16
click at [536, 360] on input "186" at bounding box center [514, 368] width 61 height 16
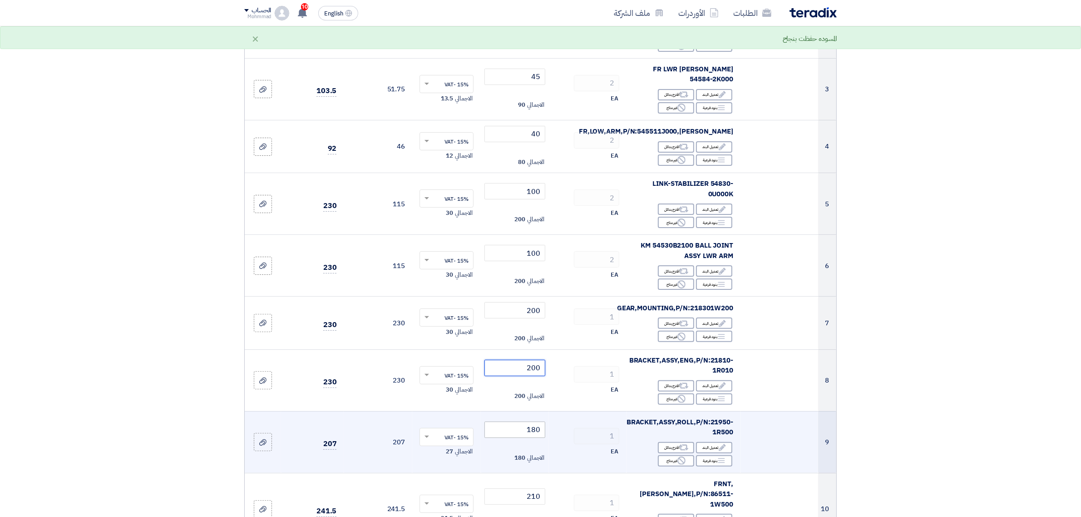
type input "200"
click at [542, 413] on input "180" at bounding box center [514, 429] width 61 height 16
click at [538, 413] on input "180" at bounding box center [514, 429] width 61 height 16
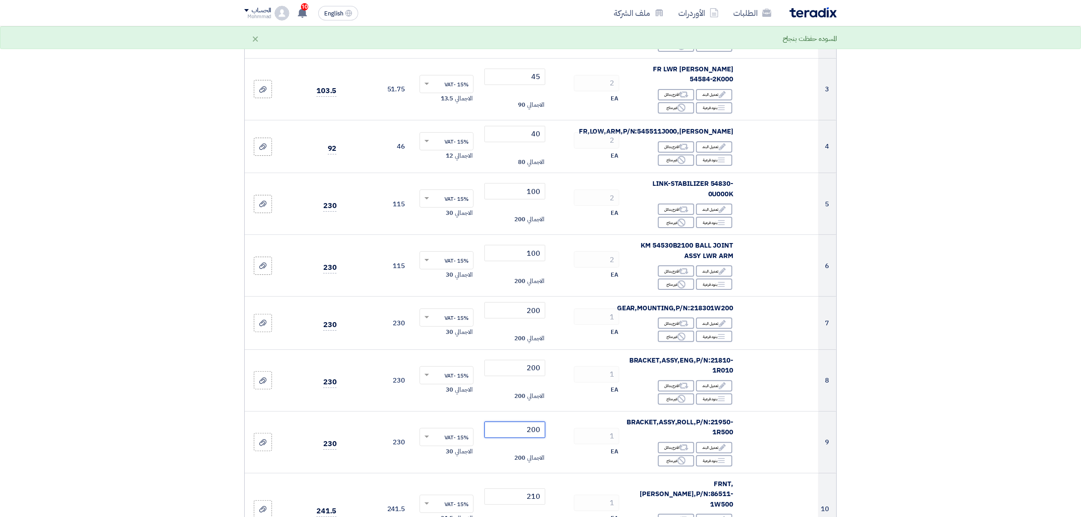
type input "200"
click at [864, 335] on section "تفاصيل الطلب # الكود/الموديل البيان/الوصف الكمية/العدد سعر الوحدة (SAR) الضرائب…" at bounding box center [540, 443] width 1081 height 1191
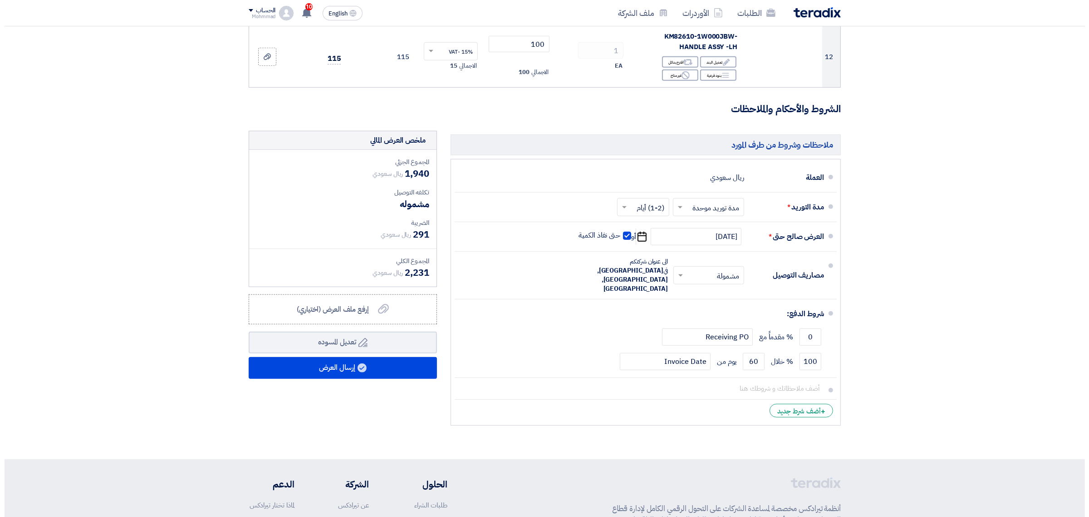
scroll to position [851, 0]
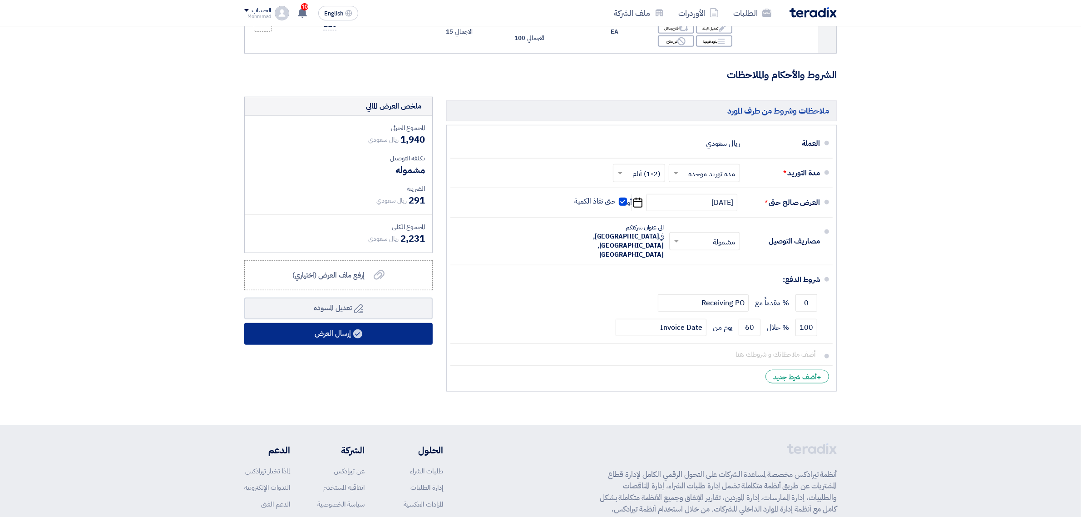
click at [337, 323] on button "إرسال العرض" at bounding box center [338, 334] width 188 height 22
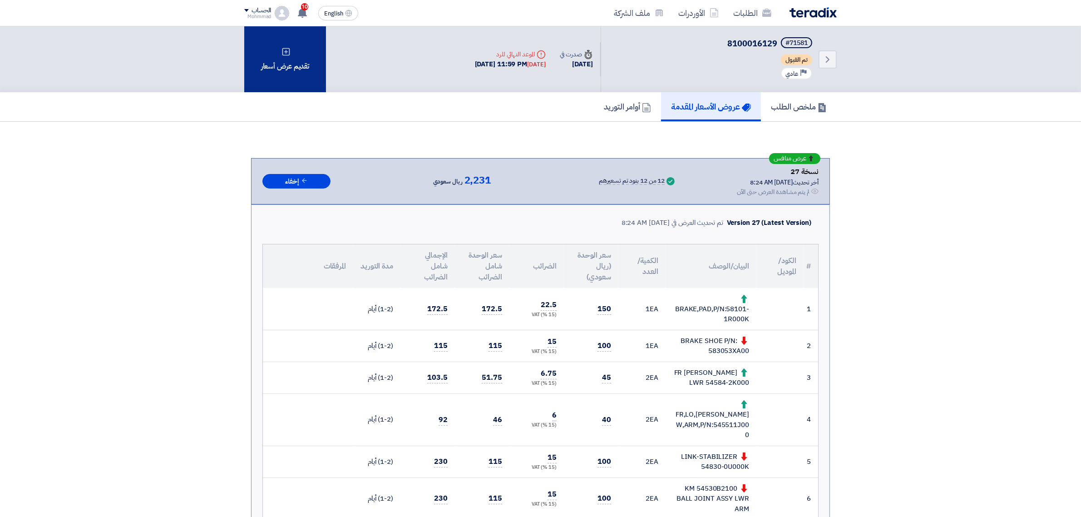
click at [299, 32] on div "تقديم عرض أسعار" at bounding box center [285, 59] width 82 height 66
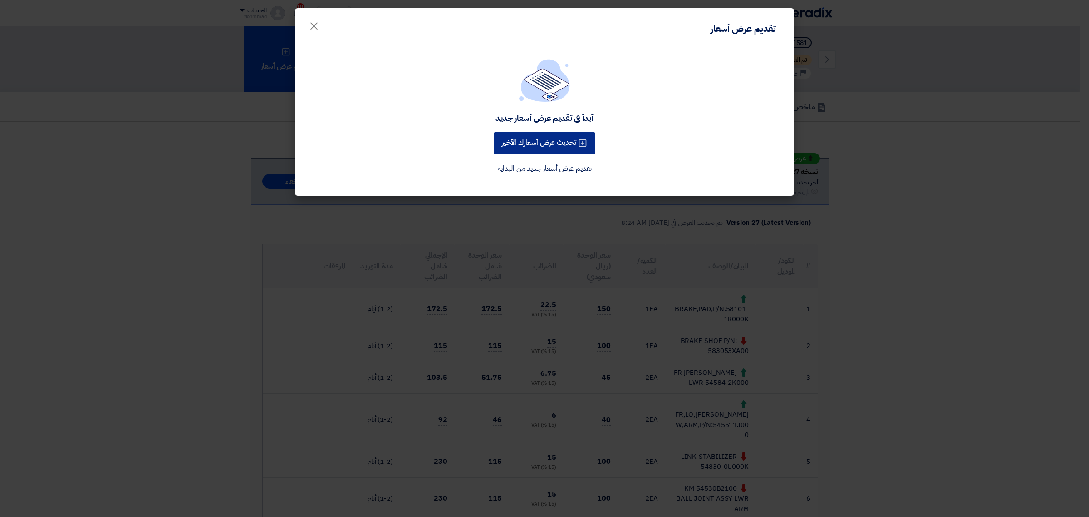
click at [548, 141] on button "تحديث عرض أسعارك الأخير" at bounding box center [545, 143] width 102 height 22
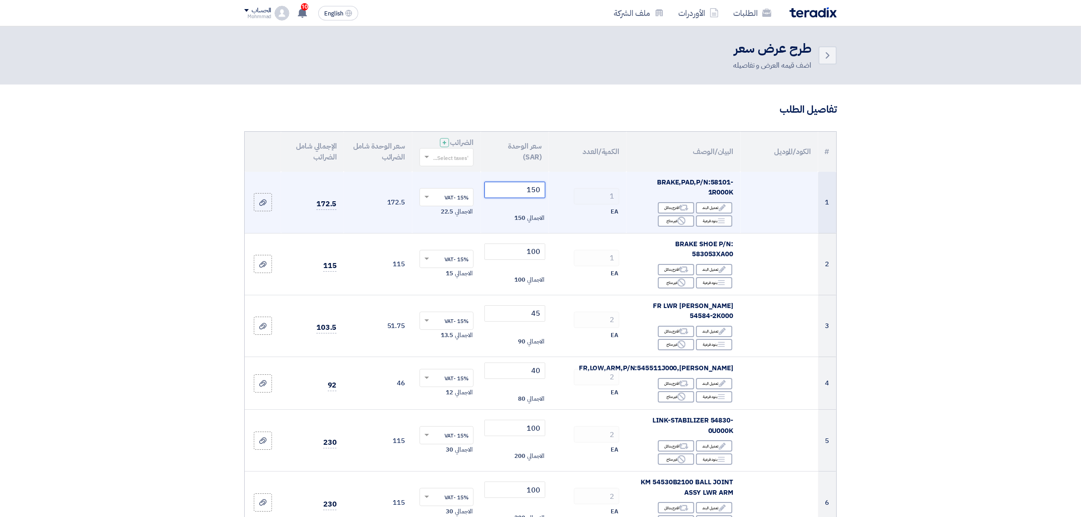
click at [537, 187] on input "150" at bounding box center [514, 190] width 61 height 16
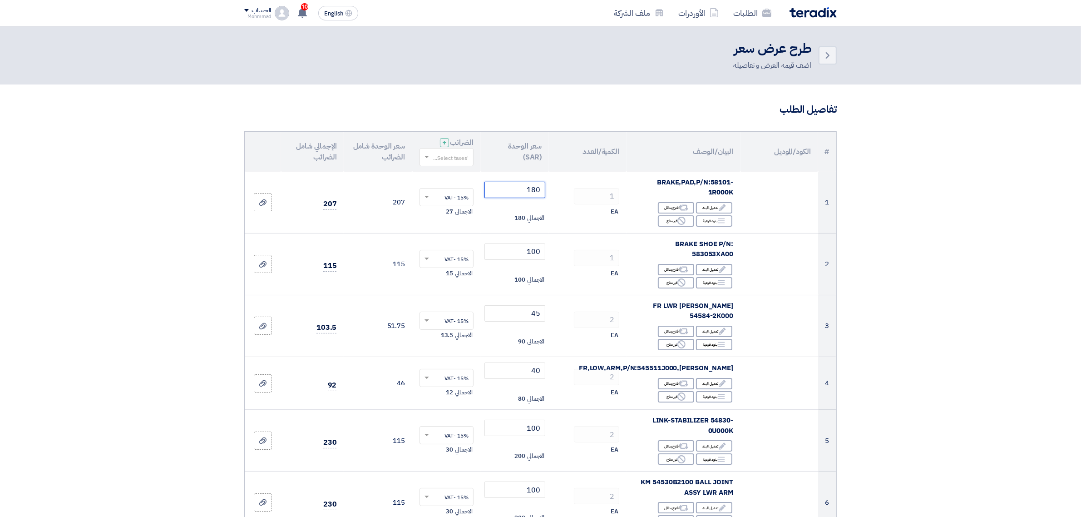
type input "180"
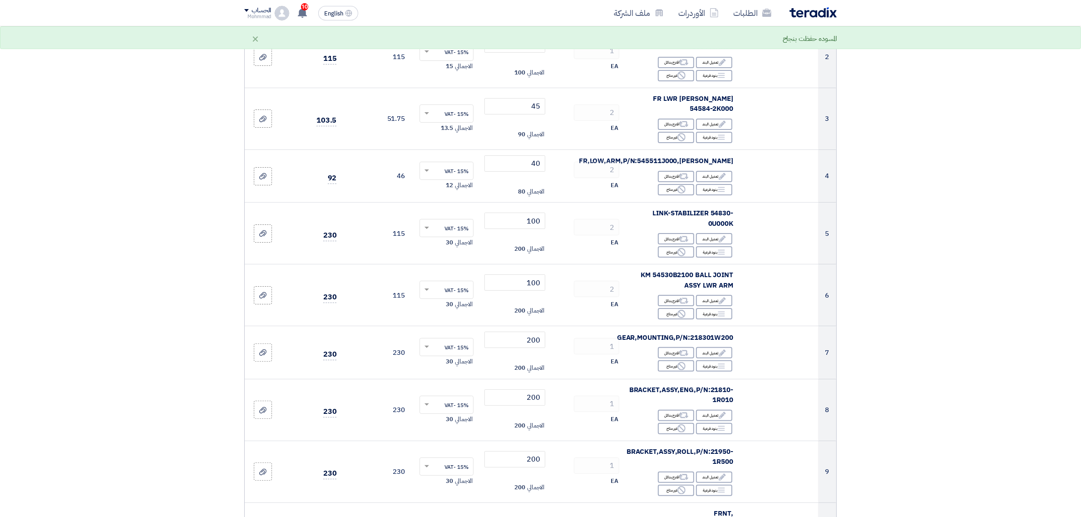
scroll to position [236, 0]
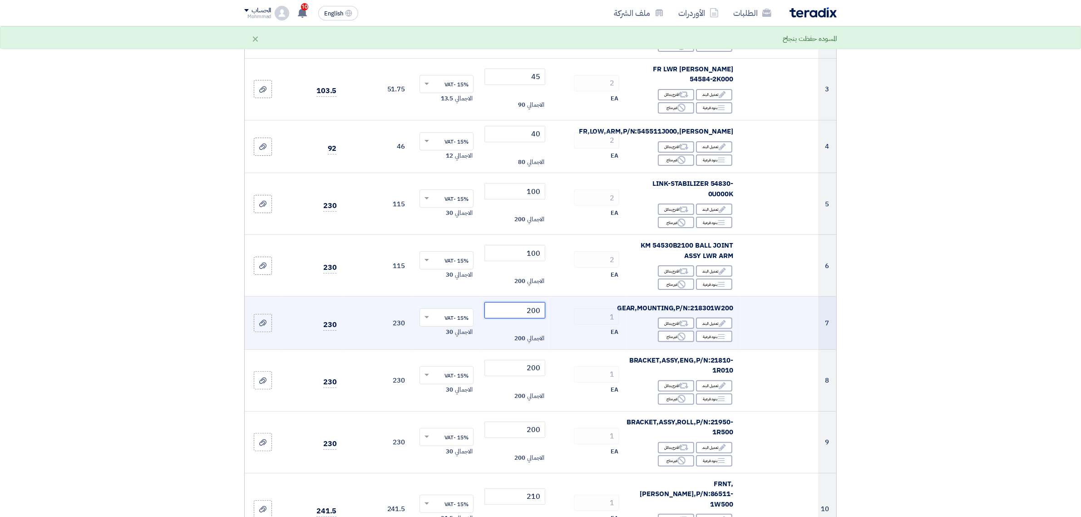
click at [536, 302] on input "200" at bounding box center [514, 310] width 61 height 16
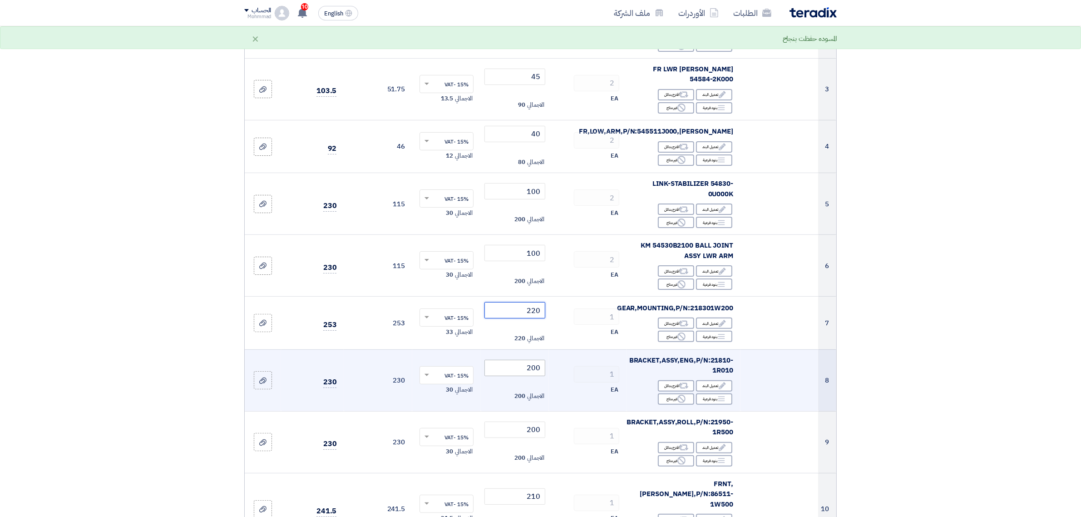
type input "220"
click at [534, 362] on input "200" at bounding box center [514, 368] width 61 height 16
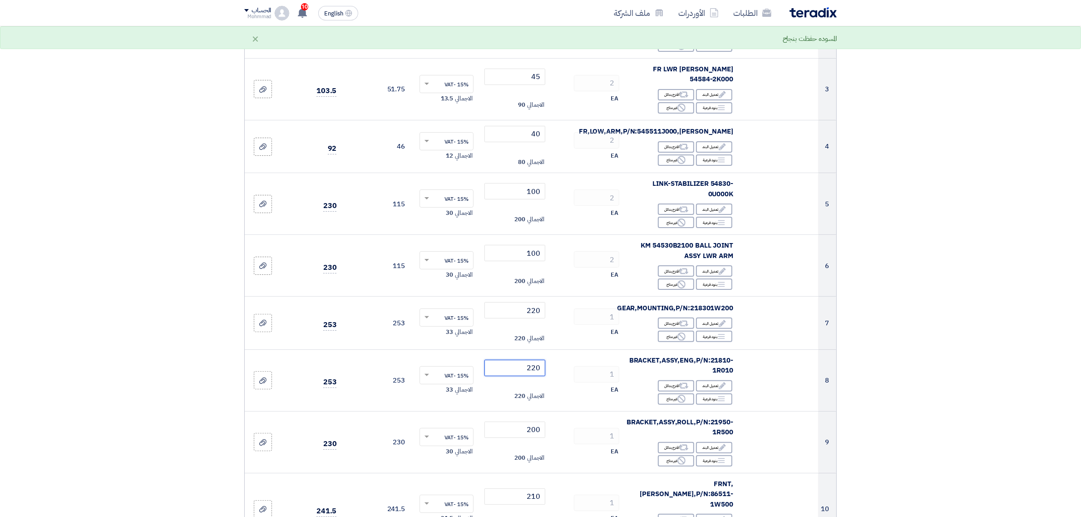
type input "220"
click at [854, 402] on section "تفاصيل الطلب # الكود/الموديل البيان/الوصف الكمية/العدد سعر الوحدة (SAR) الضرائب…" at bounding box center [540, 443] width 1081 height 1191
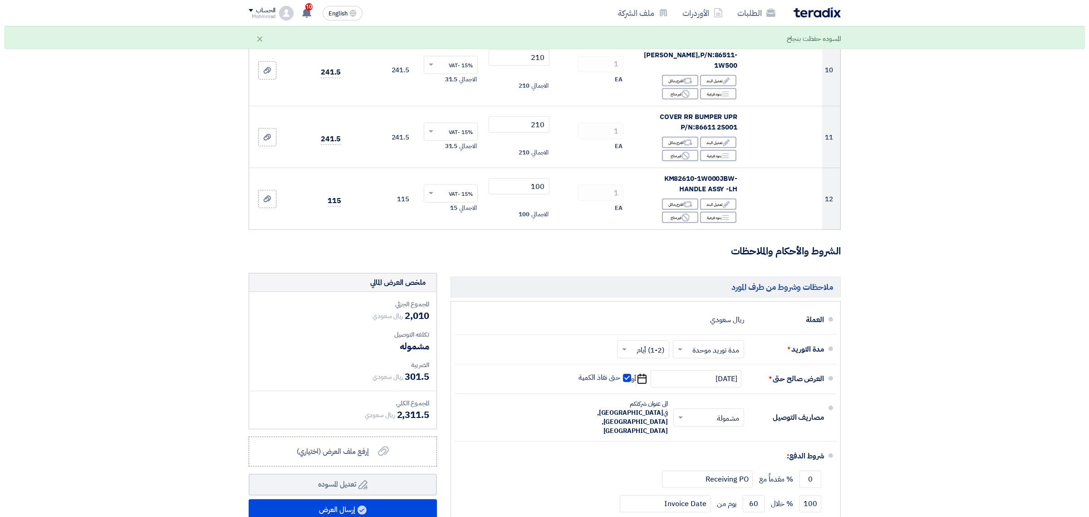
scroll to position [804, 0]
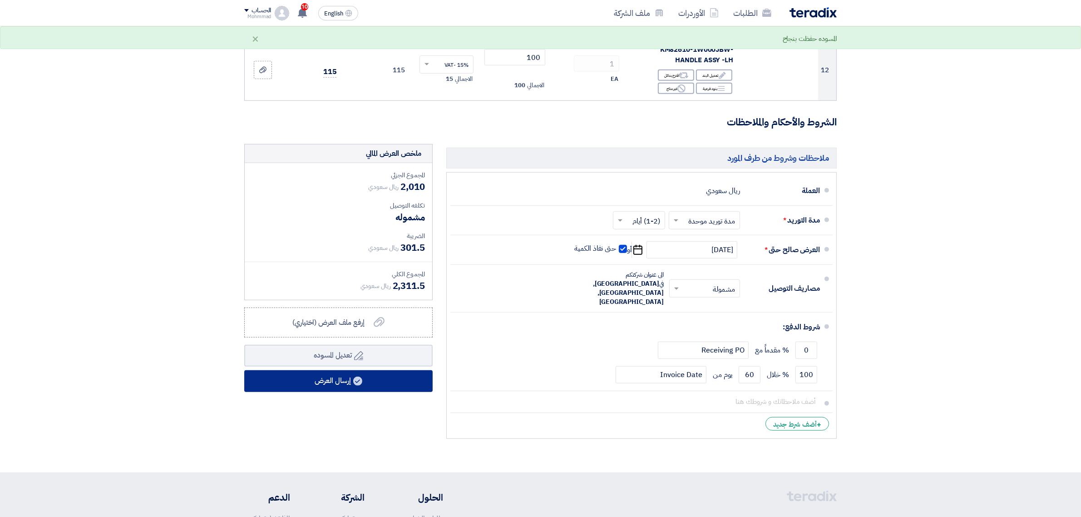
click at [336, 370] on button "إرسال العرض" at bounding box center [338, 381] width 188 height 22
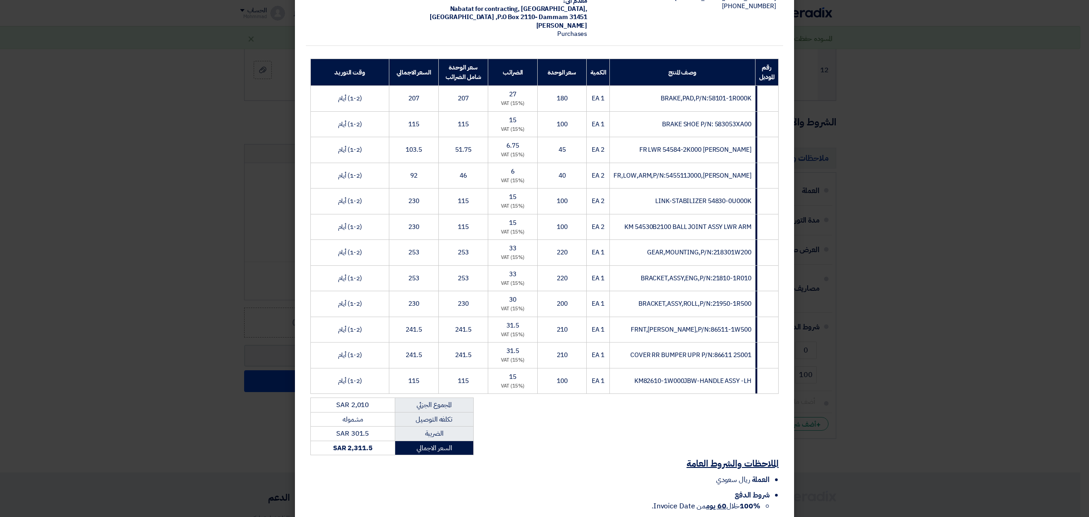
scroll to position [166, 0]
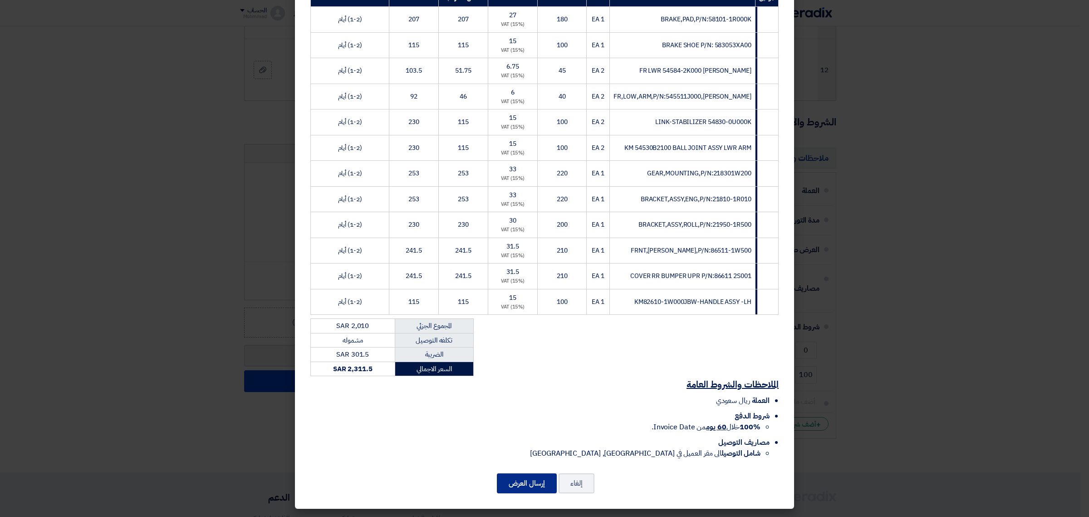
click at [533, 413] on button "إرسال العرض" at bounding box center [527, 483] width 60 height 20
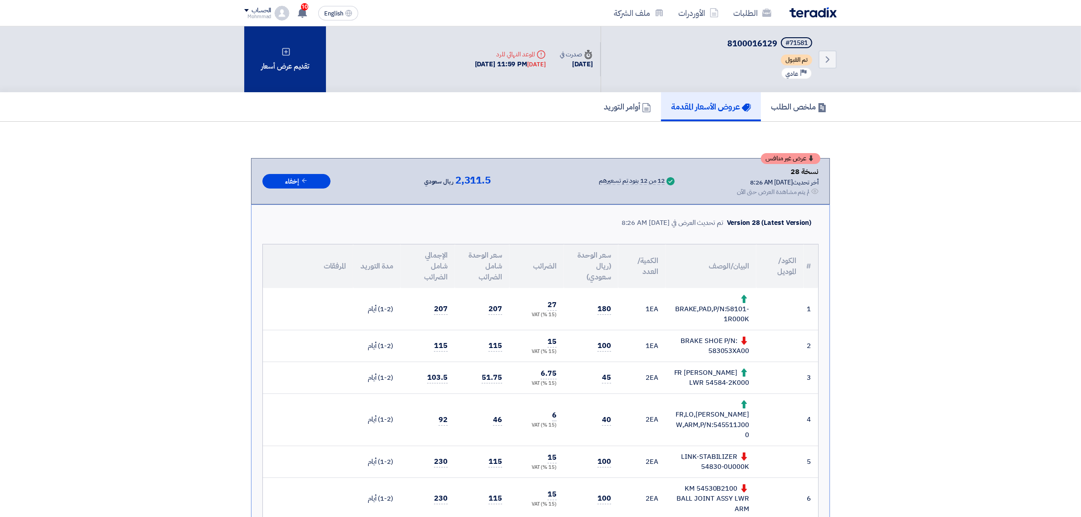
click at [292, 69] on div "تقديم عرض أسعار" at bounding box center [285, 59] width 82 height 66
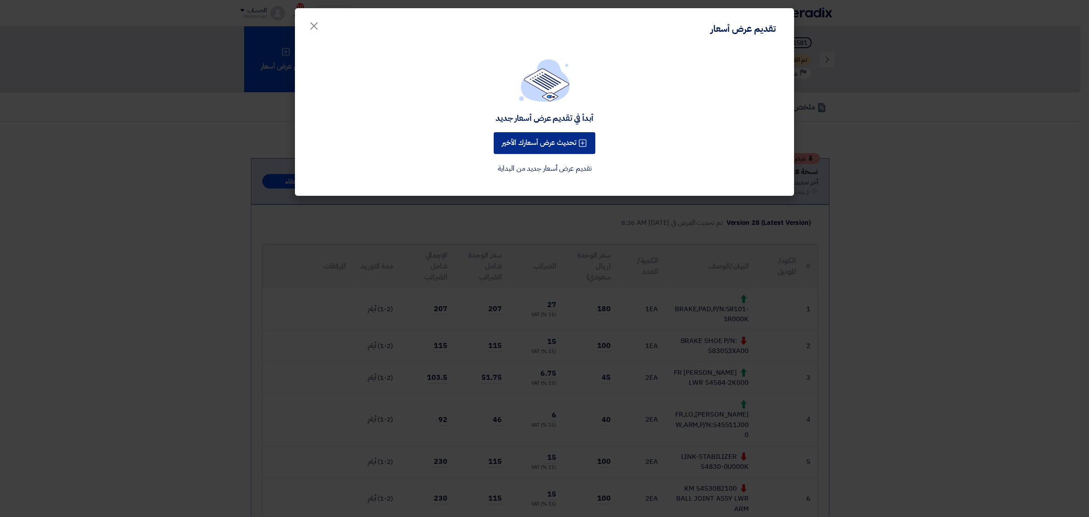
click at [563, 142] on button "تحديث عرض أسعارك الأخير" at bounding box center [545, 143] width 102 height 22
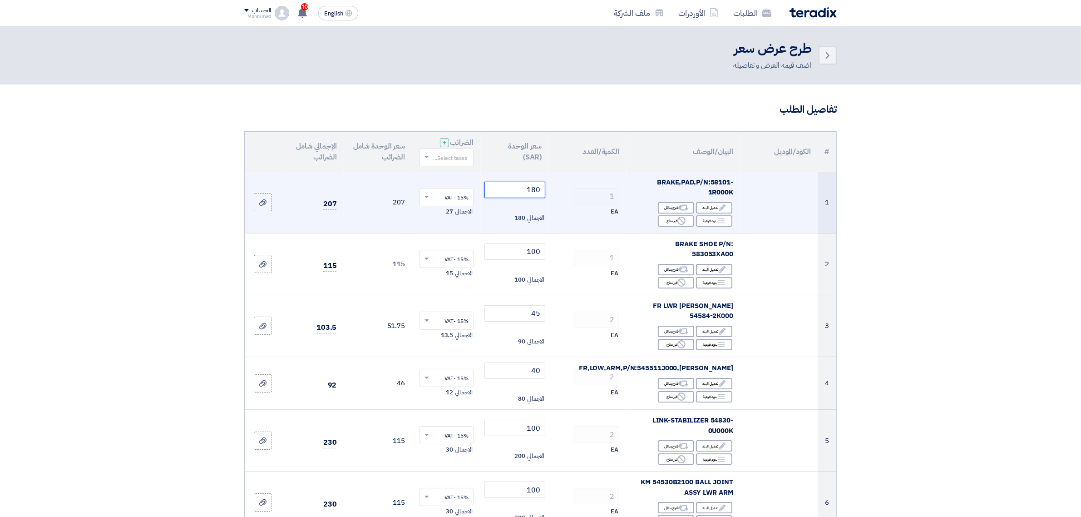
click at [534, 189] on input "180" at bounding box center [514, 190] width 61 height 16
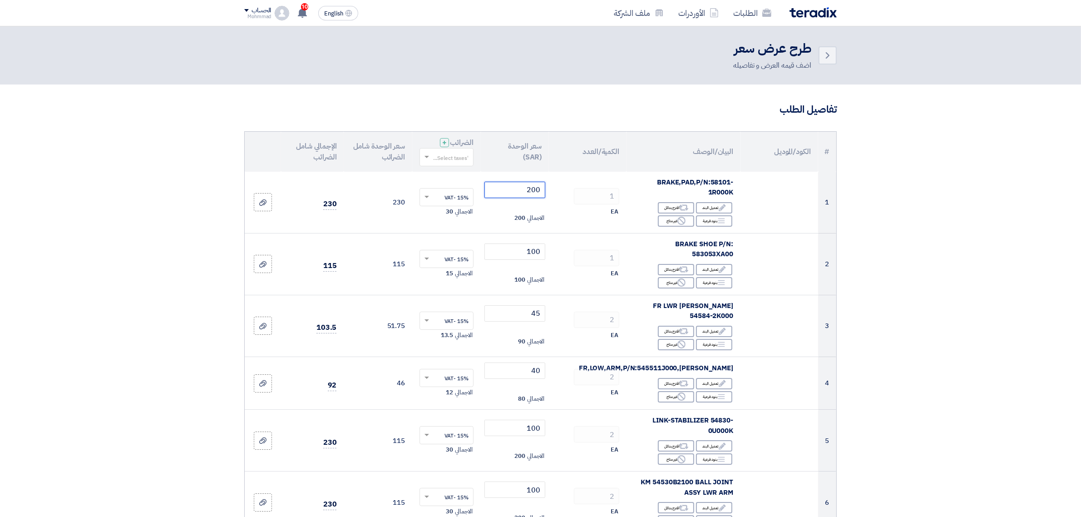
type input "200"
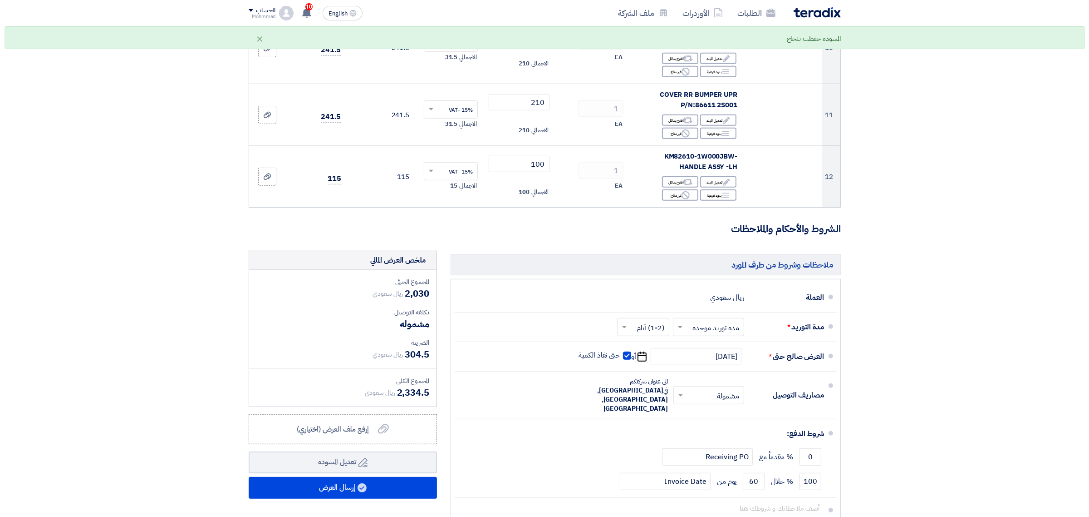
scroll to position [804, 0]
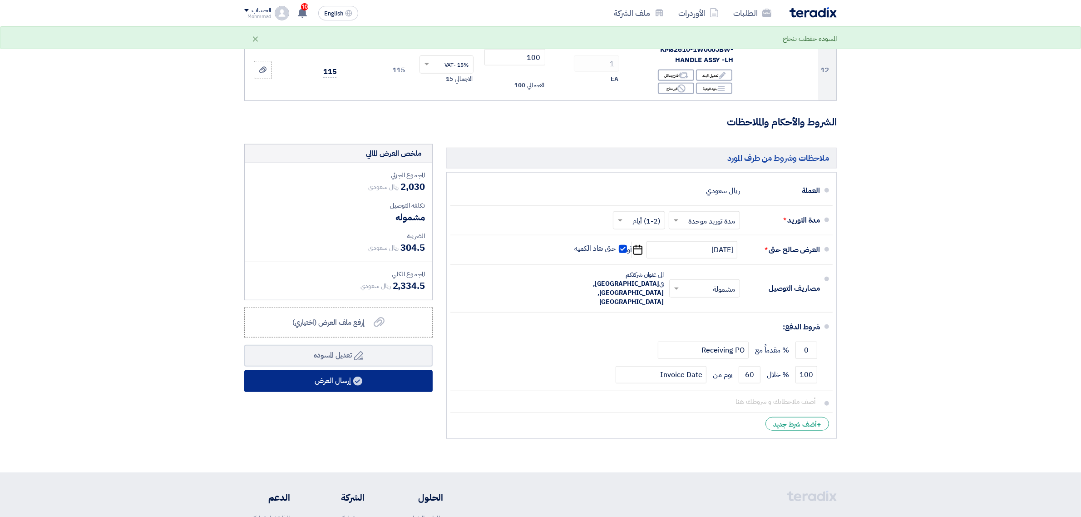
click at [383, 370] on button "إرسال العرض" at bounding box center [338, 381] width 188 height 22
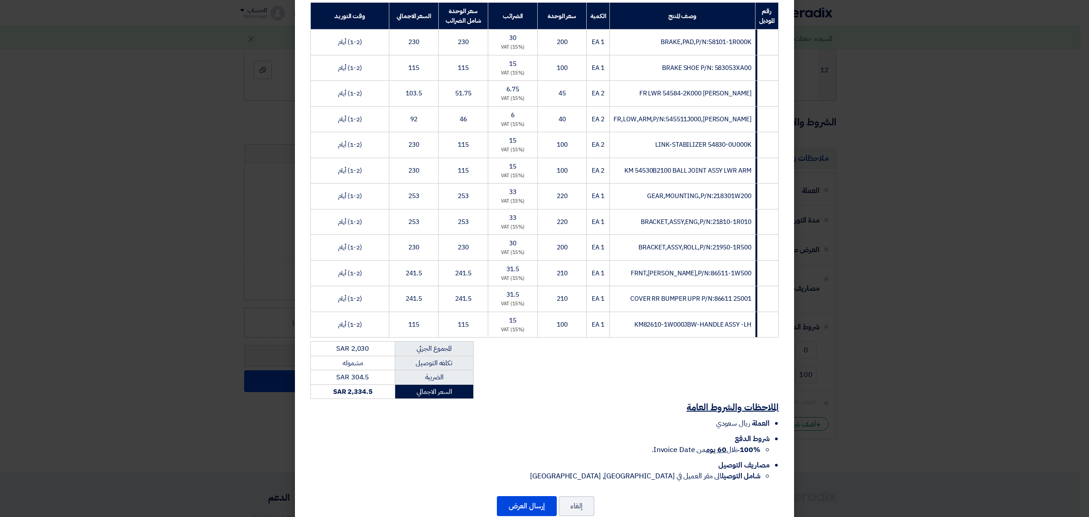
scroll to position [166, 0]
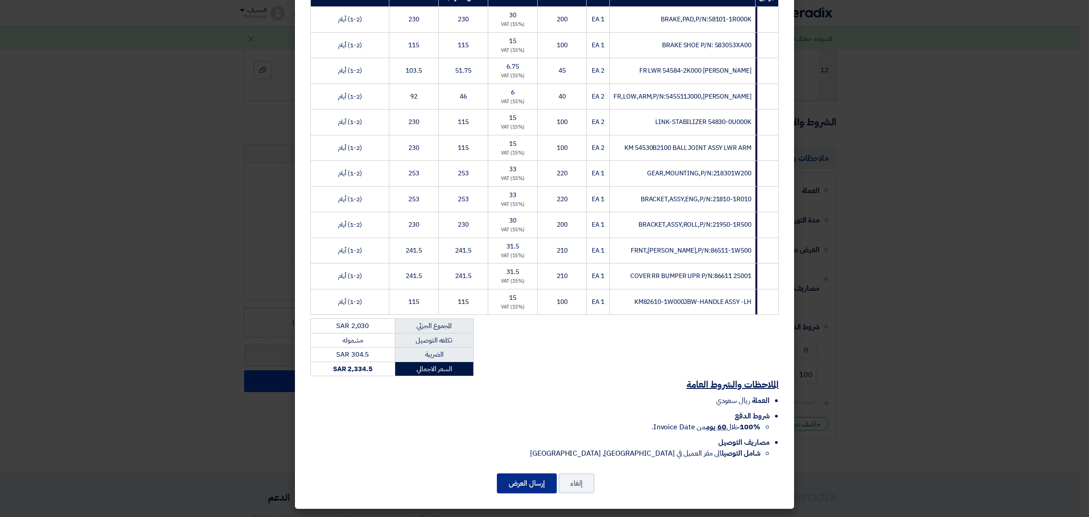
click at [541, 413] on button "إرسال العرض" at bounding box center [527, 483] width 60 height 20
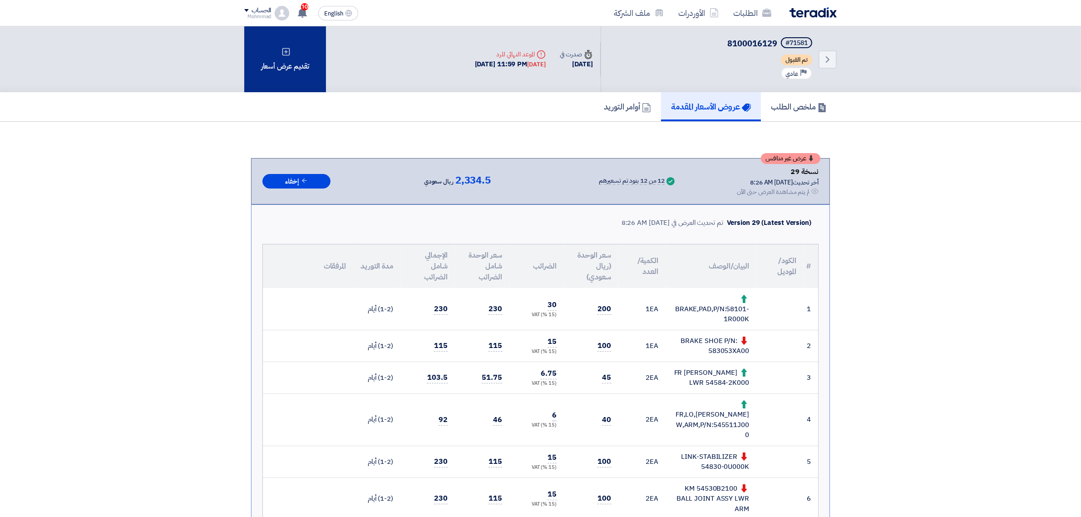
click at [300, 60] on div "تقديم عرض أسعار" at bounding box center [285, 59] width 82 height 66
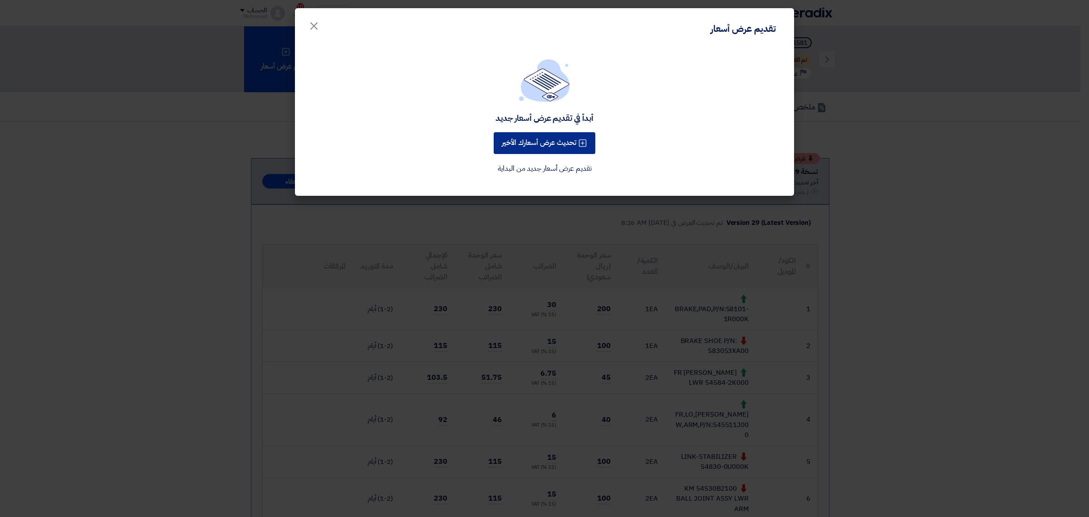
click at [532, 139] on button "تحديث عرض أسعارك الأخير" at bounding box center [545, 143] width 102 height 22
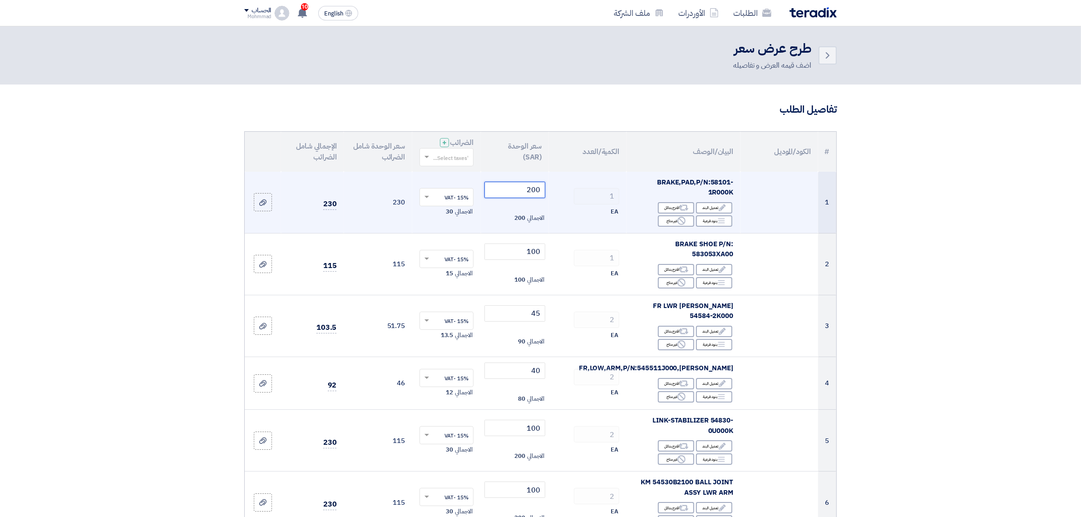
click at [542, 192] on input "200" at bounding box center [514, 190] width 61 height 16
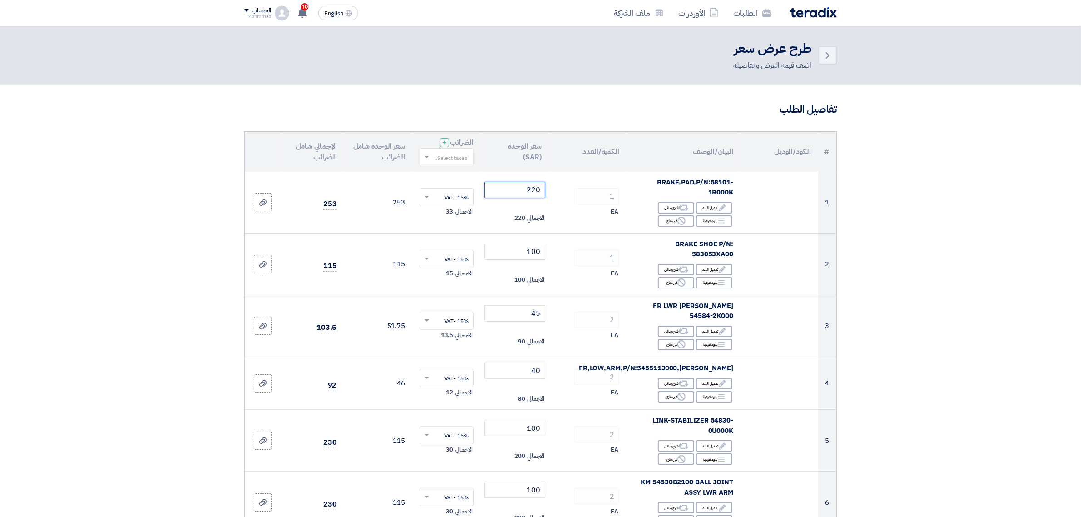
type input "220"
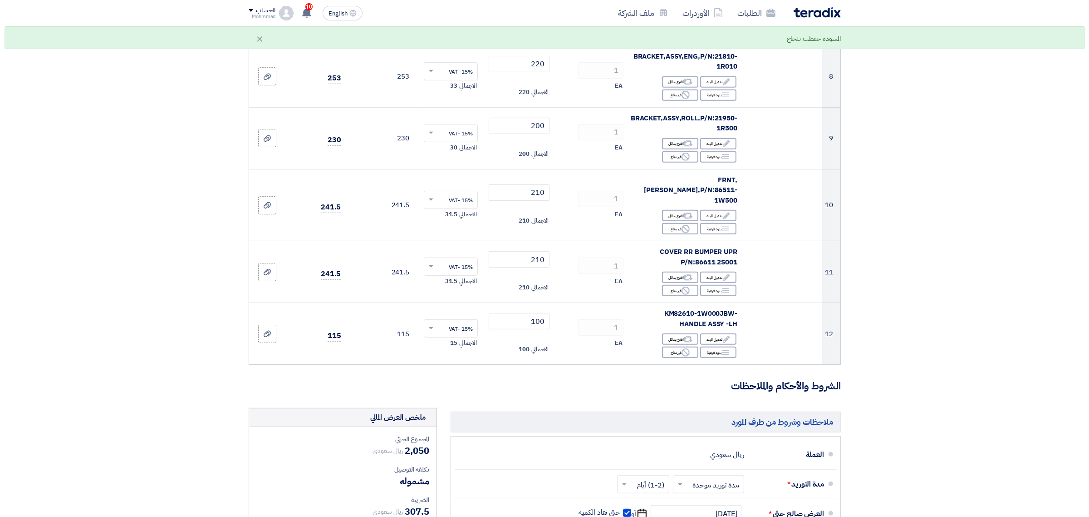
scroll to position [709, 0]
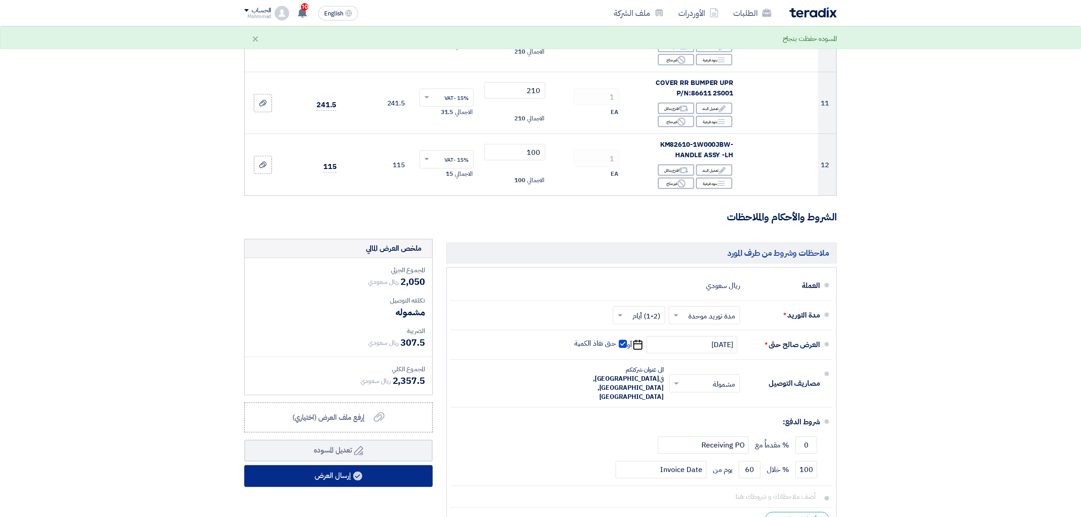
click at [377, 413] on button "إرسال العرض" at bounding box center [338, 476] width 188 height 22
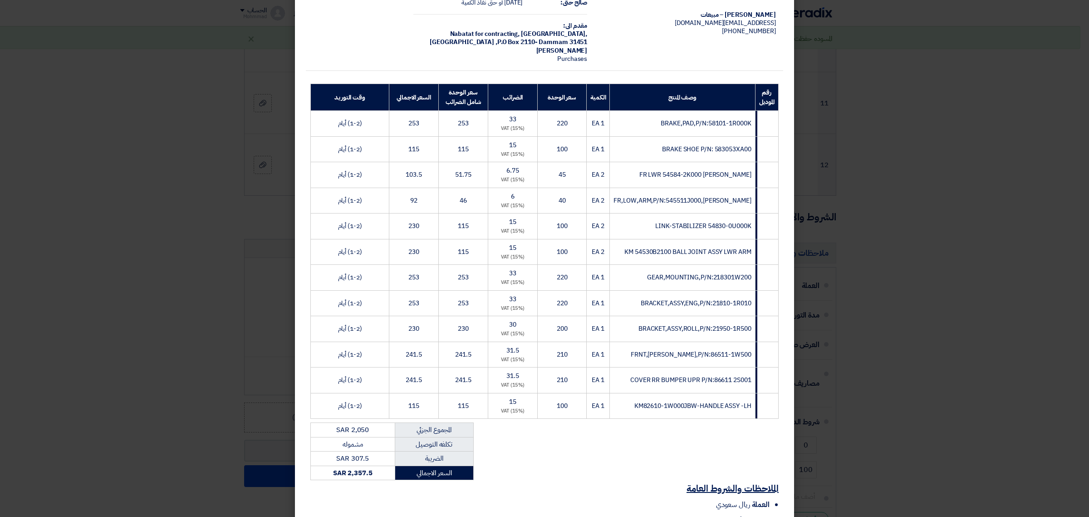
scroll to position [166, 0]
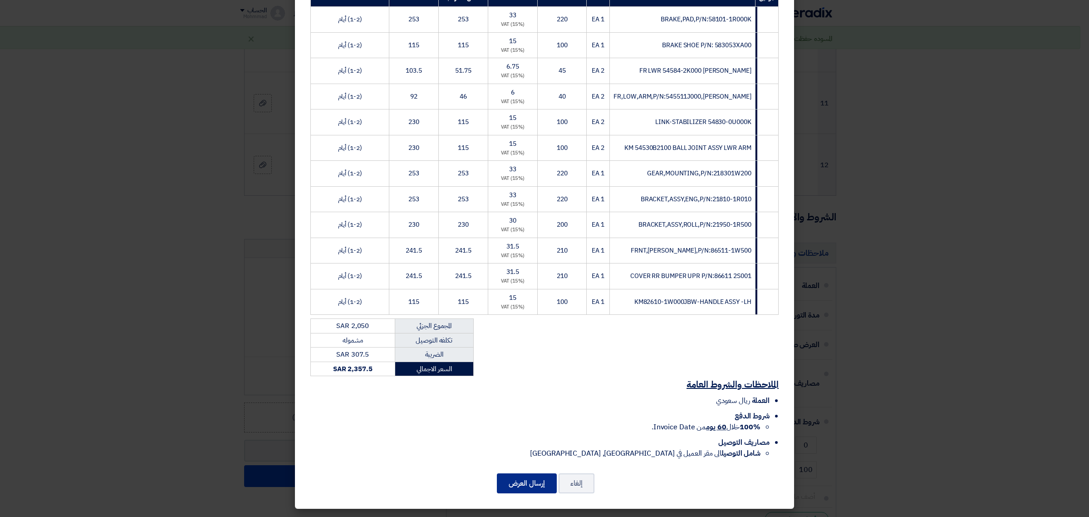
click at [524, 413] on button "إرسال العرض" at bounding box center [527, 483] width 60 height 20
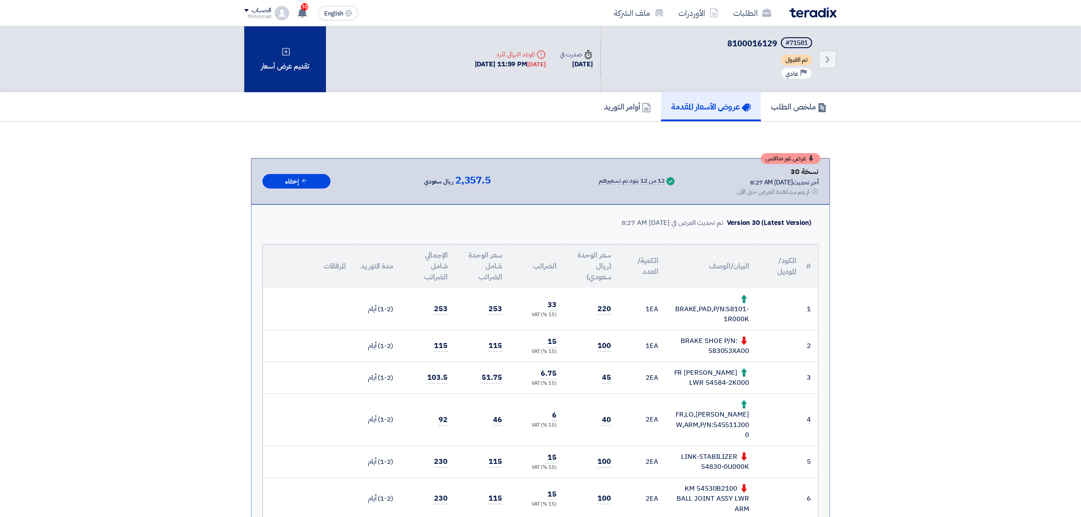
click at [280, 57] on div "تقديم عرض أسعار" at bounding box center [285, 59] width 82 height 66
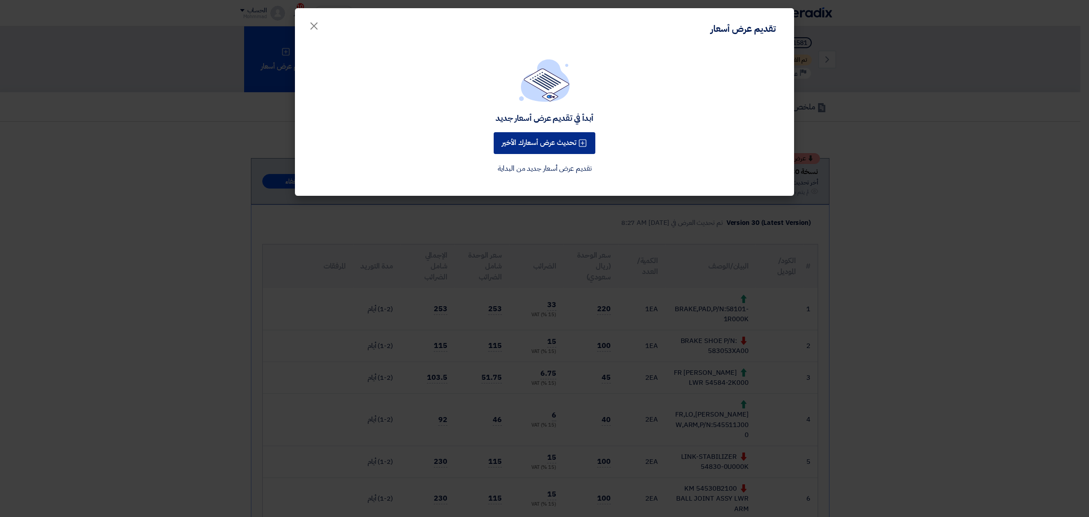
click at [536, 145] on button "تحديث عرض أسعارك الأخير" at bounding box center [545, 143] width 102 height 22
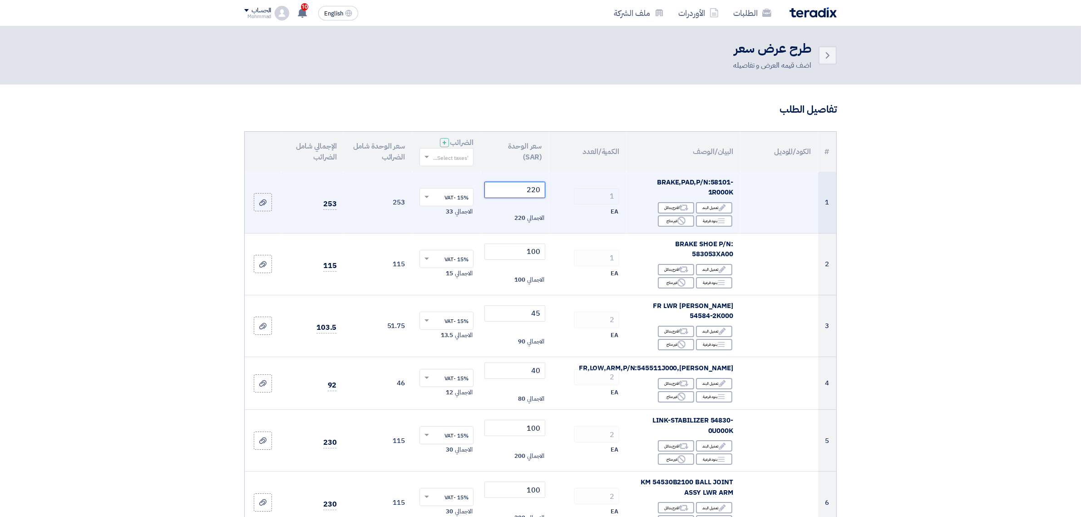
click at [534, 194] on input "220" at bounding box center [514, 190] width 61 height 16
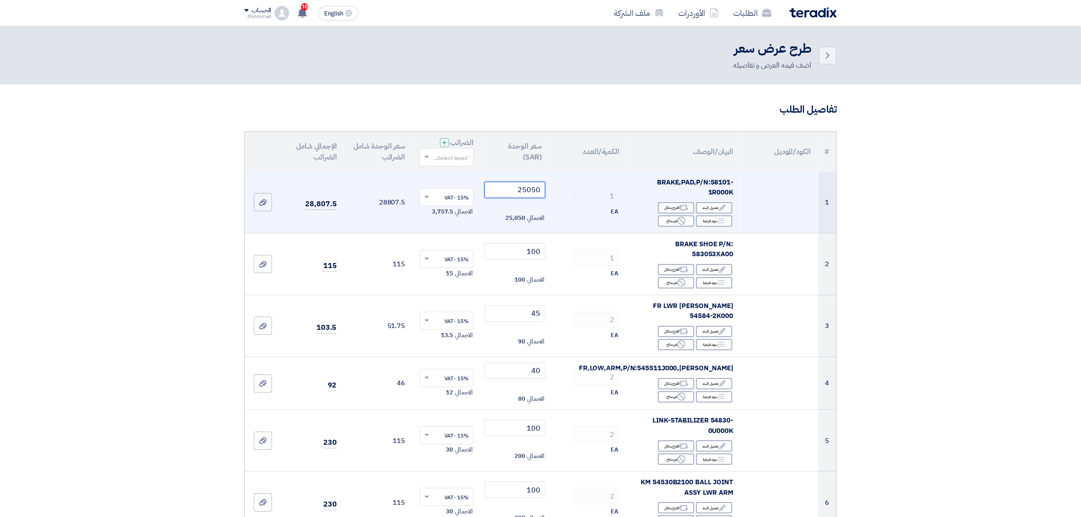
click at [532, 190] on input "25050" at bounding box center [514, 190] width 61 height 16
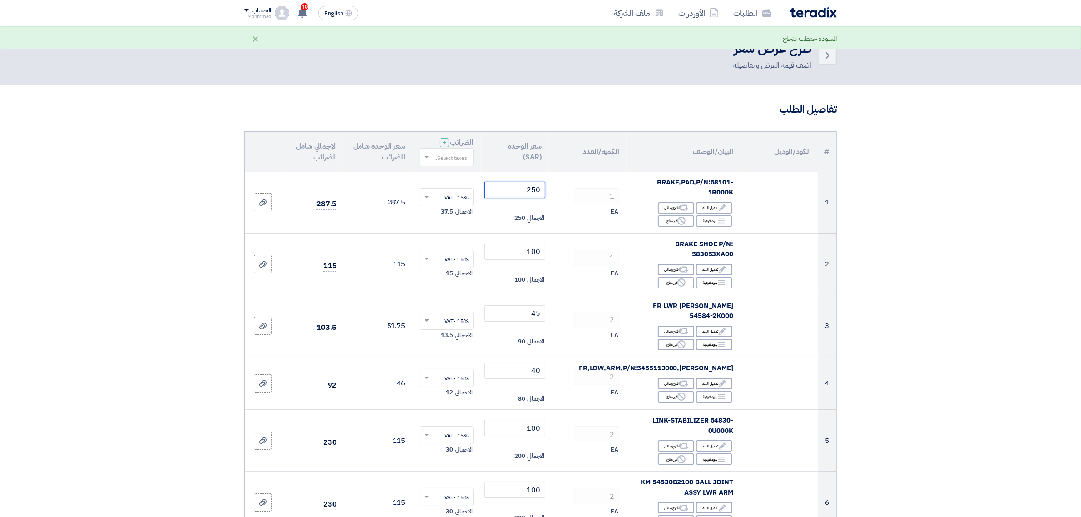
type input "250"
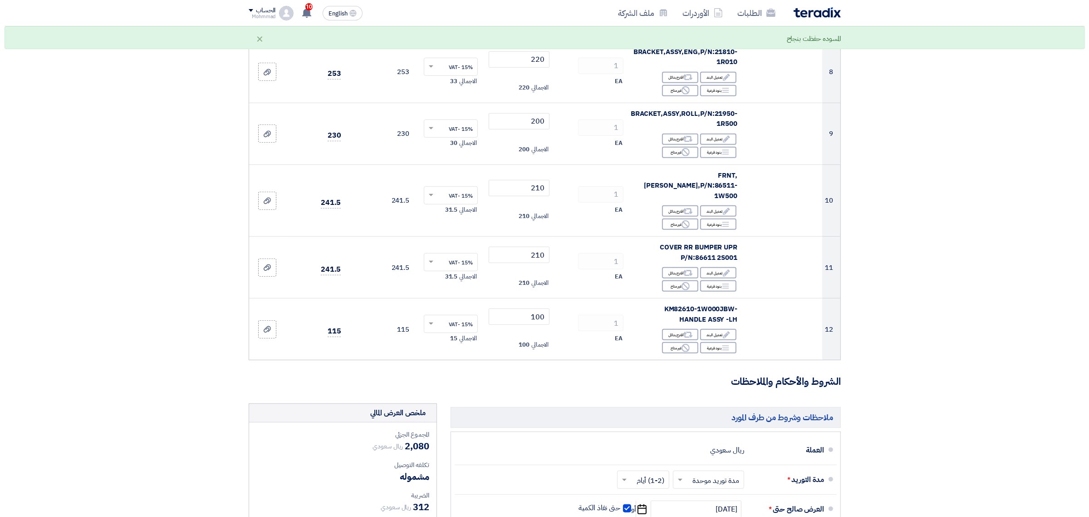
scroll to position [709, 0]
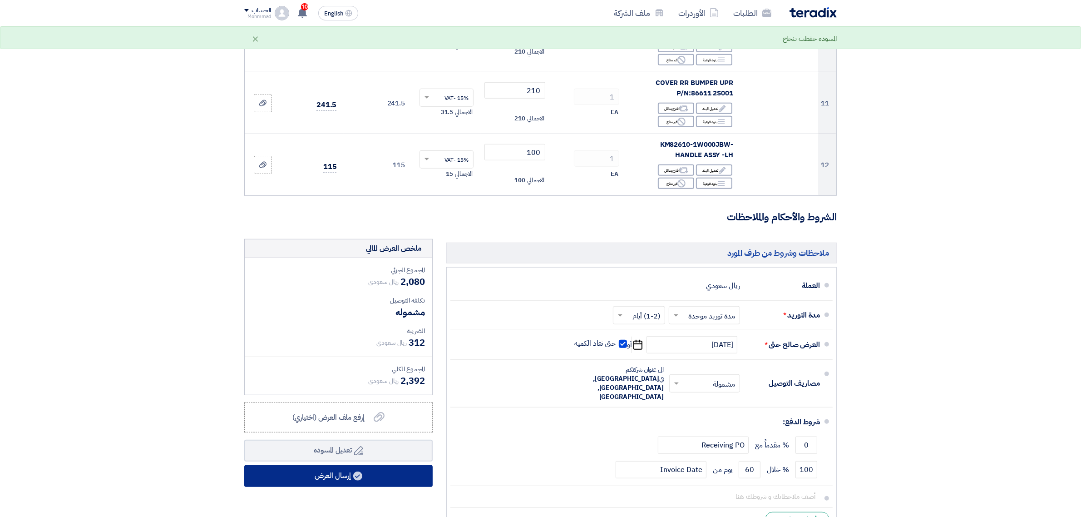
click at [351, 413] on button "إرسال العرض" at bounding box center [338, 476] width 188 height 22
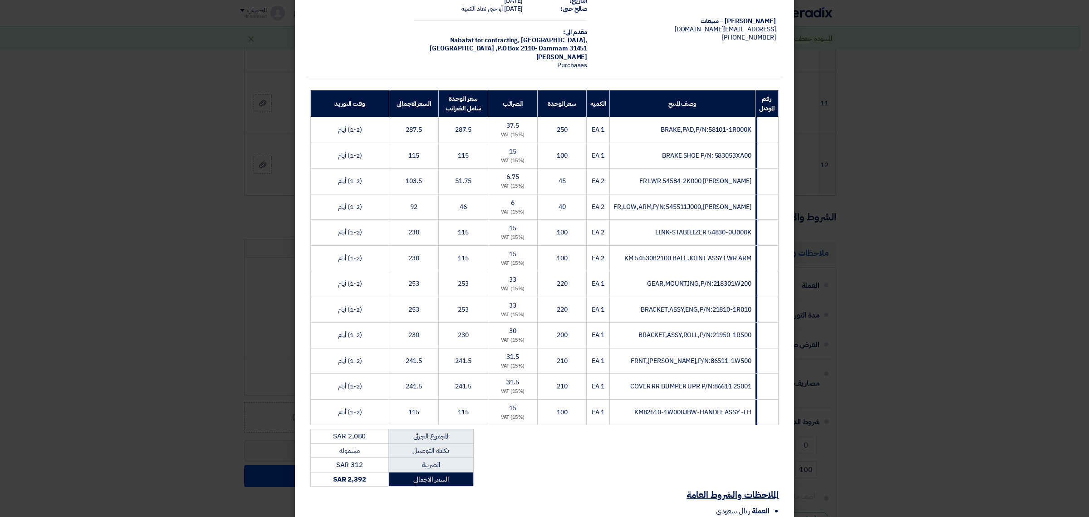
scroll to position [166, 0]
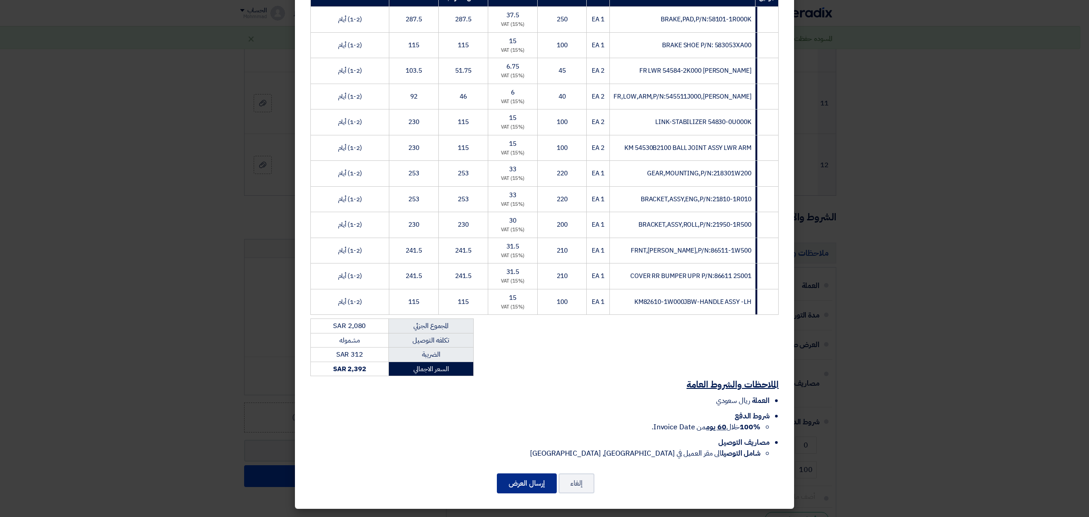
click at [525, 413] on button "إرسال العرض" at bounding box center [527, 483] width 60 height 20
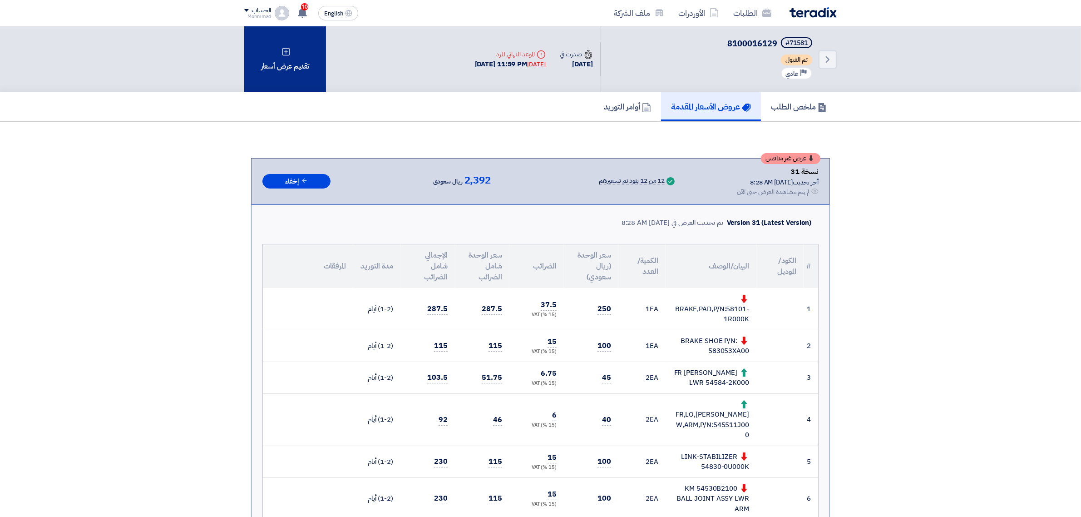
click at [292, 62] on div "تقديم عرض أسعار" at bounding box center [285, 59] width 82 height 66
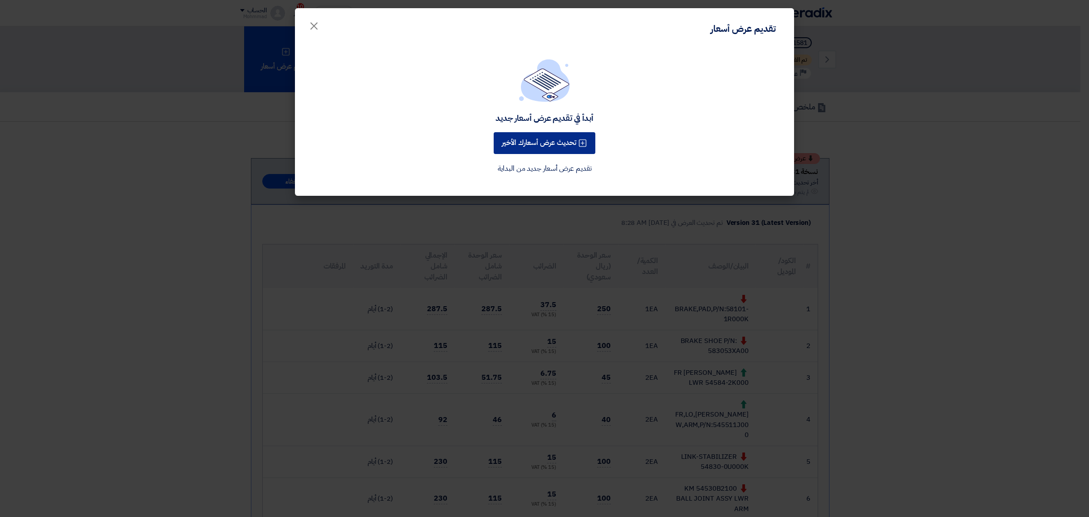
click at [561, 144] on button "تحديث عرض أسعارك الأخير" at bounding box center [545, 143] width 102 height 22
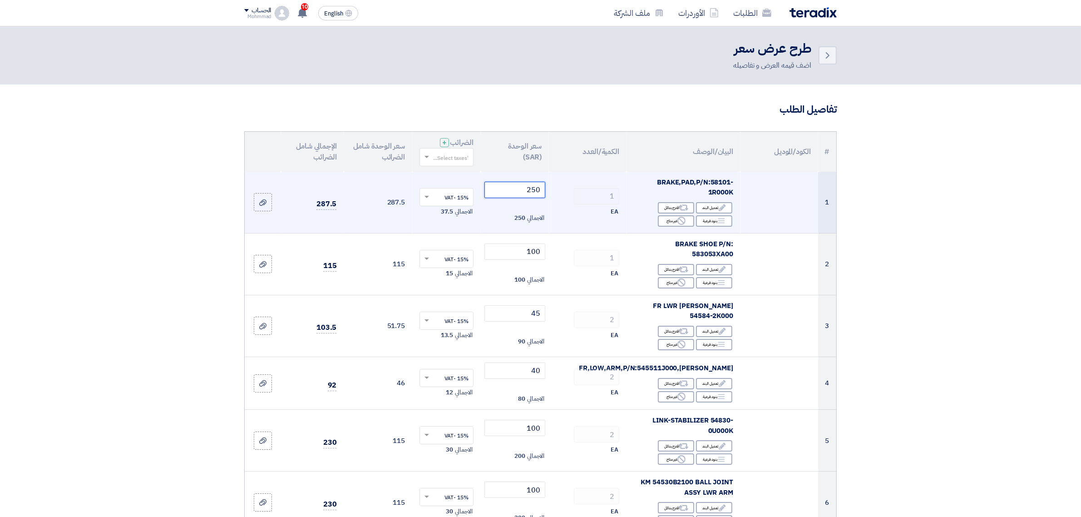
click at [534, 191] on input "250" at bounding box center [514, 190] width 61 height 16
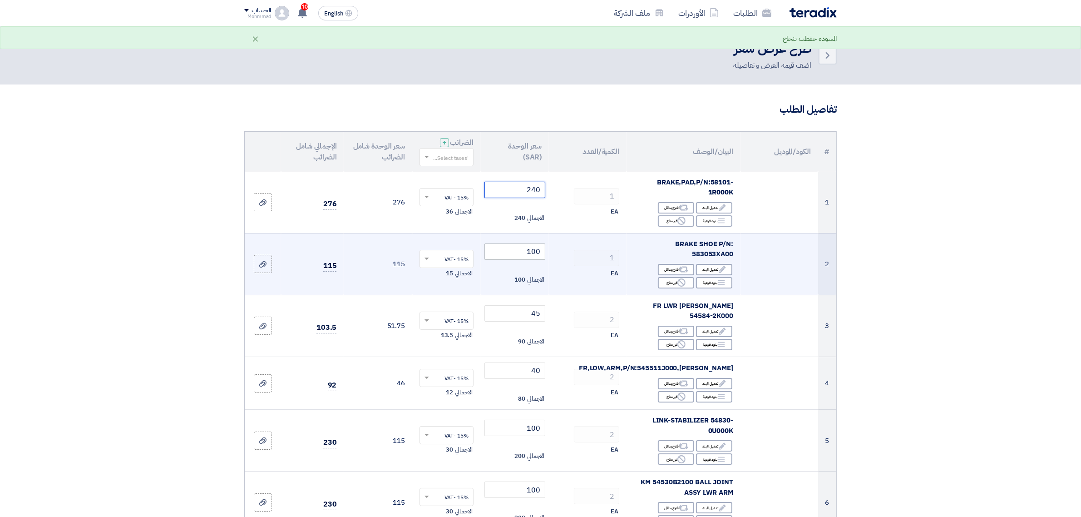
type input "240"
click at [538, 255] on input "100" at bounding box center [514, 251] width 61 height 16
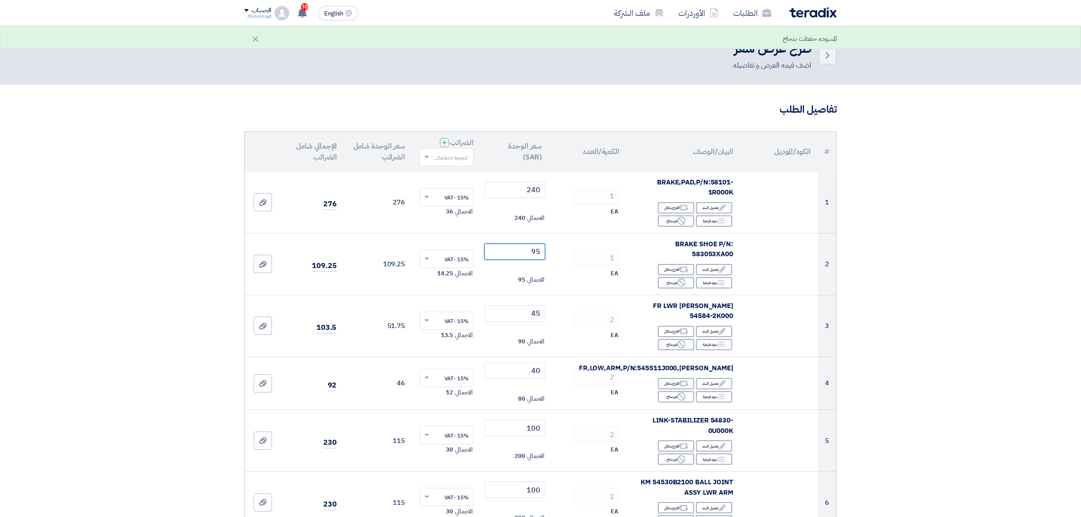
type input "95"
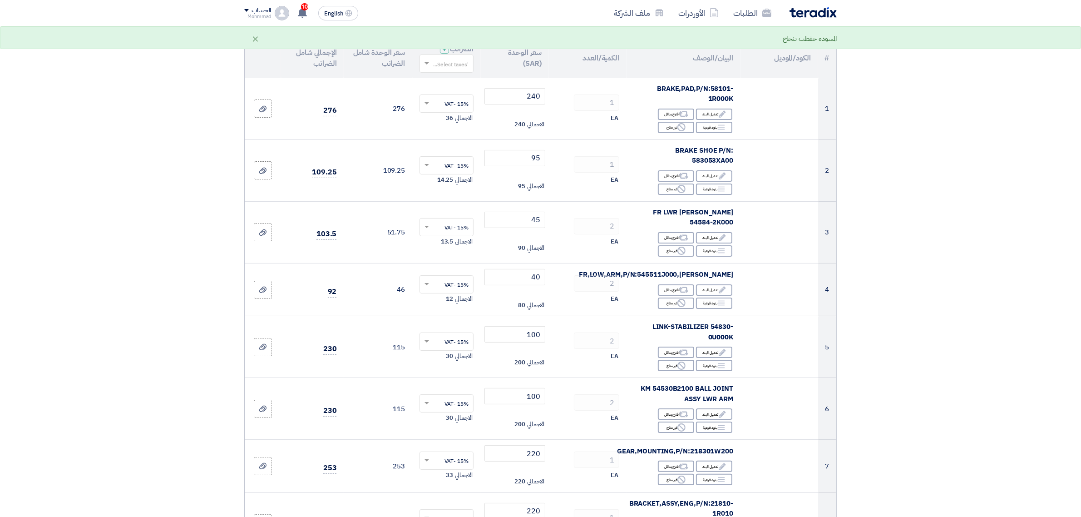
scroll to position [94, 0]
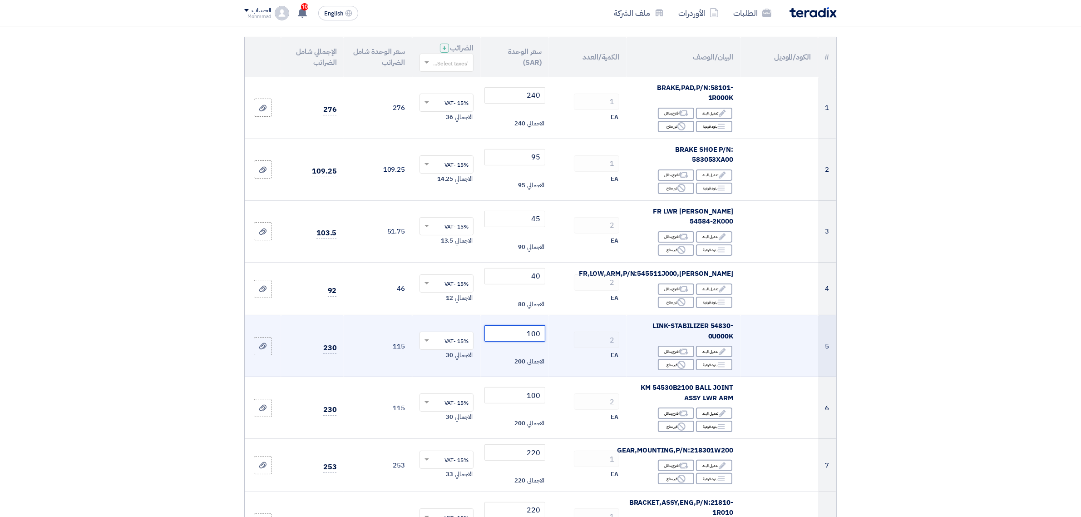
click at [538, 326] on input "100" at bounding box center [514, 333] width 61 height 16
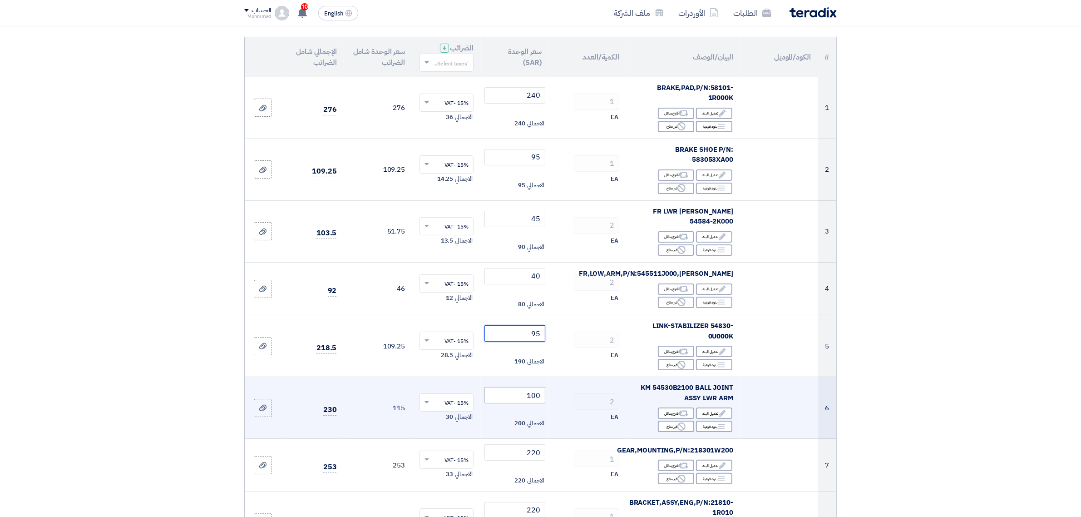
type input "95"
click at [539, 387] on input "100" at bounding box center [514, 395] width 61 height 16
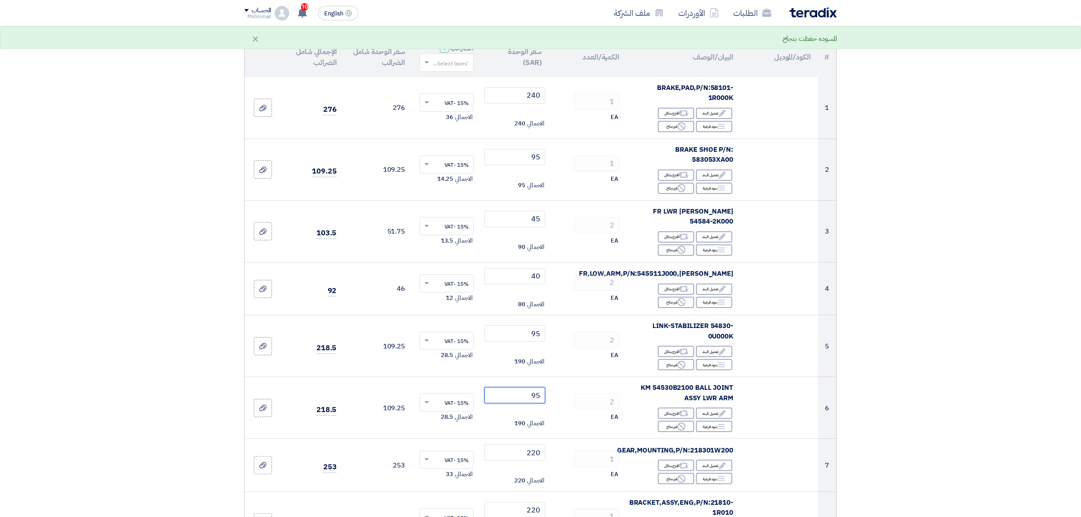
type input "95"
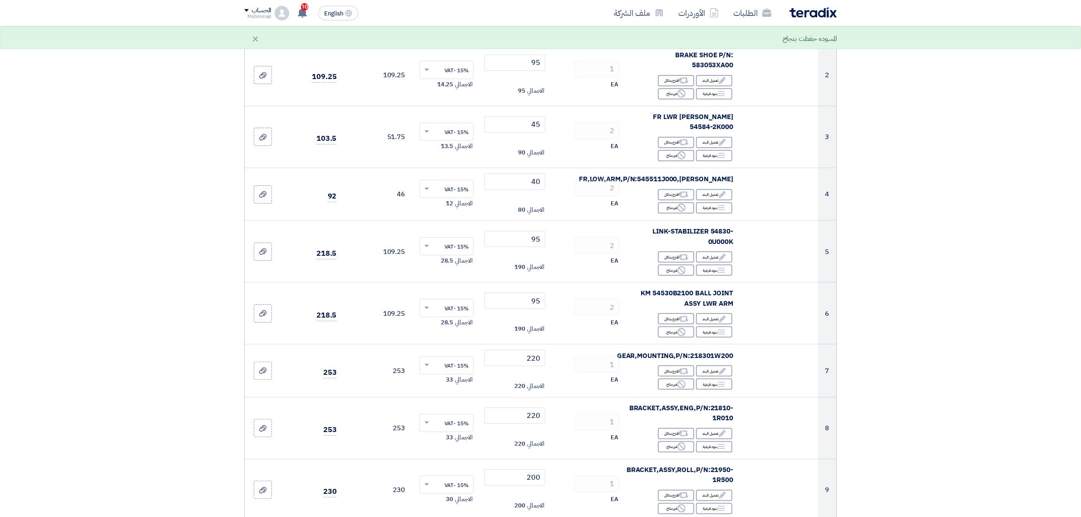
scroll to position [236, 0]
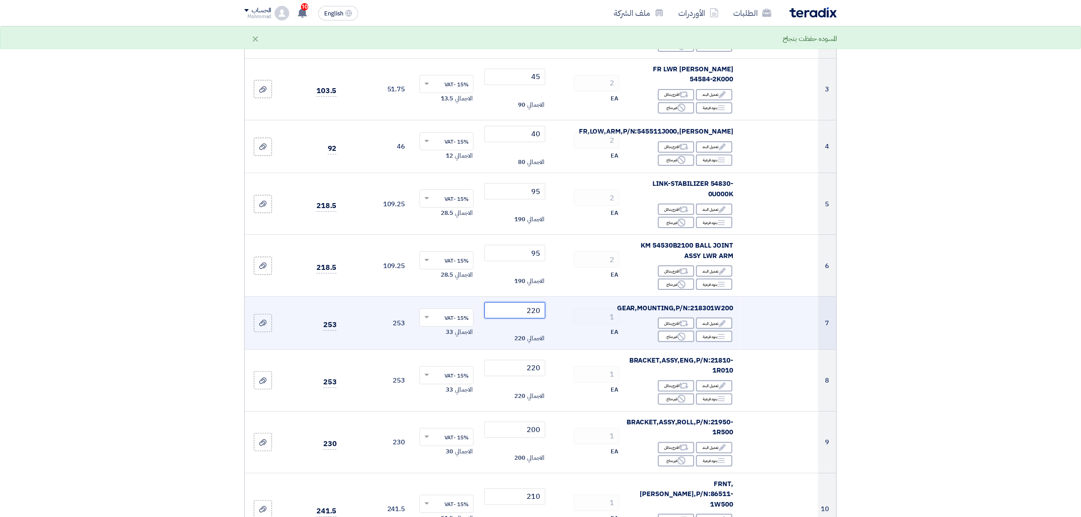
click at [536, 302] on input "220" at bounding box center [514, 310] width 61 height 16
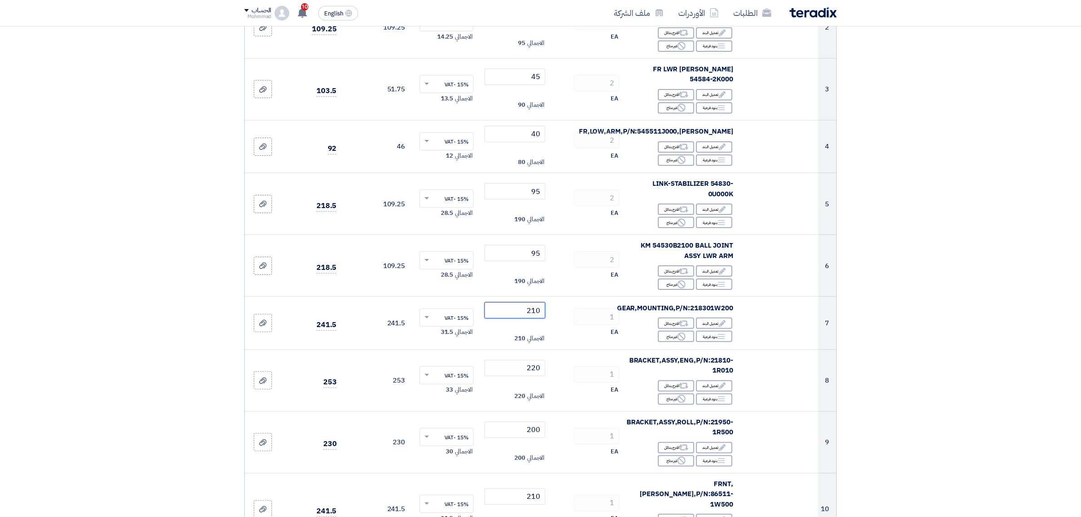
type input "210"
click at [864, 336] on section "تفاصيل الطلب # الكود/الموديل البيان/الوصف الكمية/العدد سعر الوحدة (SAR) الضرائب…" at bounding box center [540, 443] width 1081 height 1191
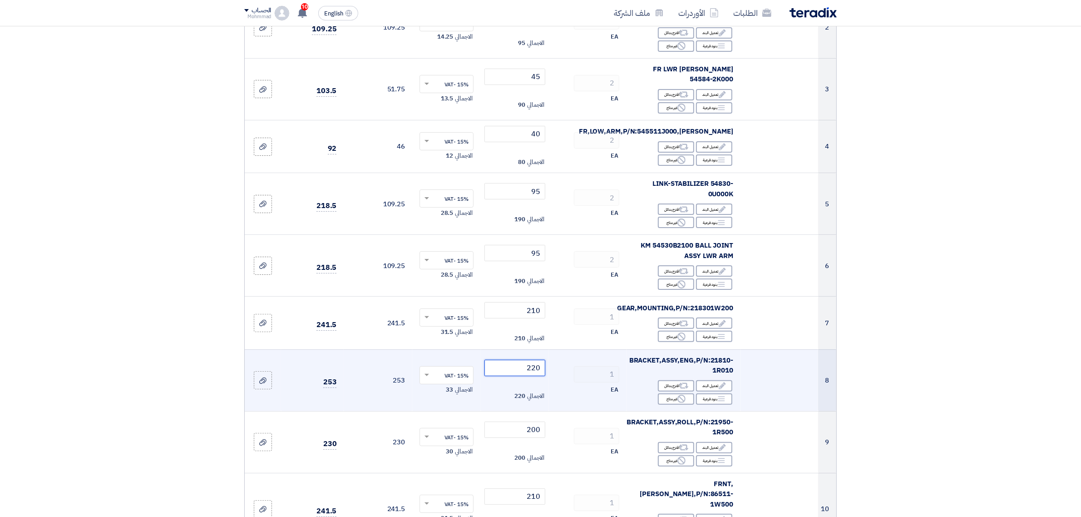
click at [536, 360] on input "220" at bounding box center [514, 368] width 61 height 16
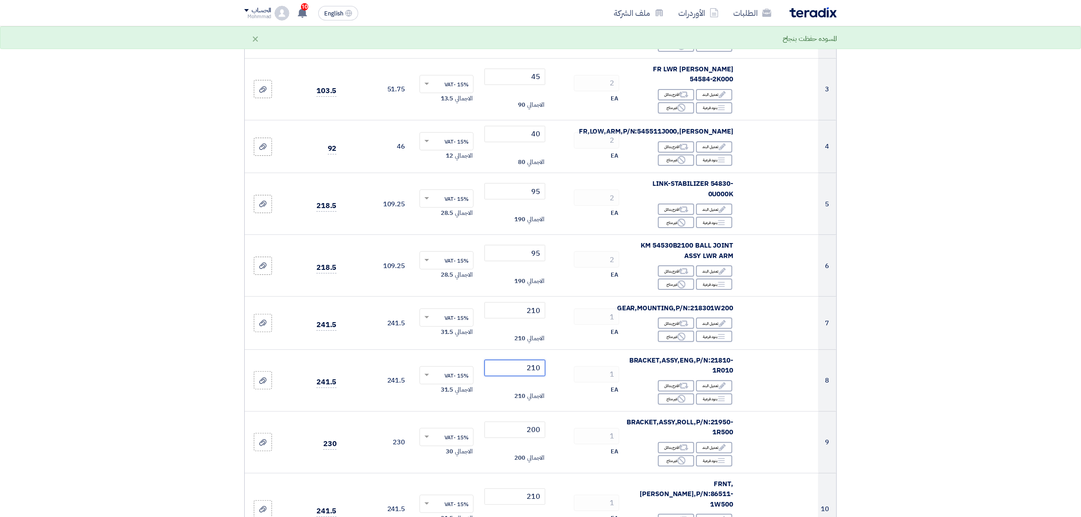
type input "210"
click at [864, 413] on section "تفاصيل الطلب # الكود/الموديل البيان/الوصف الكمية/العدد سعر الوحدة (SAR) الضرائب…" at bounding box center [540, 443] width 1081 height 1191
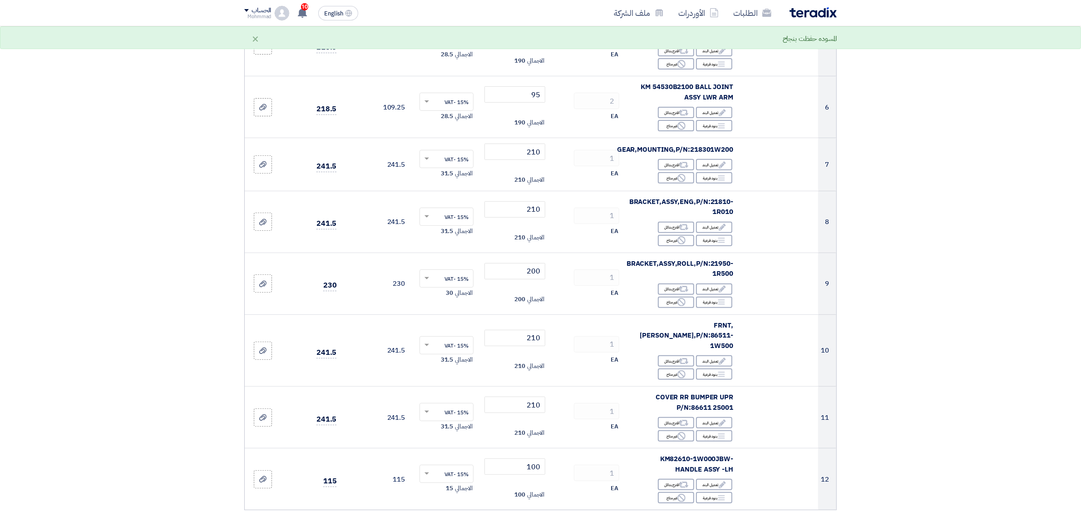
scroll to position [425, 0]
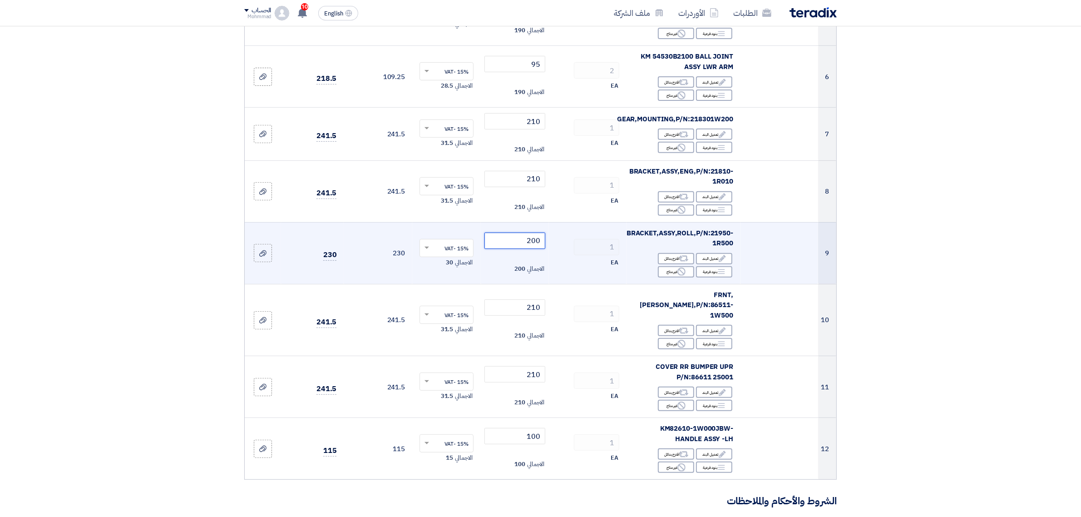
click at [540, 234] on input "200" at bounding box center [514, 240] width 61 height 16
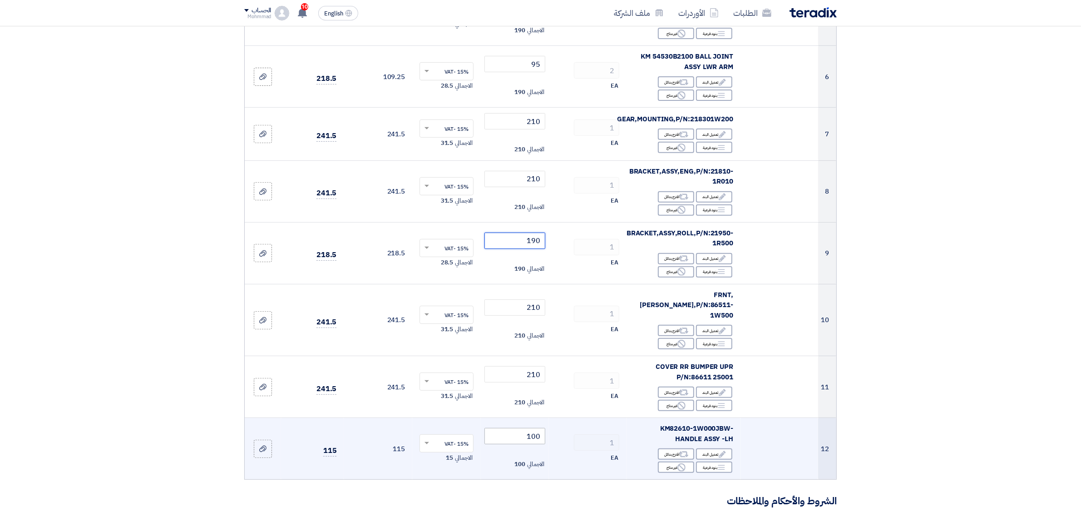
type input "190"
click at [536, 413] on input "100" at bounding box center [514, 436] width 61 height 16
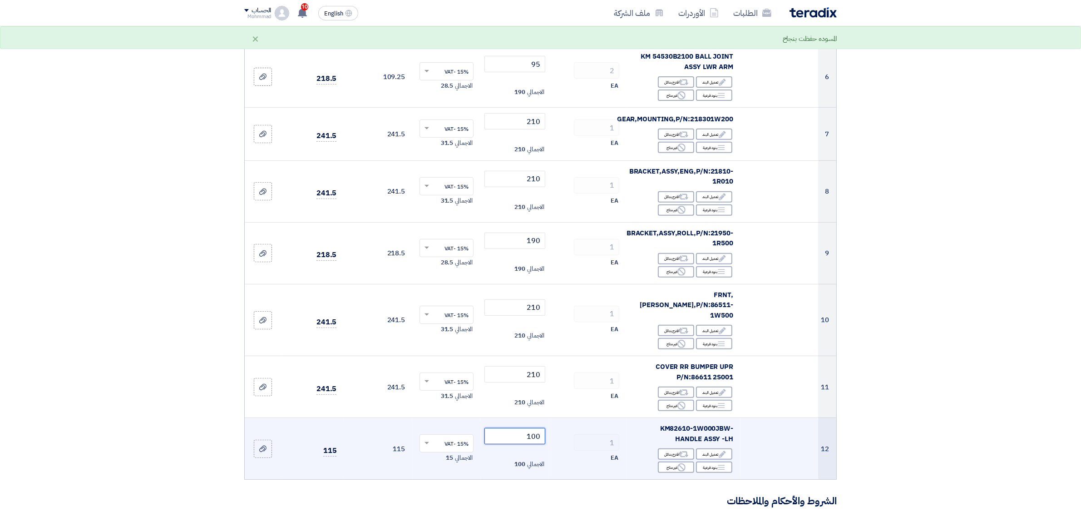
click at [536, 413] on input "100" at bounding box center [514, 436] width 61 height 16
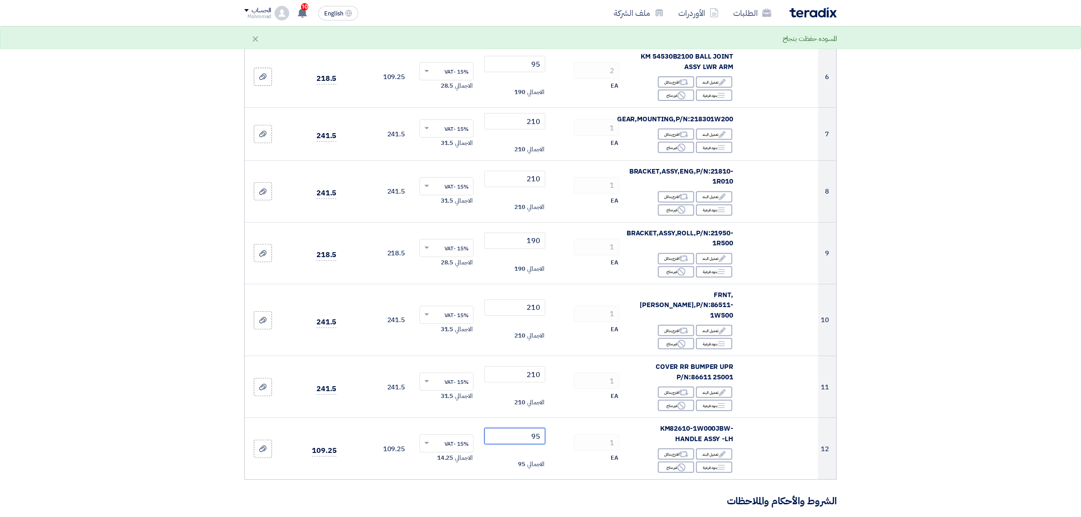
type input "95"
click at [864, 323] on section "تفاصيل الطلب # الكود/الموديل البيان/الوصف الكمية/العدد سعر الوحدة (SAR) الضرائب…" at bounding box center [540, 254] width 1081 height 1191
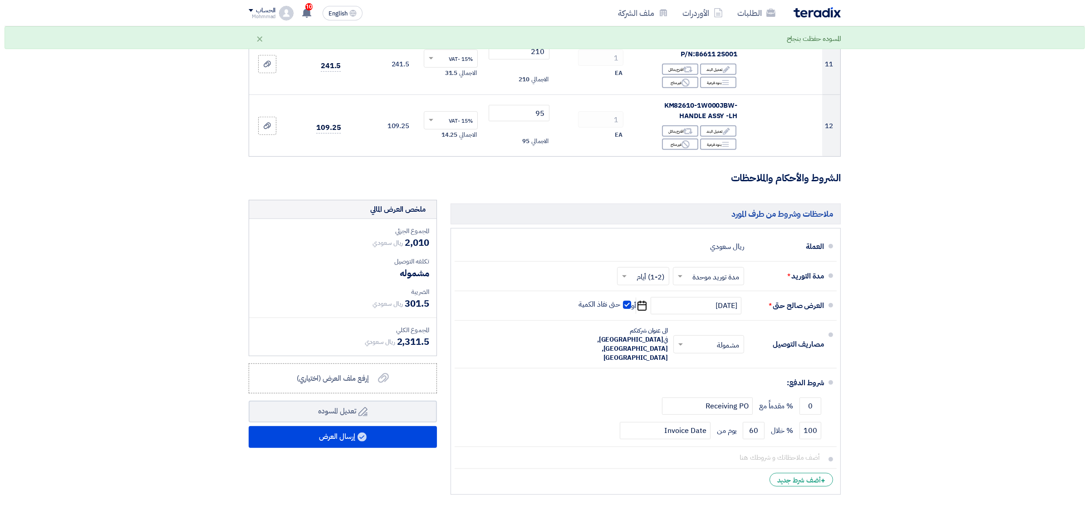
scroll to position [756, 0]
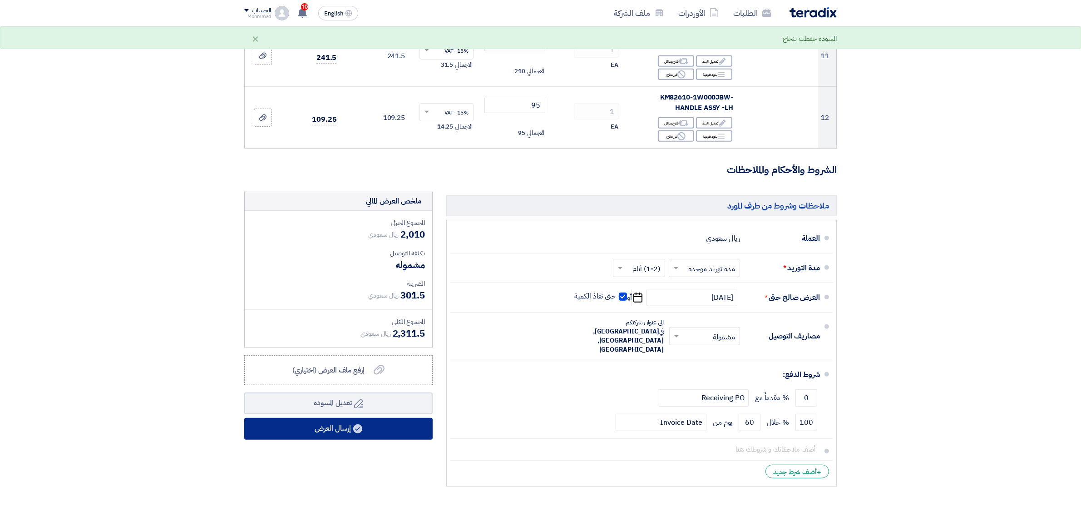
click at [335, 413] on button "إرسال العرض" at bounding box center [338, 429] width 188 height 22
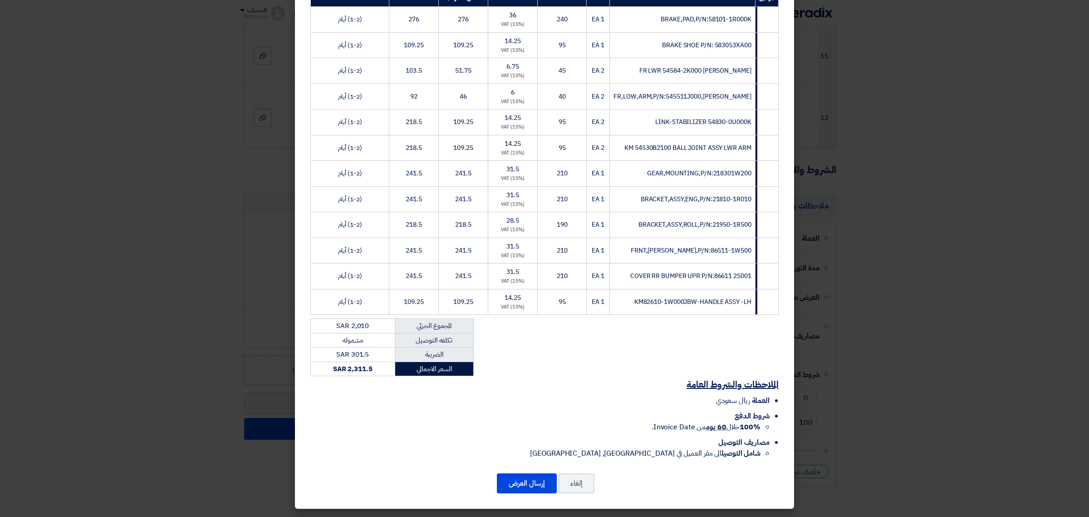
scroll to position [166, 0]
click at [542, 413] on button "إرسال العرض" at bounding box center [527, 483] width 60 height 20
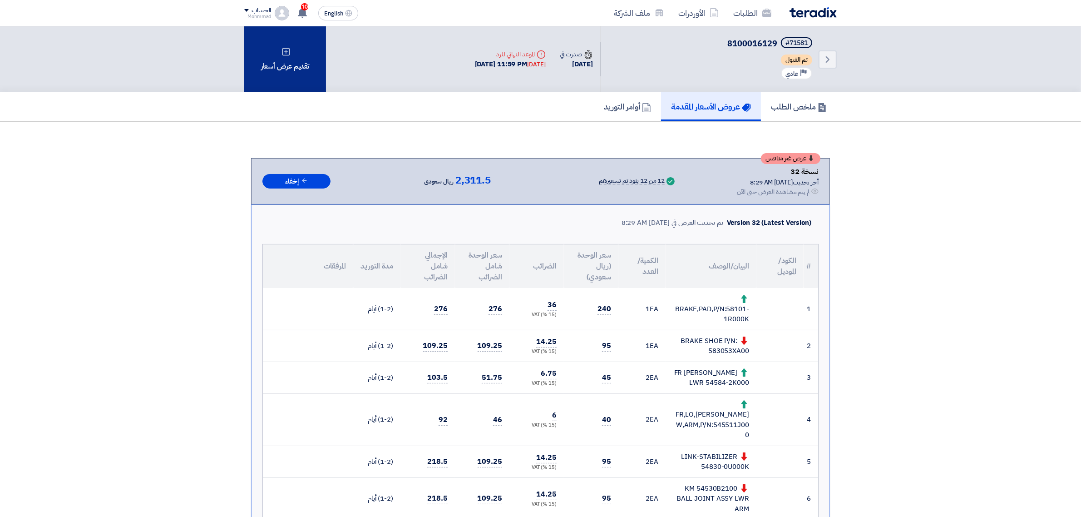
click at [294, 79] on div "تقديم عرض أسعار" at bounding box center [285, 59] width 82 height 66
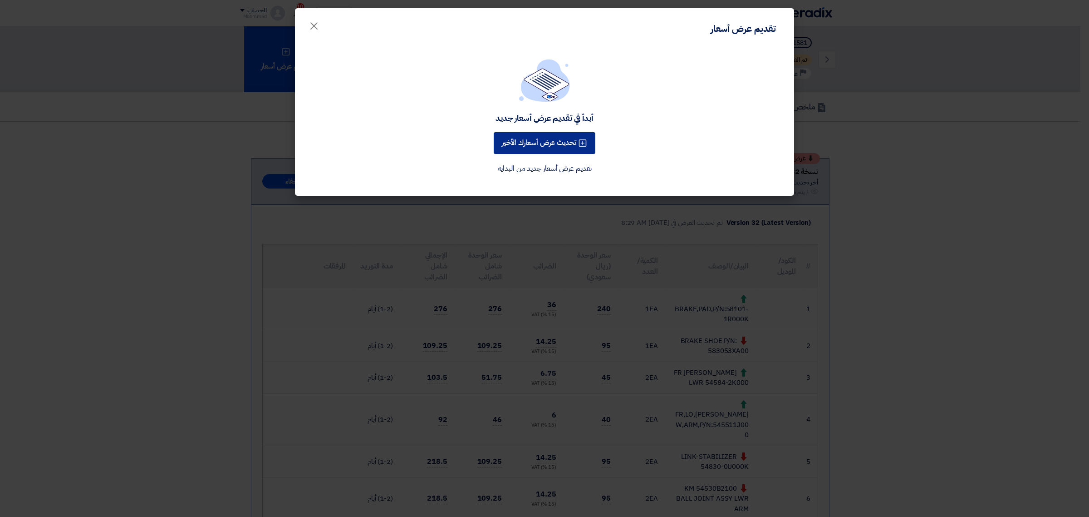
click at [529, 143] on button "تحديث عرض أسعارك الأخير" at bounding box center [545, 143] width 102 height 22
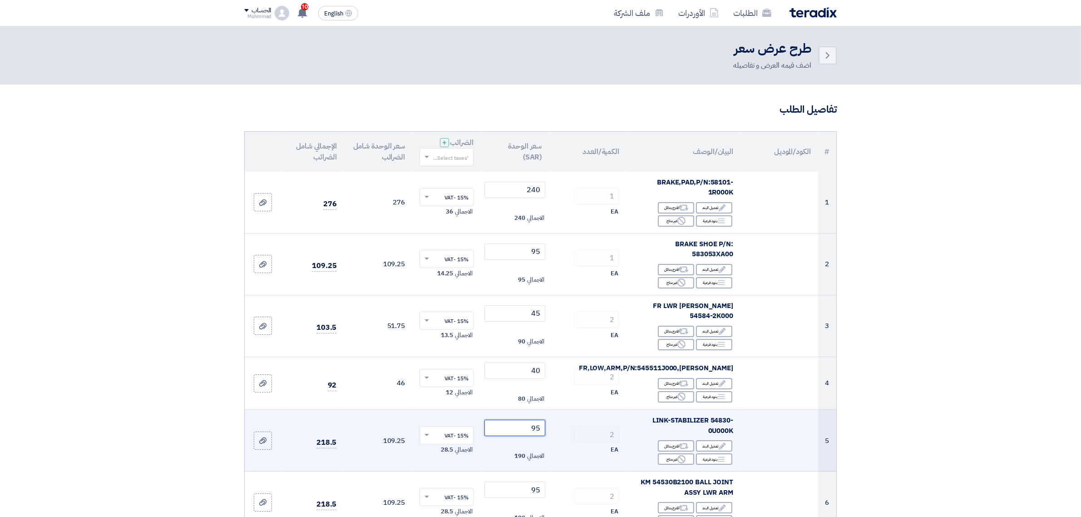
click at [538, 413] on input "95" at bounding box center [514, 427] width 61 height 16
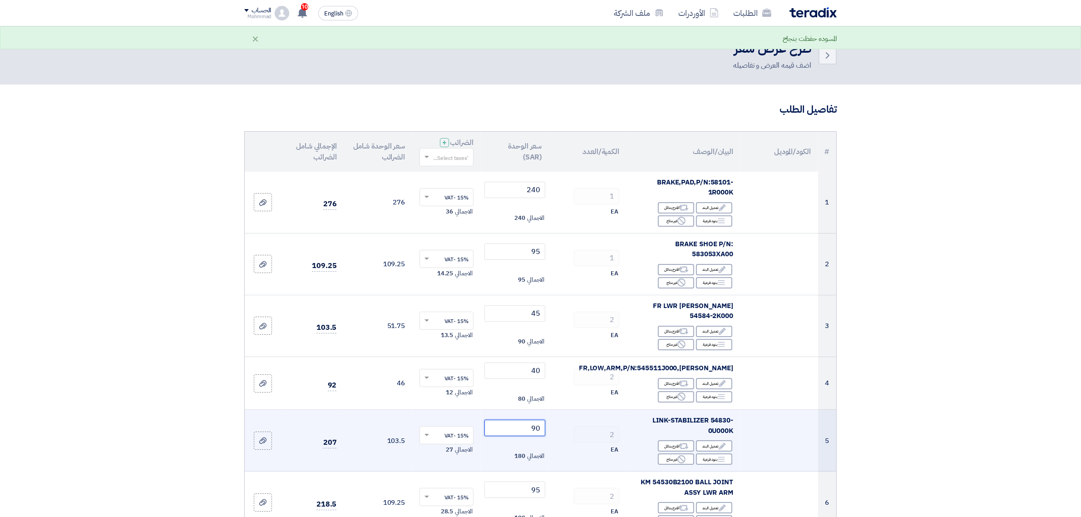
type input "90"
click at [554, 413] on td "2 EA" at bounding box center [588, 440] width 78 height 62
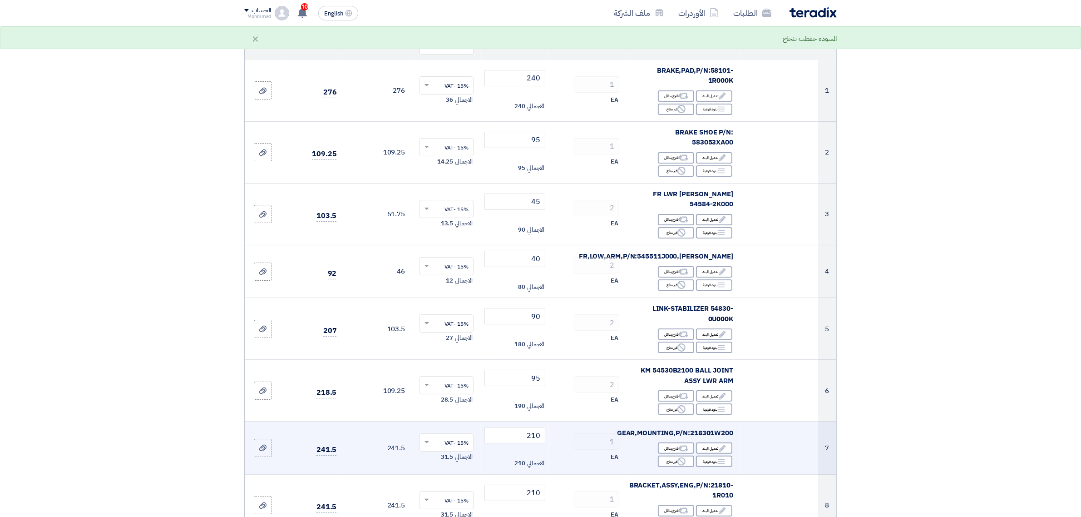
scroll to position [142, 0]
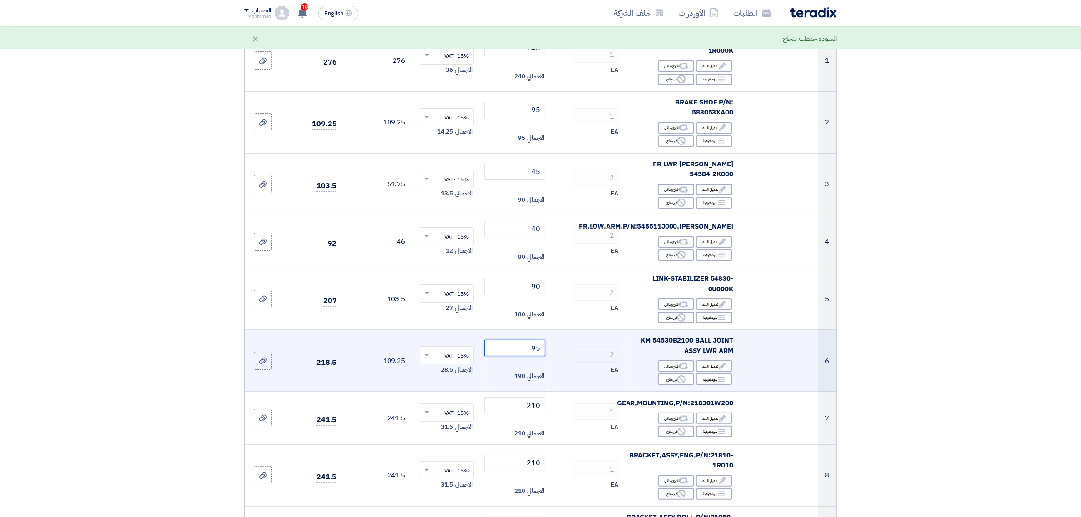
click at [538, 341] on input "95" at bounding box center [514, 348] width 61 height 16
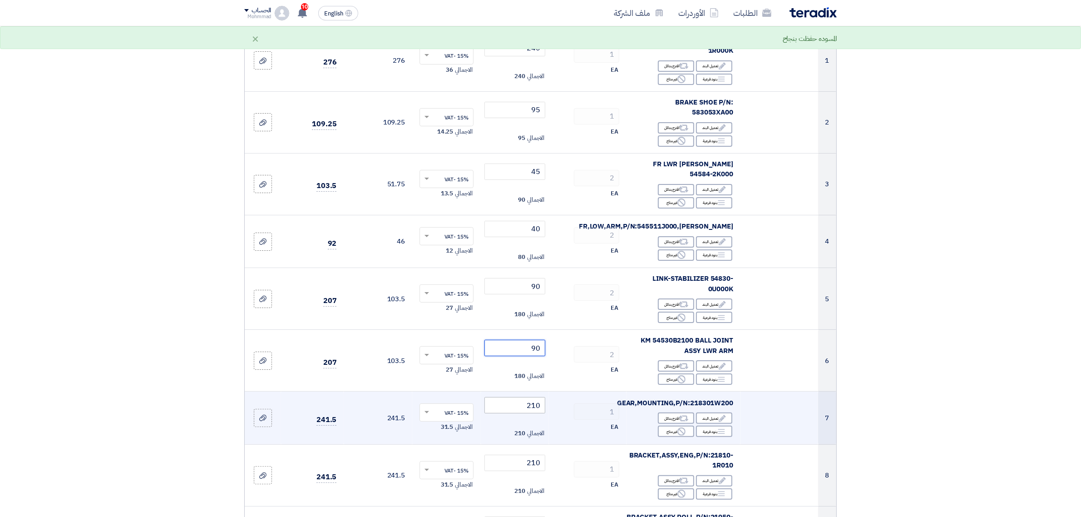
type input "90"
click at [536, 399] on input "210" at bounding box center [514, 405] width 61 height 16
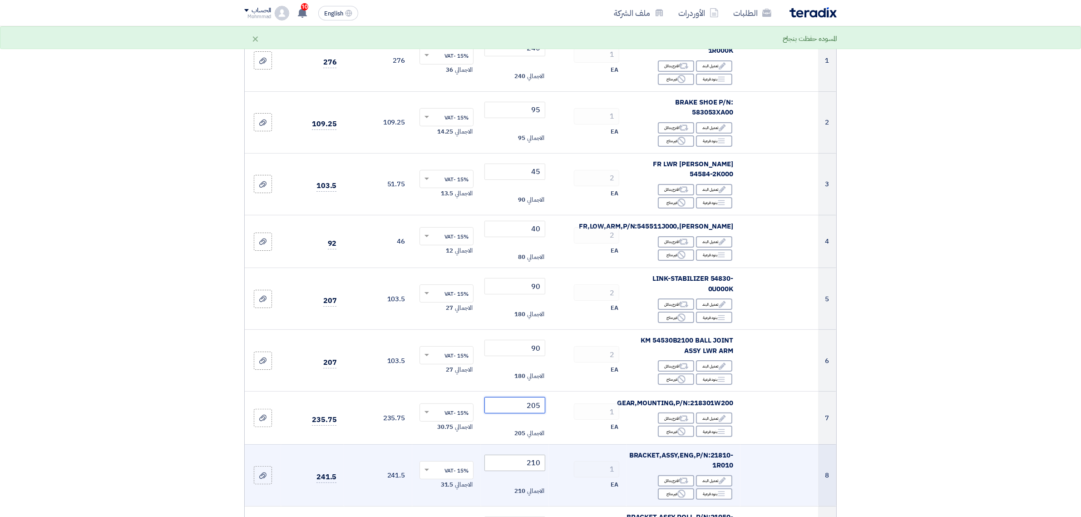
type input "205"
click at [536, 413] on input "210" at bounding box center [514, 462] width 61 height 16
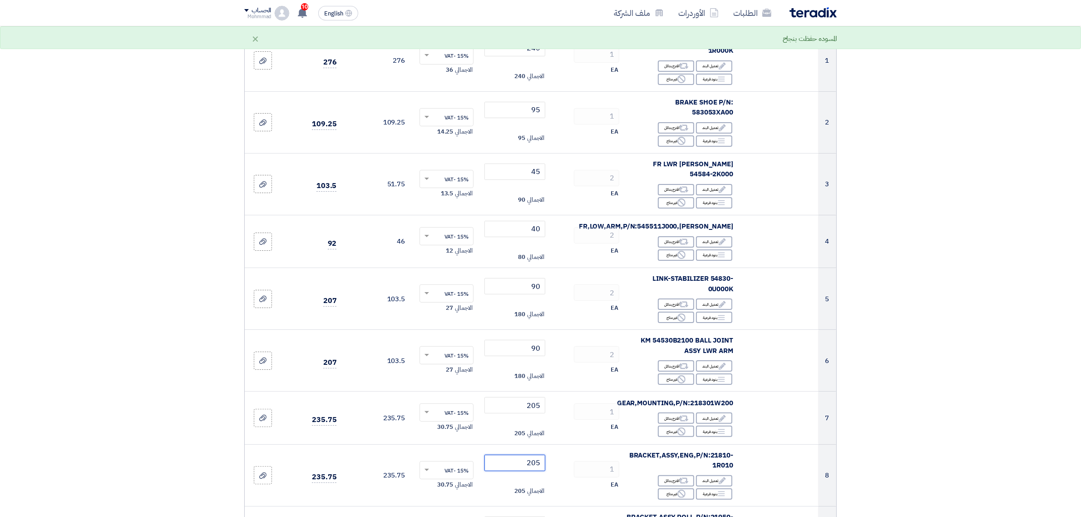
type input "205"
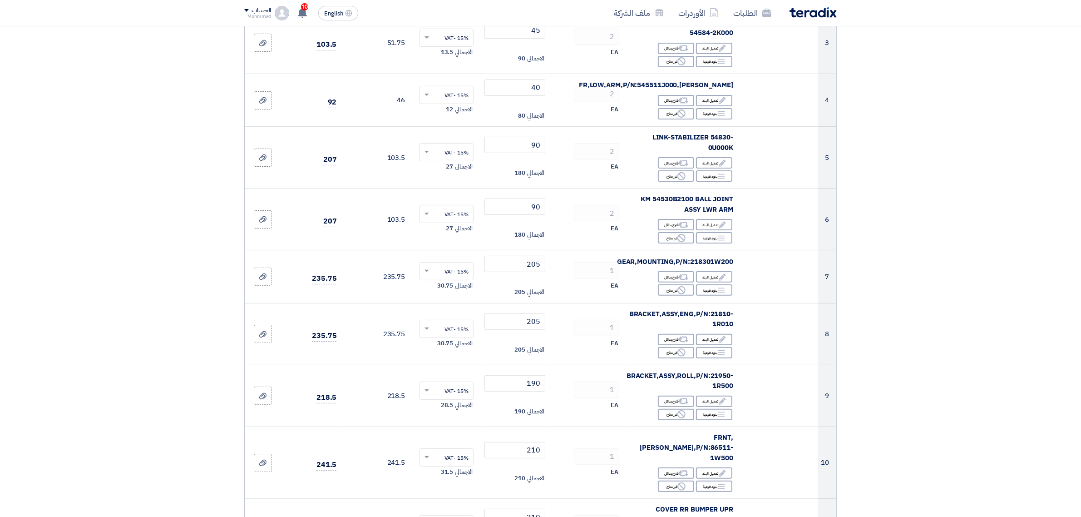
scroll to position [284, 0]
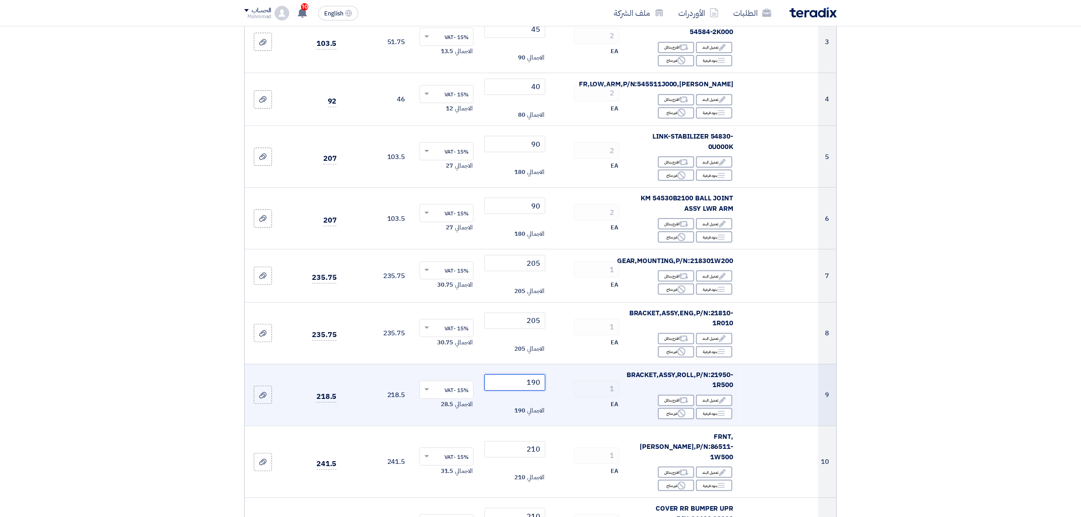
click at [538, 374] on input "190" at bounding box center [514, 382] width 61 height 16
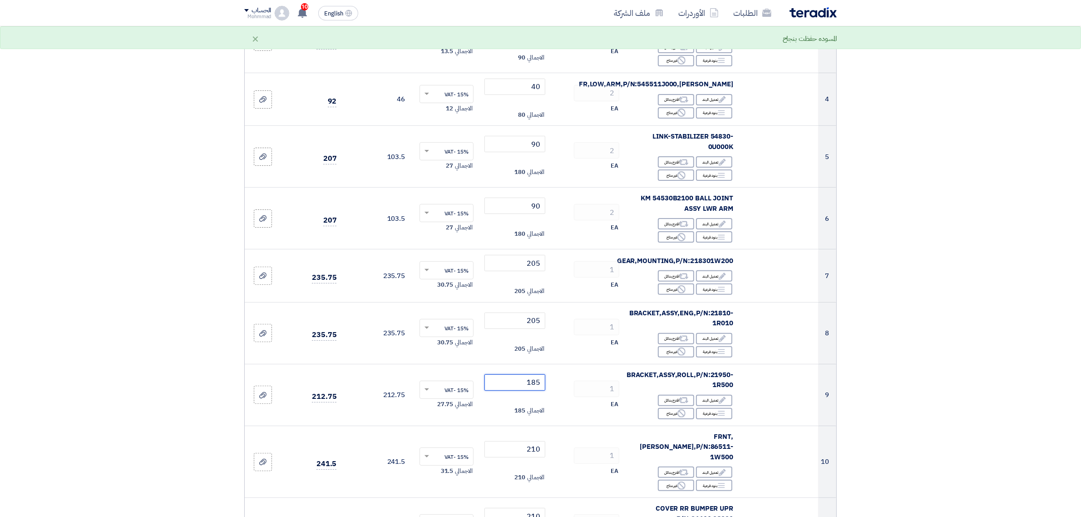
type input "185"
click at [864, 413] on section "تفاصيل الطلب # الكود/الموديل البيان/الوصف الكمية/العدد سعر الوحدة (SAR) الضرائب…" at bounding box center [540, 396] width 1081 height 1191
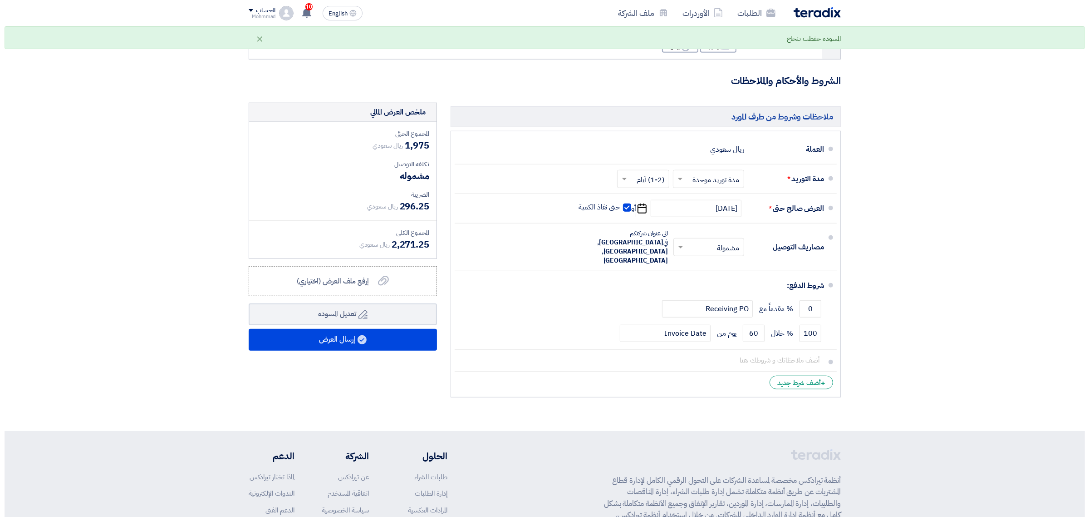
scroll to position [851, 0]
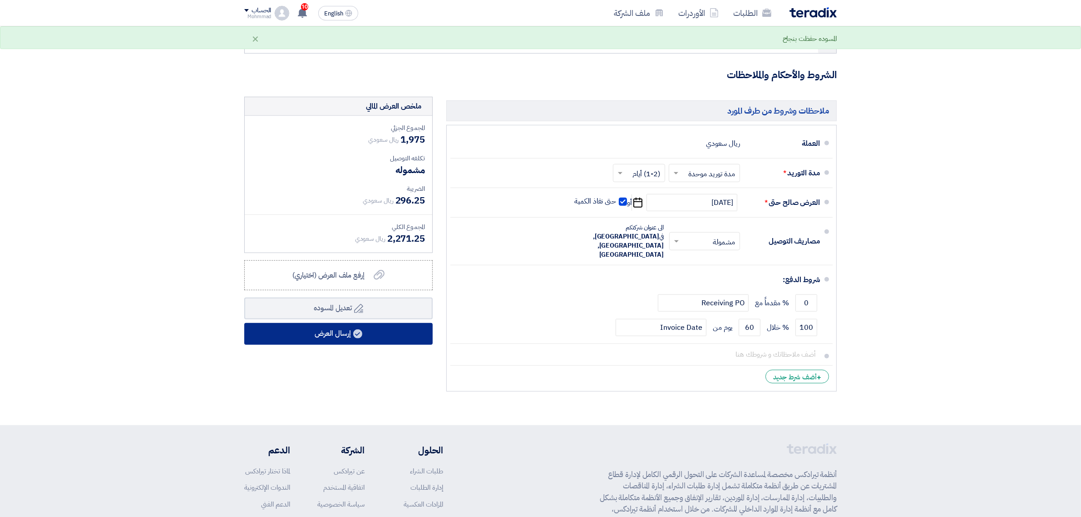
click at [318, 323] on button "إرسال العرض" at bounding box center [338, 334] width 188 height 22
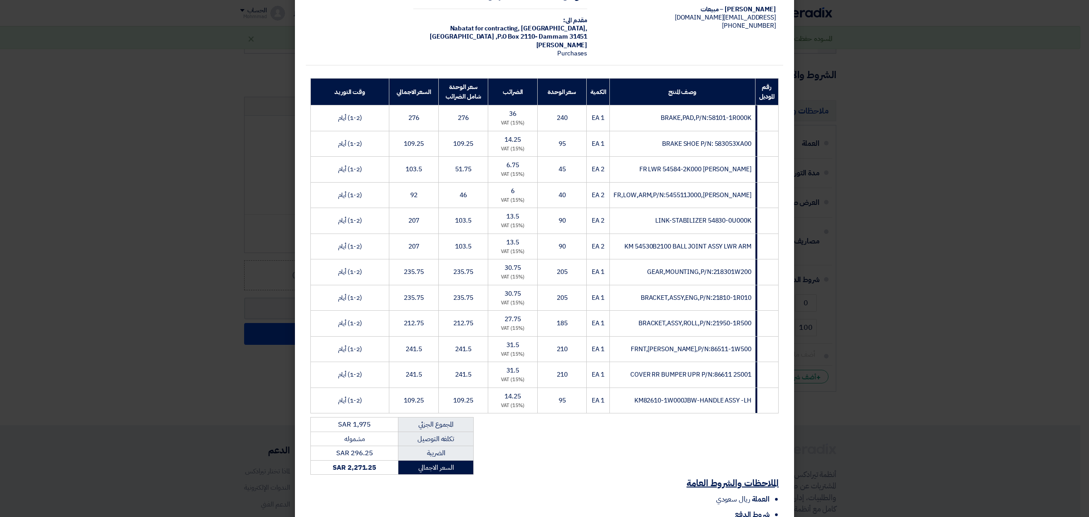
scroll to position [166, 0]
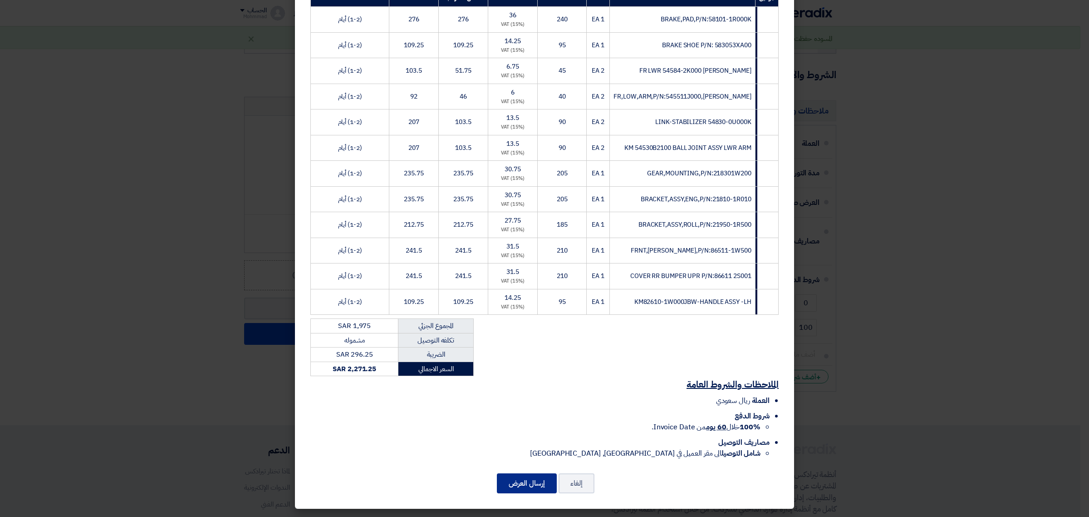
click at [534, 413] on button "إرسال العرض" at bounding box center [527, 483] width 60 height 20
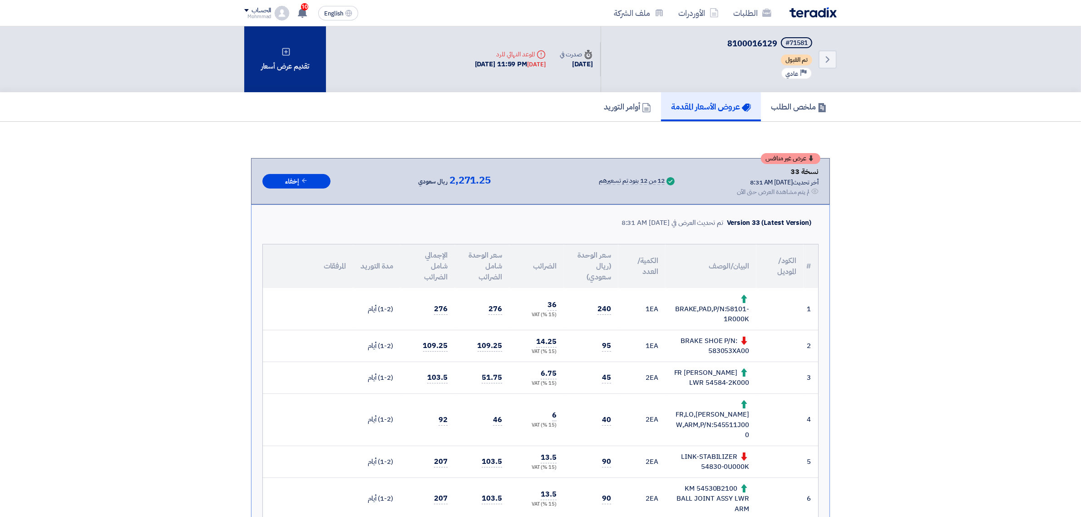
click at [278, 67] on div "تقديم عرض أسعار" at bounding box center [285, 59] width 82 height 66
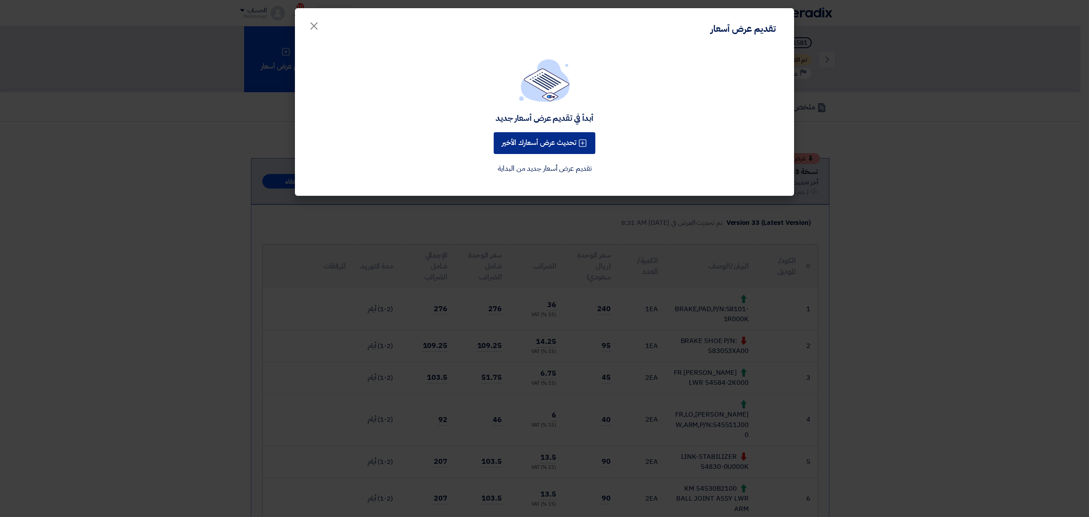
click at [538, 139] on button "تحديث عرض أسعارك الأخير" at bounding box center [545, 143] width 102 height 22
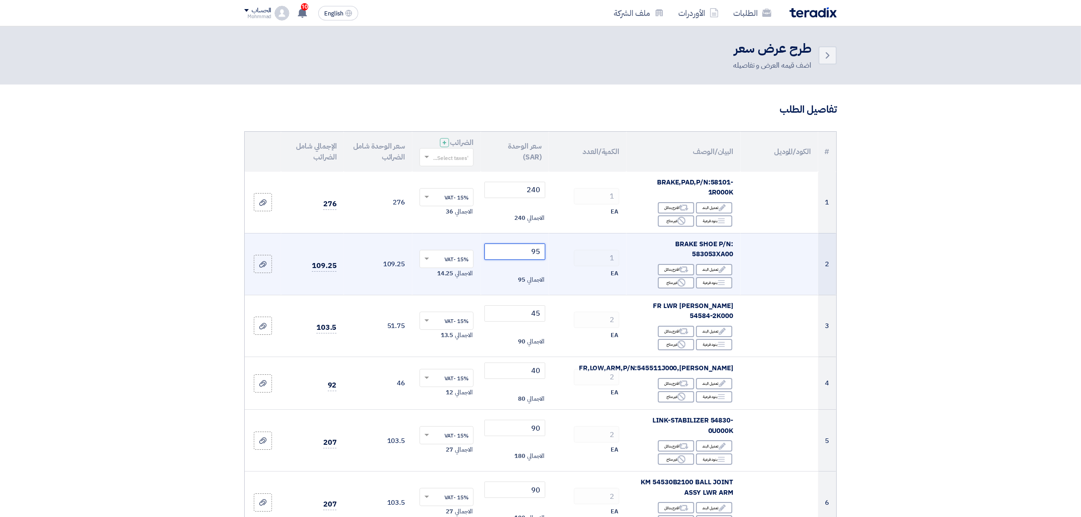
click at [537, 254] on input "95" at bounding box center [514, 251] width 61 height 16
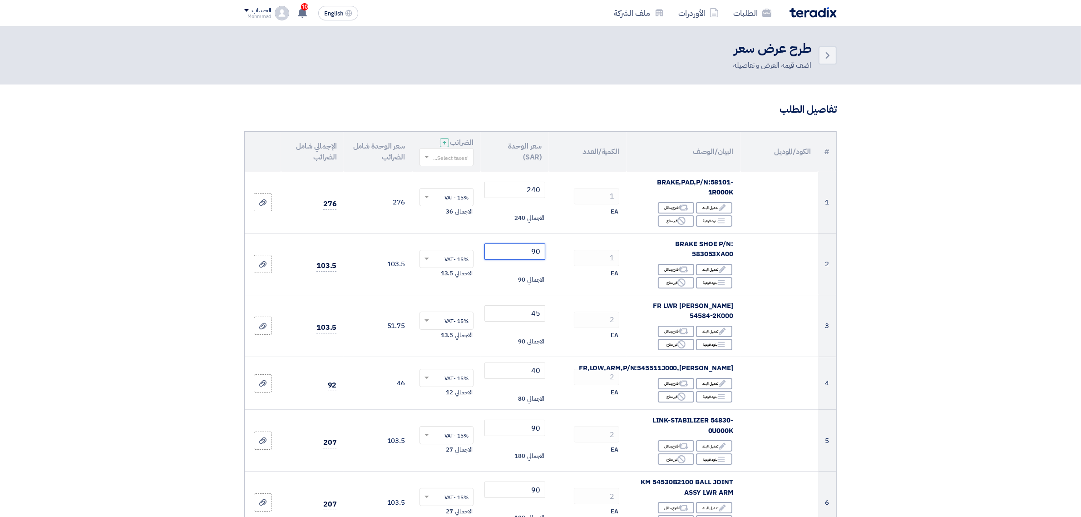
type input "90"
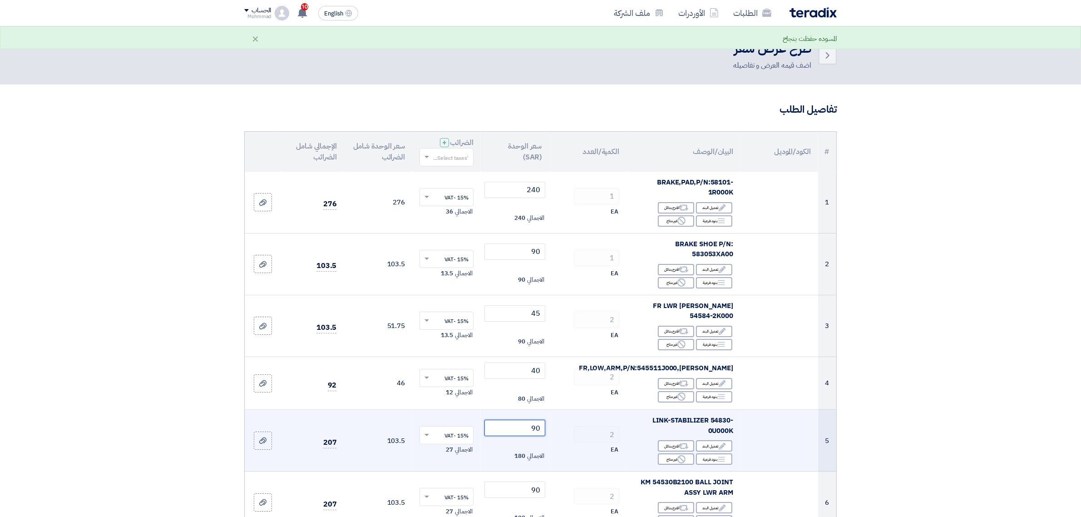
click at [536, 413] on input "90" at bounding box center [514, 427] width 61 height 16
click at [538, 413] on input "90" at bounding box center [514, 427] width 61 height 16
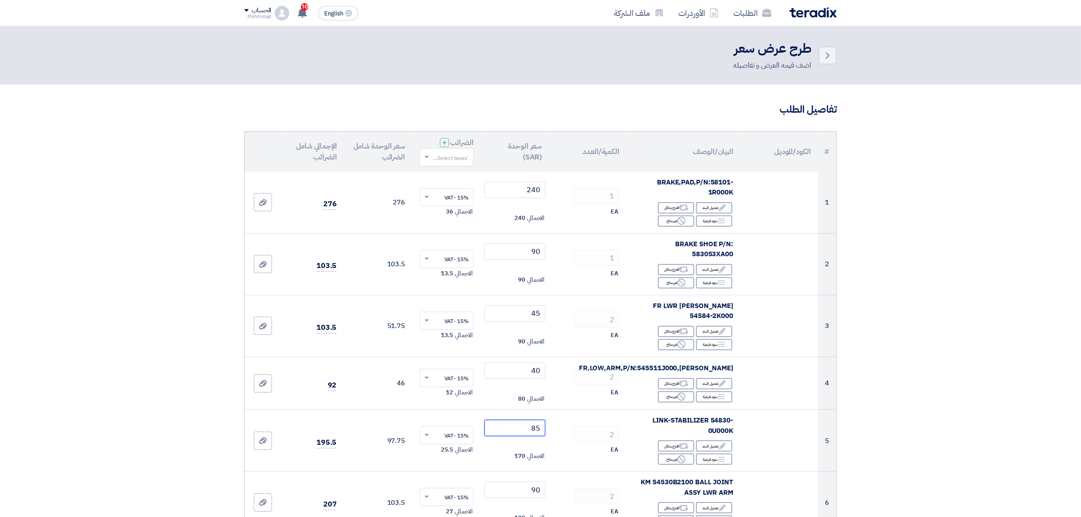
type input "85"
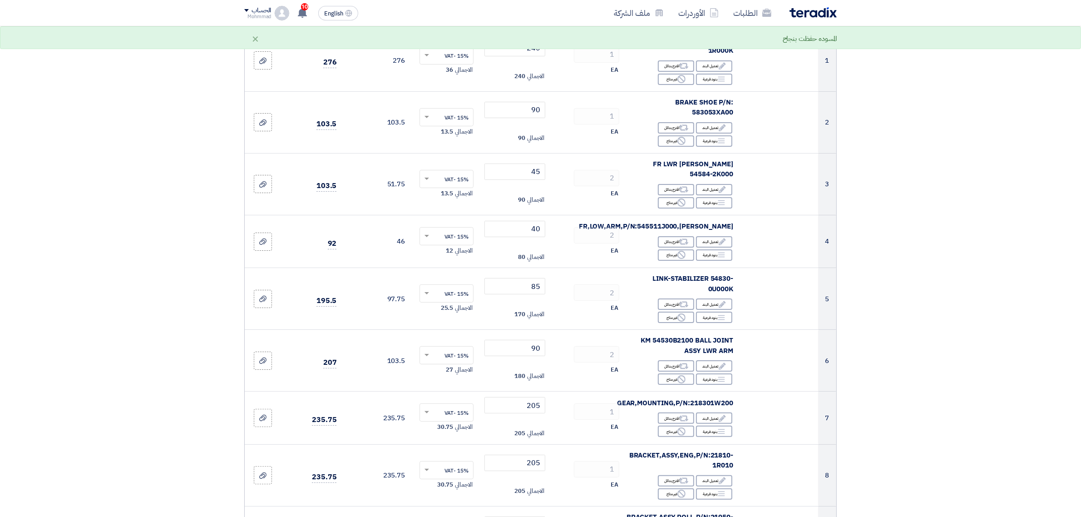
scroll to position [189, 0]
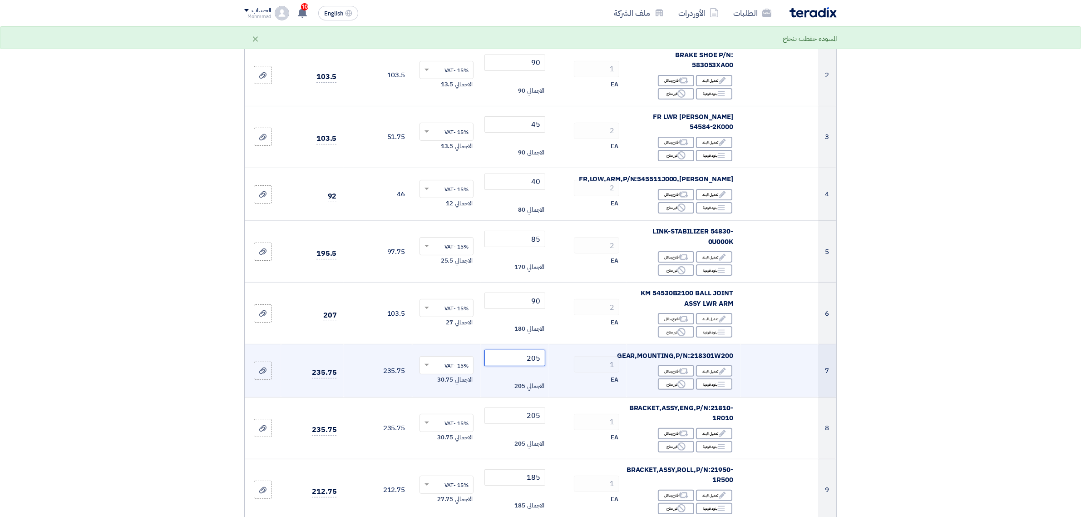
click at [538, 350] on input "205" at bounding box center [514, 358] width 61 height 16
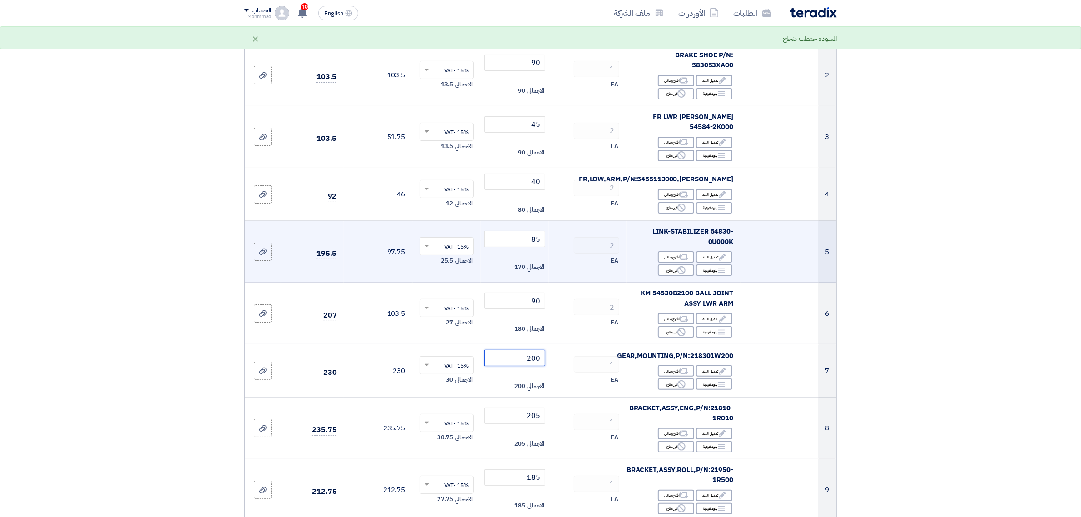
type input "200"
click at [538, 412] on input "205" at bounding box center [514, 415] width 61 height 16
click at [534, 409] on input "205" at bounding box center [514, 415] width 61 height 16
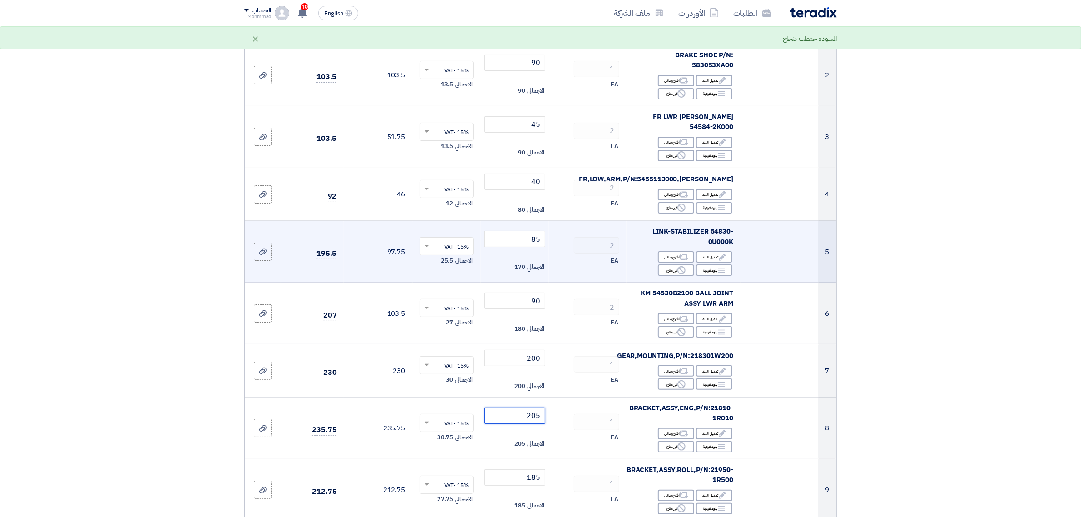
click at [507, 407] on input "205" at bounding box center [514, 415] width 61 height 16
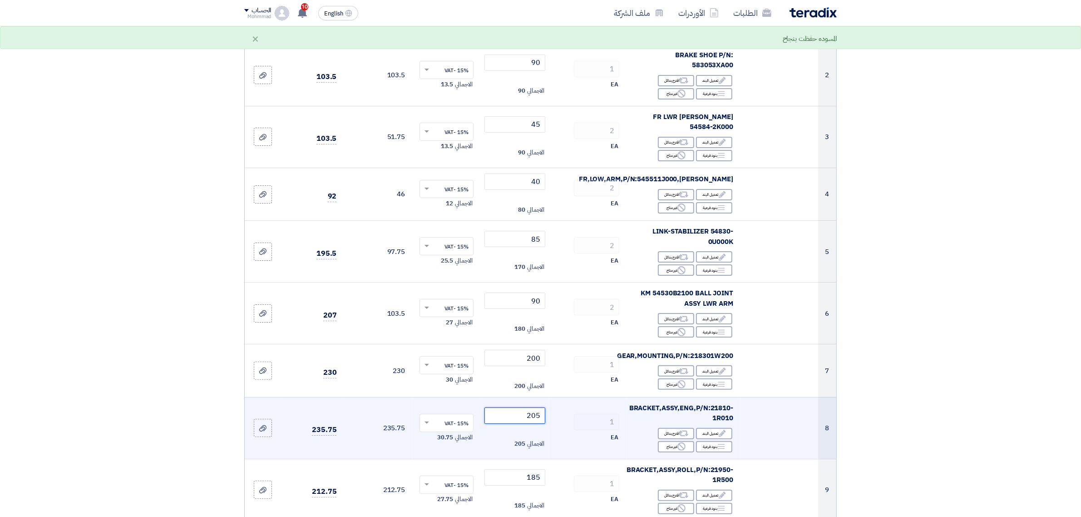
click at [534, 407] on input "205" at bounding box center [514, 415] width 61 height 16
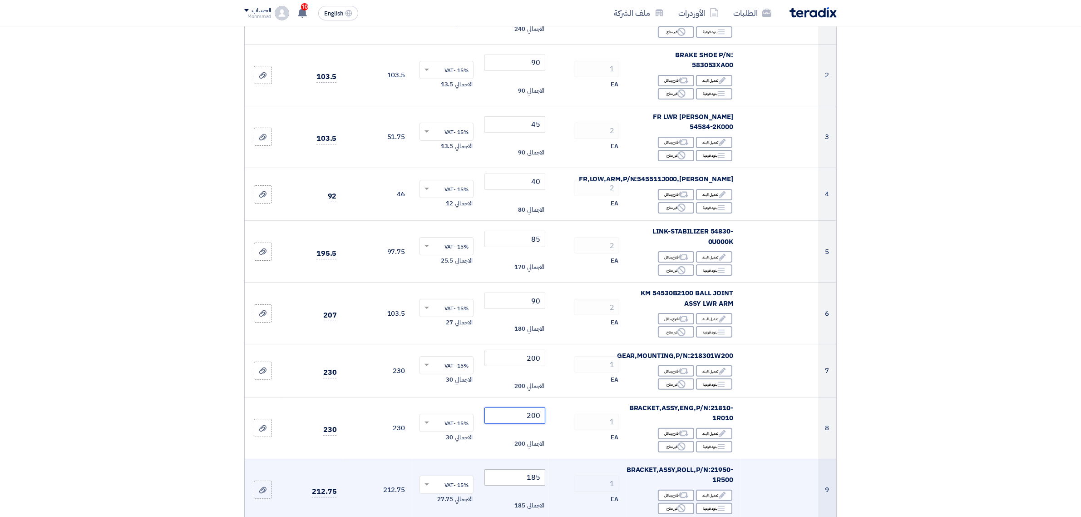
type input "200"
click at [538, 413] on input "185" at bounding box center [514, 477] width 61 height 16
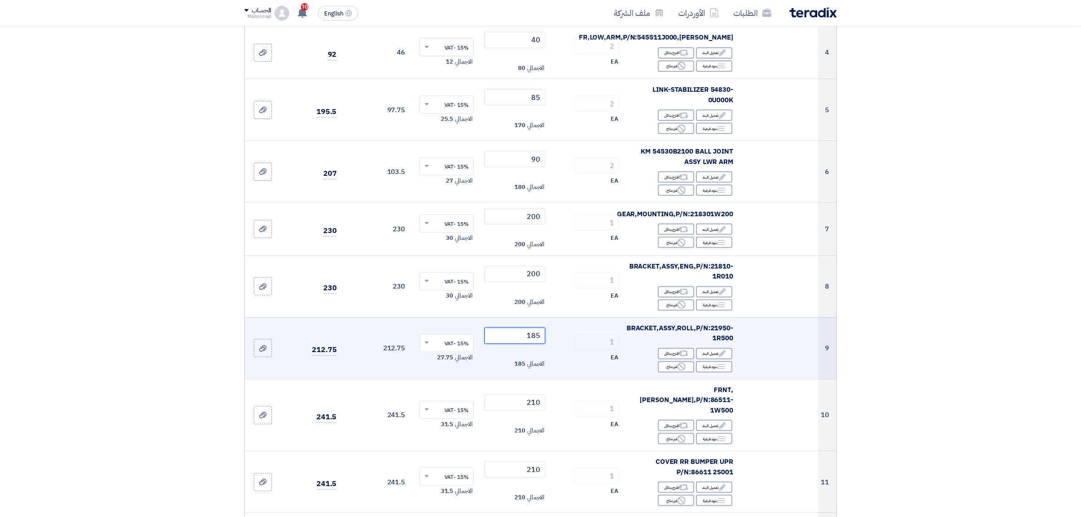
click at [534, 328] on input "185" at bounding box center [514, 335] width 61 height 16
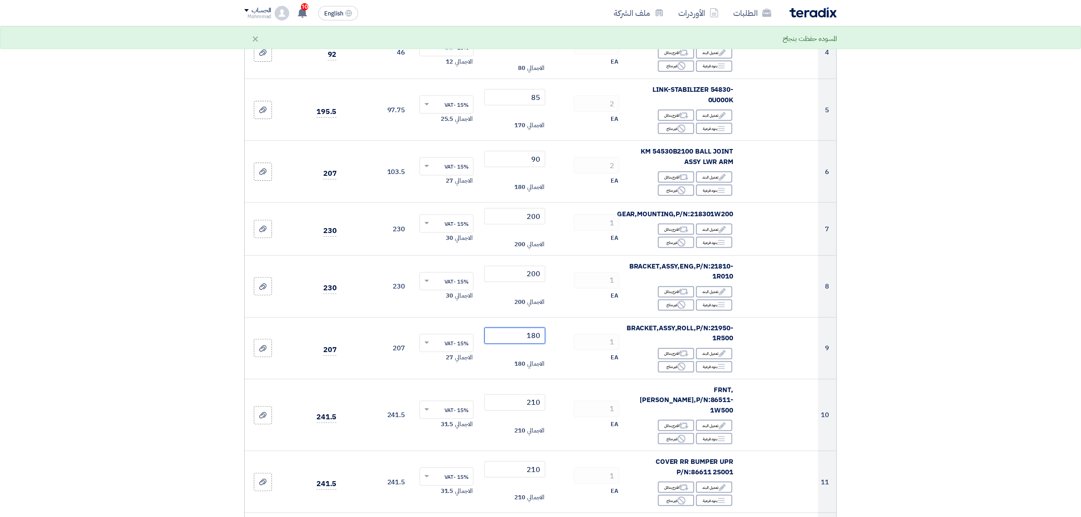
type input "180"
click at [864, 356] on section "تفاصيل الطلب # الكود/الموديل البيان/الوصف الكمية/العدد سعر الوحدة (SAR) الضرائب…" at bounding box center [540, 349] width 1081 height 1191
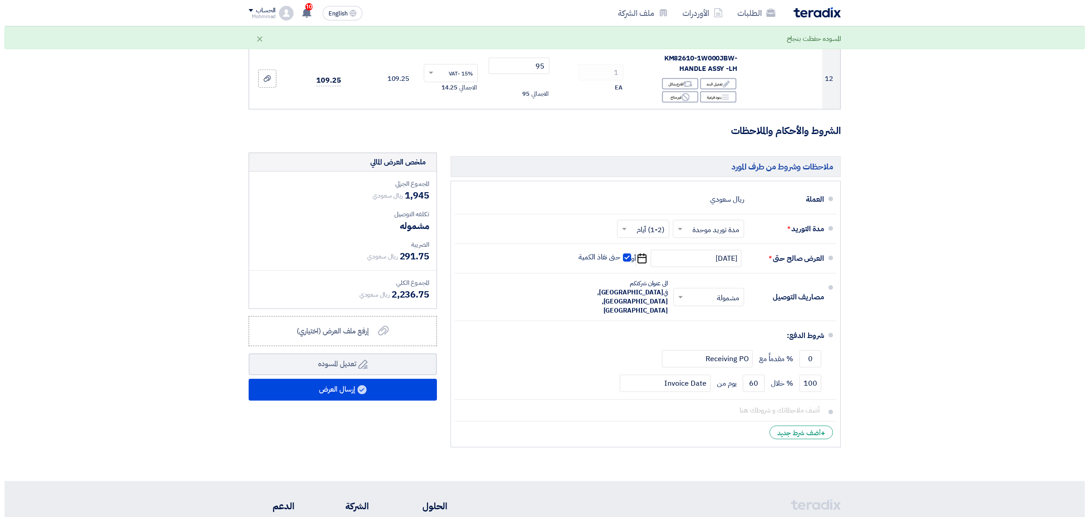
scroll to position [804, 0]
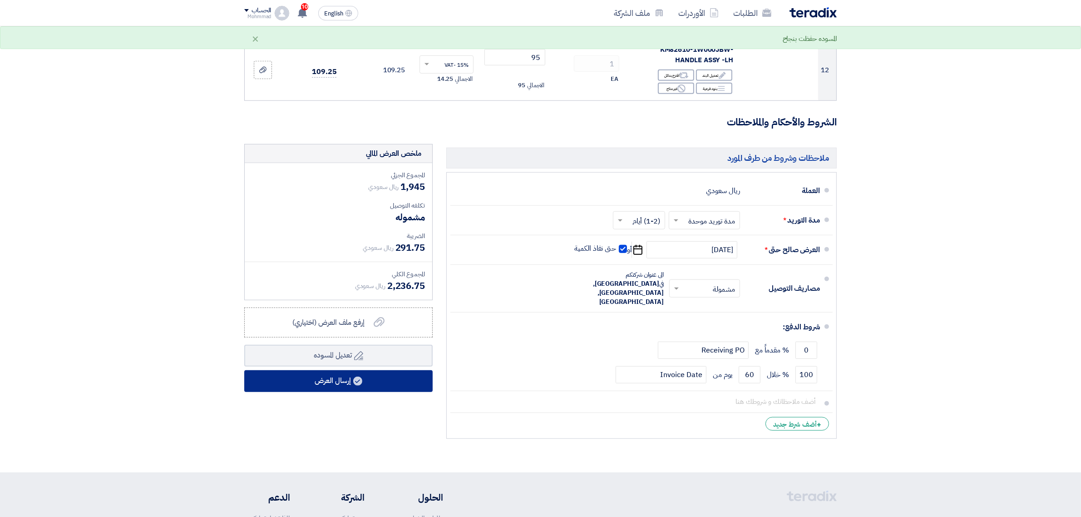
click at [369, 370] on button "إرسال العرض" at bounding box center [338, 381] width 188 height 22
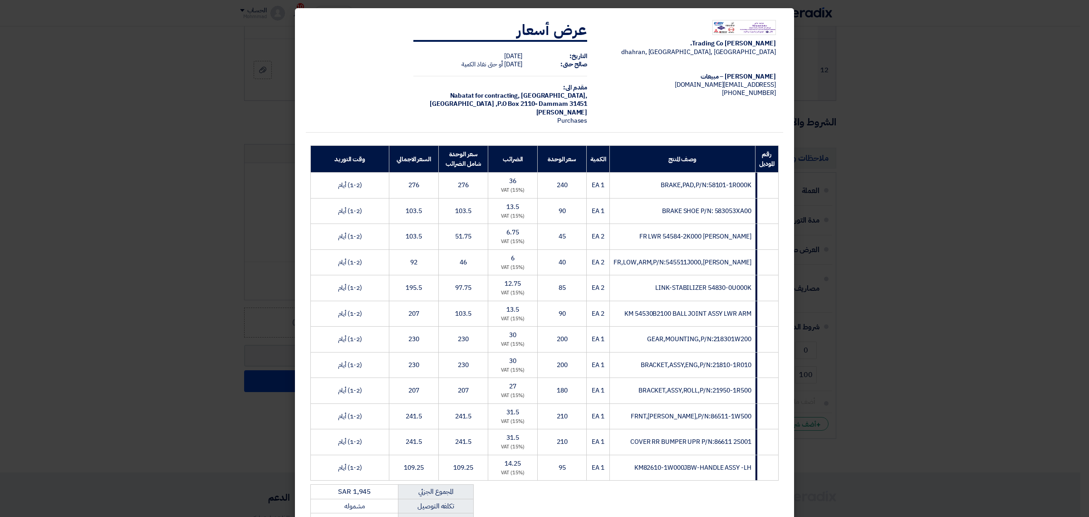
scroll to position [166, 0]
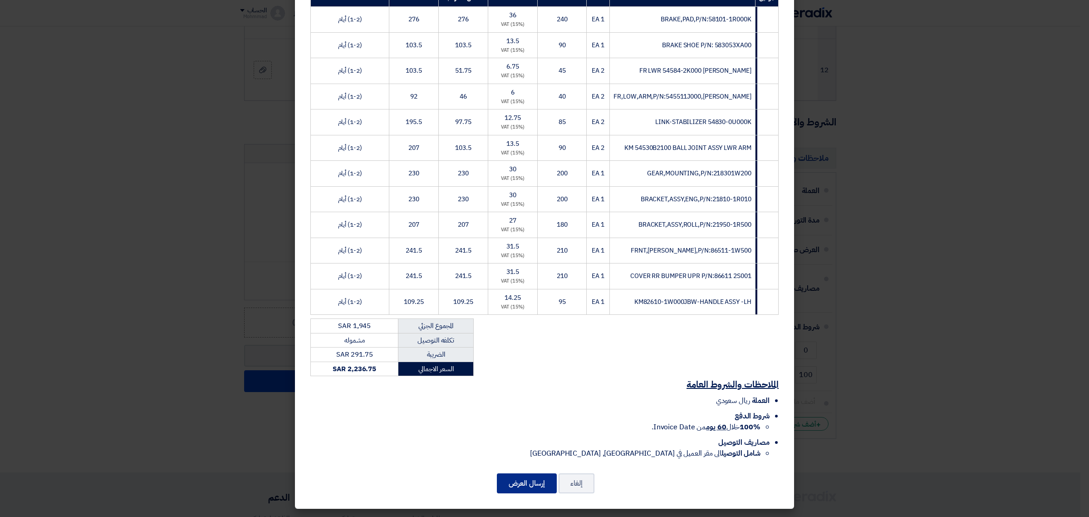
click at [532, 413] on button "إرسال العرض" at bounding box center [527, 483] width 60 height 20
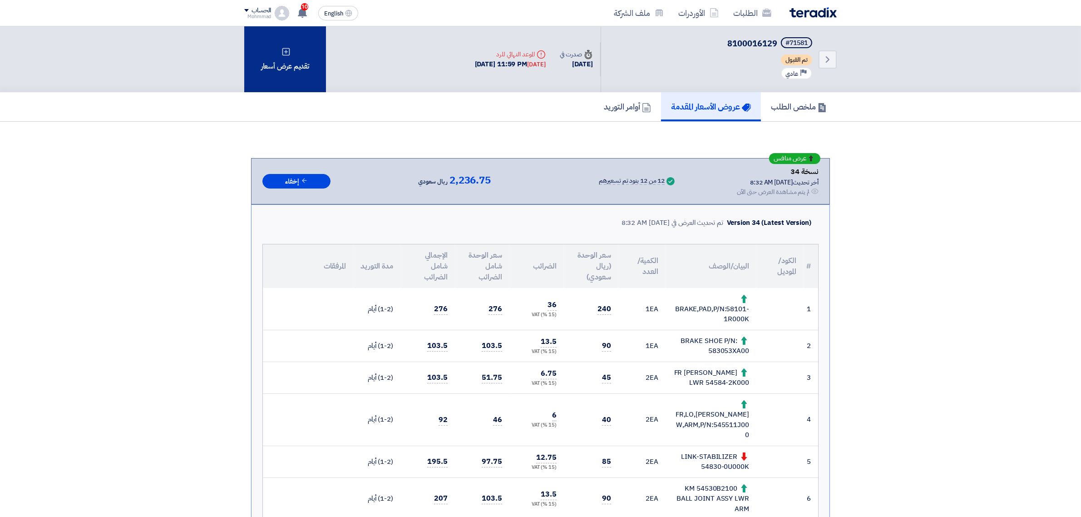
click at [292, 71] on div "تقديم عرض أسعار" at bounding box center [285, 59] width 82 height 66
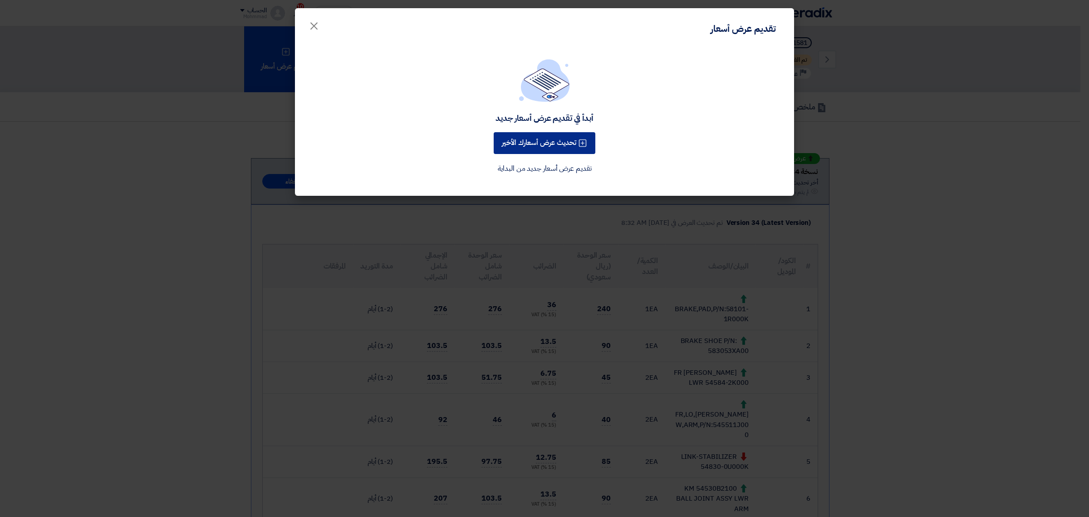
click at [573, 143] on button "تحديث عرض أسعارك الأخير" at bounding box center [545, 143] width 102 height 22
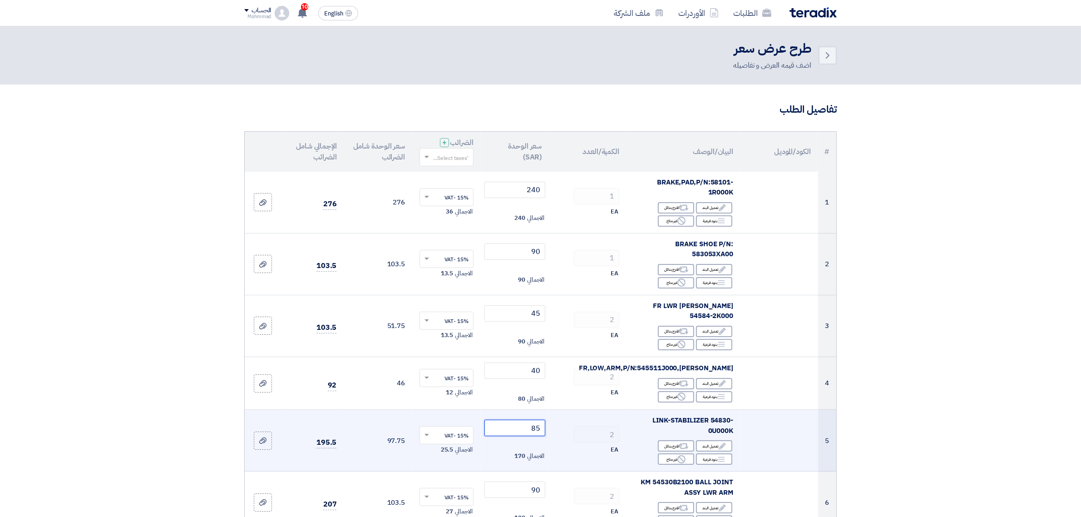
click at [538, 413] on input "85" at bounding box center [514, 427] width 61 height 16
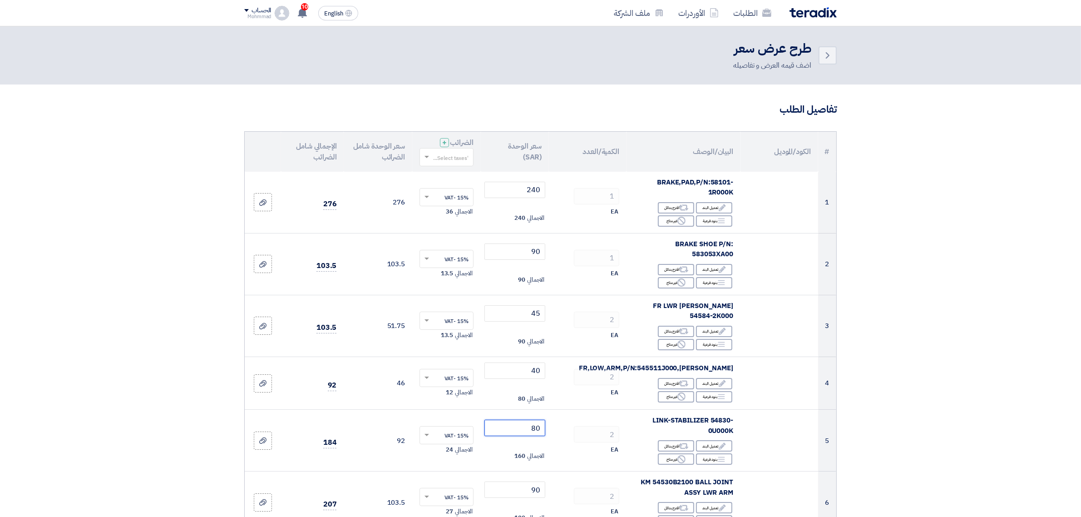
type input "80"
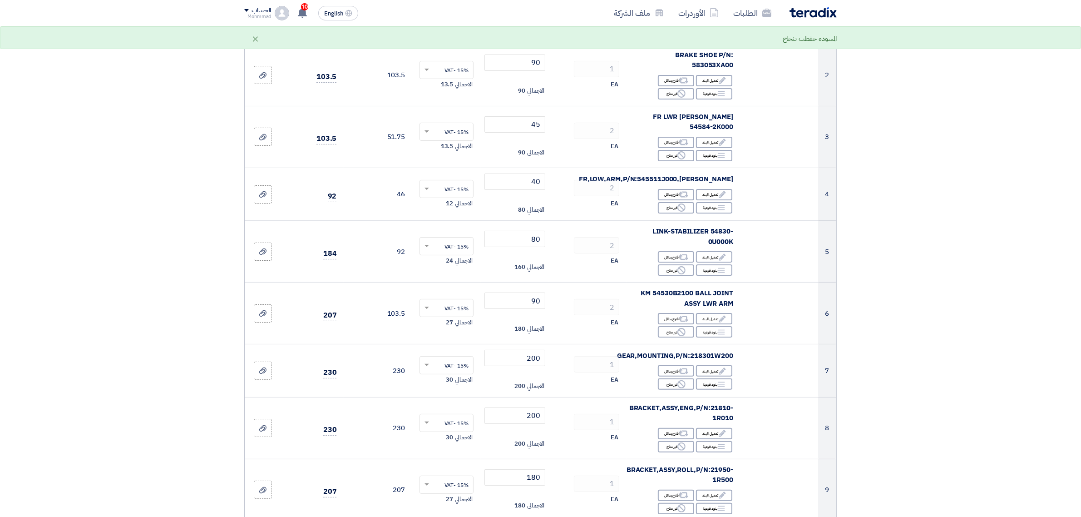
scroll to position [236, 0]
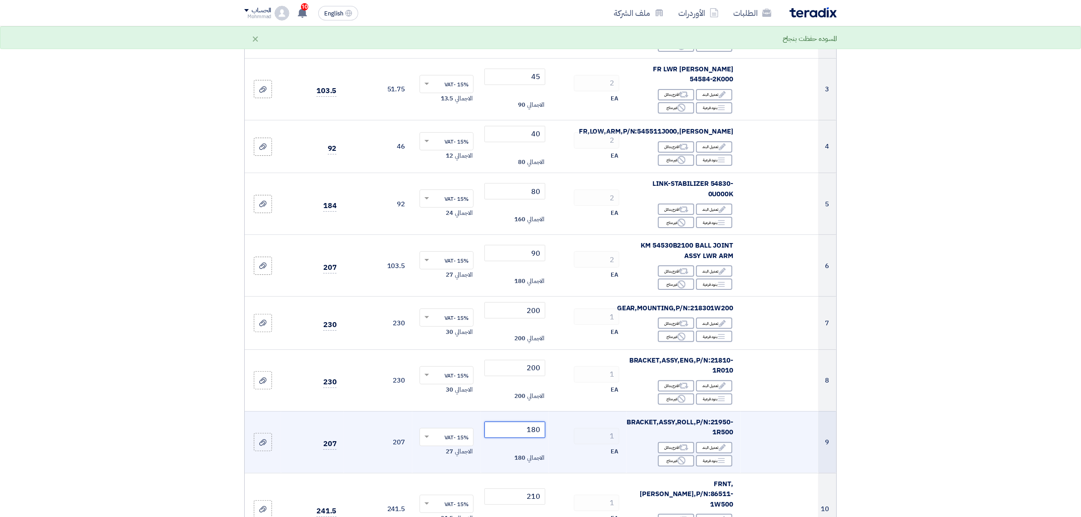
click at [536, 413] on input "180" at bounding box center [514, 429] width 61 height 16
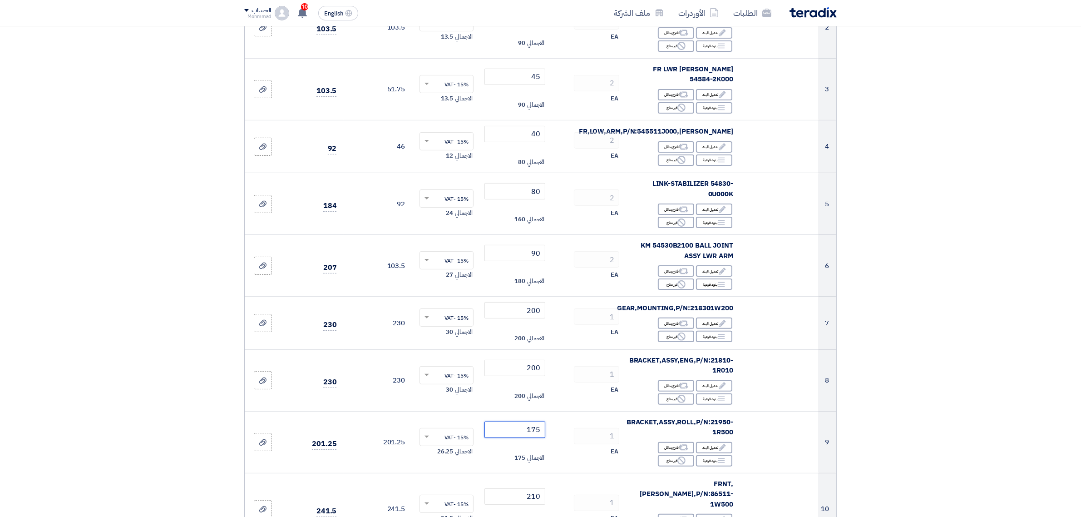
type input "175"
click at [864, 365] on section "تفاصيل الطلب # الكود/الموديل البيان/الوصف الكمية/العدد سعر الوحدة (SAR) الضرائب…" at bounding box center [540, 443] width 1081 height 1191
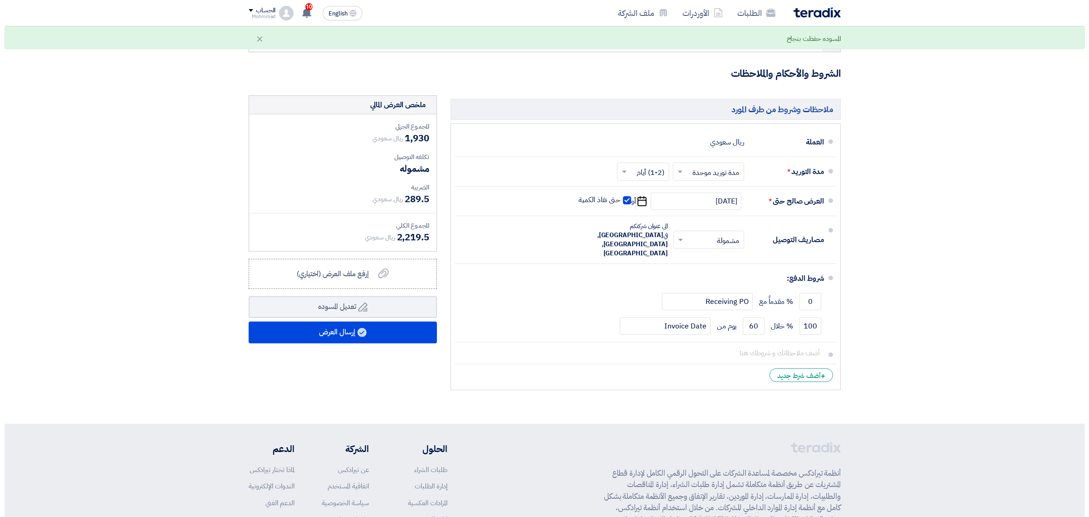
scroll to position [898, 0]
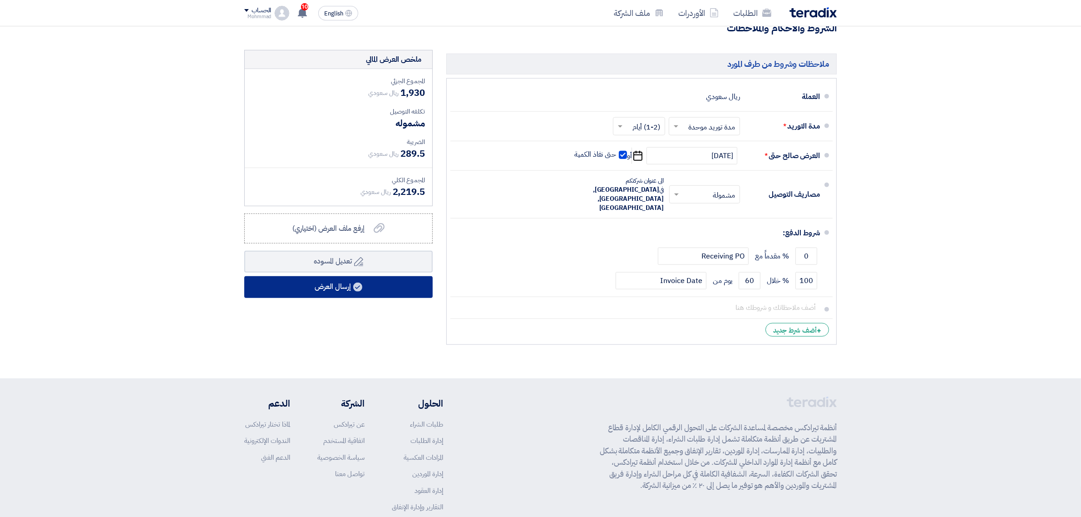
click at [349, 276] on button "إرسال العرض" at bounding box center [338, 287] width 188 height 22
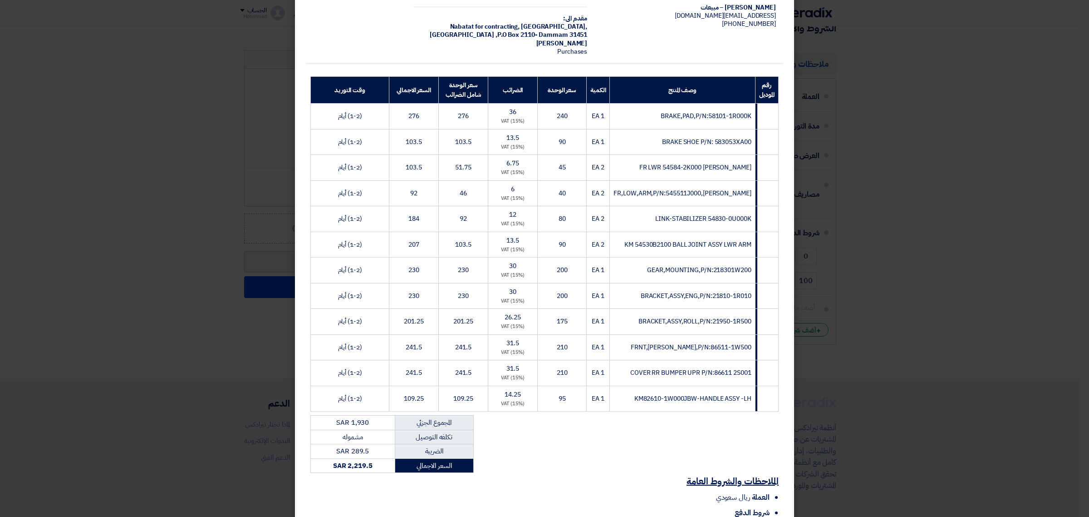
scroll to position [166, 0]
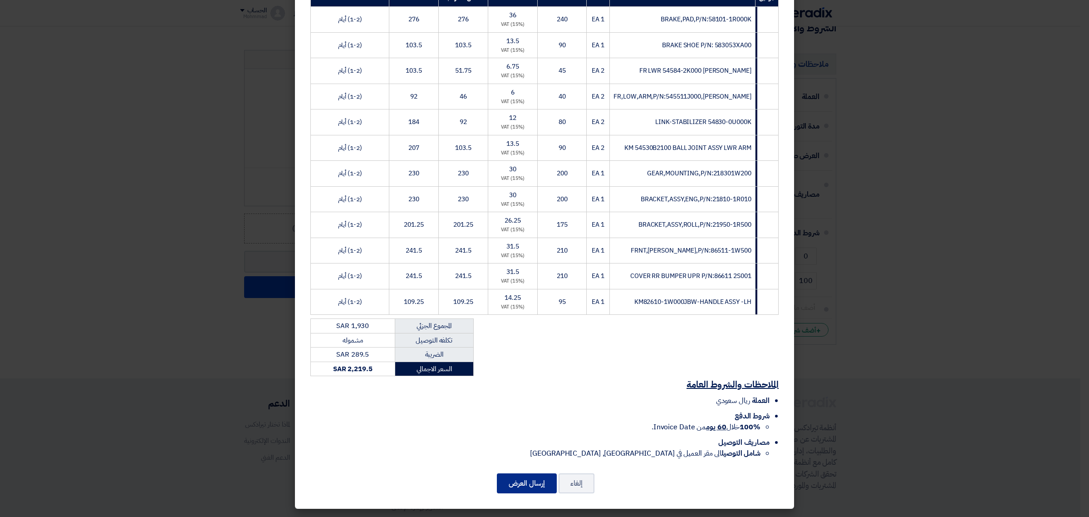
click at [539, 413] on button "إرسال العرض" at bounding box center [527, 483] width 60 height 20
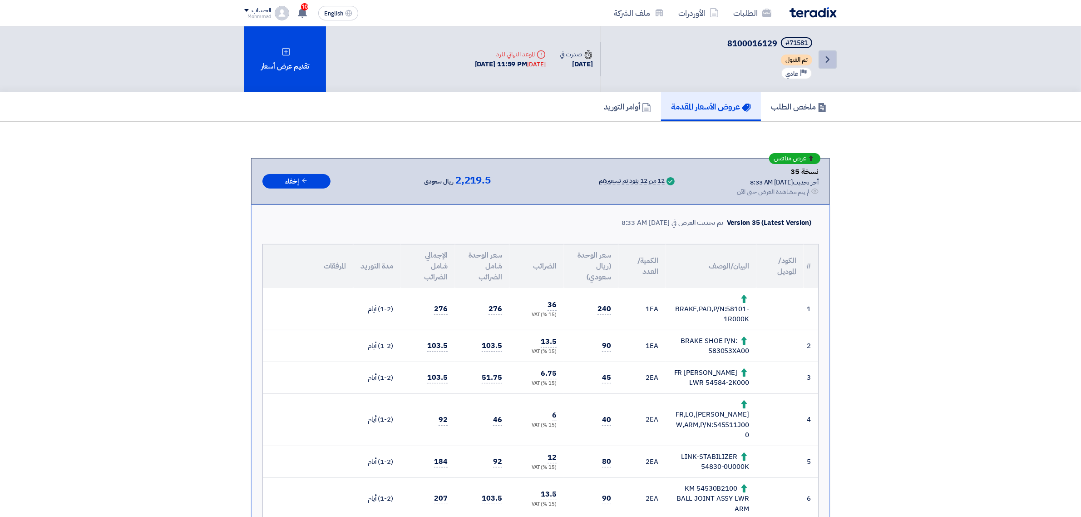
click at [828, 59] on use at bounding box center [828, 59] width 4 height 6
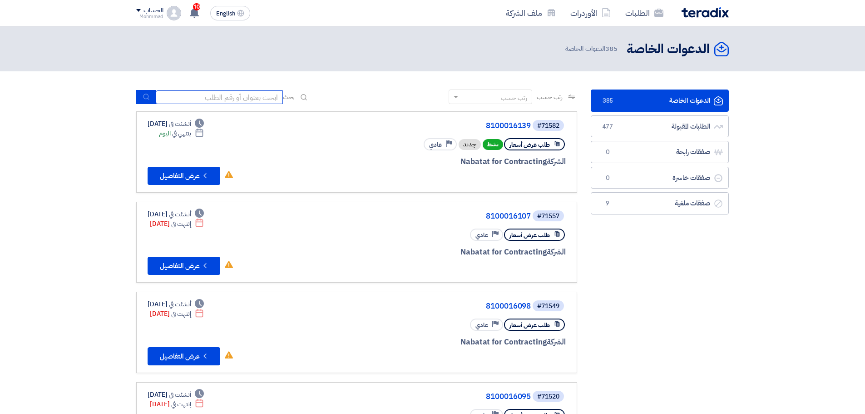
click at [202, 96] on input at bounding box center [219, 97] width 127 height 14
click at [233, 99] on input at bounding box center [219, 97] width 127 height 14
paste input "71580"
type input "71580"
click at [148, 97] on icon "submit" at bounding box center [146, 96] width 7 height 7
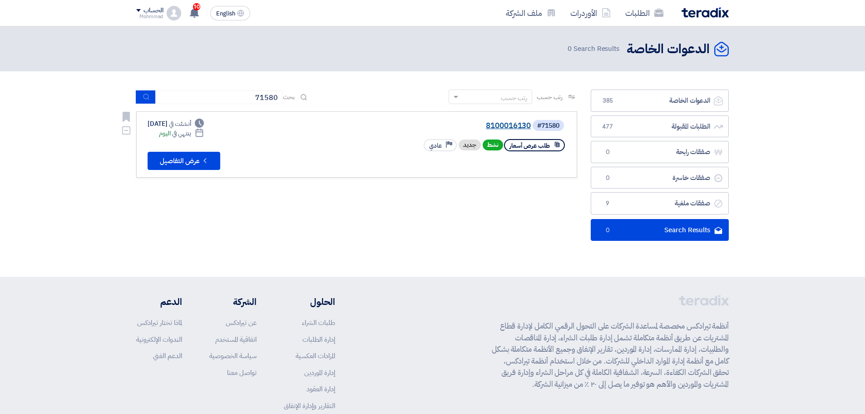
click at [510, 124] on link "8100016130" at bounding box center [440, 126] width 182 height 8
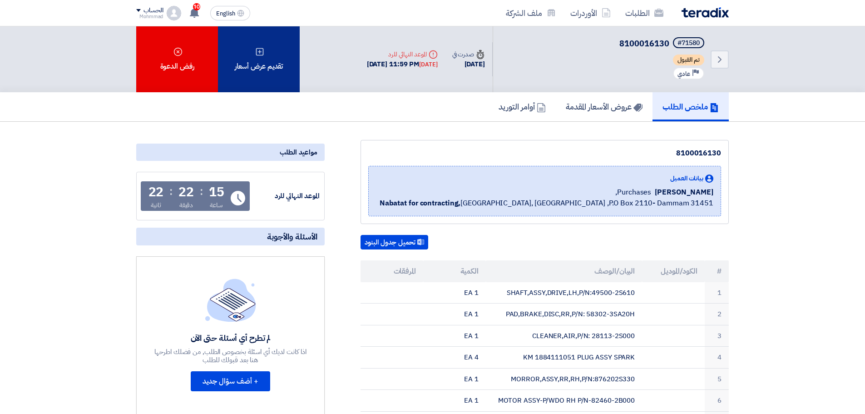
click at [271, 74] on div "تقديم عرض أسعار" at bounding box center [259, 59] width 82 height 66
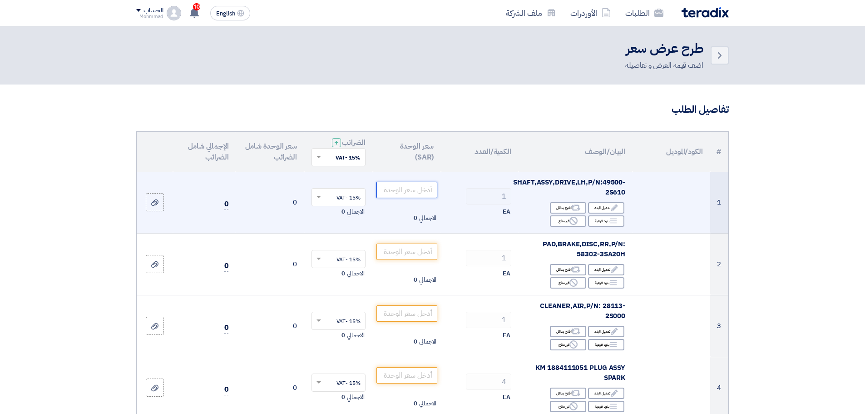
click at [416, 188] on input "number" at bounding box center [406, 190] width 61 height 16
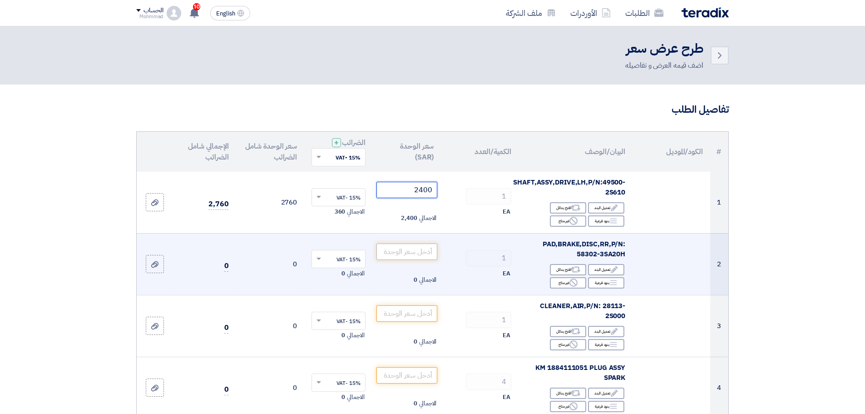
type input "2400"
click at [388, 251] on input "number" at bounding box center [406, 251] width 61 height 16
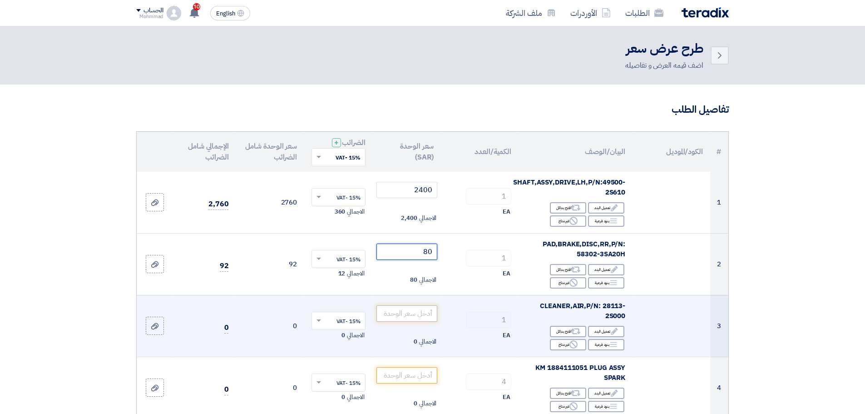
type input "80"
click at [418, 316] on input "number" at bounding box center [406, 313] width 61 height 16
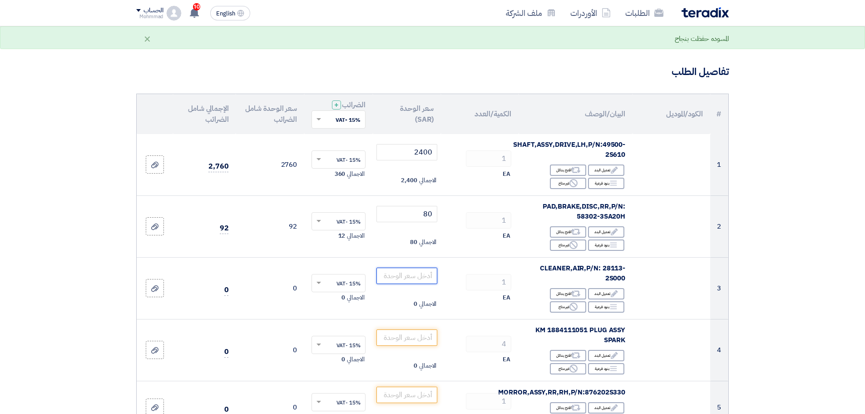
scroll to position [76, 0]
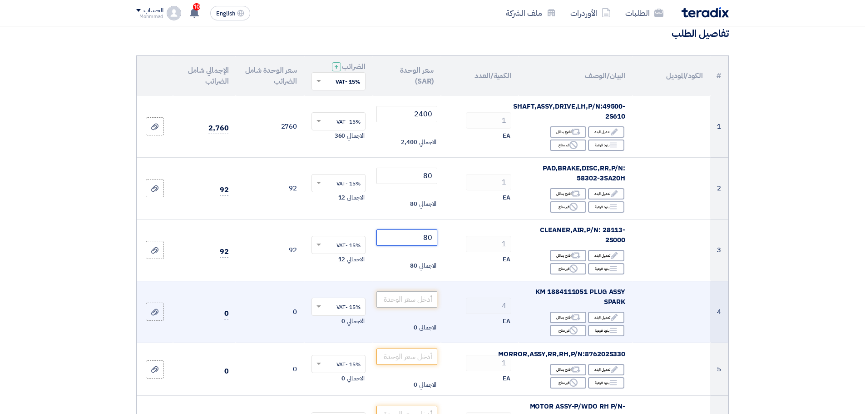
type input "80"
click at [408, 298] on input "number" at bounding box center [406, 299] width 61 height 16
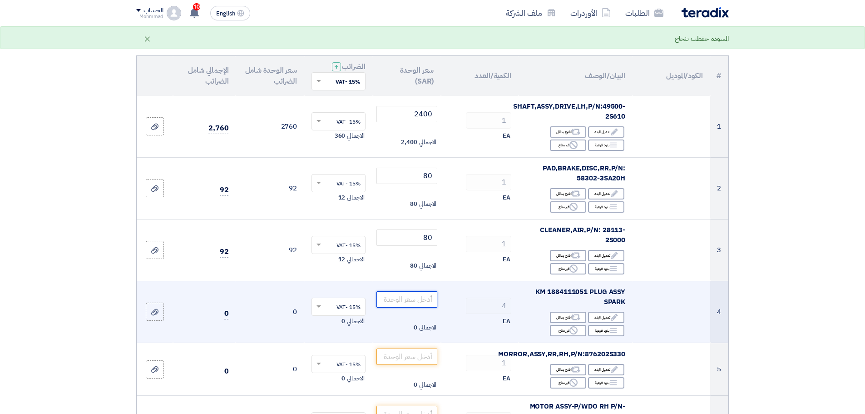
click at [416, 300] on input "number" at bounding box center [406, 299] width 61 height 16
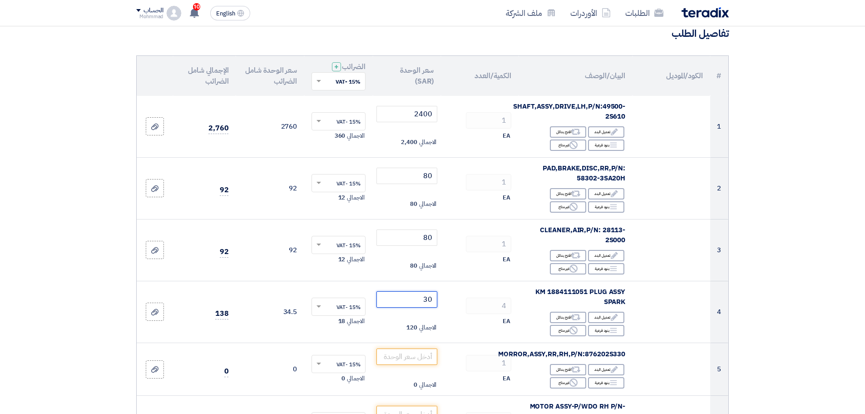
type input "30"
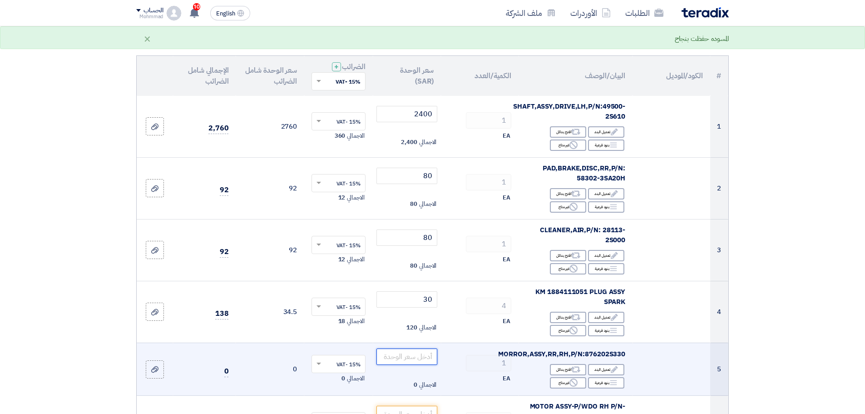
click at [408, 353] on input "number" at bounding box center [406, 356] width 61 height 16
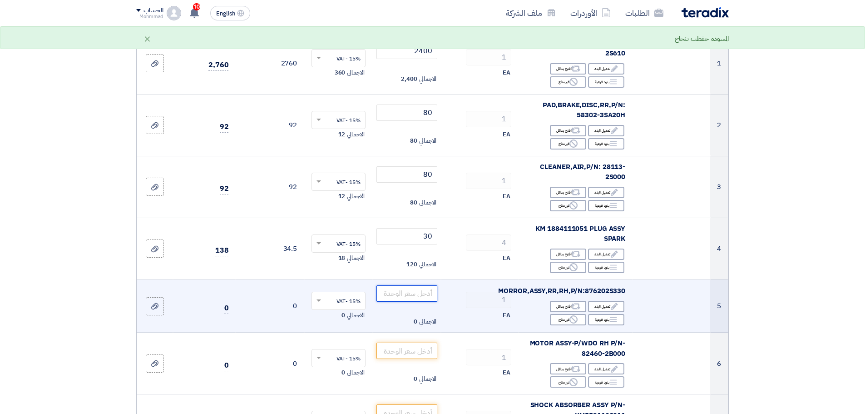
scroll to position [189, 0]
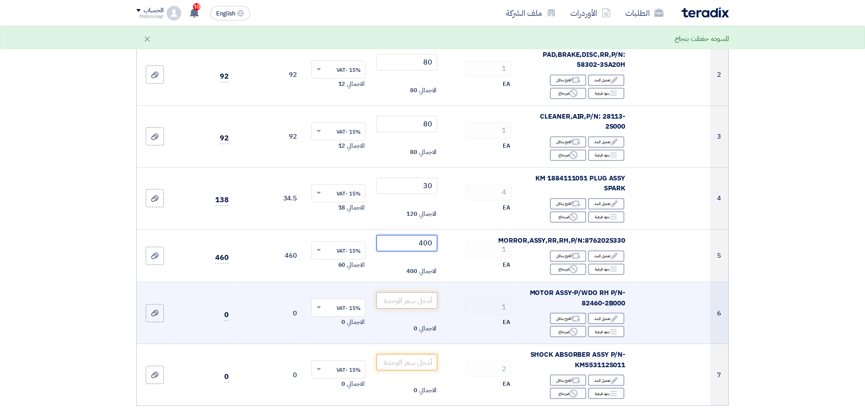
type input "400"
click at [405, 302] on input "number" at bounding box center [406, 300] width 61 height 16
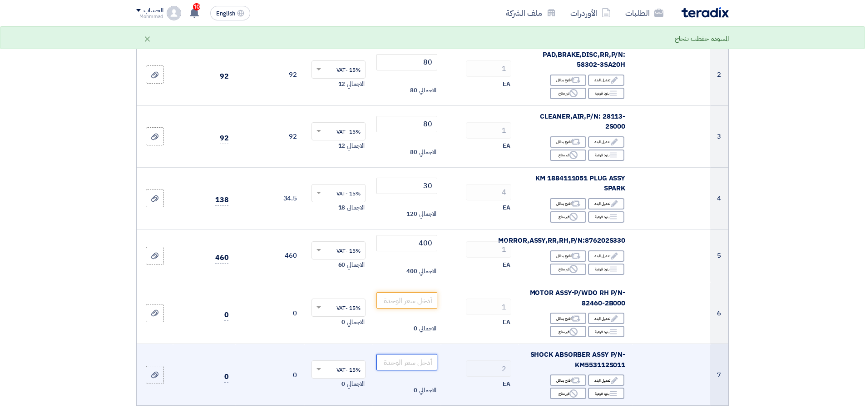
click at [418, 364] on input "number" at bounding box center [406, 362] width 61 height 16
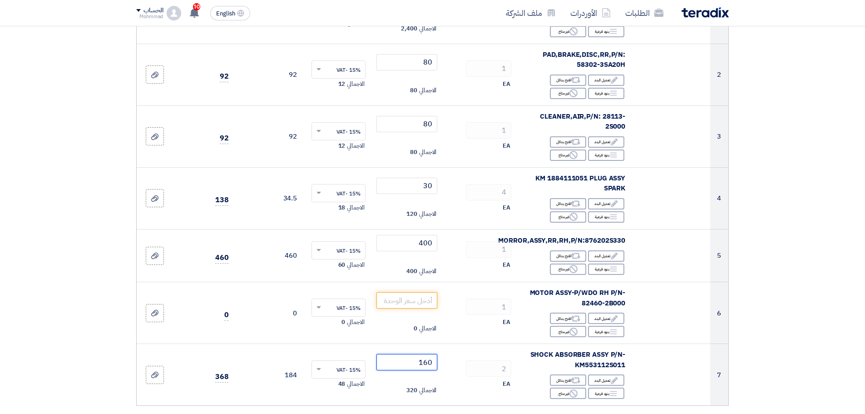
type input "160"
click at [860, 256] on section "تفاصيل الطلب # الكود/الموديل البيان/الوصف الكمية/العدد سعر الوحدة (SAR) الضرائب…" at bounding box center [432, 343] width 865 height 897
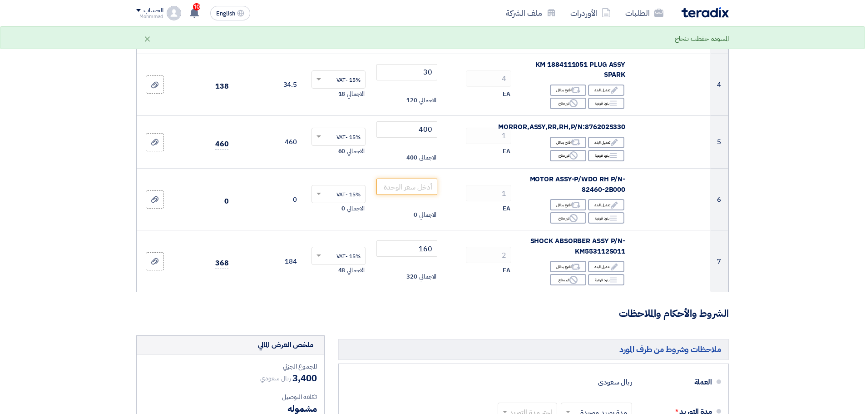
scroll to position [265, 0]
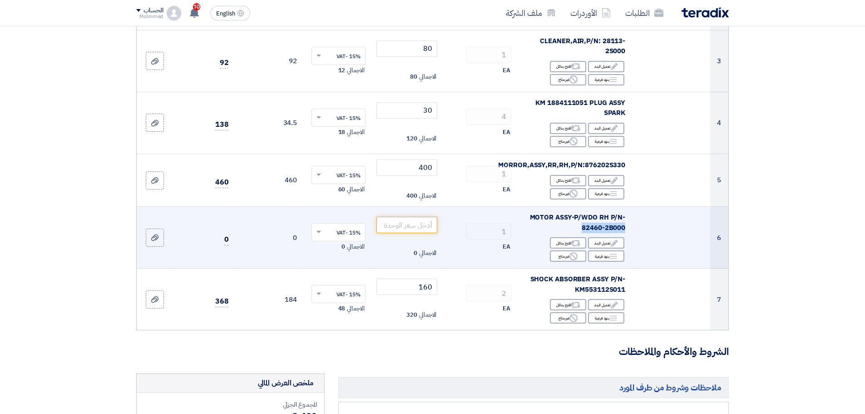
drag, startPoint x: 582, startPoint y: 227, endPoint x: 624, endPoint y: 227, distance: 41.8
click at [624, 227] on span "MOTOR ASSY-P/WDO RH P/N-82460-2B000" at bounding box center [578, 222] width 96 height 20
copy span "82460-2B000"
click at [416, 224] on input "number" at bounding box center [406, 225] width 61 height 16
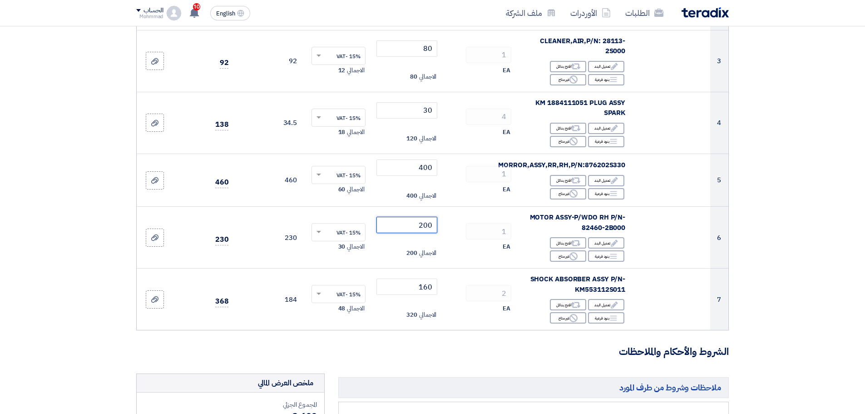
type input "200"
click at [834, 274] on section "تفاصيل الطلب # الكود/الموديل البيان/الوصف الكمية/العدد سعر الوحدة (SAR) الضرائب…" at bounding box center [432, 268] width 865 height 897
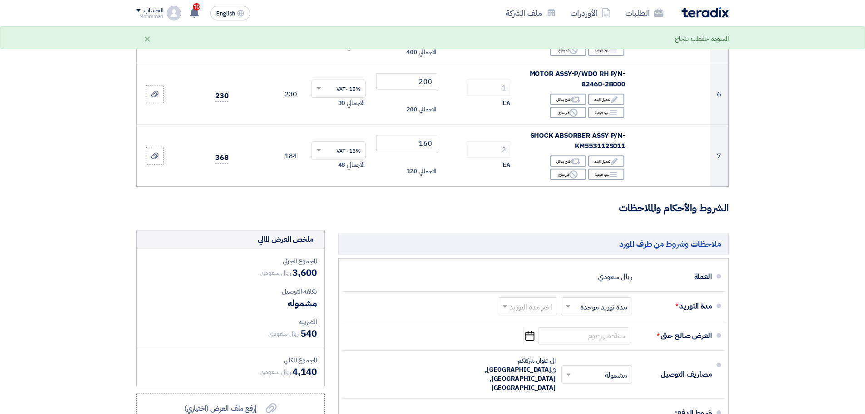
scroll to position [416, 0]
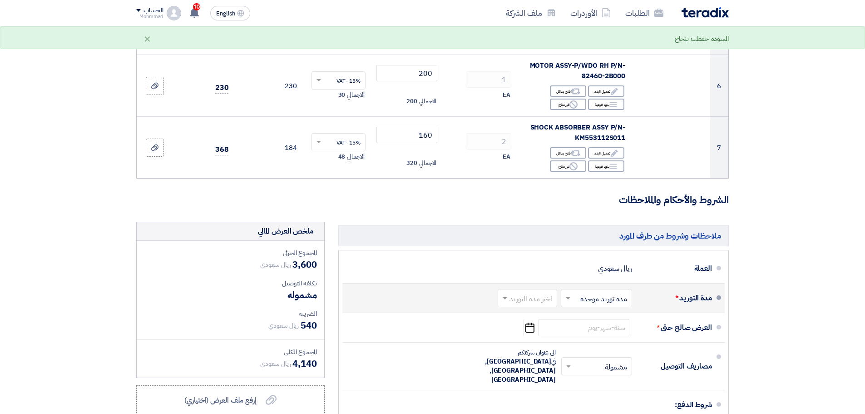
click at [524, 300] on input "text" at bounding box center [525, 298] width 55 height 13
click at [532, 185] on span "(1-2) أيام" at bounding box center [540, 185] width 28 height 11
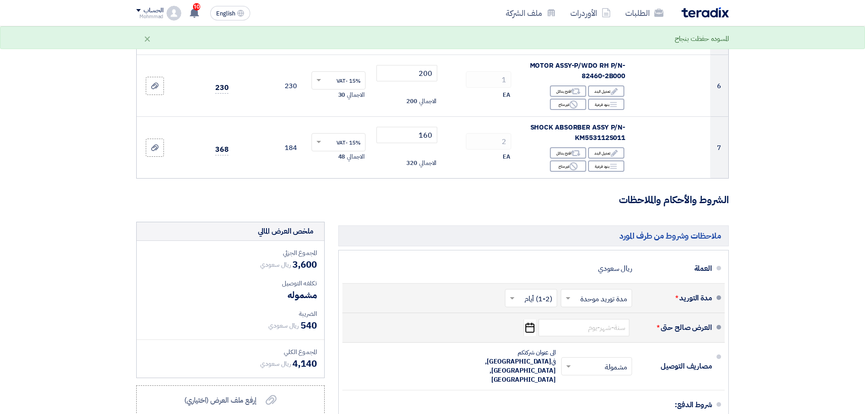
click at [527, 327] on icon "Pick a date" at bounding box center [529, 327] width 12 height 16
click at [562, 330] on input at bounding box center [583, 327] width 91 height 17
click at [592, 180] on form "تفاصيل الطلب # الكود/الموديل البيان/الوصف الكمية/العدد سعر الوحدة (SAR) الضرائب…" at bounding box center [432, 110] width 592 height 849
drag, startPoint x: 529, startPoint y: 175, endPoint x: 522, endPoint y: 173, distance: 6.6
click at [529, 322] on use "button" at bounding box center [529, 327] width 9 height 10
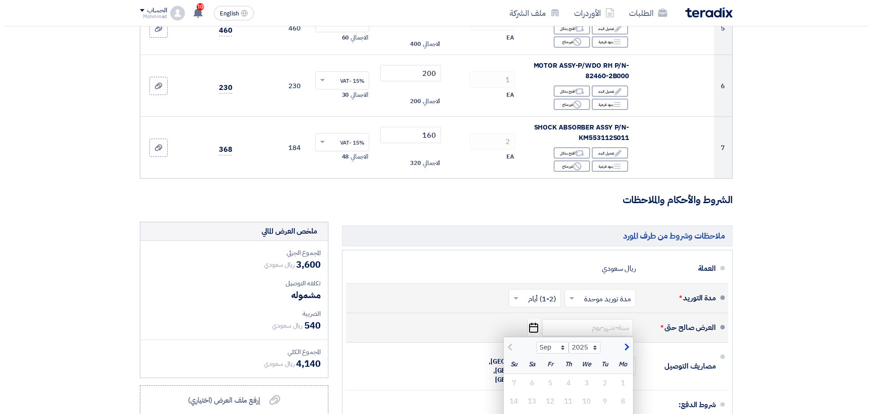
scroll to position [567, 0]
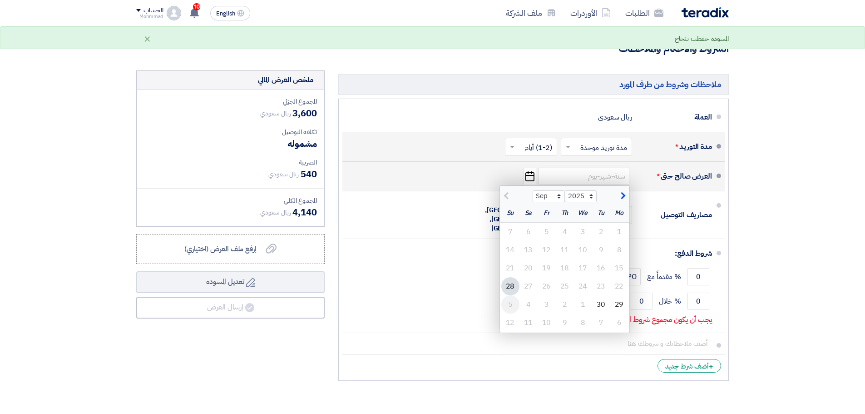
click at [507, 304] on div "5" at bounding box center [510, 304] width 18 height 18
type input "[DATE]"
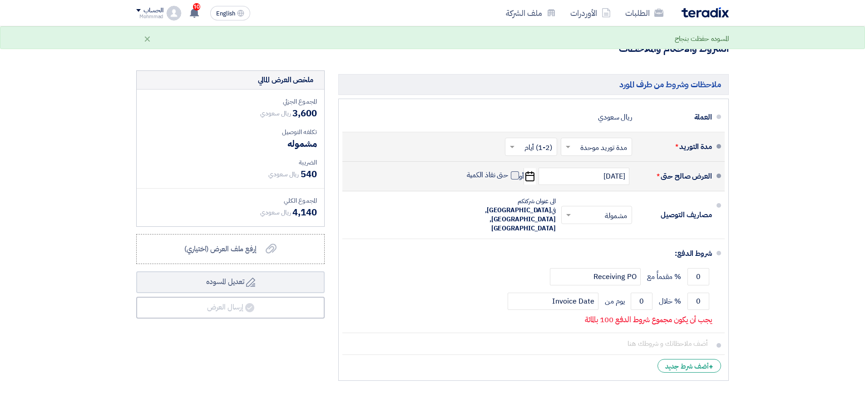
click at [514, 177] on span at bounding box center [515, 175] width 8 height 8
click at [508, 177] on input "حتى نفاذ الكمية" at bounding box center [487, 178] width 44 height 17
checkbox input "true"
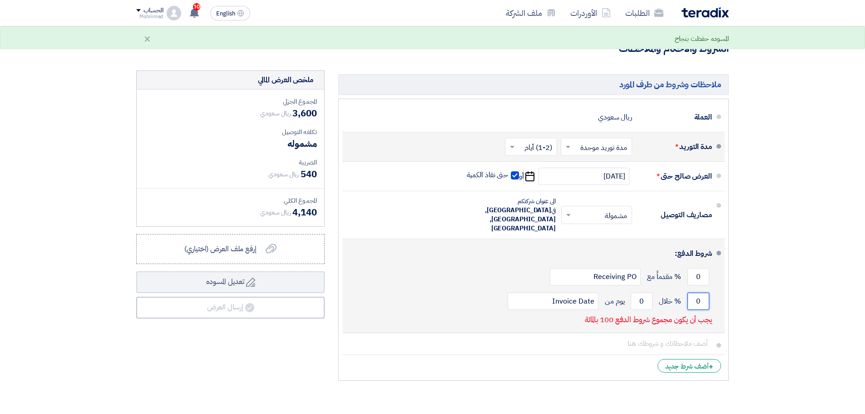
click at [700, 292] on input "0" at bounding box center [698, 300] width 22 height 17
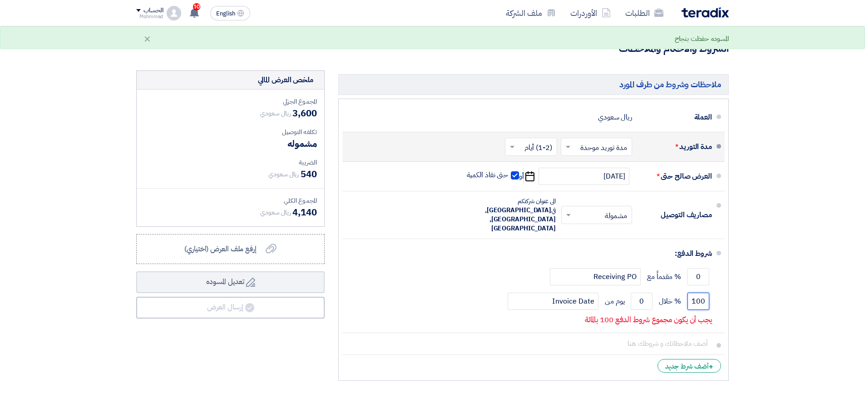
type input "100"
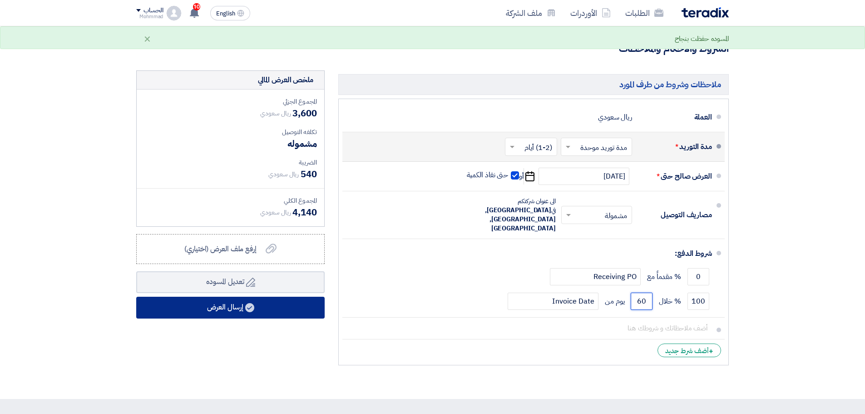
type input "60"
click at [269, 307] on button "إرسال العرض" at bounding box center [230, 307] width 188 height 22
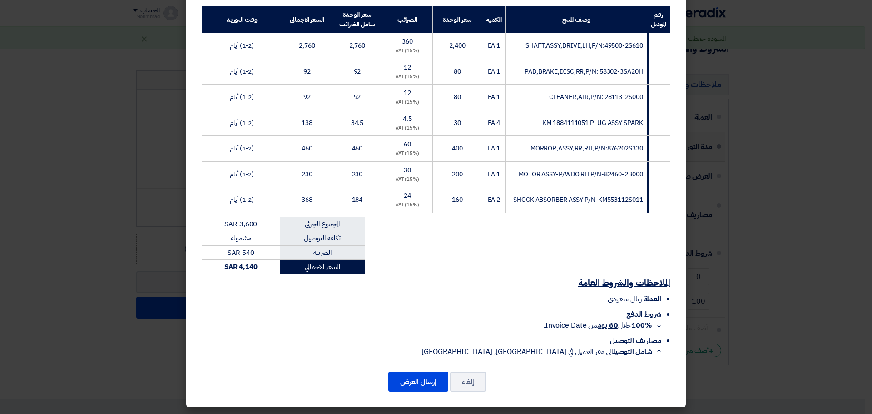
scroll to position [140, 0]
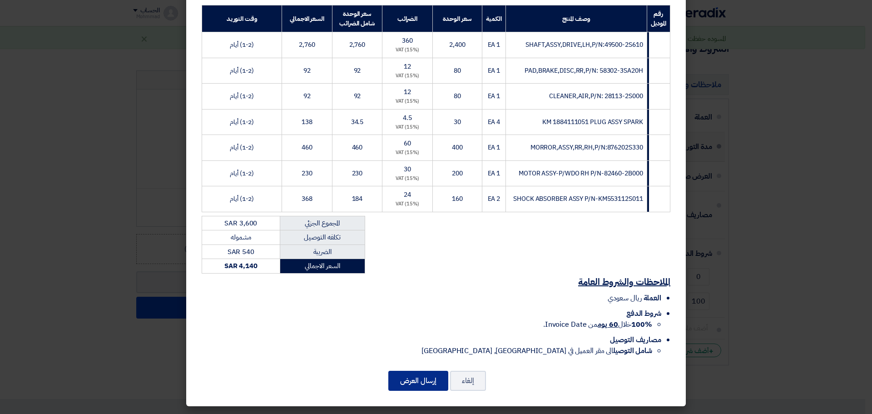
click at [427, 376] on button "إرسال العرض" at bounding box center [418, 380] width 60 height 20
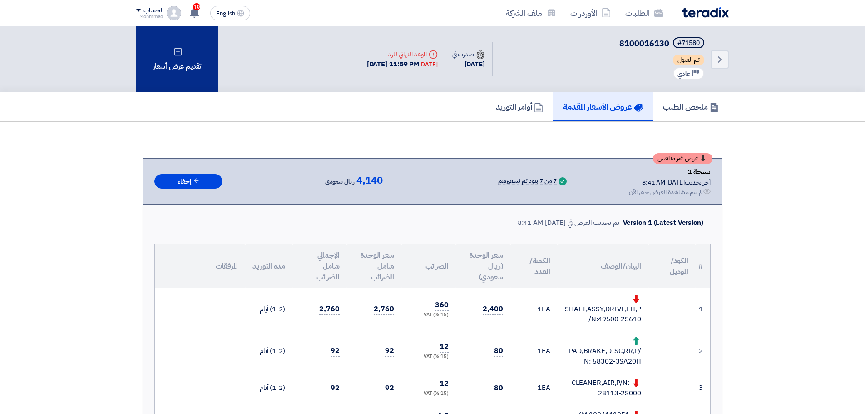
click at [187, 83] on div "تقديم عرض أسعار" at bounding box center [177, 59] width 82 height 66
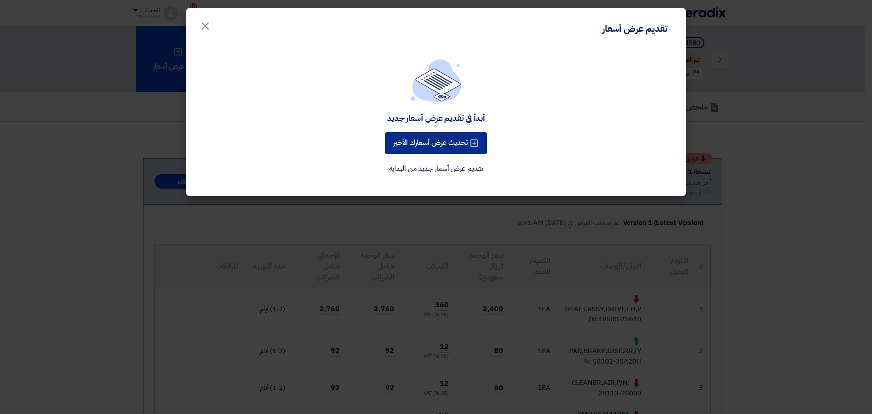
click at [453, 142] on button "تحديث عرض أسعارك الأخير" at bounding box center [436, 143] width 102 height 22
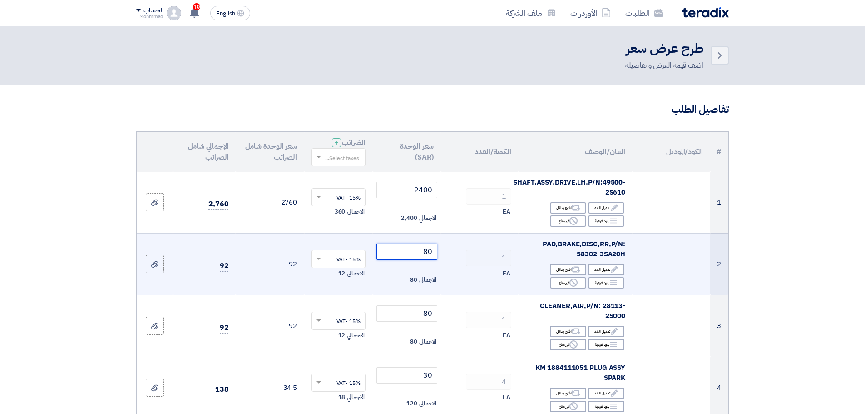
click at [427, 251] on input "80" at bounding box center [406, 251] width 61 height 16
click at [430, 251] on input "80" at bounding box center [406, 251] width 61 height 16
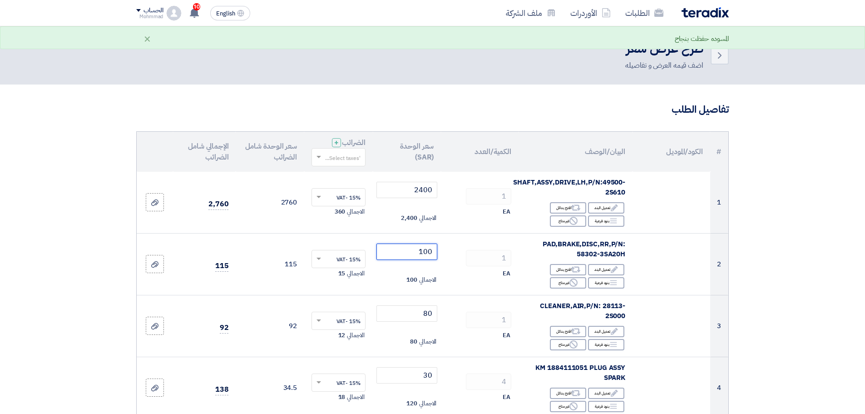
type input "100"
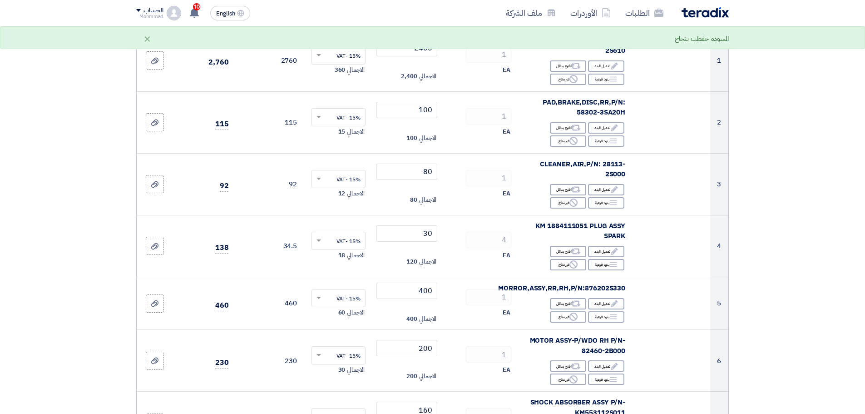
scroll to position [151, 0]
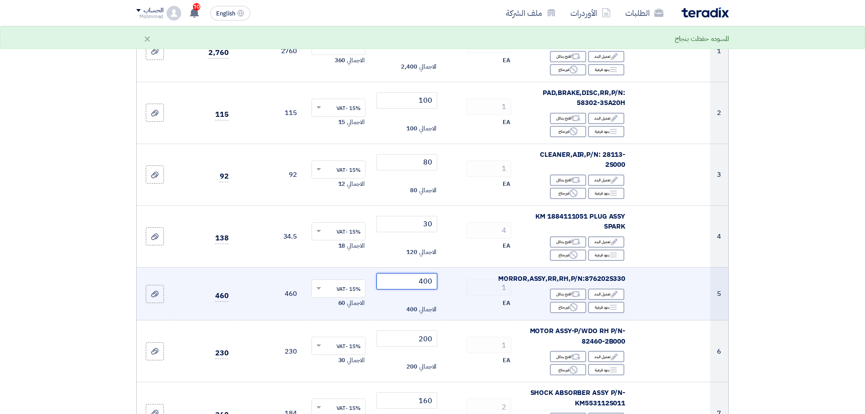
click at [431, 281] on input "400" at bounding box center [406, 281] width 61 height 16
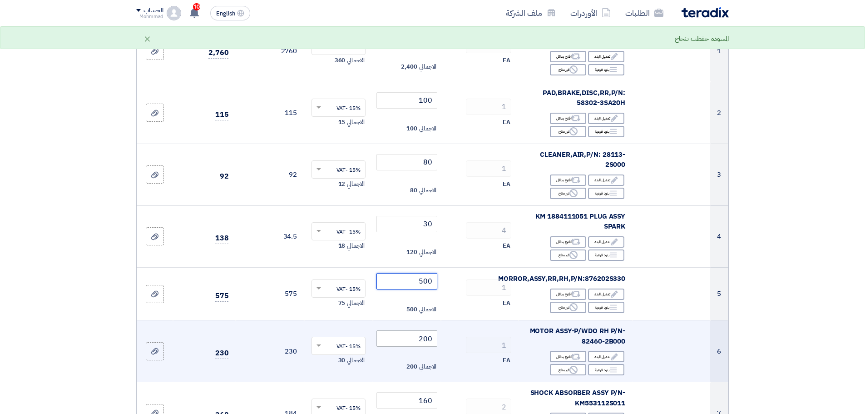
type input "500"
click at [430, 341] on input "200" at bounding box center [406, 338] width 61 height 16
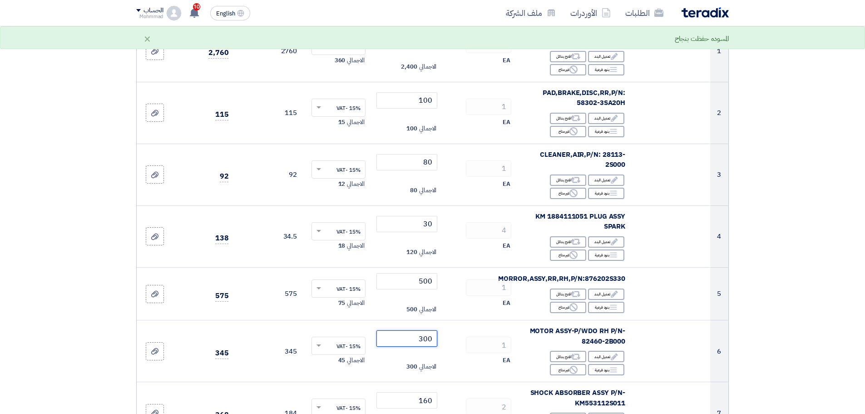
type input "300"
click at [805, 282] on section "تفاصيل الطلب # الكود/الموديل البيان/الوصف الكمية/العدد سعر الوحدة (SAR) الضرائب…" at bounding box center [432, 373] width 865 height 881
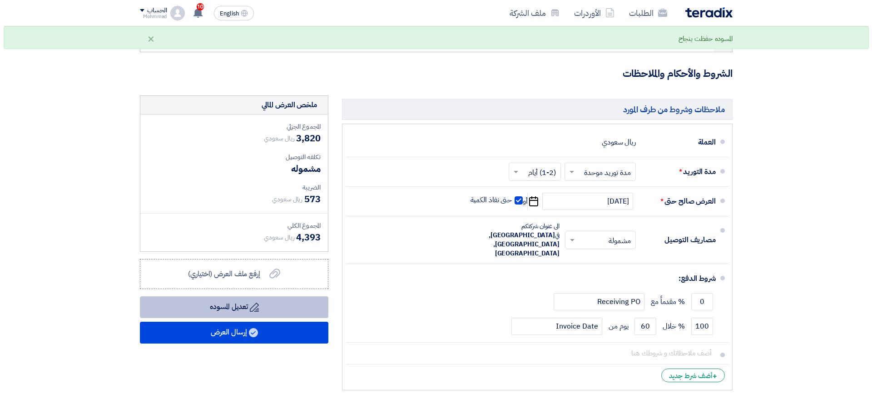
scroll to position [567, 0]
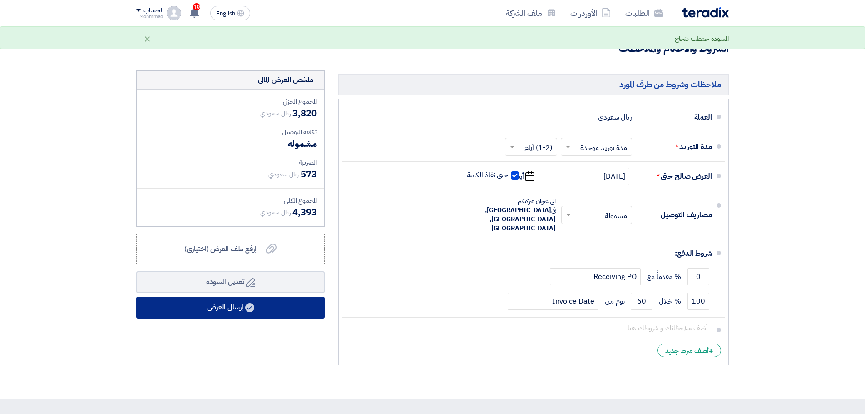
click at [254, 304] on icon at bounding box center [249, 307] width 9 height 9
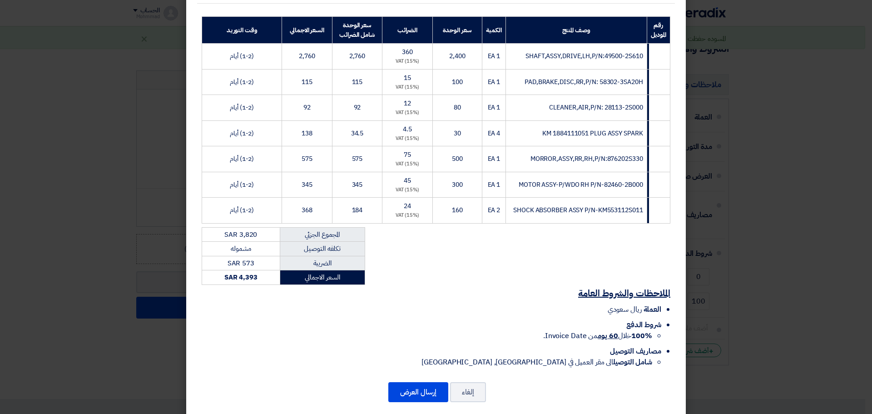
scroll to position [140, 0]
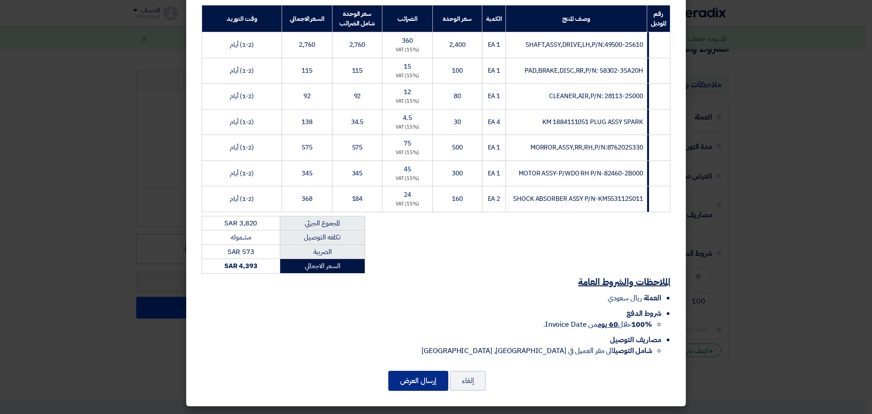
click at [413, 380] on button "إرسال العرض" at bounding box center [418, 380] width 60 height 20
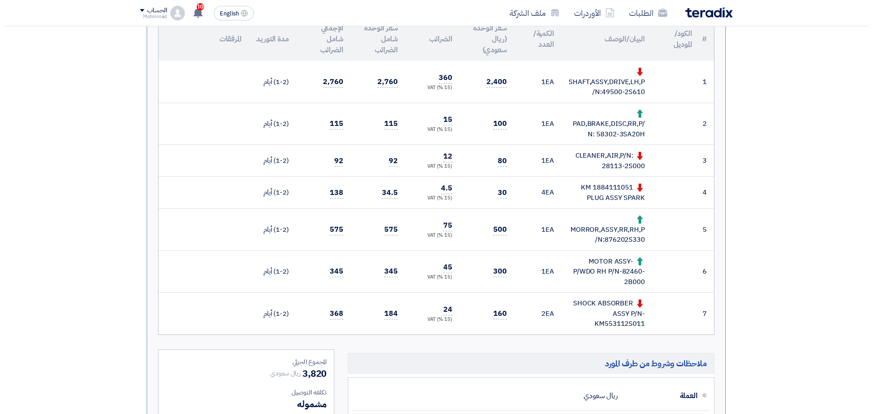
scroll to position [38, 0]
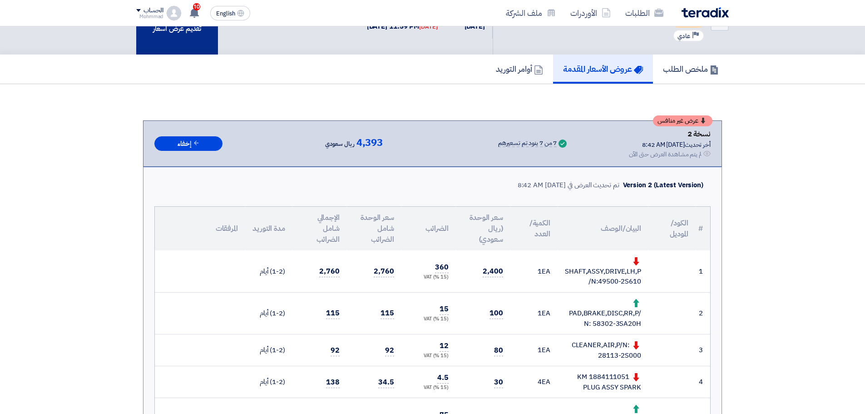
click at [174, 44] on div "تقديم عرض أسعار" at bounding box center [177, 22] width 82 height 66
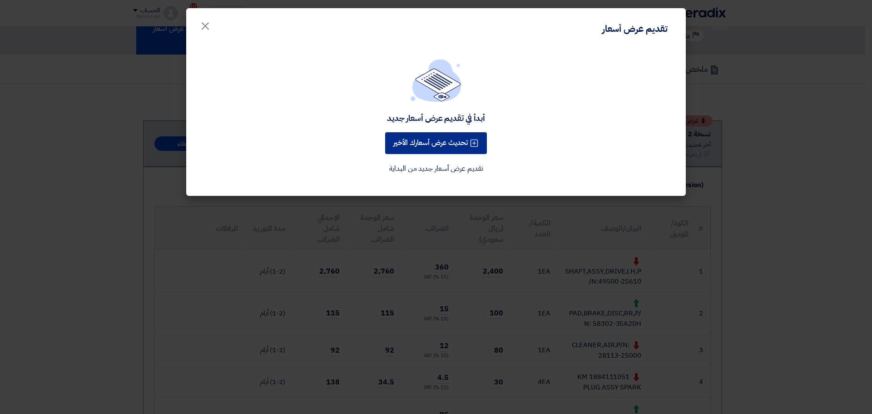
click at [422, 142] on button "تحديث عرض أسعارك الأخير" at bounding box center [436, 143] width 102 height 22
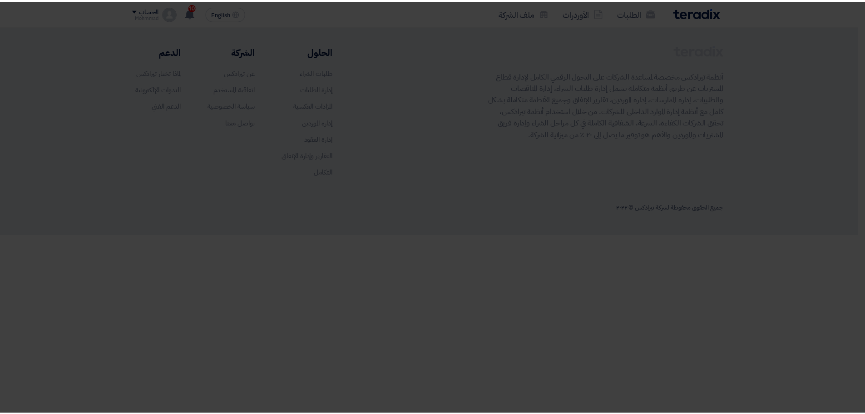
scroll to position [0, 0]
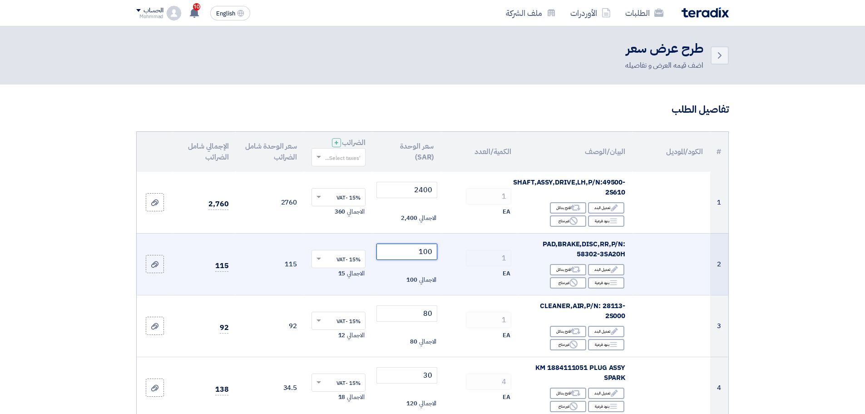
click at [427, 253] on input "100" at bounding box center [406, 251] width 61 height 16
drag, startPoint x: 427, startPoint y: 253, endPoint x: 462, endPoint y: 256, distance: 35.0
click at [427, 253] on input "100" at bounding box center [406, 251] width 61 height 16
click at [433, 253] on input "100" at bounding box center [406, 251] width 61 height 16
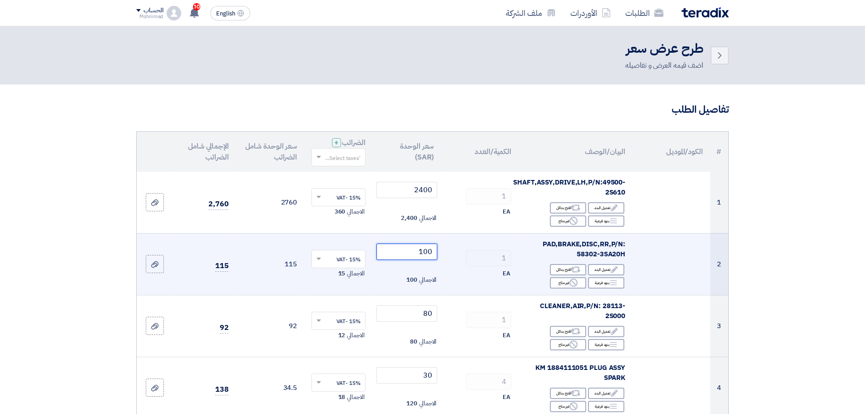
click at [430, 252] on input "100" at bounding box center [406, 251] width 61 height 16
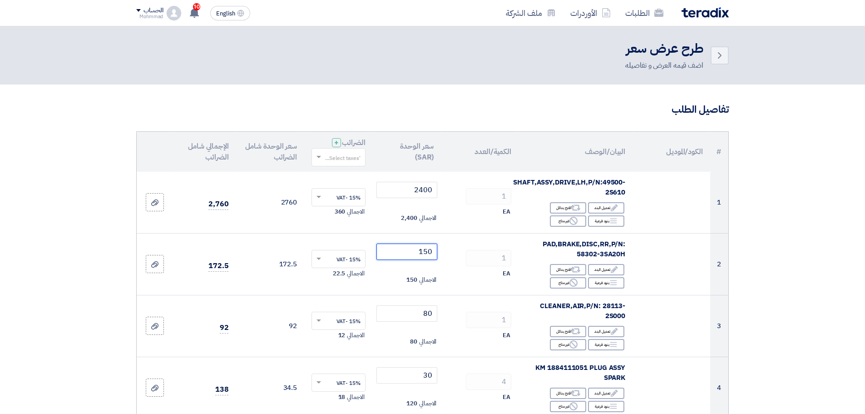
type input "150"
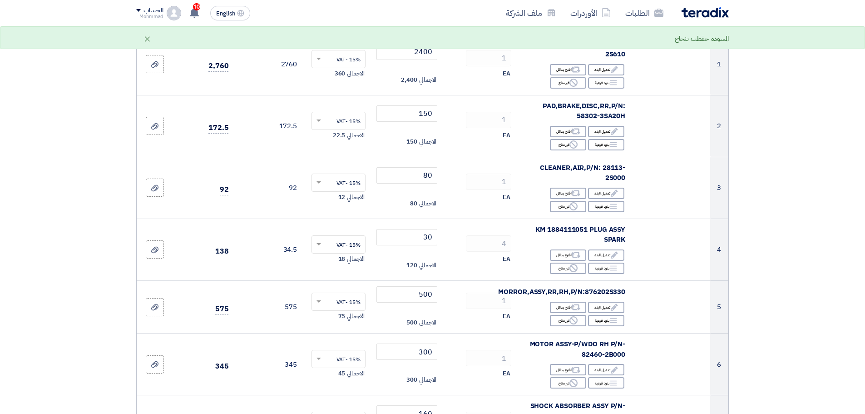
scroll to position [151, 0]
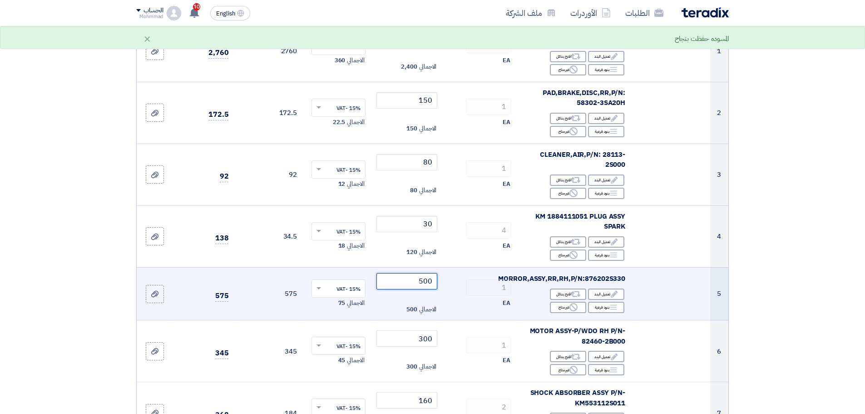
click at [426, 282] on input "500" at bounding box center [406, 281] width 61 height 16
click at [430, 281] on input "500" at bounding box center [406, 281] width 61 height 16
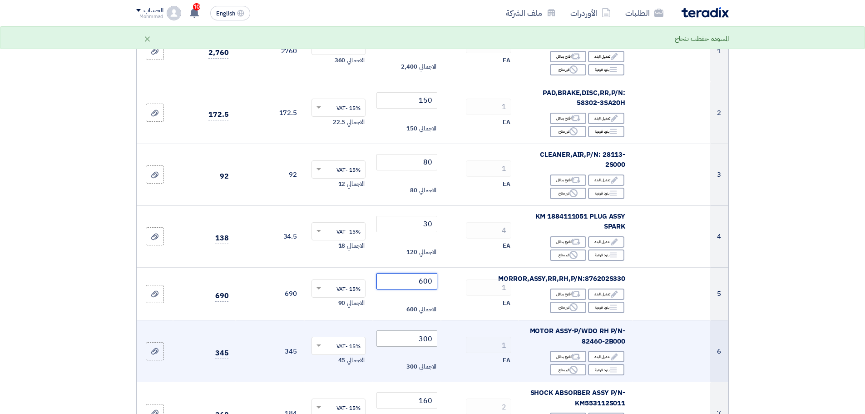
type input "600"
click at [427, 341] on input "300" at bounding box center [406, 338] width 61 height 16
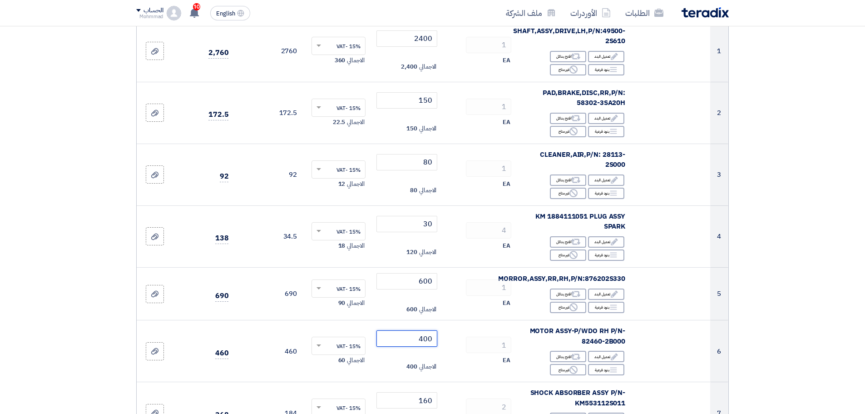
type input "400"
click at [839, 302] on section "تفاصيل الطلب # الكود/الموديل البيان/الوصف الكمية/العدد سعر الوحدة (SAR) الضرائب…" at bounding box center [432, 373] width 865 height 881
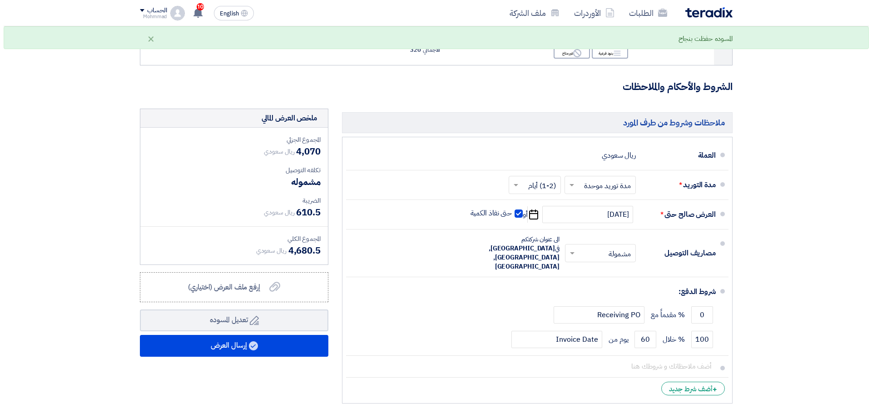
scroll to position [530, 0]
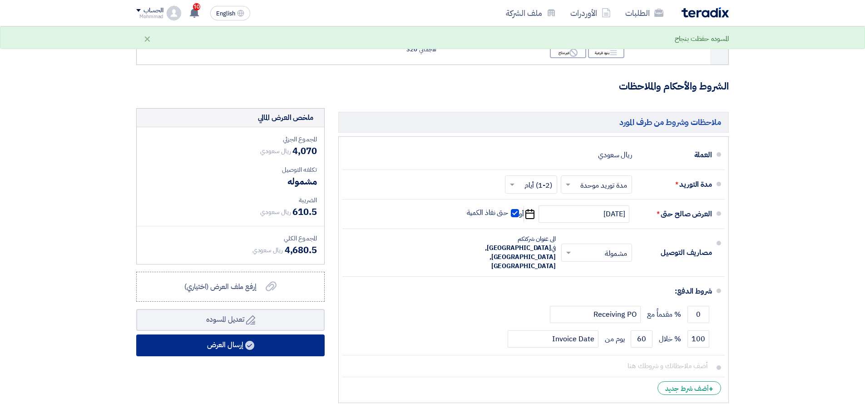
click at [259, 343] on button "إرسال العرض" at bounding box center [230, 345] width 188 height 22
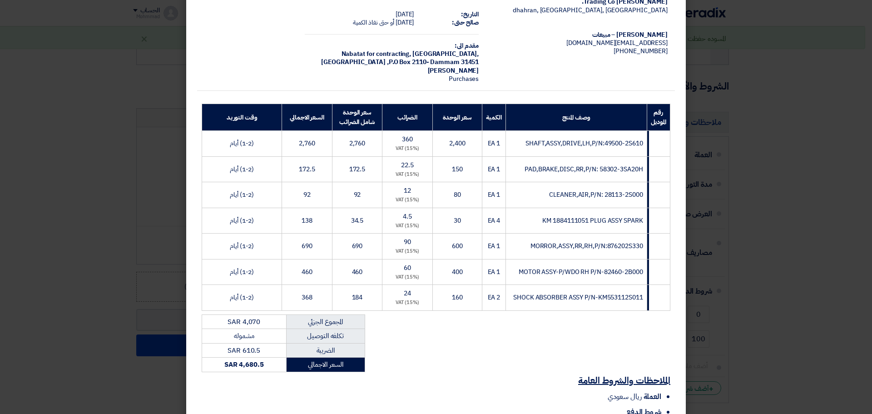
scroll to position [140, 0]
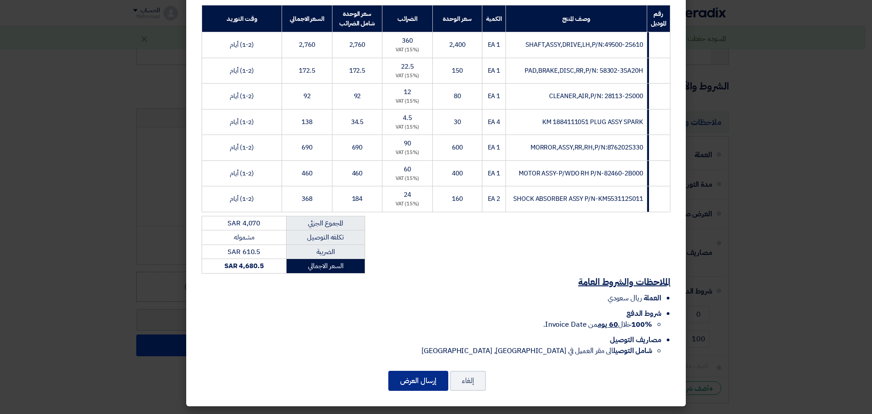
click at [418, 378] on button "إرسال العرض" at bounding box center [418, 380] width 60 height 20
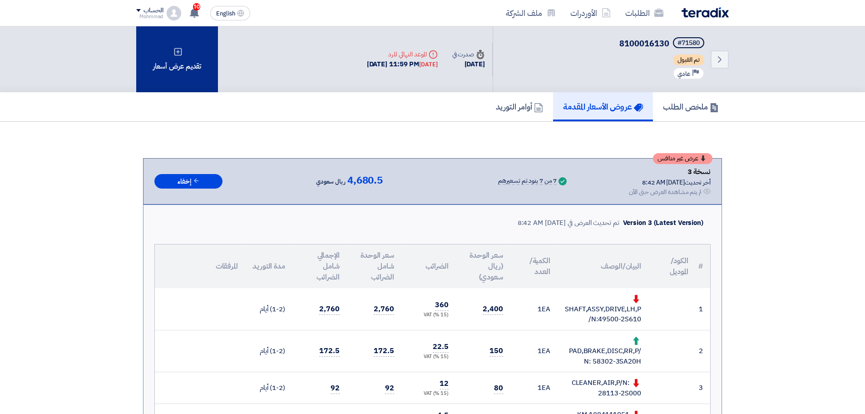
click at [178, 75] on div "تقديم عرض أسعار" at bounding box center [177, 59] width 82 height 66
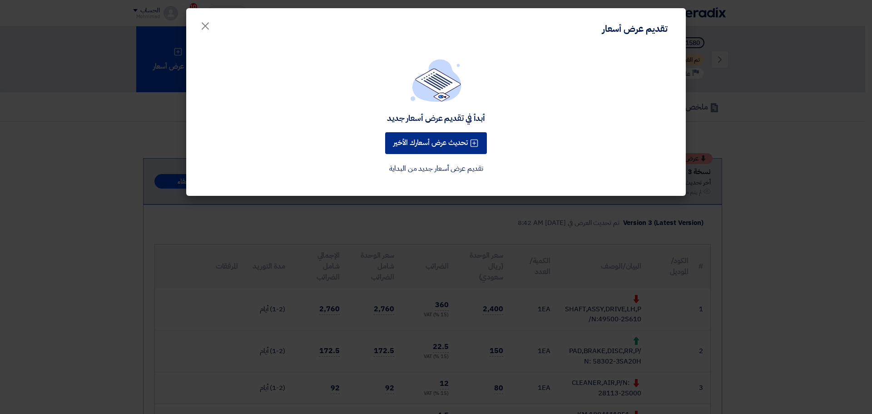
click at [410, 140] on button "تحديث عرض أسعارك الأخير" at bounding box center [436, 143] width 102 height 22
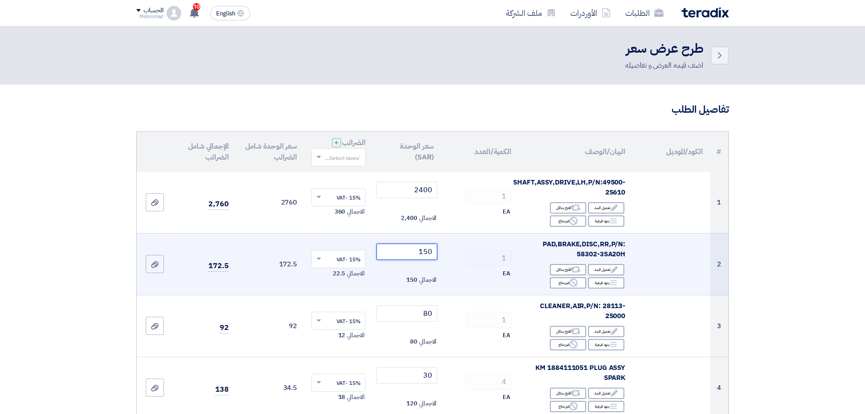
click at [426, 249] on input "150" at bounding box center [406, 251] width 61 height 16
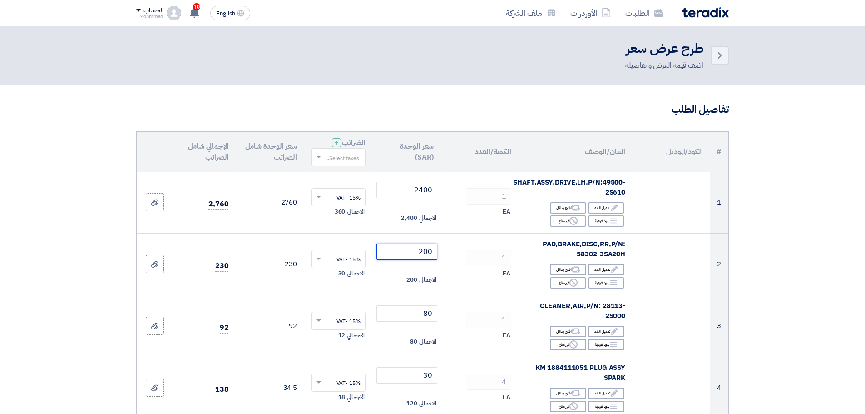
type input "200"
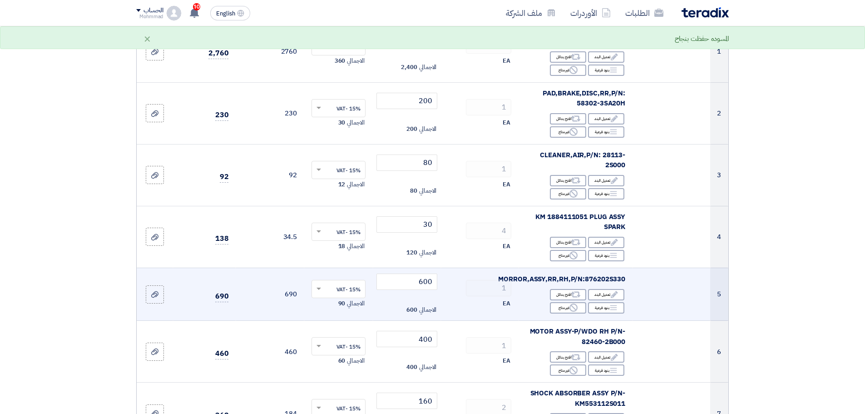
scroll to position [151, 0]
click at [426, 282] on input "600" at bounding box center [406, 281] width 61 height 16
click at [430, 283] on input "600" at bounding box center [406, 281] width 61 height 16
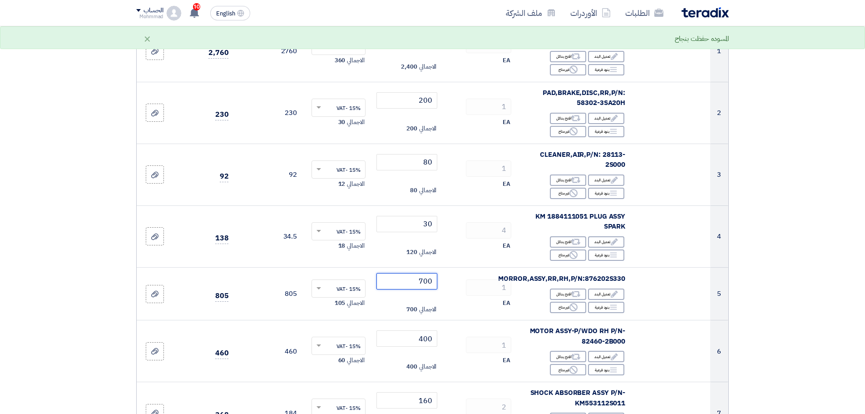
type input "700"
click at [777, 265] on section "تفاصيل الطلب # الكود/الموديل البيان/الوصف الكمية/العدد سعر الوحدة (SAR) الضرائب…" at bounding box center [432, 373] width 865 height 881
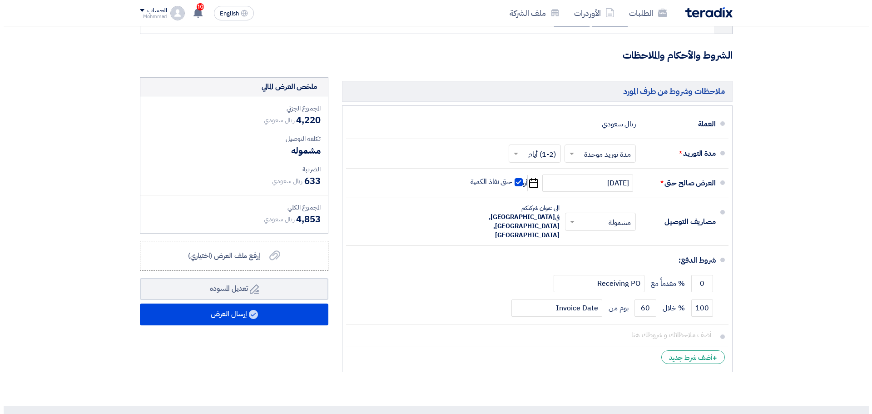
scroll to position [567, 0]
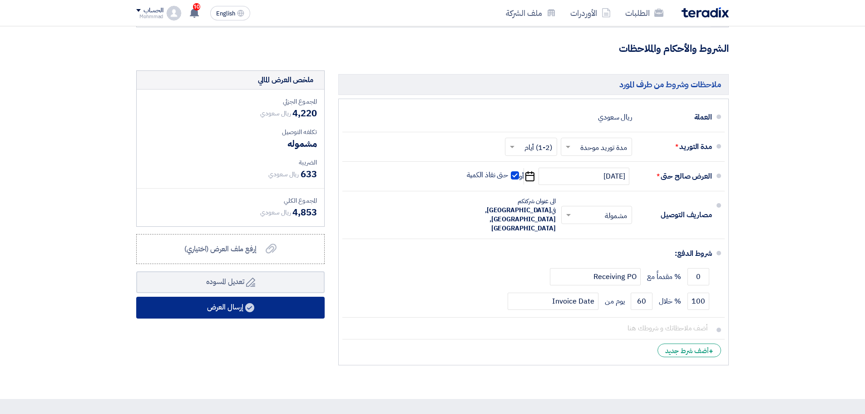
click at [231, 307] on button "إرسال العرض" at bounding box center [230, 307] width 188 height 22
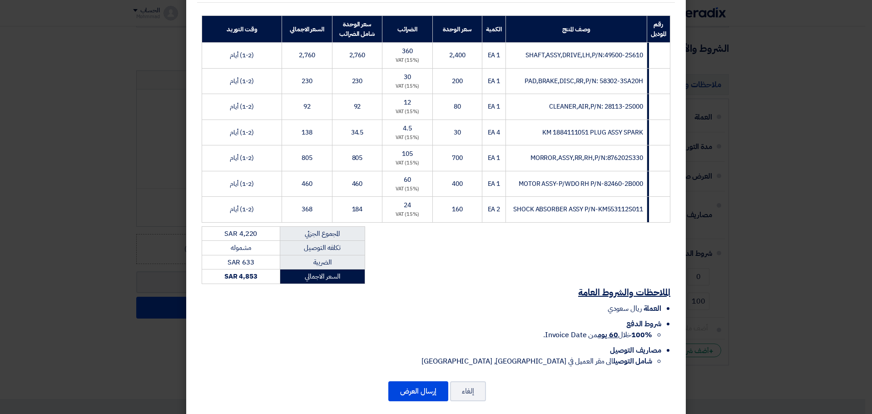
scroll to position [140, 0]
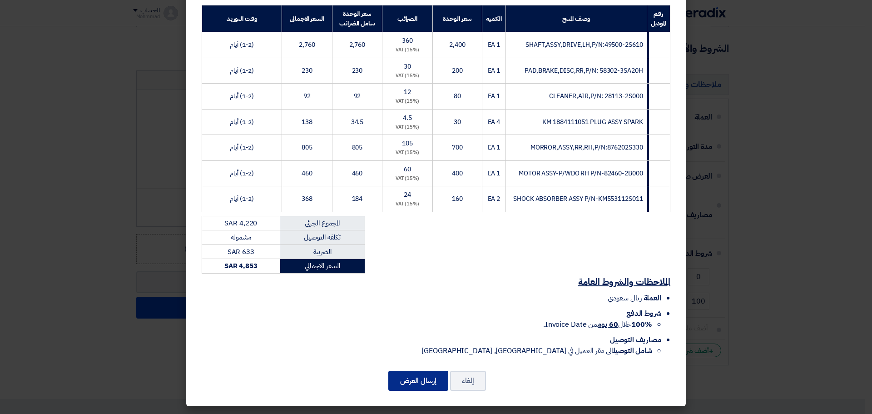
click at [412, 384] on button "إرسال العرض" at bounding box center [418, 380] width 60 height 20
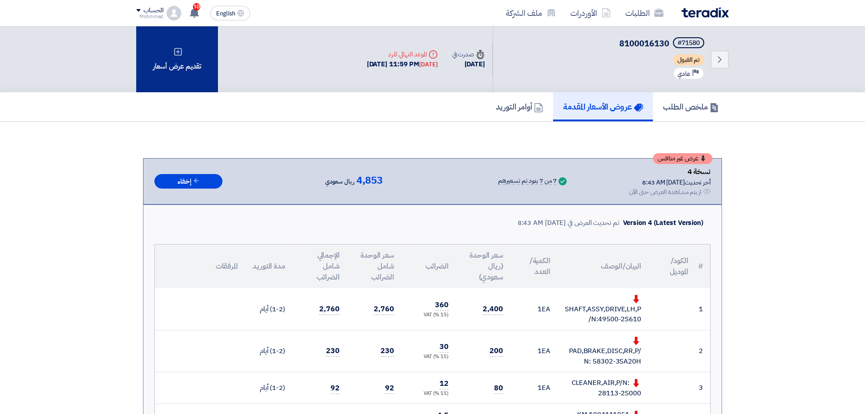
click at [167, 68] on div "تقديم عرض أسعار" at bounding box center [177, 59] width 82 height 66
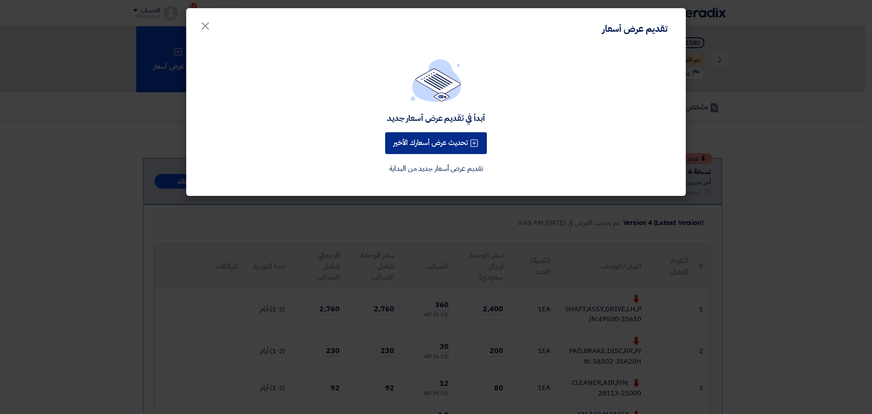
click at [432, 147] on button "تحديث عرض أسعارك الأخير" at bounding box center [436, 143] width 102 height 22
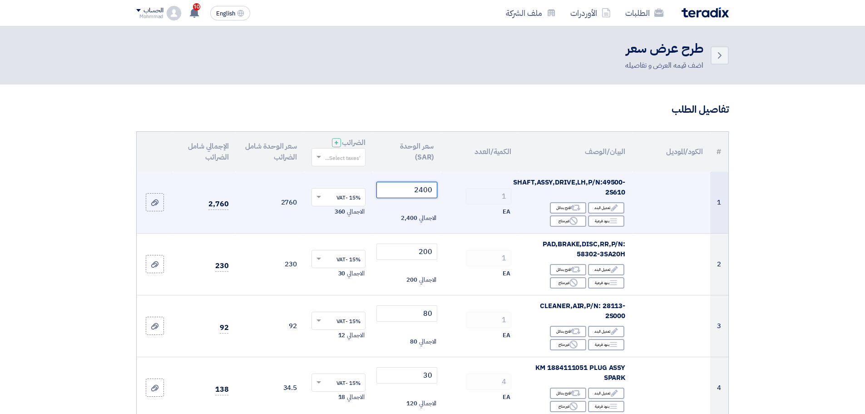
click at [429, 193] on input "2400" at bounding box center [406, 190] width 61 height 16
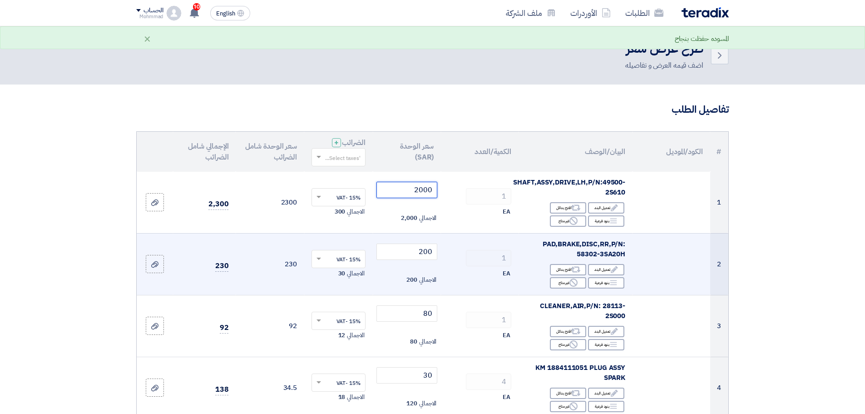
type input "2000"
click at [430, 253] on input "200" at bounding box center [406, 251] width 61 height 16
click at [427, 252] on input "200" at bounding box center [406, 251] width 61 height 16
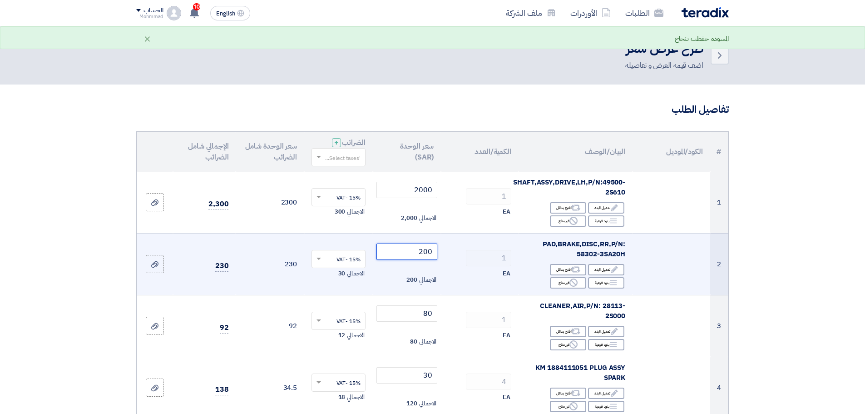
click at [414, 249] on input "200" at bounding box center [406, 251] width 61 height 16
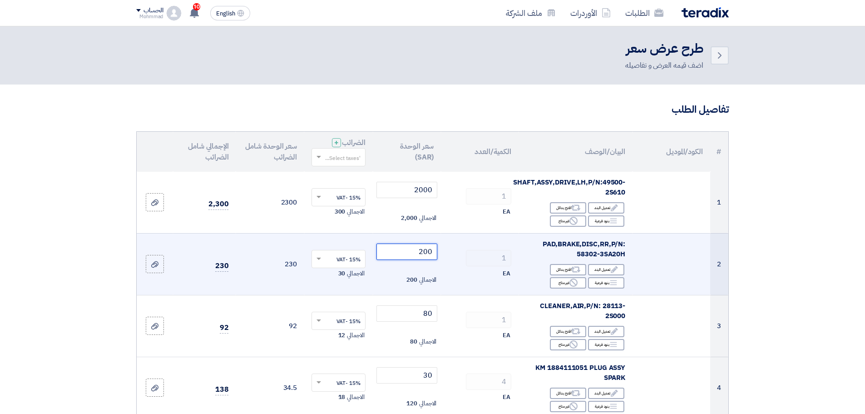
click at [429, 250] on input "200" at bounding box center [406, 251] width 61 height 16
type input "190"
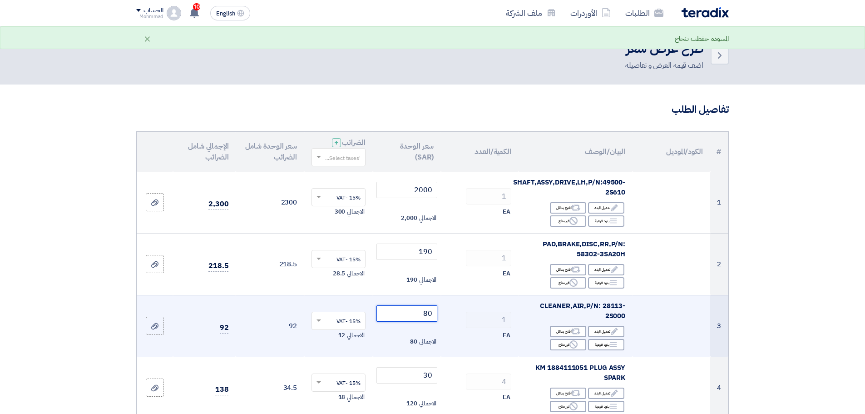
click at [428, 313] on input "80" at bounding box center [406, 313] width 61 height 16
click at [430, 313] on input "80" at bounding box center [406, 313] width 61 height 16
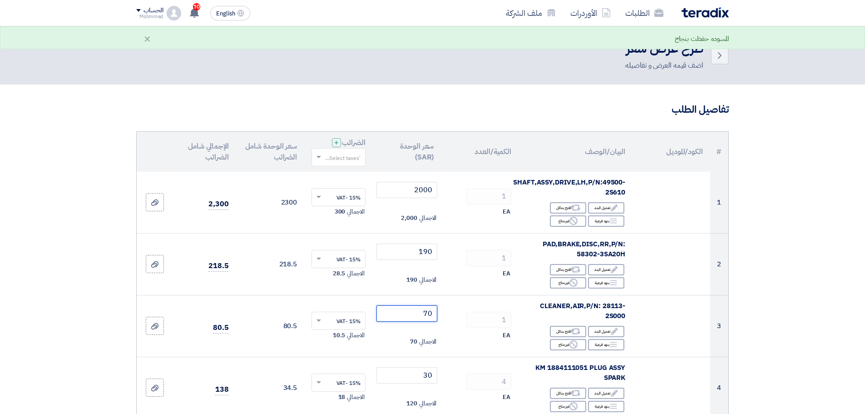
type input "70"
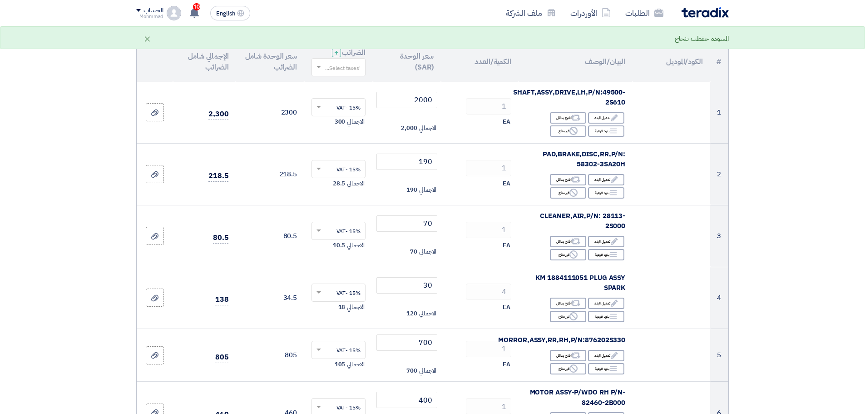
scroll to position [113, 0]
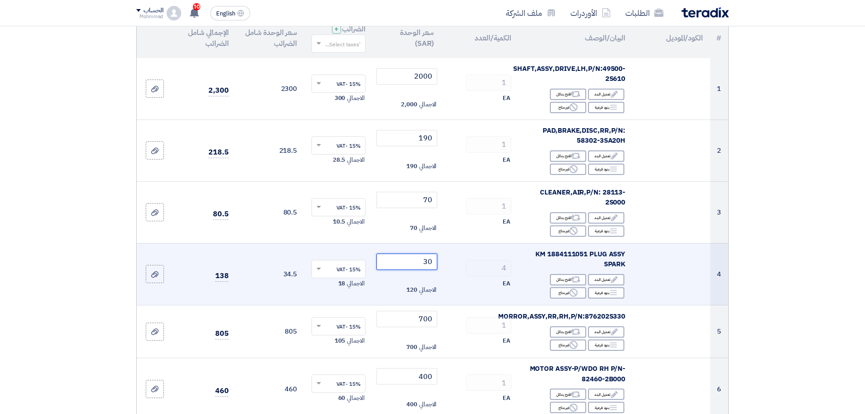
click at [430, 265] on input "30" at bounding box center [406, 261] width 61 height 16
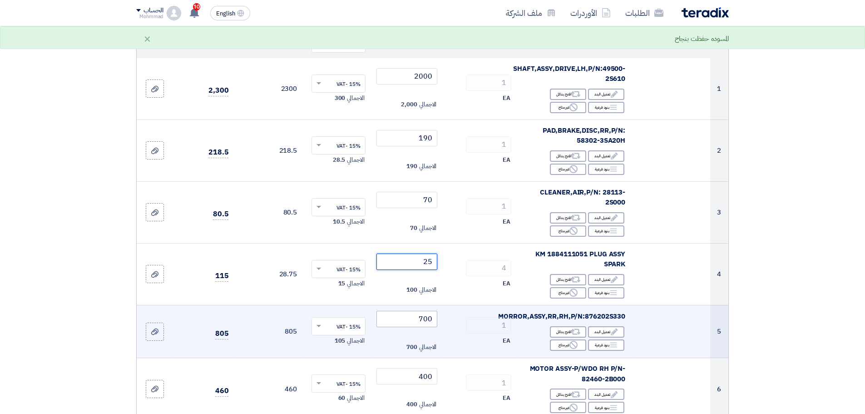
type input "25"
click at [429, 324] on input "700" at bounding box center [406, 318] width 61 height 16
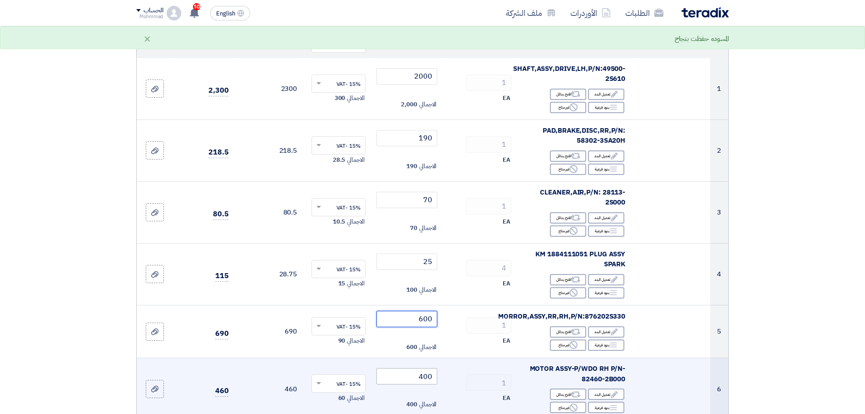
type input "600"
click at [429, 376] on input "400" at bounding box center [406, 376] width 61 height 16
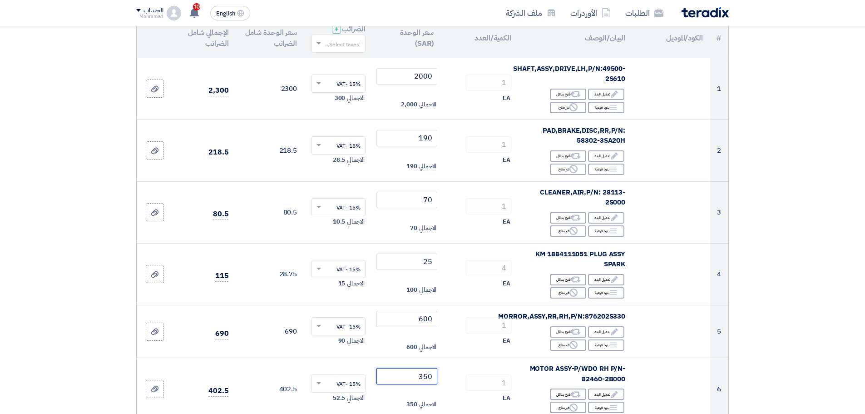
type input "350"
click at [799, 299] on section "تفاصيل الطلب # الكود/الموديل البيان/الوصف الكمية/العدد سعر الوحدة (SAR) الضرائب…" at bounding box center [432, 411] width 865 height 881
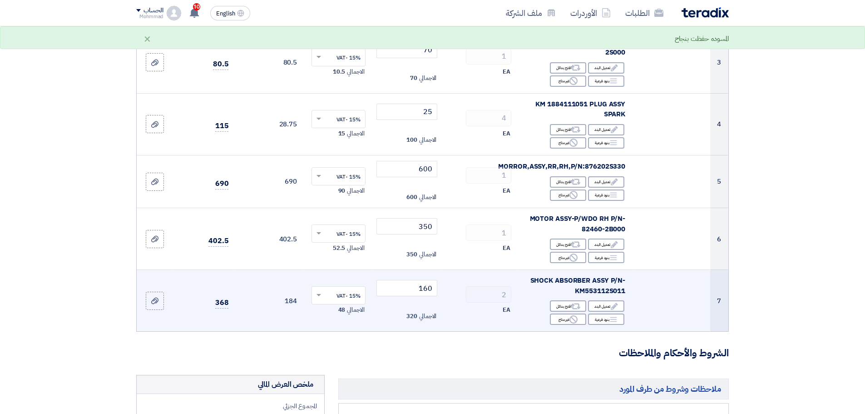
scroll to position [265, 0]
click at [430, 288] on input "160" at bounding box center [406, 286] width 61 height 16
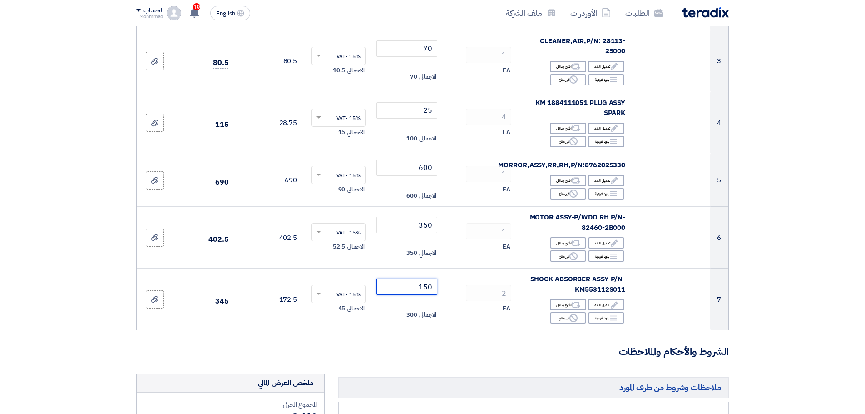
type input "150"
click at [820, 236] on section "تفاصيل الطلب # الكود/الموديل البيان/الوصف الكمية/العدد سعر الوحدة (SAR) الضرائب…" at bounding box center [432, 260] width 865 height 881
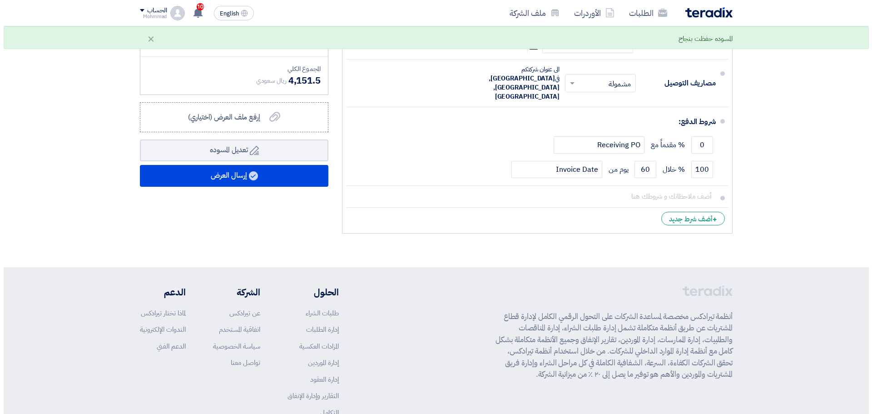
scroll to position [719, 0]
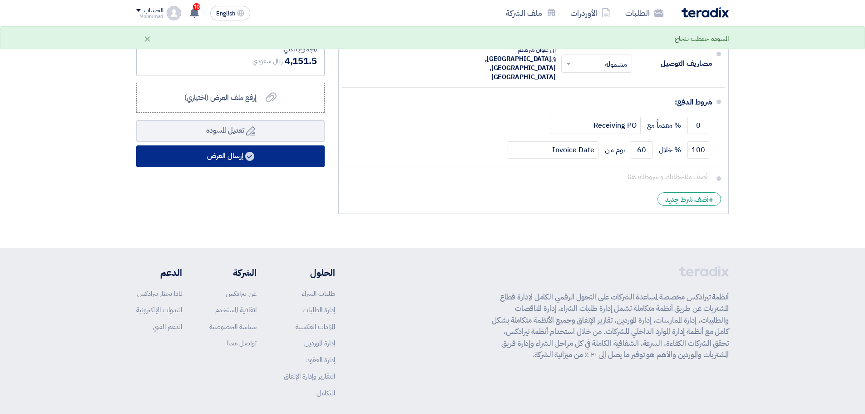
click at [211, 157] on button "إرسال العرض" at bounding box center [230, 156] width 188 height 22
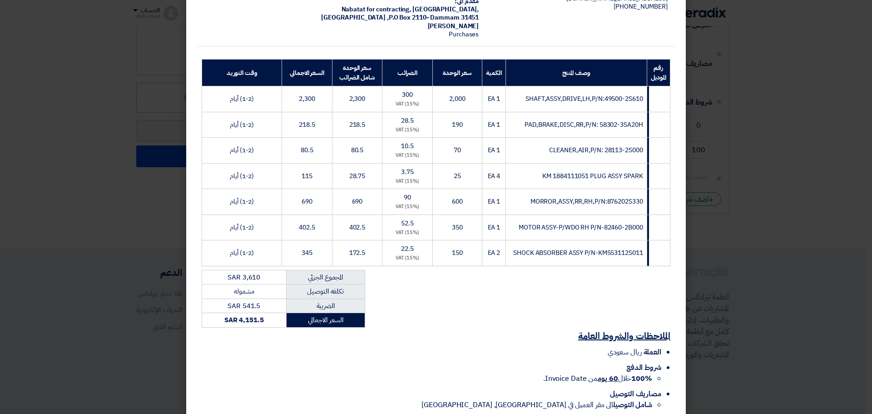
scroll to position [140, 0]
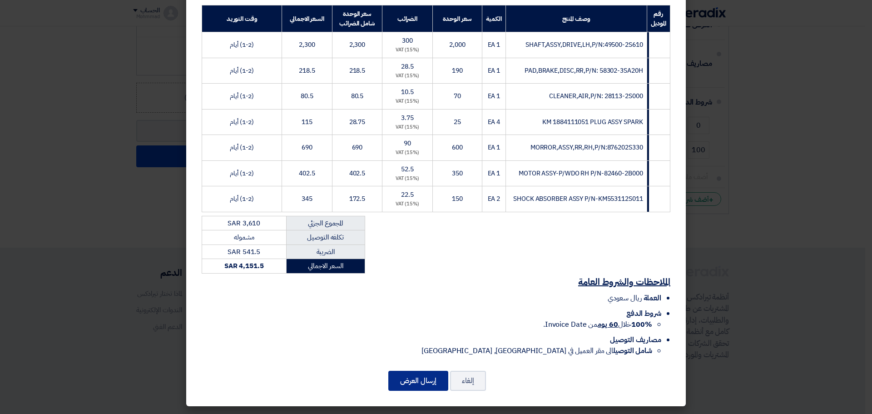
click at [434, 376] on button "إرسال العرض" at bounding box center [418, 380] width 60 height 20
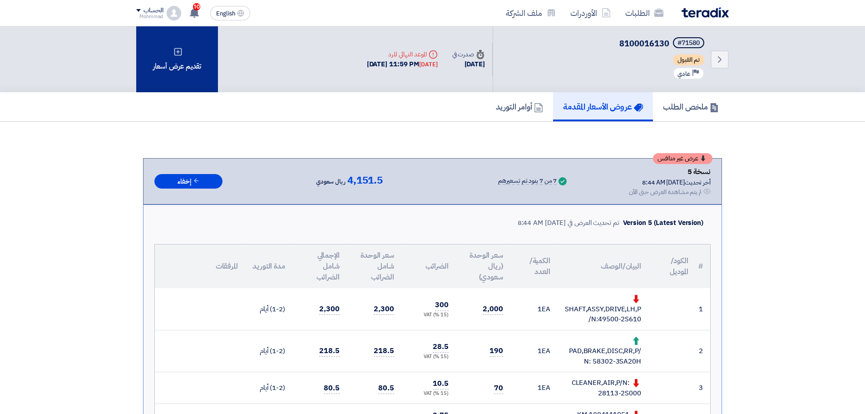
click at [192, 64] on div "تقديم عرض أسعار" at bounding box center [177, 59] width 82 height 66
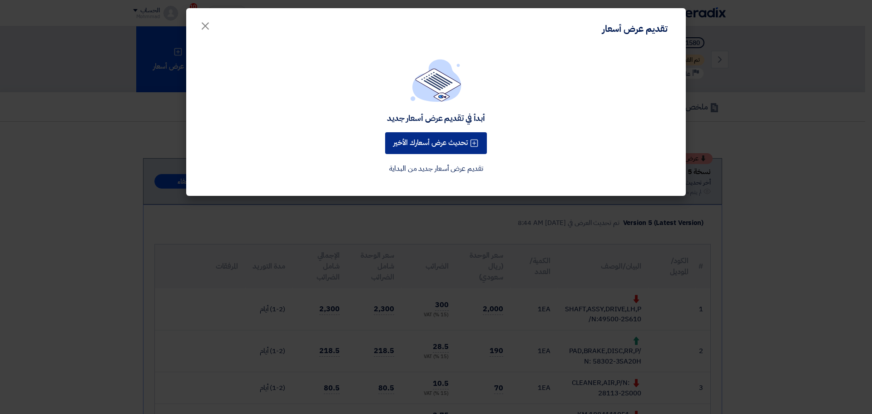
click at [427, 139] on button "تحديث عرض أسعارك الأخير" at bounding box center [436, 143] width 102 height 22
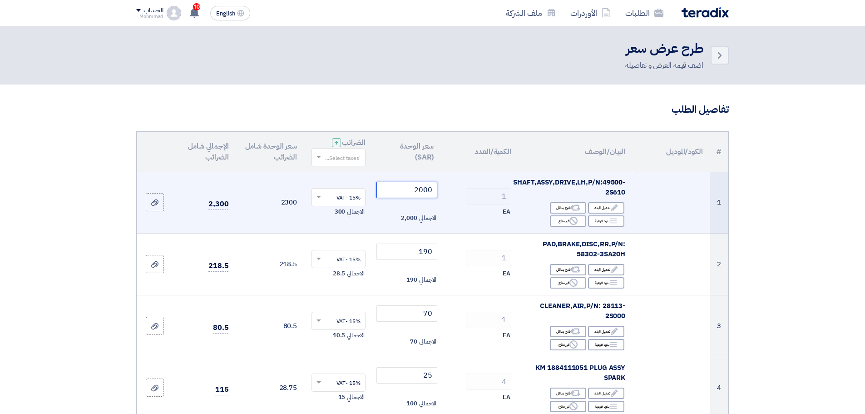
click at [429, 192] on input "2000" at bounding box center [406, 190] width 61 height 16
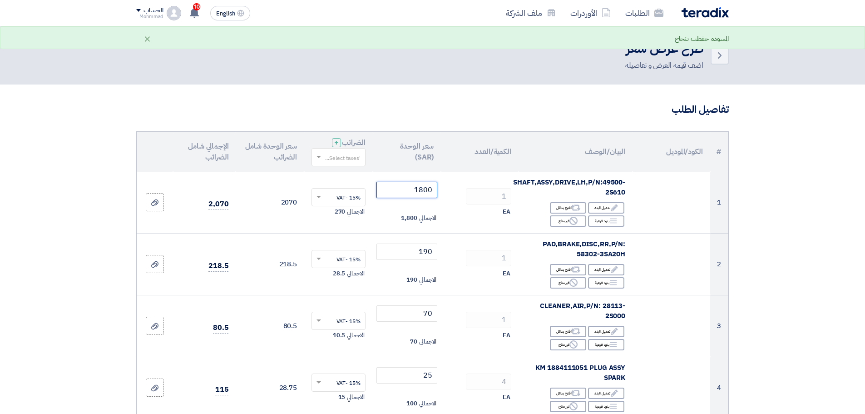
type input "1800"
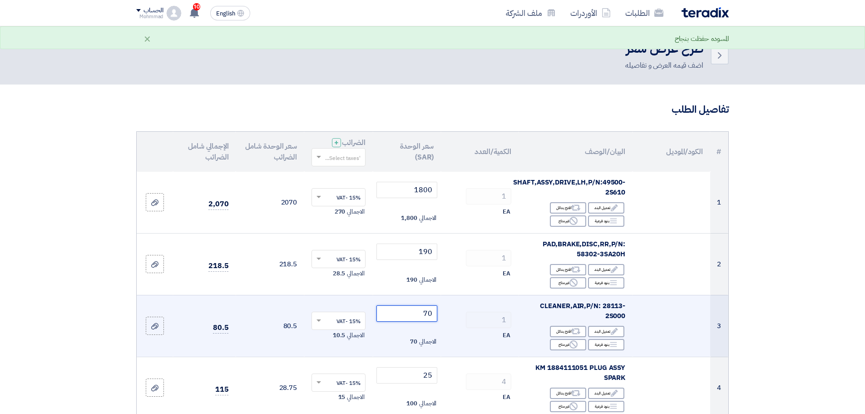
click at [429, 312] on input "70" at bounding box center [406, 313] width 61 height 16
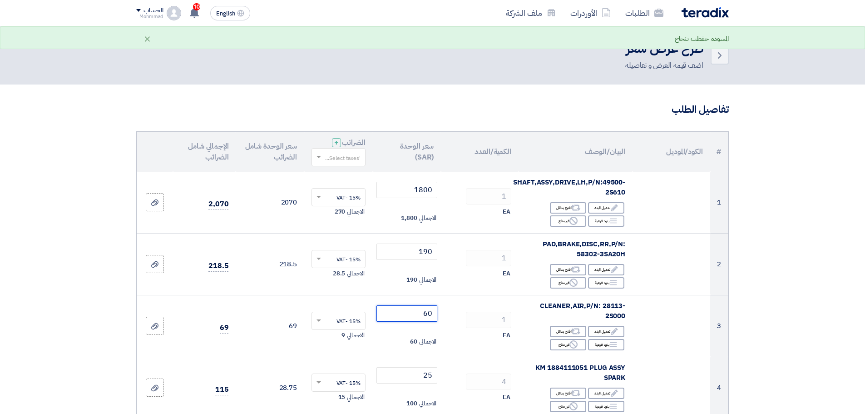
type input "60"
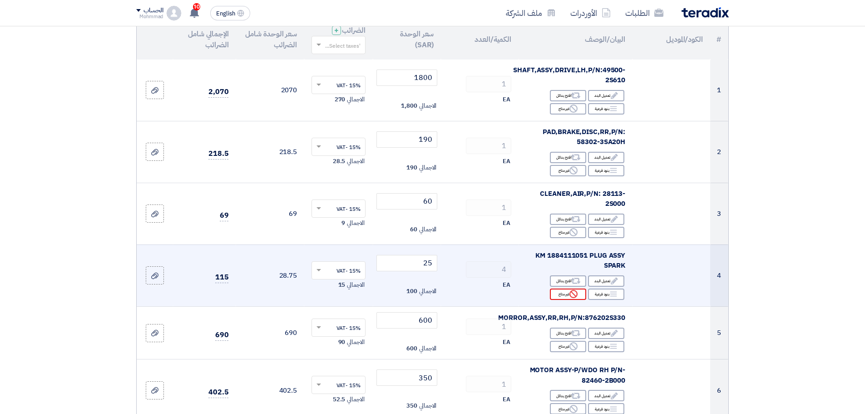
scroll to position [113, 0]
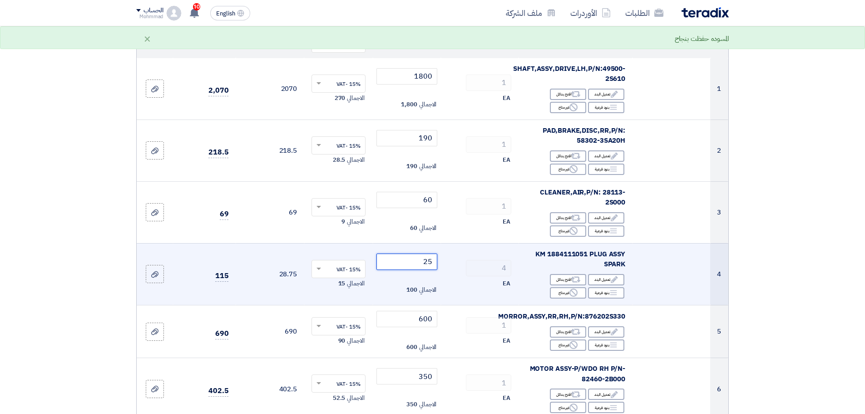
click at [428, 262] on input "25" at bounding box center [406, 261] width 61 height 16
click at [427, 263] on input "20" at bounding box center [406, 261] width 61 height 16
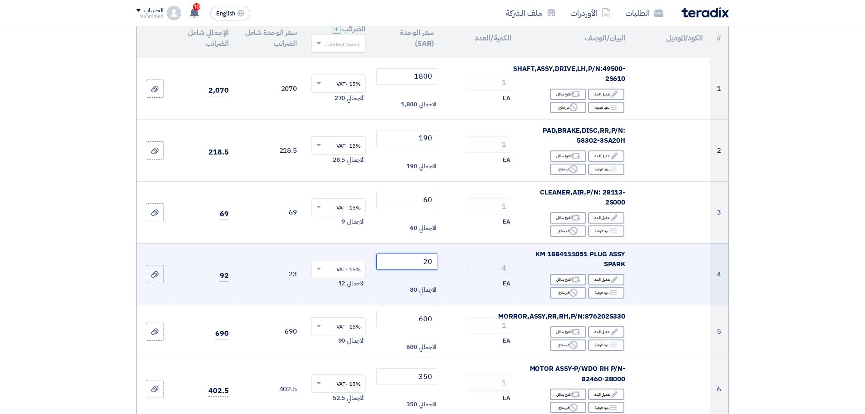
click at [427, 263] on input "20" at bounding box center [406, 261] width 61 height 16
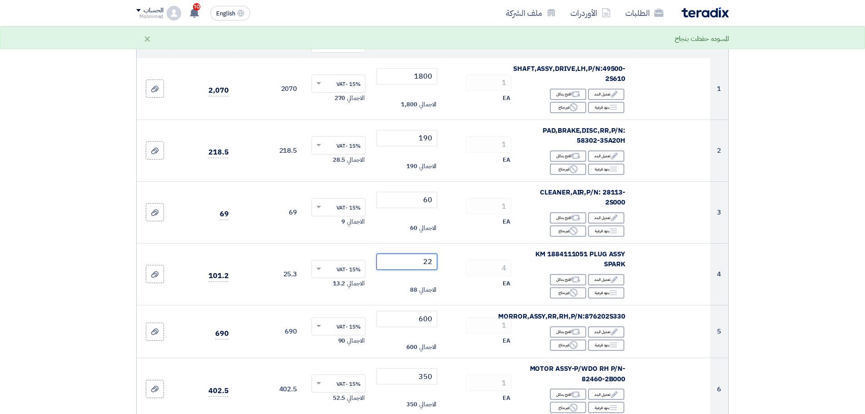
type input "22"
click at [819, 313] on section "تفاصيل الطلب # الكود/الموديل البيان/الوصف الكمية/العدد سعر الوحدة (SAR) الضرائب…" at bounding box center [432, 411] width 865 height 881
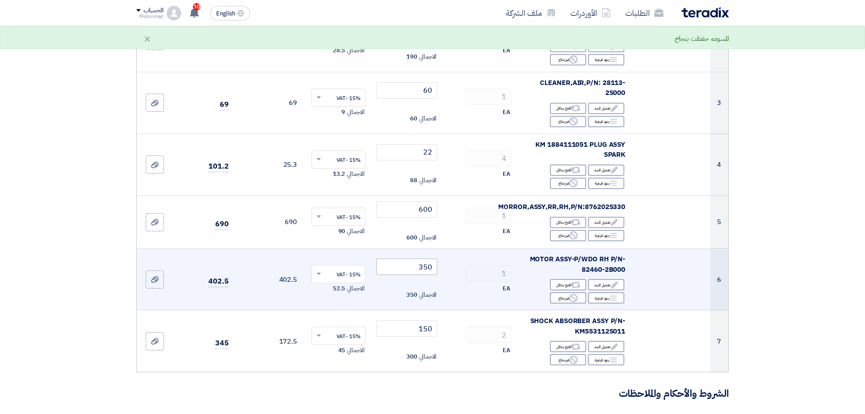
scroll to position [227, 0]
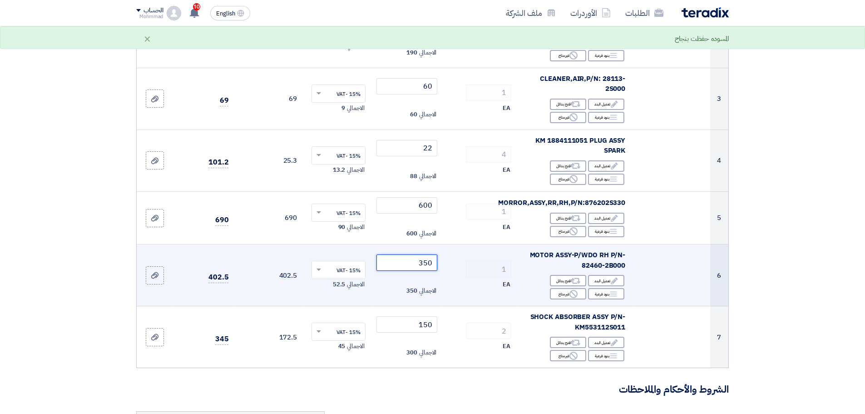
click at [429, 260] on input "350" at bounding box center [406, 262] width 61 height 16
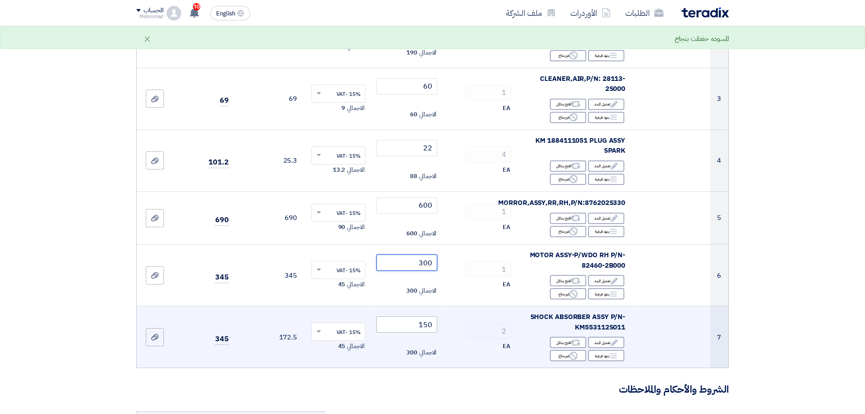
type input "300"
click at [427, 325] on input "150" at bounding box center [406, 324] width 61 height 16
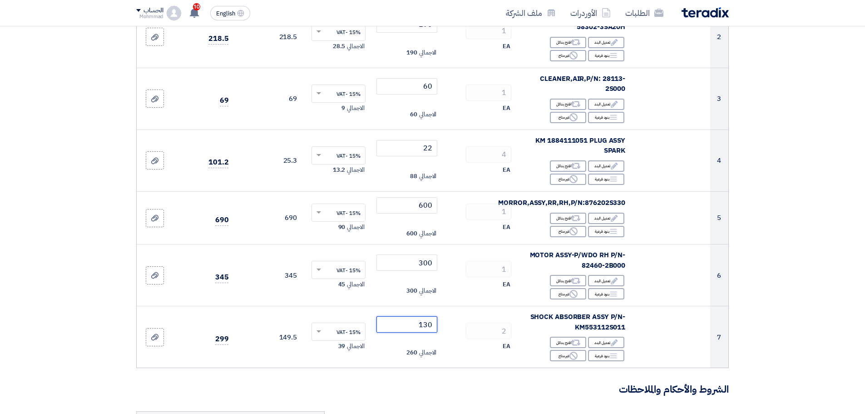
type input "130"
click at [862, 320] on section "تفاصيل الطلب # الكود/الموديل البيان/الوصف الكمية/العدد سعر الوحدة (SAR) الضرائب…" at bounding box center [432, 297] width 865 height 881
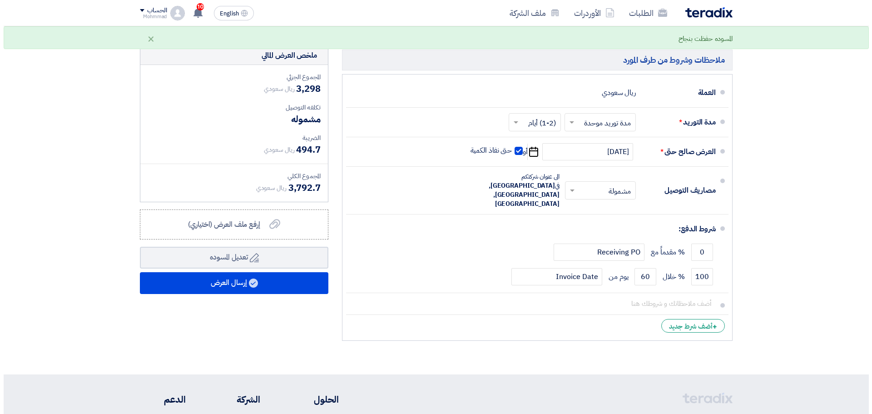
scroll to position [605, 0]
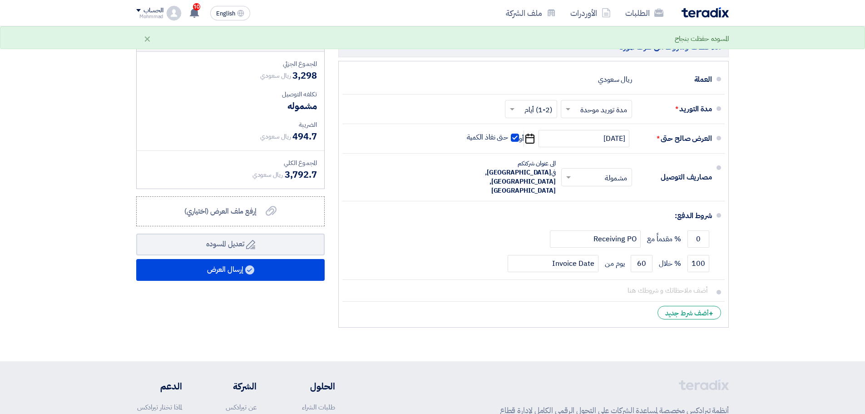
click at [229, 310] on div "ملخص العرض المالي المجموع الجزئي ريال سعودي 3,298 تكلفه التوصيل" at bounding box center [230, 182] width 202 height 299
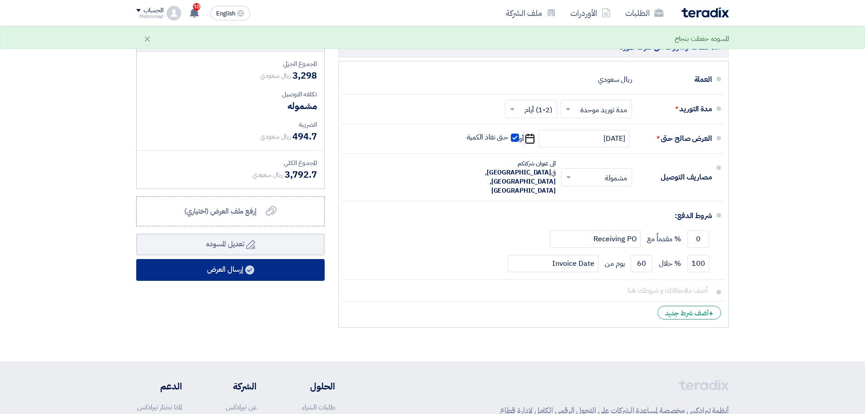
click at [223, 273] on button "إرسال العرض" at bounding box center [230, 270] width 188 height 22
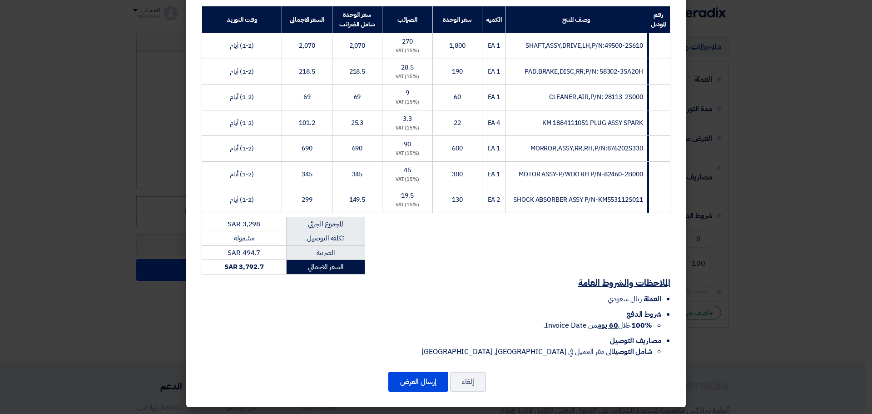
scroll to position [140, 0]
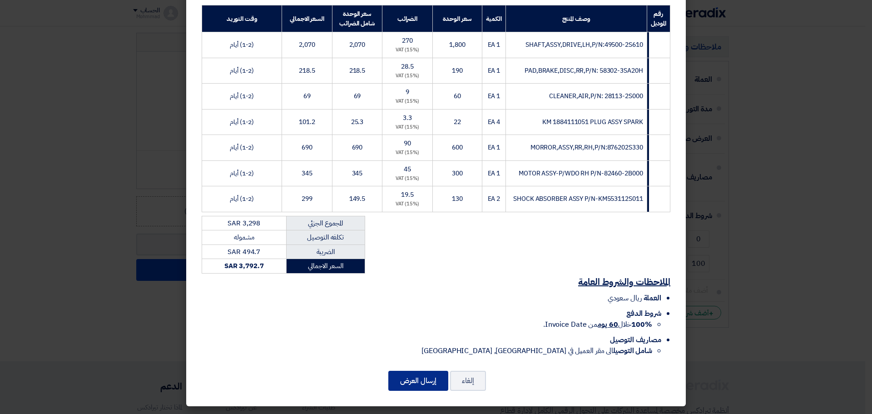
click at [427, 384] on button "إرسال العرض" at bounding box center [418, 380] width 60 height 20
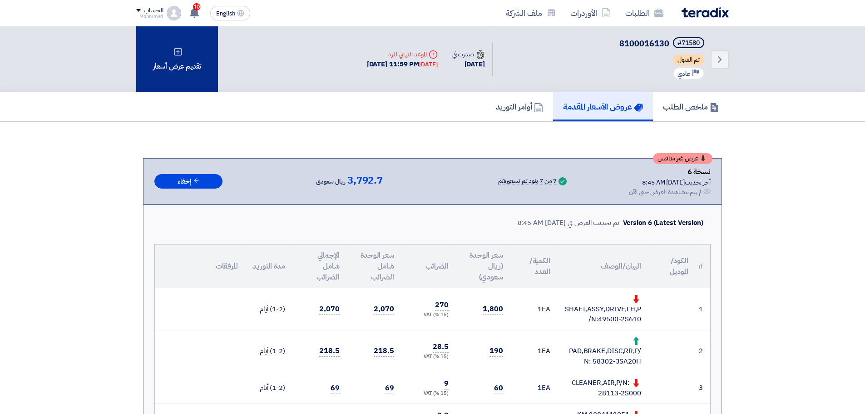
click at [179, 72] on div "تقديم عرض أسعار" at bounding box center [177, 59] width 82 height 66
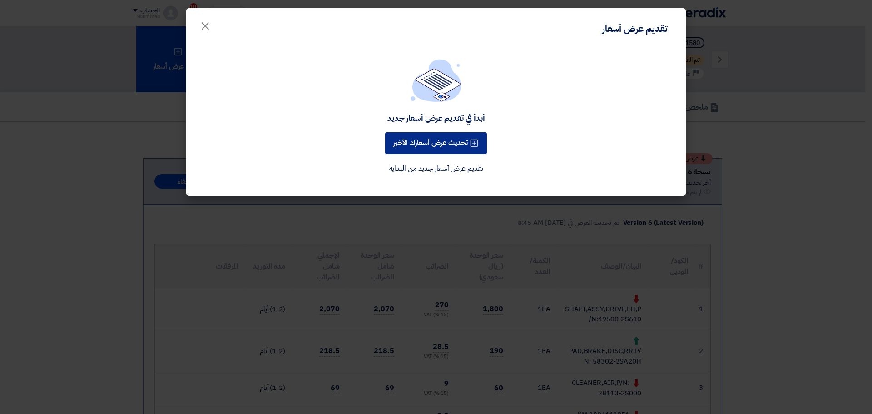
click at [430, 144] on button "تحديث عرض أسعارك الأخير" at bounding box center [436, 143] width 102 height 22
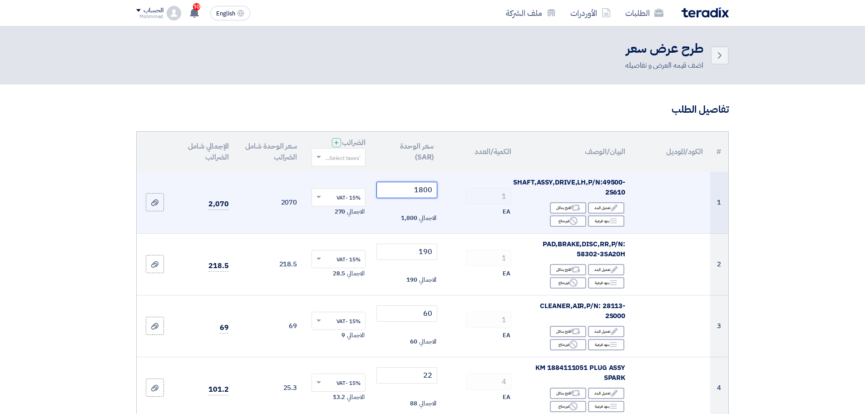
click at [430, 190] on input "1800" at bounding box center [406, 190] width 61 height 16
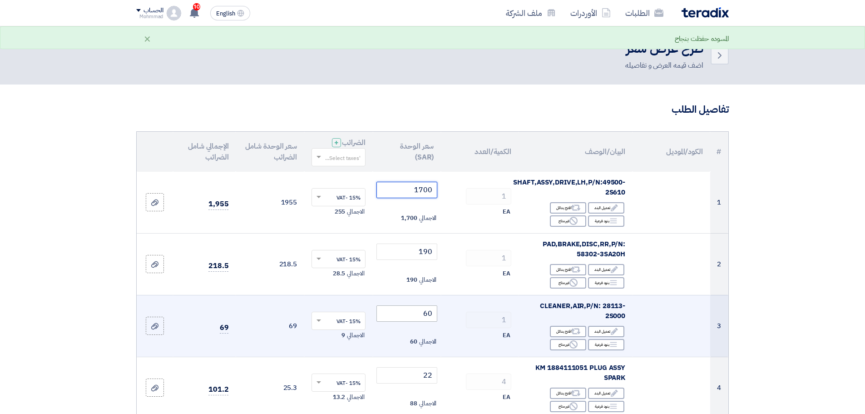
type input "1700"
click at [432, 315] on input "60" at bounding box center [406, 313] width 61 height 16
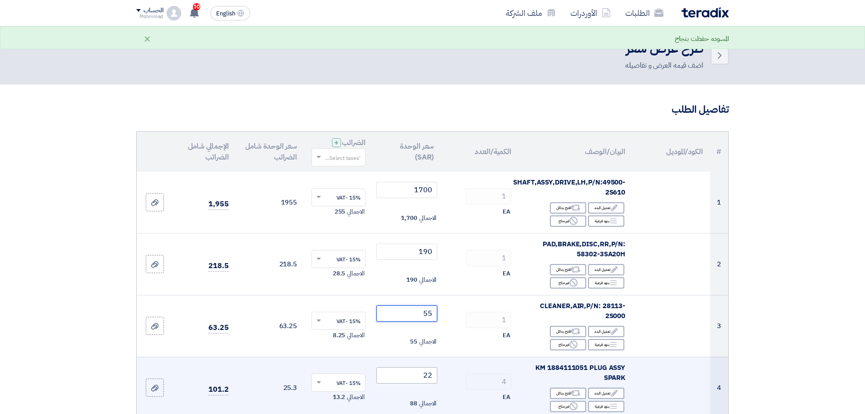
type input "55"
click at [425, 378] on input "22" at bounding box center [406, 375] width 61 height 16
click at [432, 376] on input "22" at bounding box center [406, 375] width 61 height 16
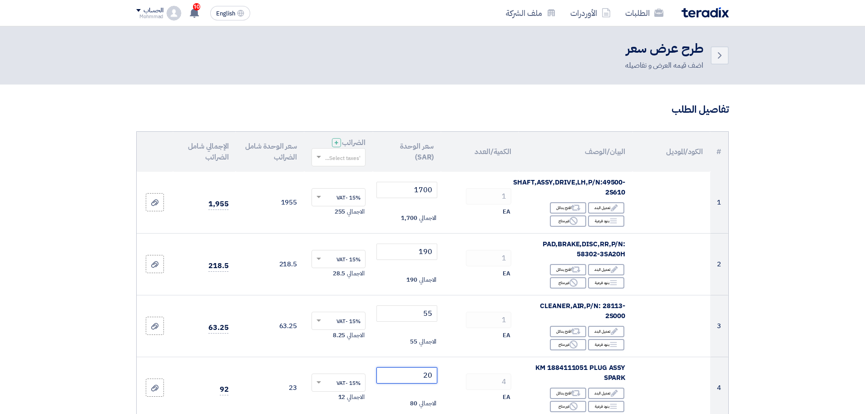
type input "20"
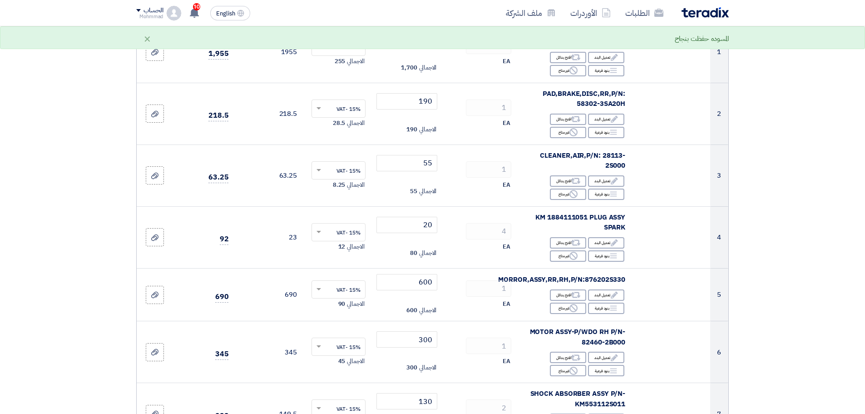
scroll to position [151, 0]
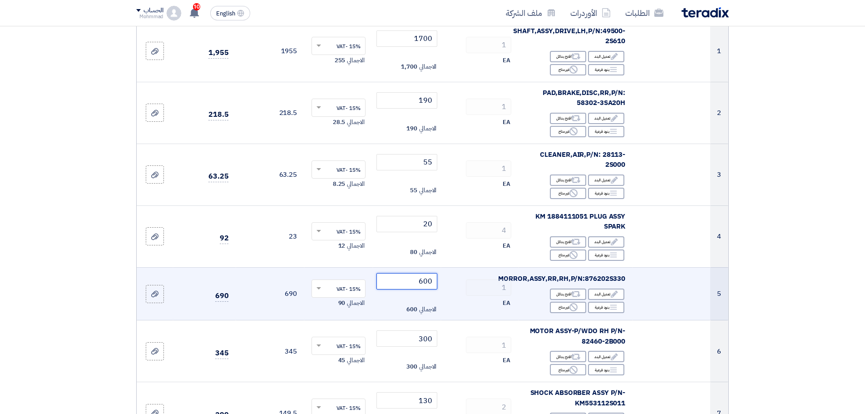
click at [427, 279] on input "600" at bounding box center [406, 281] width 61 height 16
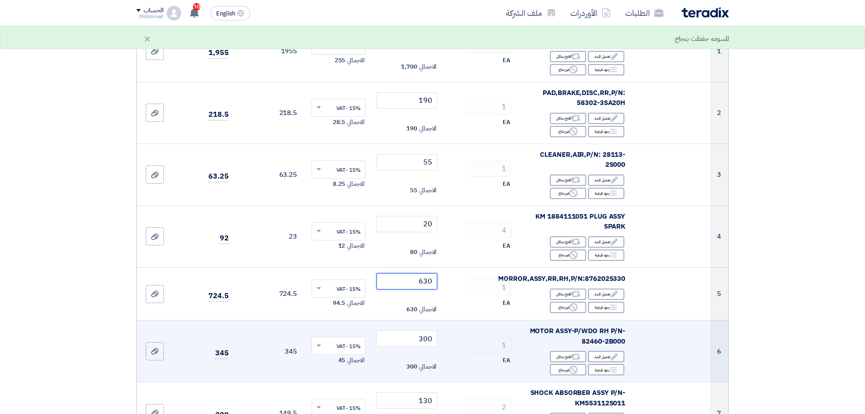
type input "630"
click at [438, 340] on td "300 الاجمالي 300" at bounding box center [407, 351] width 69 height 62
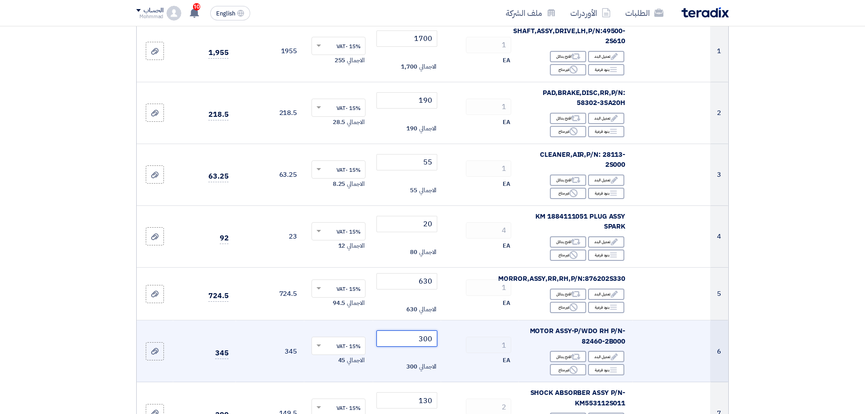
click at [428, 341] on input "300" at bounding box center [406, 338] width 61 height 16
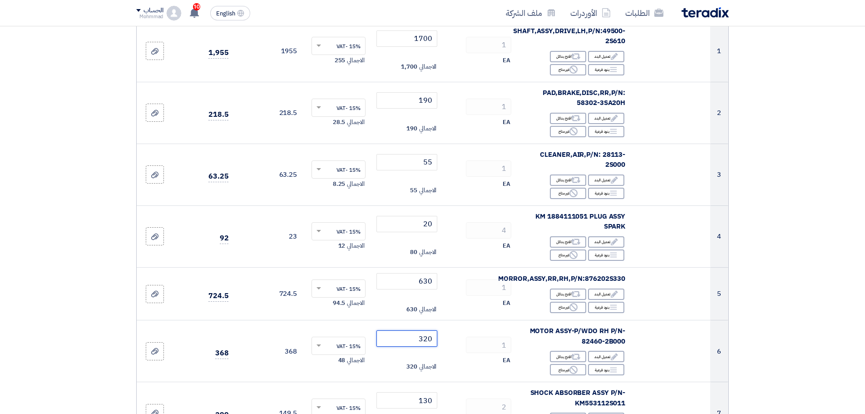
type input "320"
click at [787, 338] on section "تفاصيل الطلب # الكود/الموديل البيان/الوصف الكمية/العدد سعر الوحدة (SAR) الضرائب…" at bounding box center [432, 373] width 865 height 881
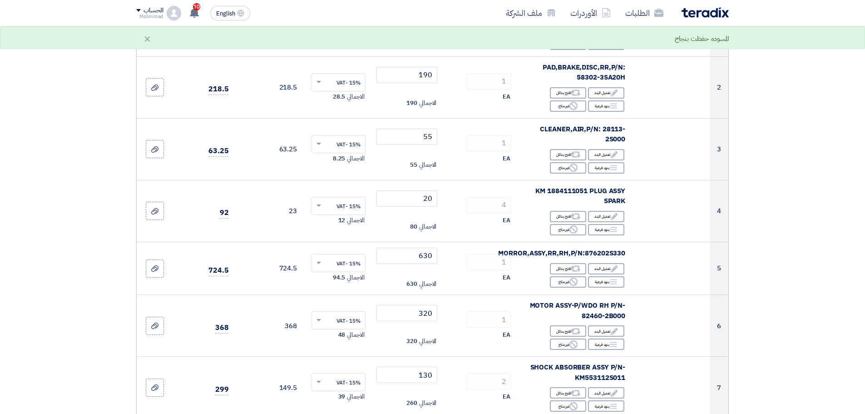
scroll to position [227, 0]
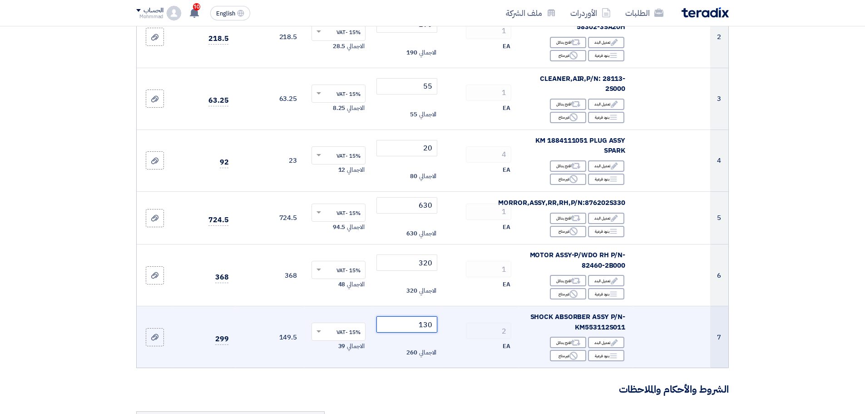
click at [424, 326] on input "130" at bounding box center [406, 324] width 61 height 16
click at [433, 324] on input "130" at bounding box center [406, 324] width 61 height 16
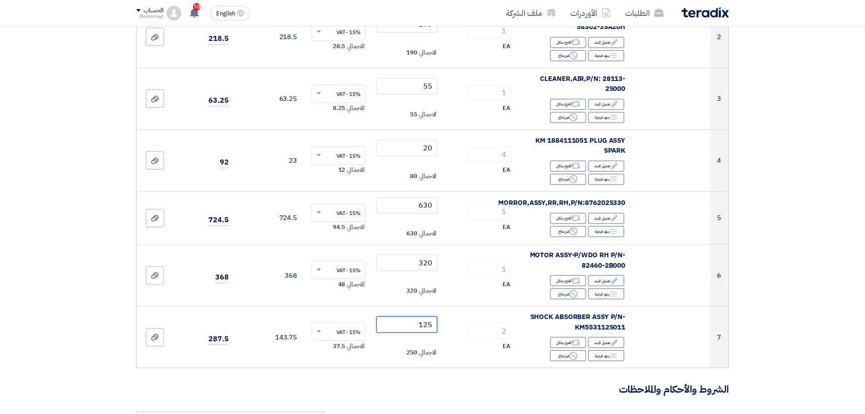
type input "125"
click at [844, 336] on section "تفاصيل الطلب # الكود/الموديل البيان/الوصف الكمية/العدد سعر الوحدة (SAR) الضرائب…" at bounding box center [432, 297] width 865 height 881
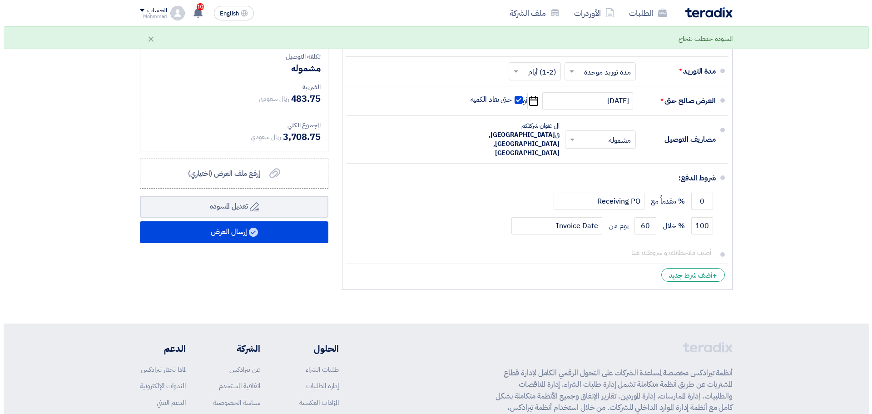
scroll to position [643, 0]
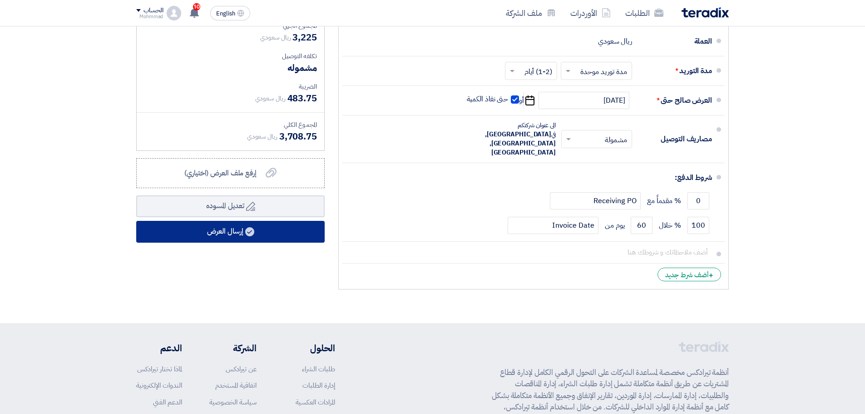
click at [241, 235] on button "إرسال العرض" at bounding box center [230, 232] width 188 height 22
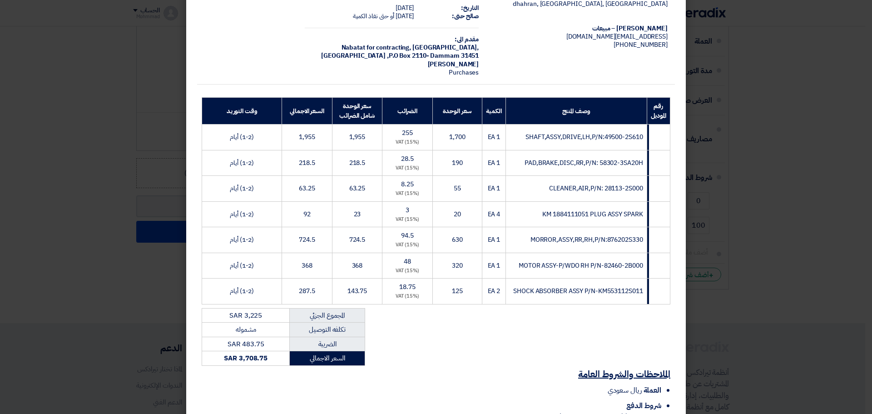
scroll to position [140, 0]
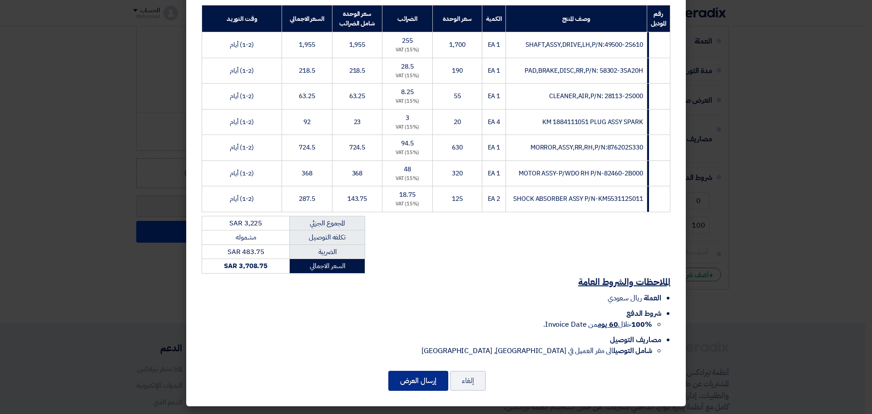
click at [411, 377] on button "إرسال العرض" at bounding box center [418, 380] width 60 height 20
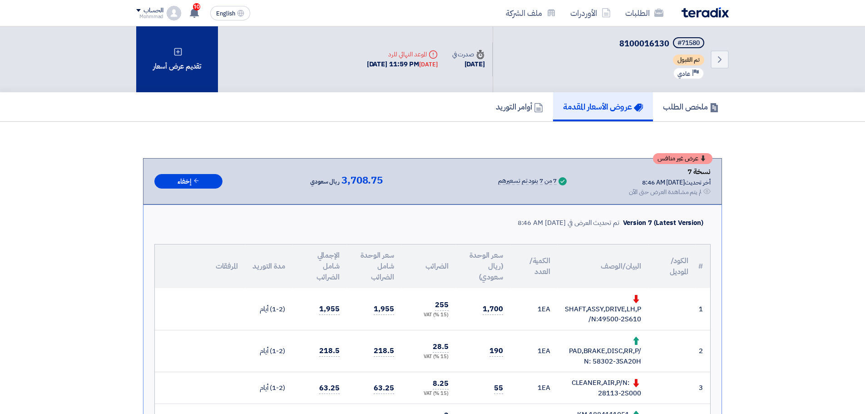
click at [170, 60] on div "تقديم عرض أسعار" at bounding box center [177, 59] width 82 height 66
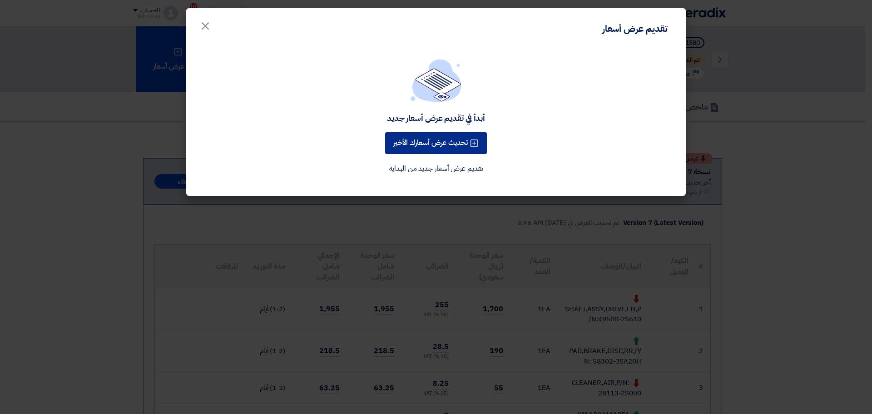
click at [413, 150] on button "تحديث عرض أسعارك الأخير" at bounding box center [436, 143] width 102 height 22
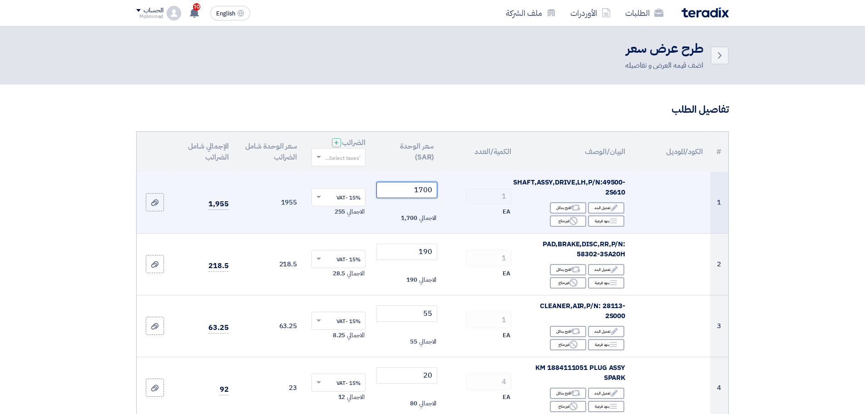
click at [427, 194] on input "1700" at bounding box center [406, 190] width 61 height 16
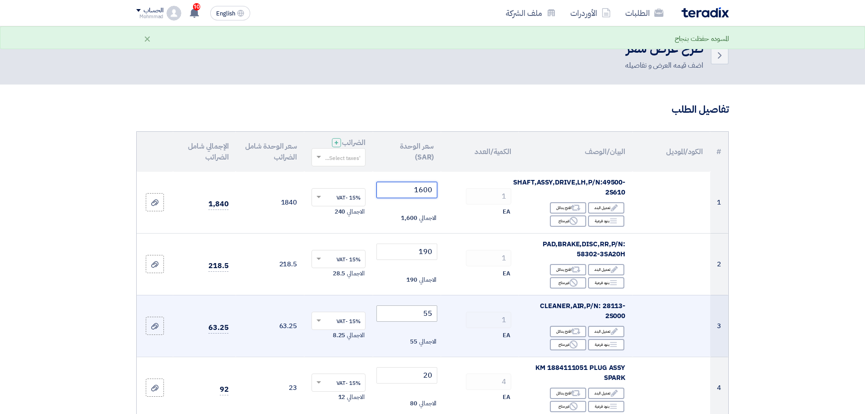
type input "1600"
click at [430, 315] on input "55" at bounding box center [406, 313] width 61 height 16
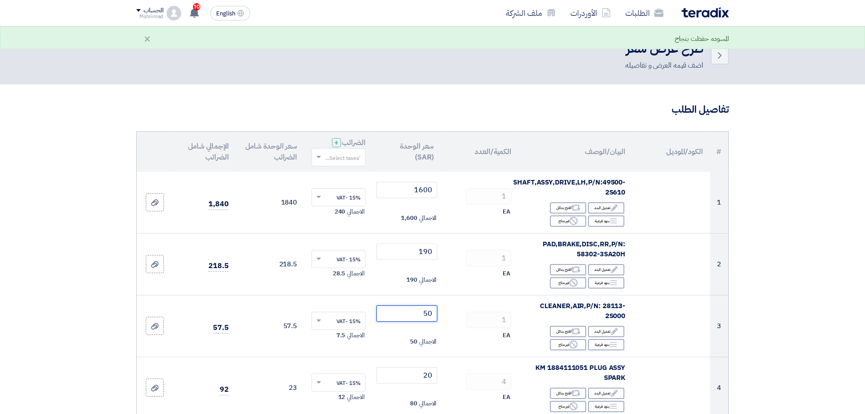
type input "50"
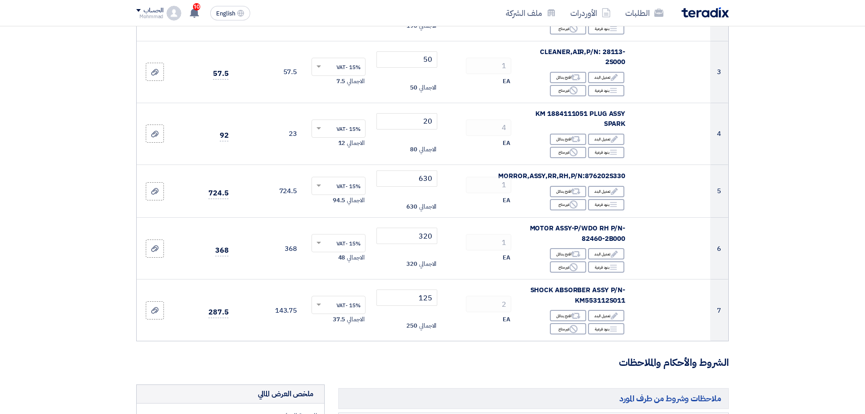
scroll to position [265, 0]
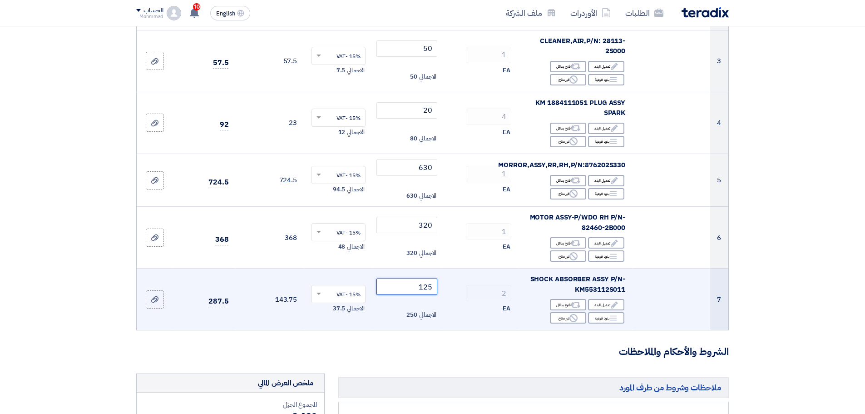
click at [427, 289] on input "125" at bounding box center [406, 286] width 61 height 16
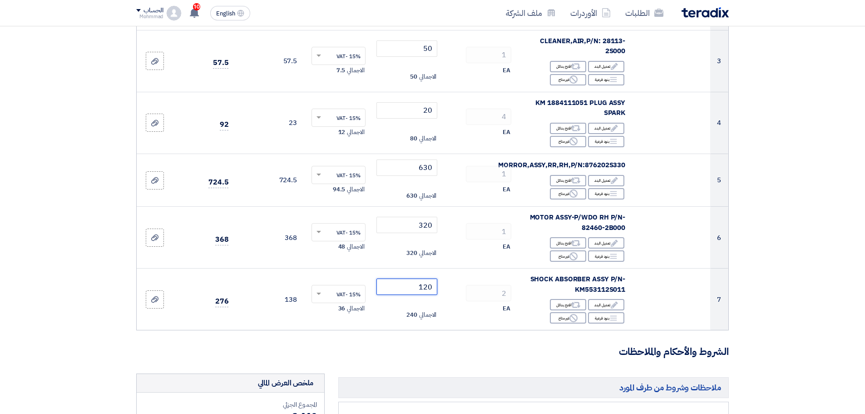
type input "120"
click at [832, 273] on section "تفاصيل الطلب # الكود/الموديل البيان/الوصف الكمية/العدد سعر الوحدة (SAR) الضرائب…" at bounding box center [432, 260] width 865 height 881
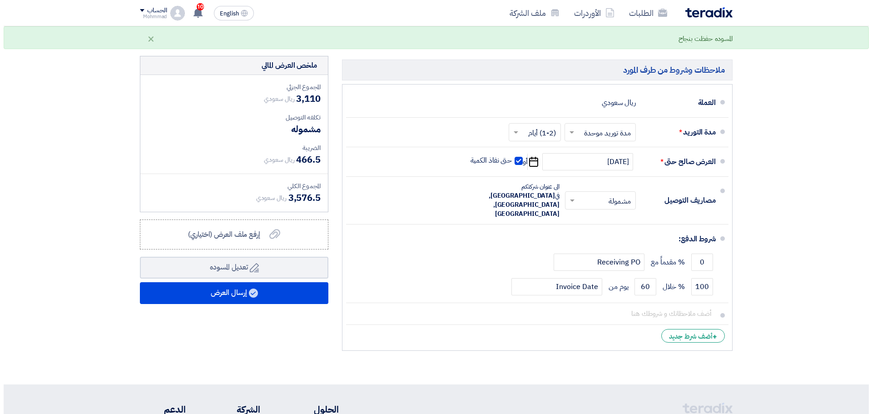
scroll to position [605, 0]
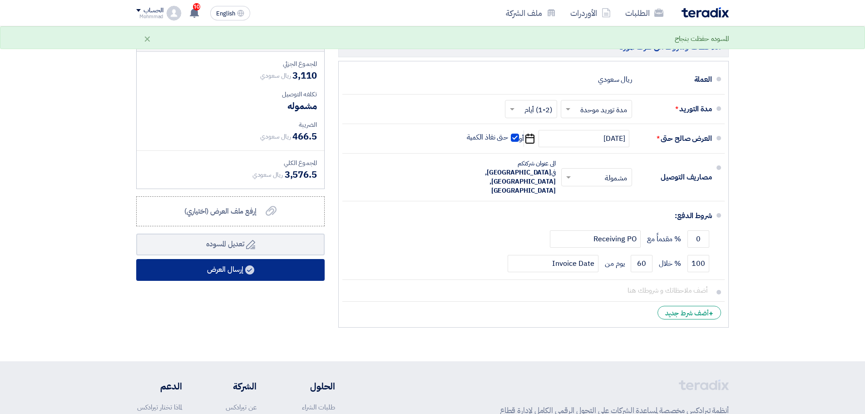
click at [192, 266] on button "إرسال العرض" at bounding box center [230, 270] width 188 height 22
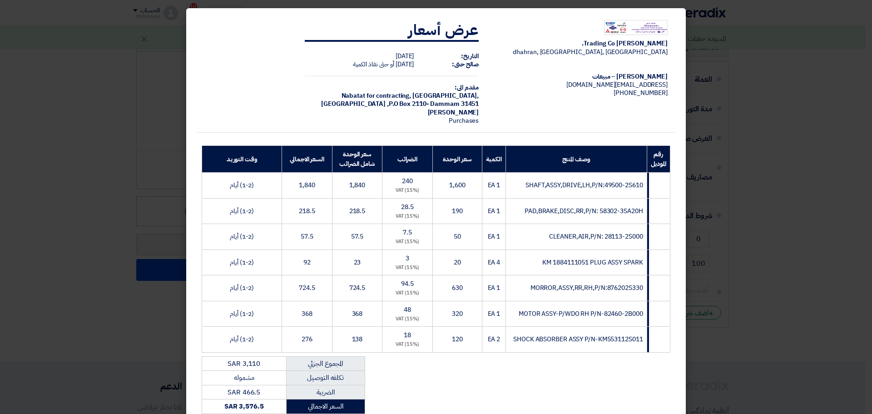
scroll to position [140, 0]
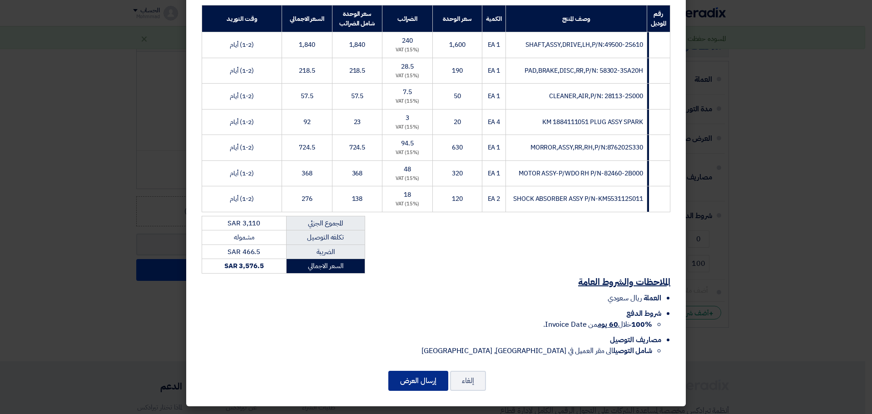
click at [424, 374] on button "إرسال العرض" at bounding box center [418, 380] width 60 height 20
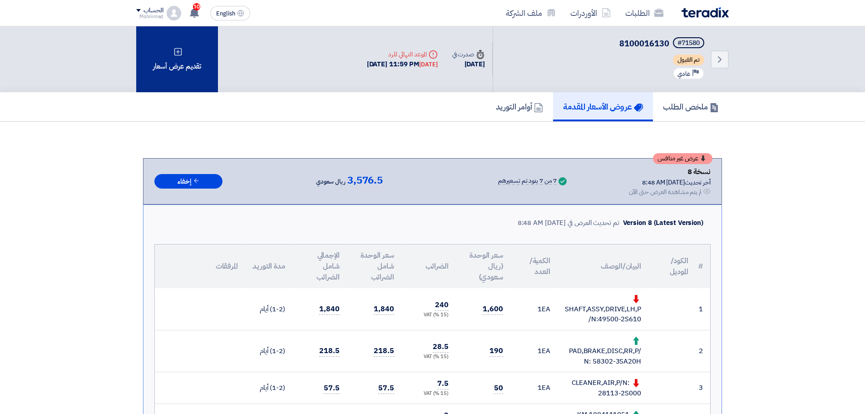
click at [196, 61] on div "تقديم عرض أسعار" at bounding box center [177, 59] width 82 height 66
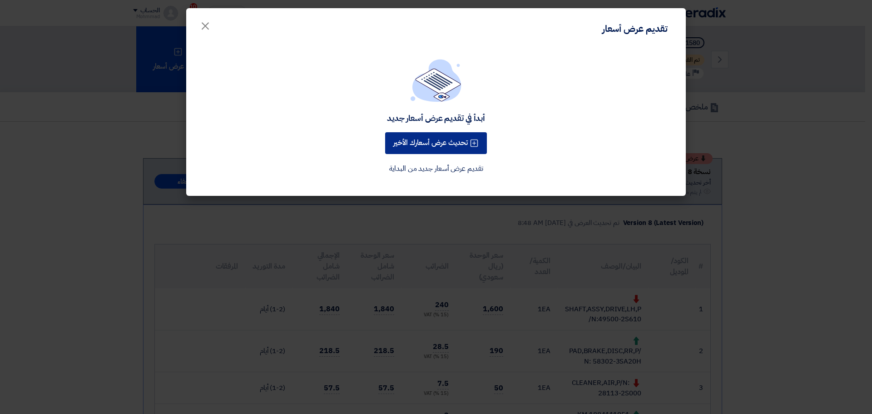
click at [428, 147] on button "تحديث عرض أسعارك الأخير" at bounding box center [436, 143] width 102 height 22
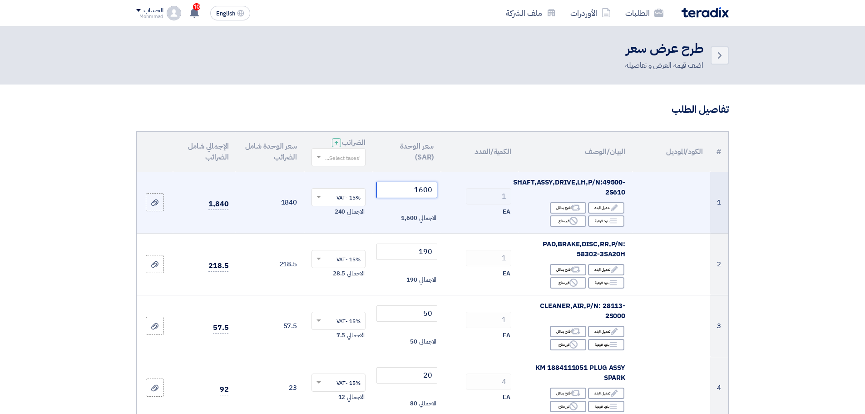
click at [427, 190] on input "1600" at bounding box center [406, 190] width 61 height 16
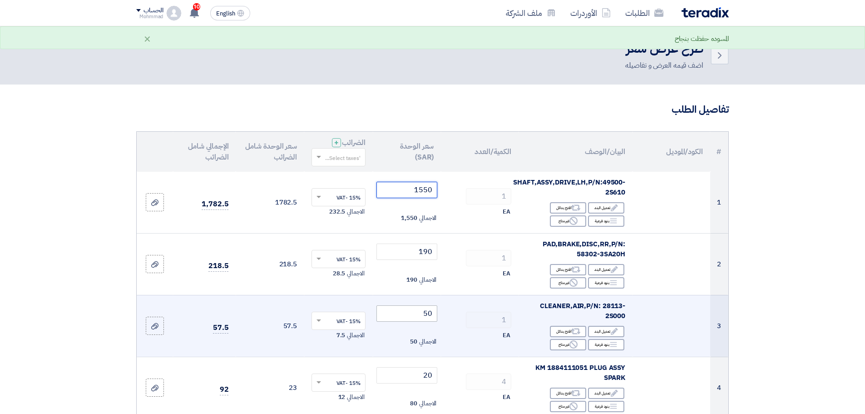
type input "1550"
click at [429, 316] on input "50" at bounding box center [406, 313] width 61 height 16
drag, startPoint x: 429, startPoint y: 316, endPoint x: 440, endPoint y: 311, distance: 12.4
click at [429, 317] on input "50" at bounding box center [406, 313] width 61 height 16
click at [432, 315] on input "50" at bounding box center [406, 313] width 61 height 16
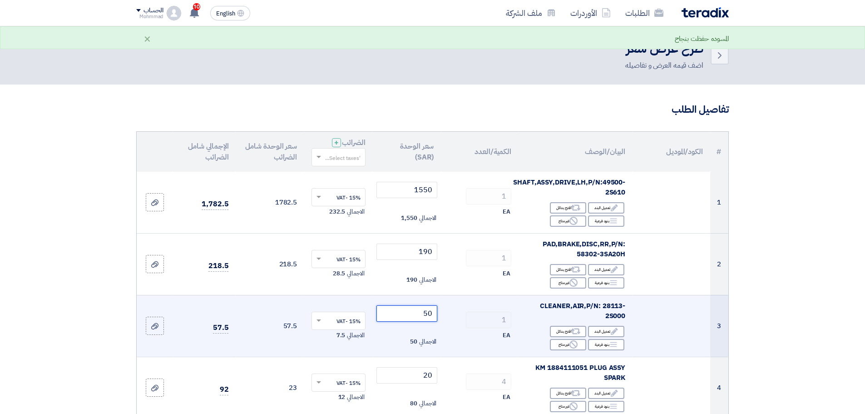
click at [432, 315] on input "50" at bounding box center [406, 313] width 61 height 16
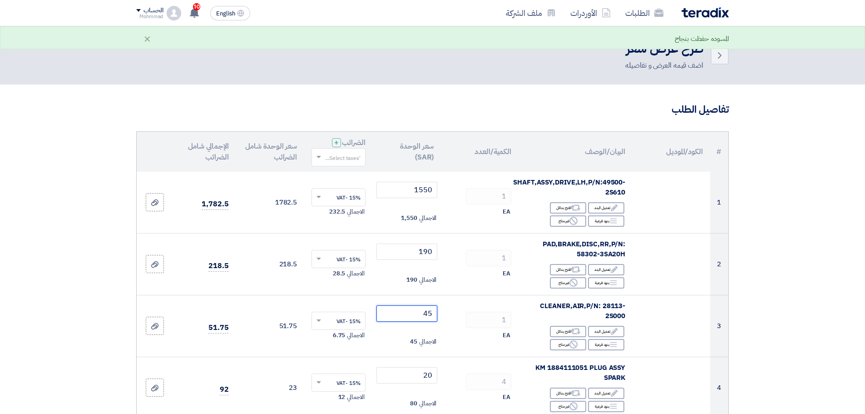
type input "45"
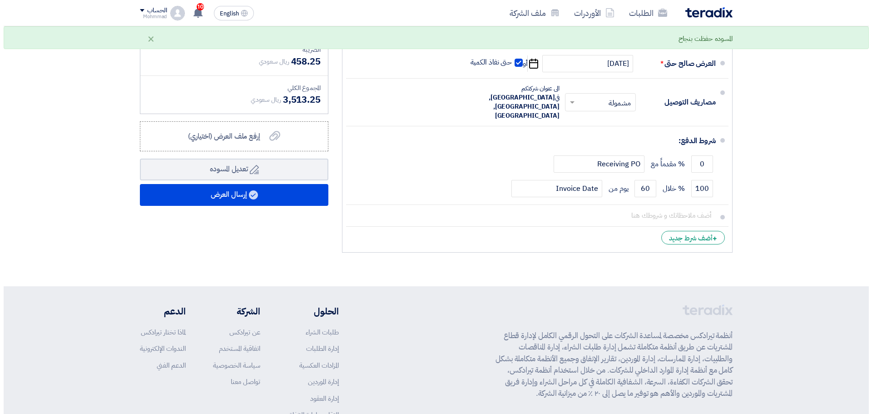
scroll to position [719, 0]
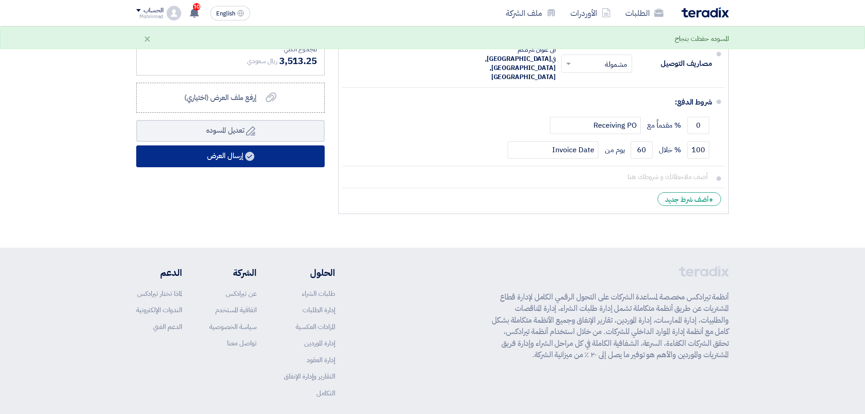
click at [231, 157] on button "إرسال العرض" at bounding box center [230, 156] width 188 height 22
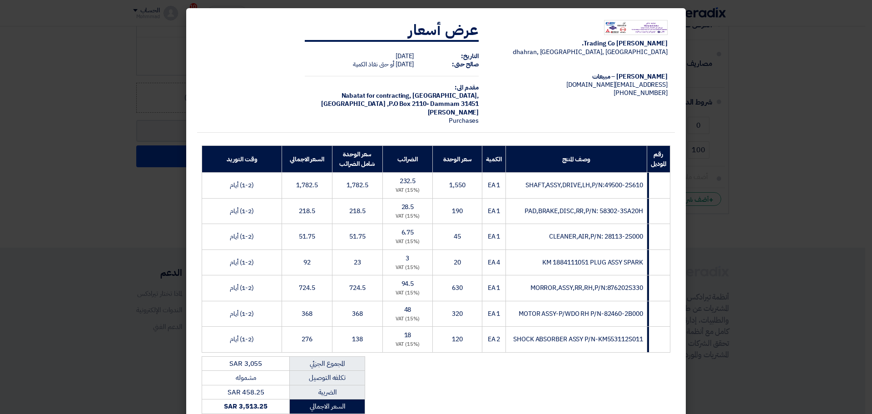
scroll to position [140, 0]
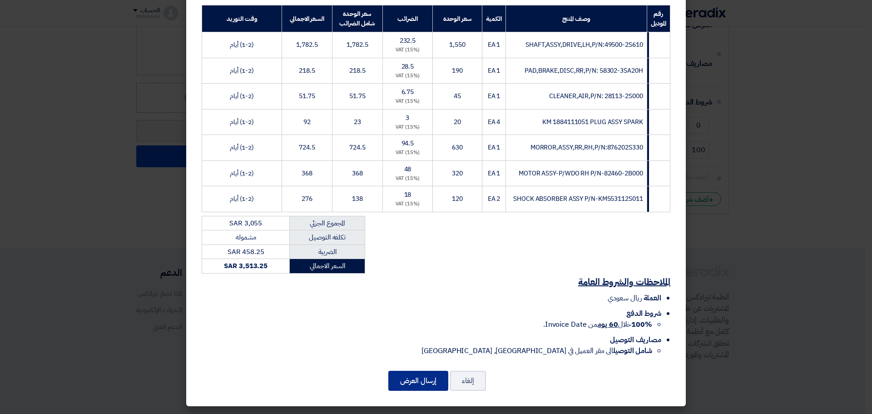
click at [416, 383] on button "إرسال العرض" at bounding box center [418, 380] width 60 height 20
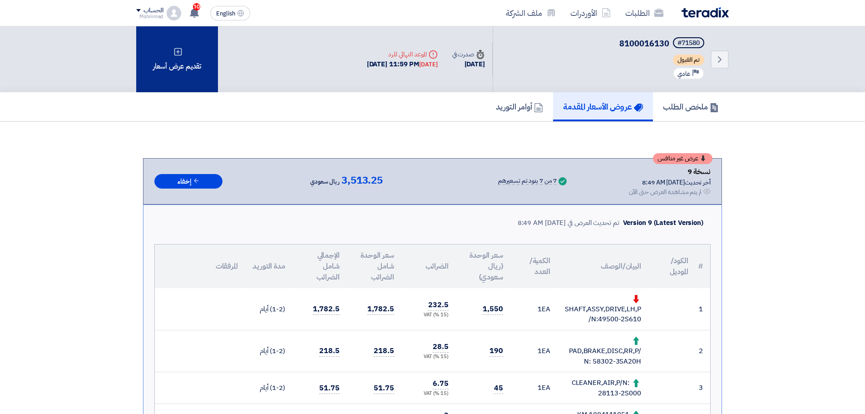
click at [179, 52] on use at bounding box center [178, 52] width 8 height 8
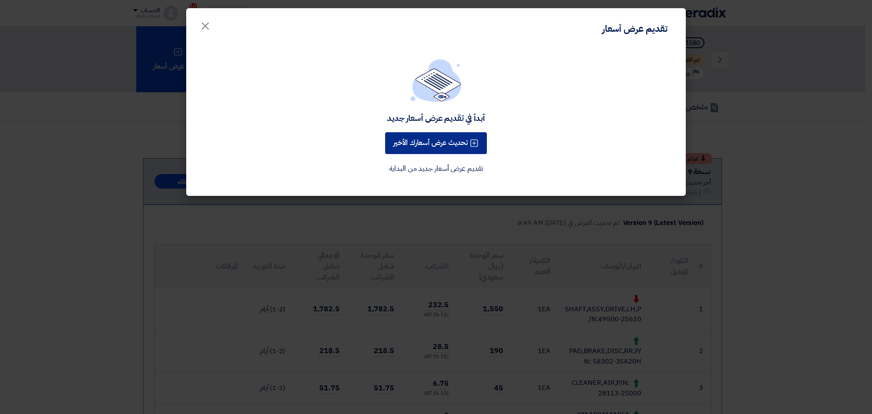
click at [445, 139] on button "تحديث عرض أسعارك الأخير" at bounding box center [436, 143] width 102 height 22
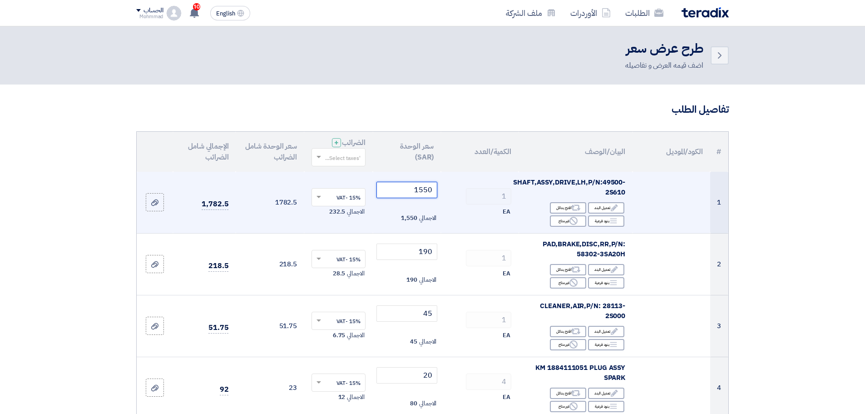
click at [429, 191] on input "1550" at bounding box center [406, 190] width 61 height 16
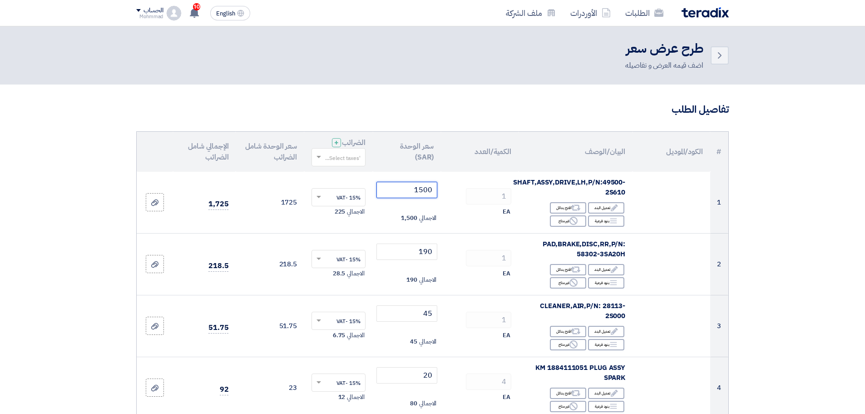
type input "1500"
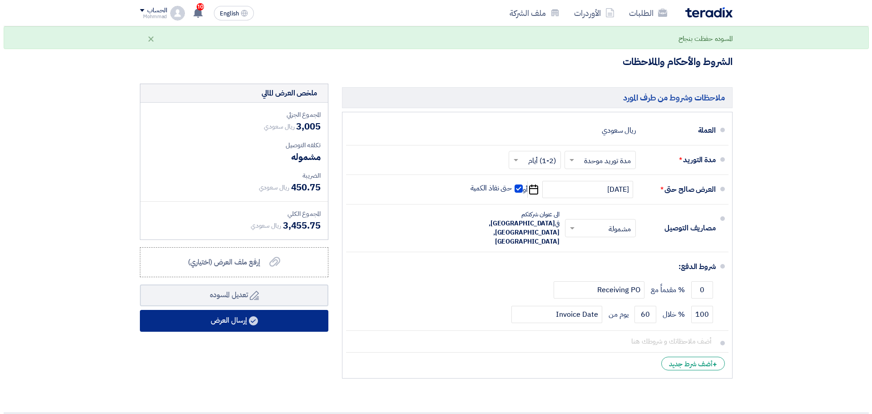
scroll to position [567, 0]
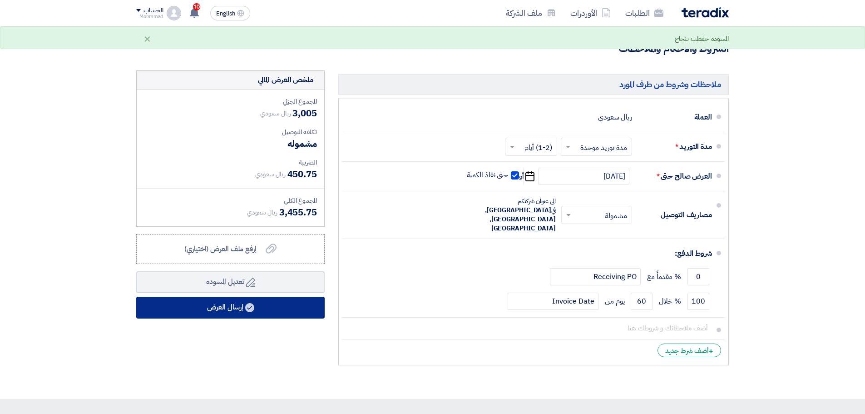
click at [217, 309] on button "إرسال العرض" at bounding box center [230, 307] width 188 height 22
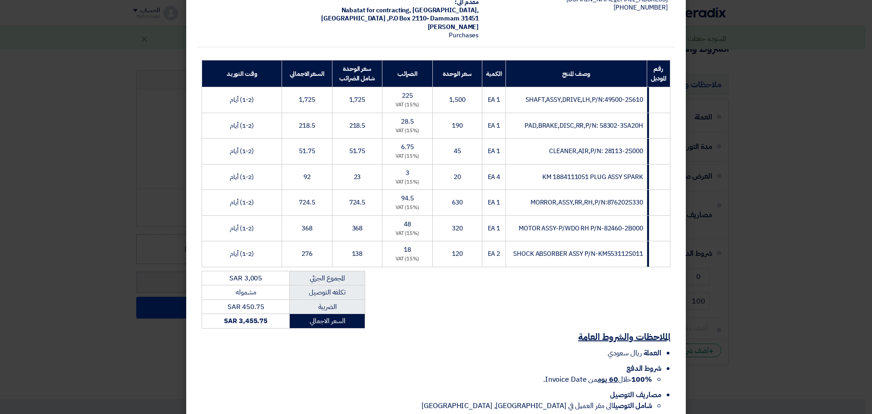
scroll to position [140, 0]
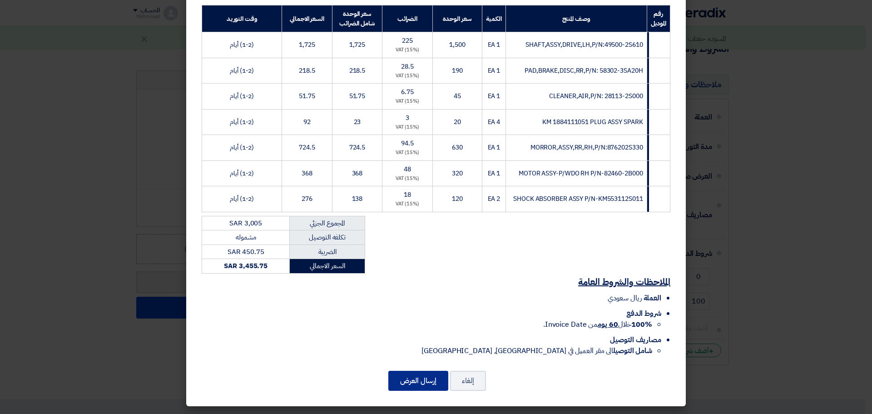
click at [422, 373] on button "إرسال العرض" at bounding box center [418, 380] width 60 height 20
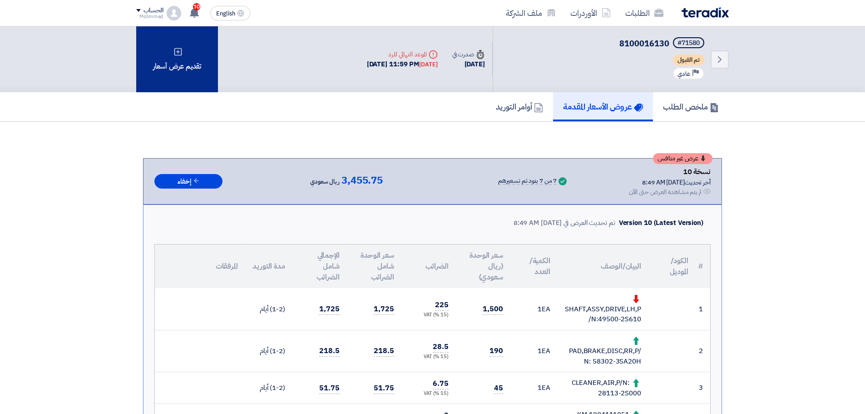
click at [177, 61] on div "تقديم عرض أسعار" at bounding box center [177, 59] width 82 height 66
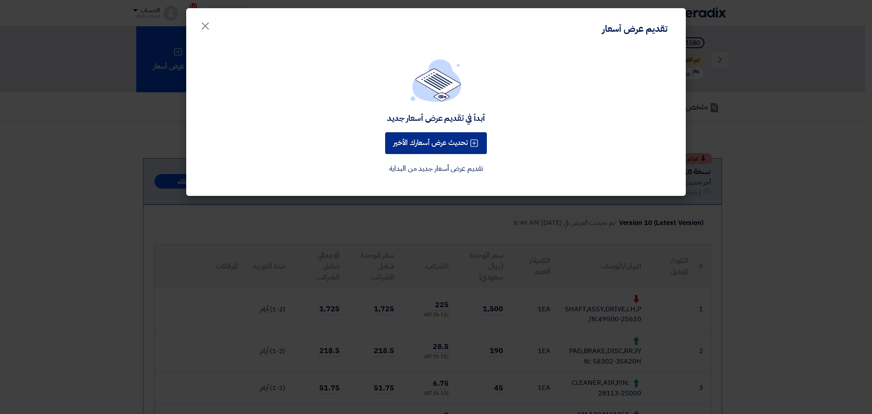
click at [418, 144] on button "تحديث عرض أسعارك الأخير" at bounding box center [436, 143] width 102 height 22
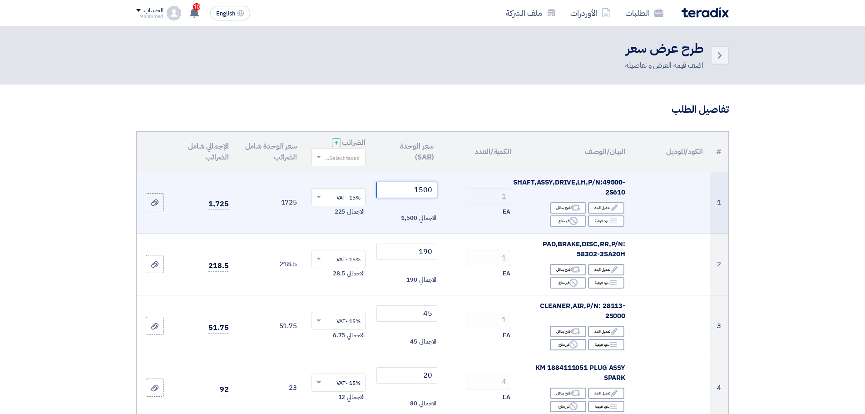
click at [434, 192] on input "1500" at bounding box center [406, 190] width 61 height 16
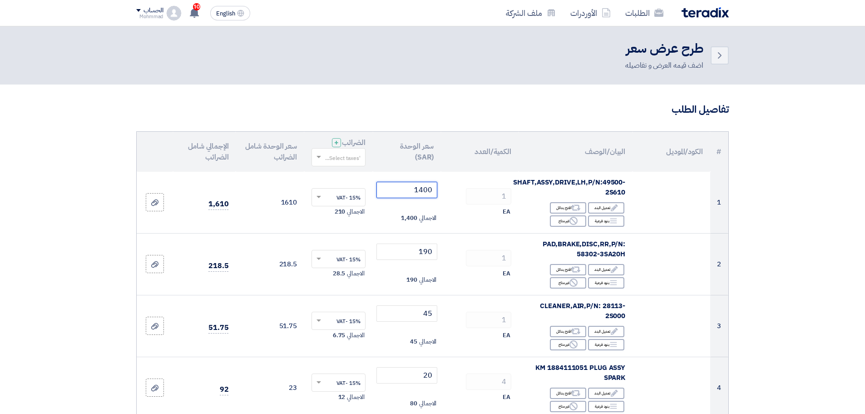
type input "1400"
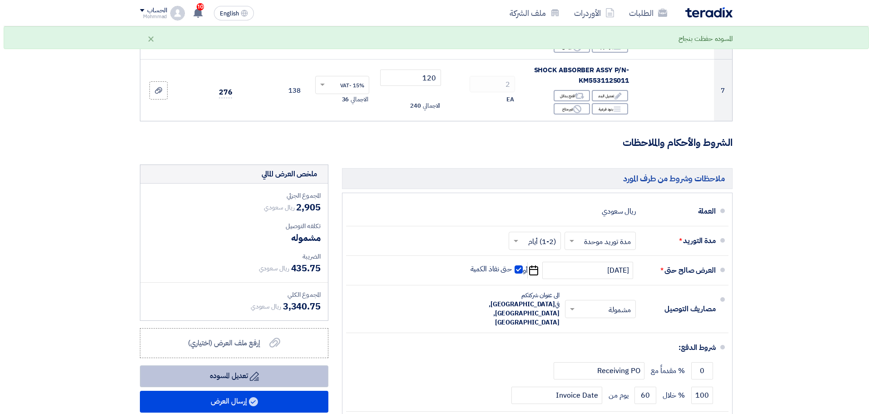
scroll to position [605, 0]
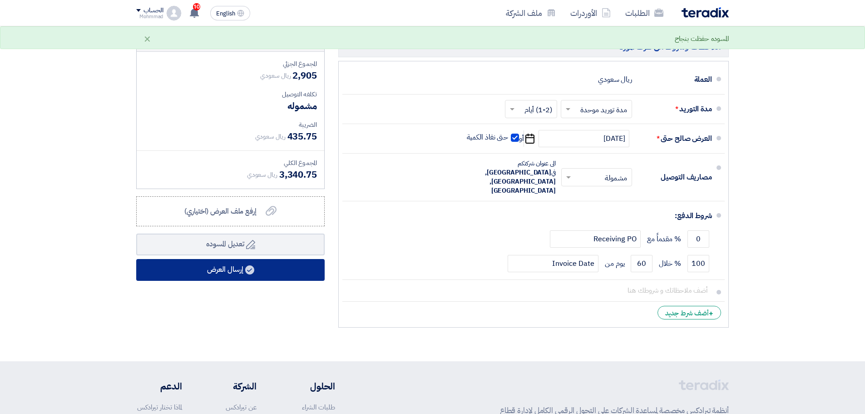
click at [225, 274] on button "إرسال العرض" at bounding box center [230, 270] width 188 height 22
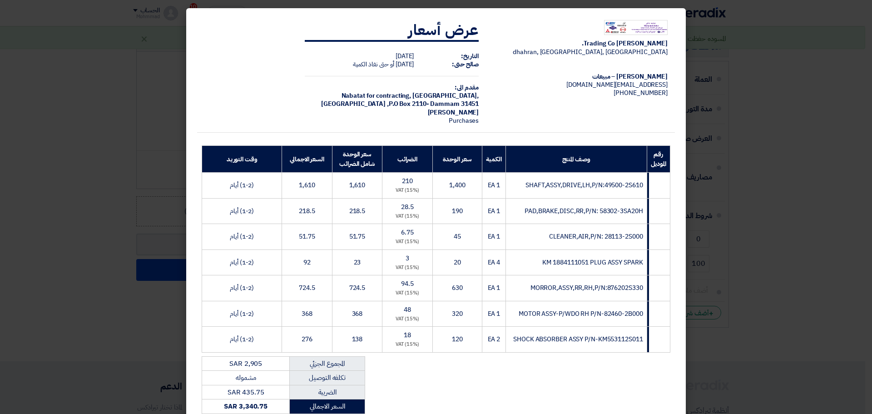
scroll to position [140, 0]
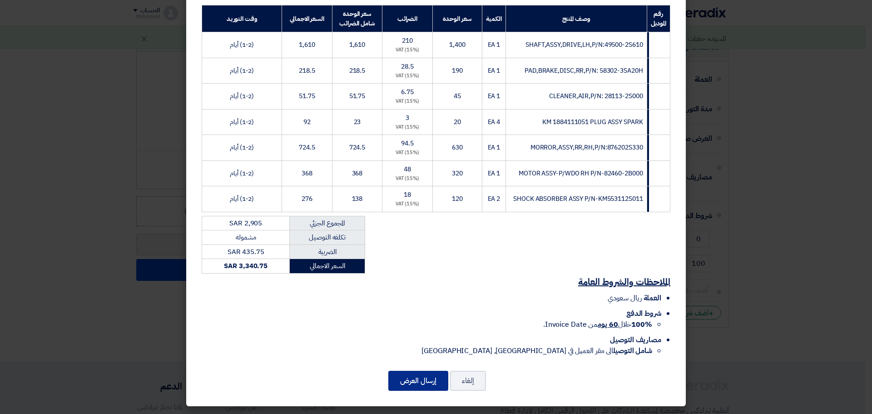
click at [428, 381] on button "إرسال العرض" at bounding box center [418, 380] width 60 height 20
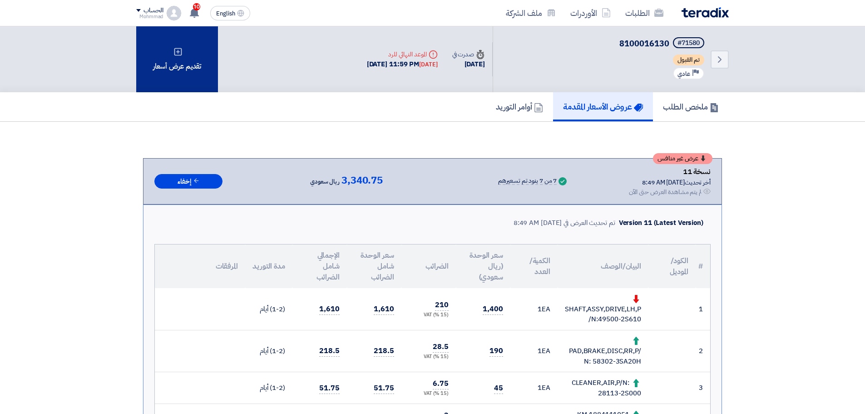
click at [190, 59] on div "تقديم عرض أسعار" at bounding box center [177, 59] width 82 height 66
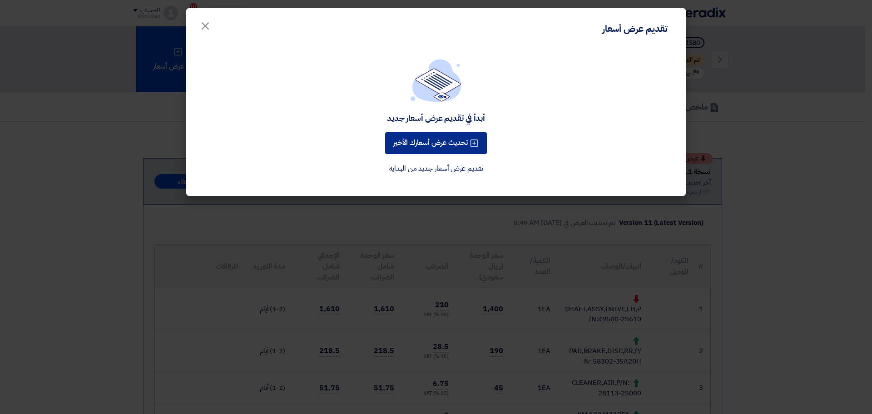
click at [434, 140] on button "تحديث عرض أسعارك الأخير" at bounding box center [436, 143] width 102 height 22
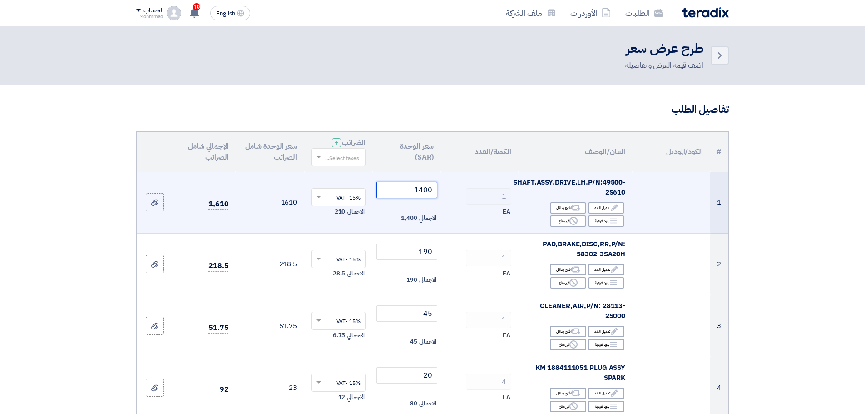
click at [427, 190] on input "1400" at bounding box center [406, 190] width 61 height 16
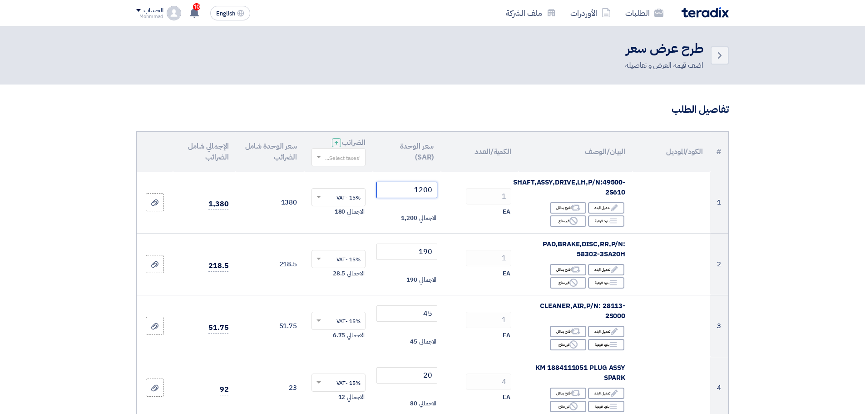
type input "1200"
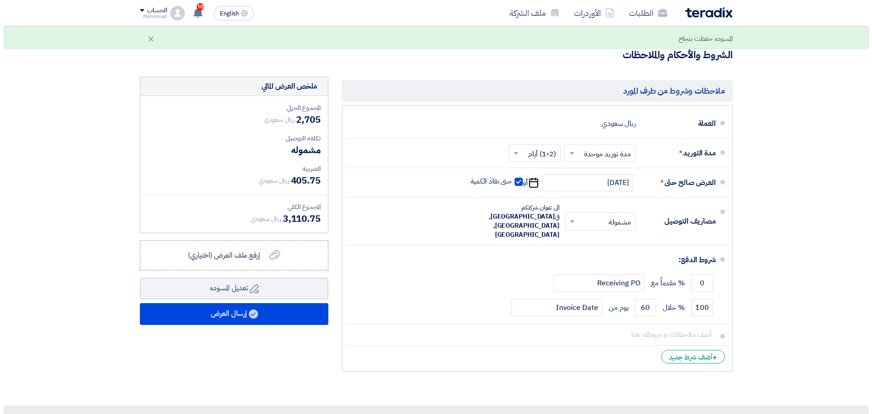
scroll to position [605, 0]
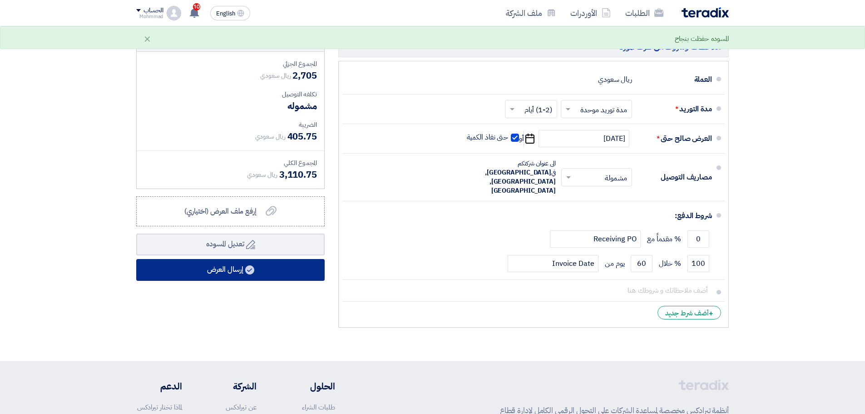
click at [222, 271] on button "إرسال العرض" at bounding box center [230, 270] width 188 height 22
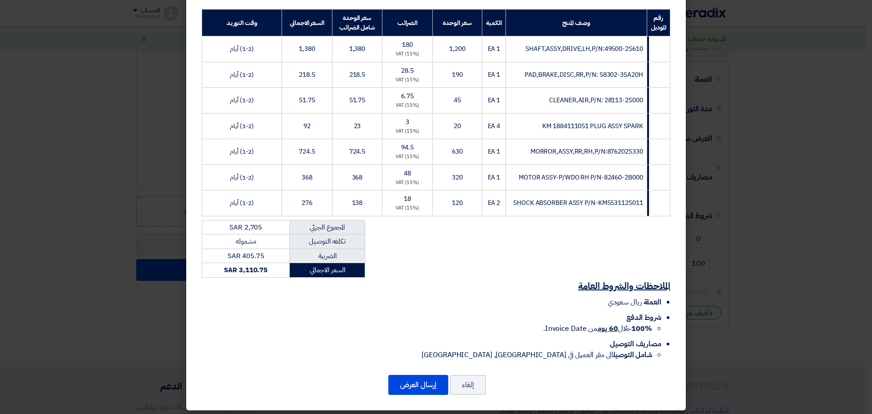
scroll to position [140, 0]
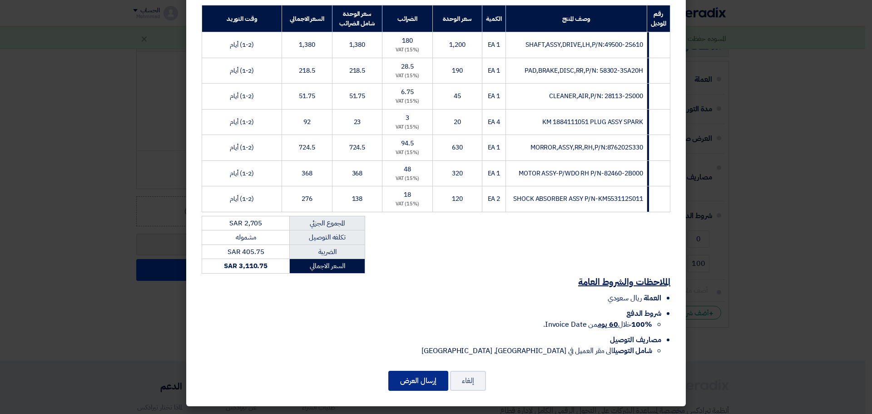
click at [437, 377] on button "إرسال العرض" at bounding box center [418, 380] width 60 height 20
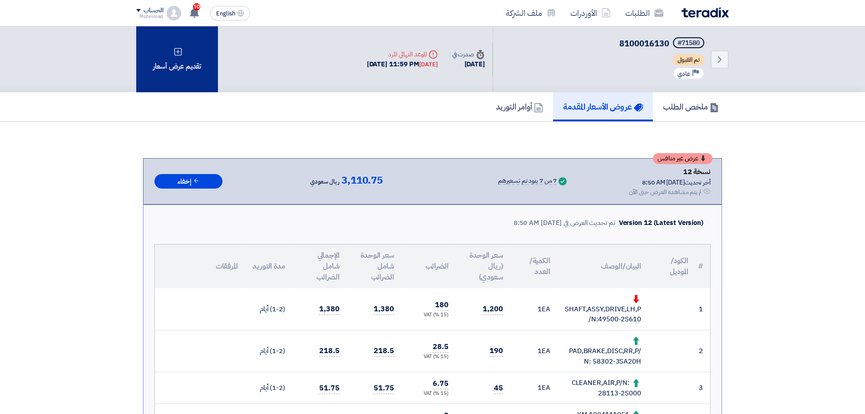
click at [177, 65] on div "تقديم عرض أسعار" at bounding box center [177, 59] width 82 height 66
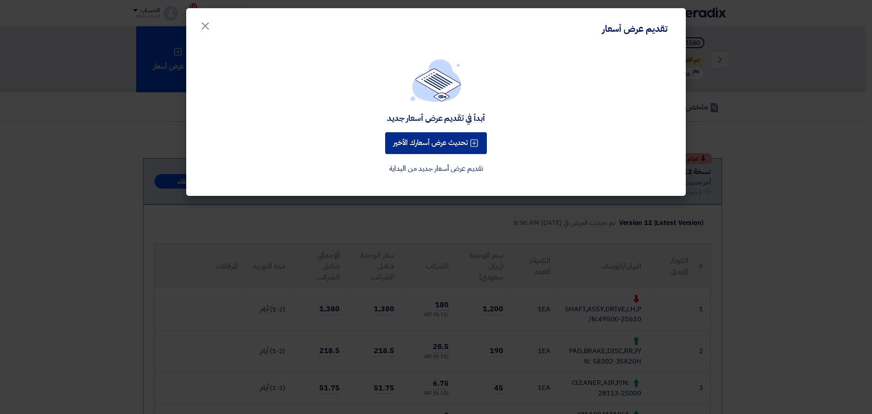
click at [419, 150] on button "تحديث عرض أسعارك الأخير" at bounding box center [436, 143] width 102 height 22
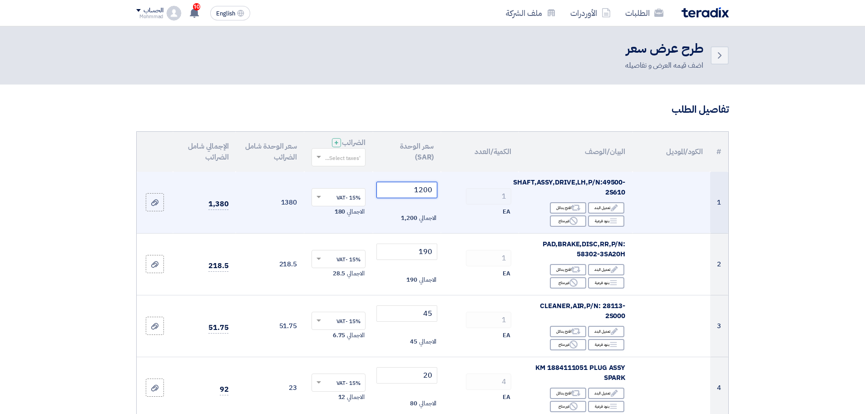
click at [429, 191] on input "1200" at bounding box center [406, 190] width 61 height 16
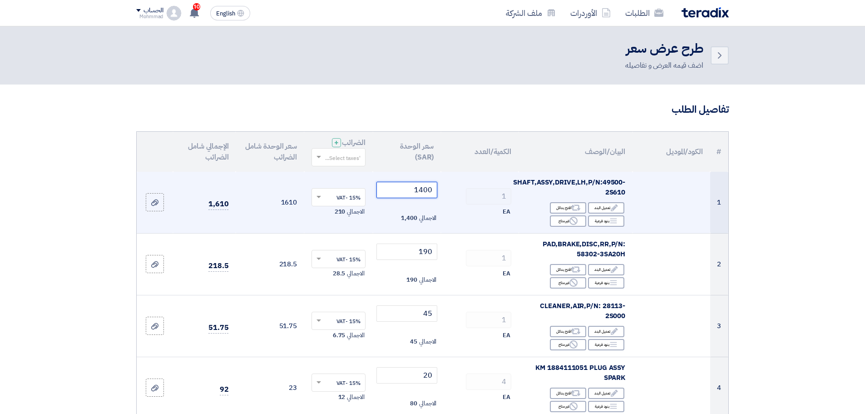
click at [429, 188] on input "1400" at bounding box center [406, 190] width 61 height 16
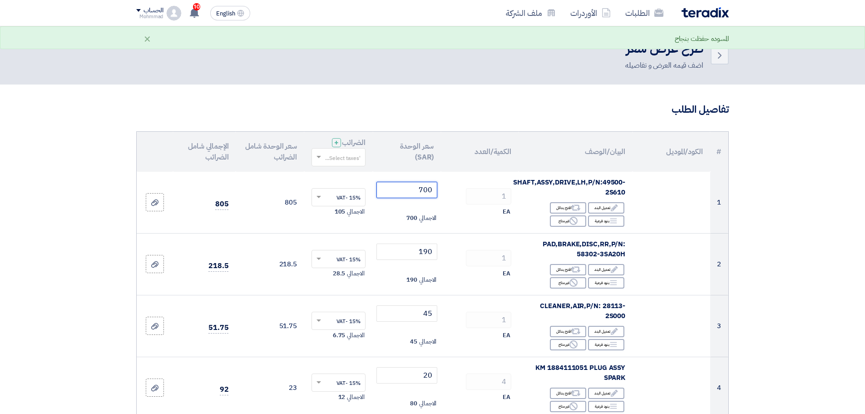
type input "700"
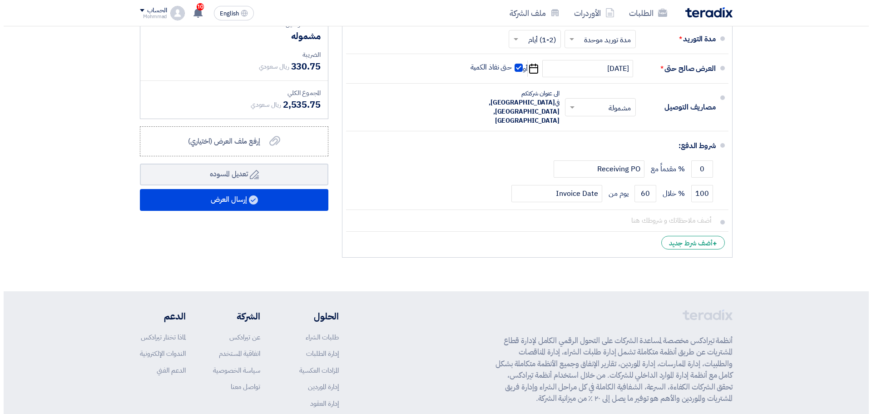
scroll to position [681, 0]
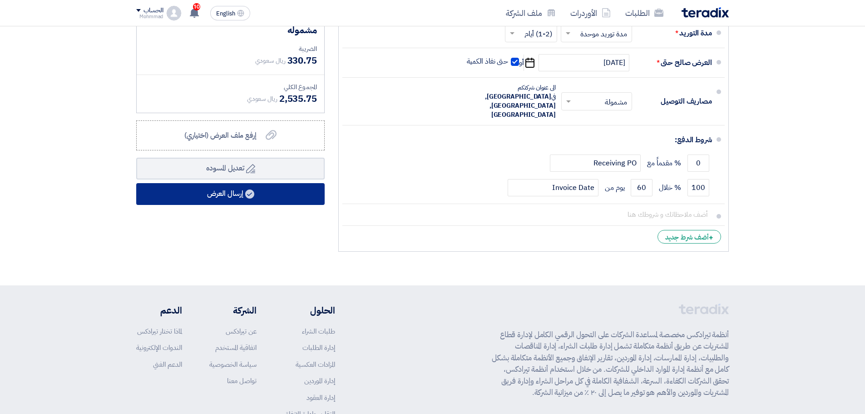
click at [248, 192] on use at bounding box center [249, 193] width 9 height 9
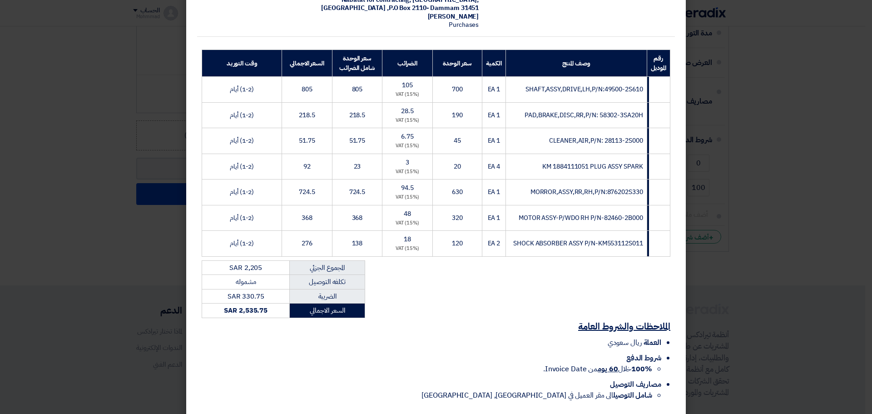
scroll to position [140, 0]
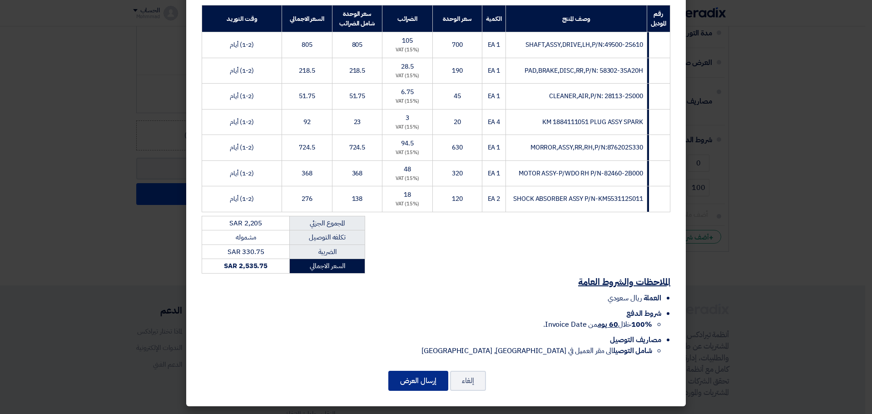
click at [427, 377] on button "إرسال العرض" at bounding box center [418, 380] width 60 height 20
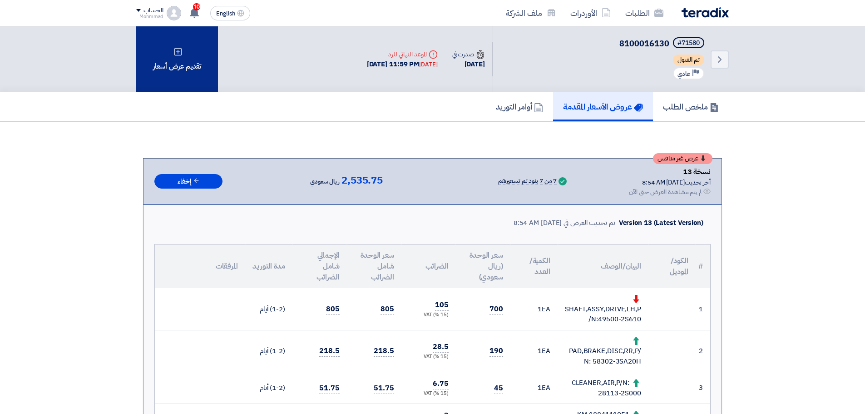
click at [179, 58] on div "تقديم عرض أسعار" at bounding box center [177, 59] width 82 height 66
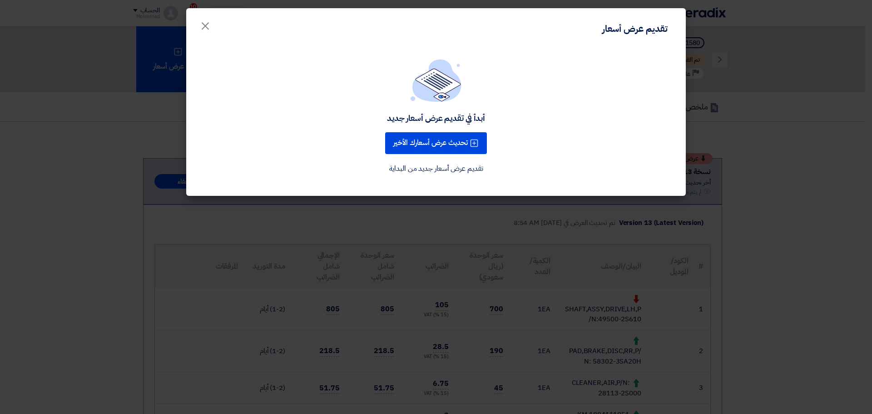
click at [430, 102] on div "أبدأ في تقديم عرض أسعار جديد تحديث عرض أسعارك الأخير تقديم عرض أسعار جديد من ال…" at bounding box center [436, 116] width 478 height 115
click at [432, 143] on button "تحديث عرض أسعارك الأخير" at bounding box center [436, 143] width 102 height 22
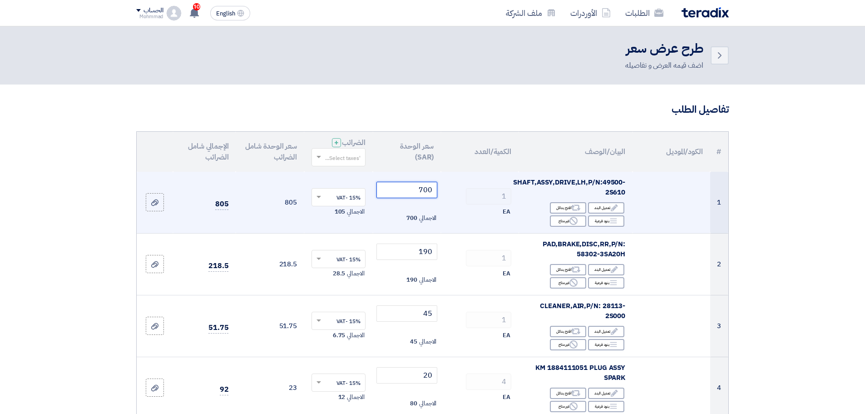
click at [426, 190] on input "700" at bounding box center [406, 190] width 61 height 16
click at [428, 191] on input "700" at bounding box center [406, 190] width 61 height 16
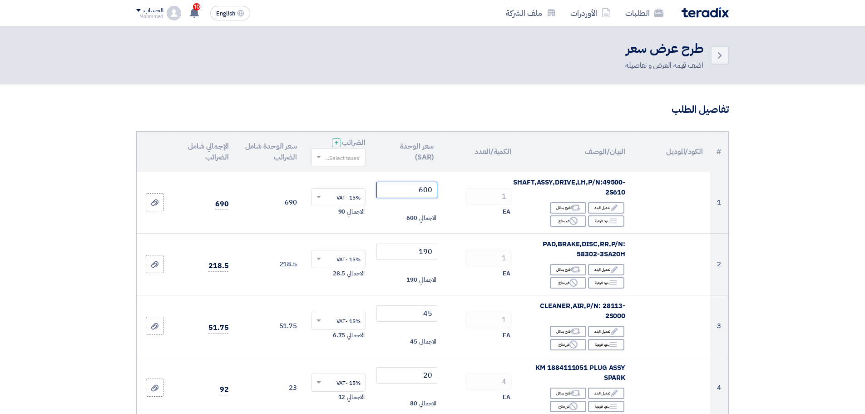
type input "600"
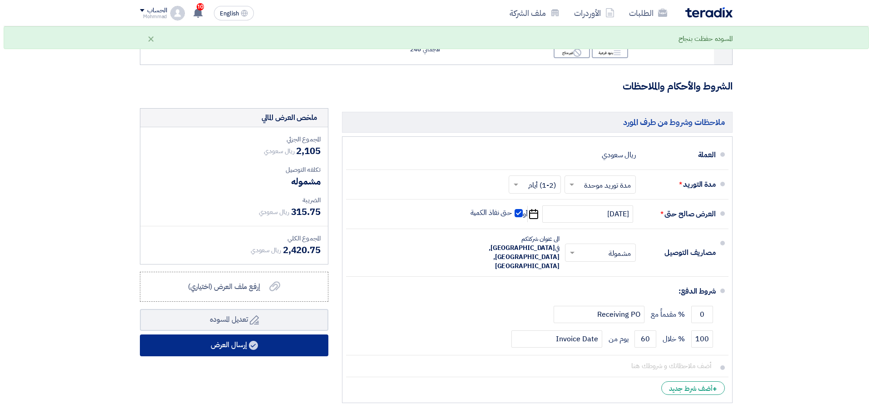
scroll to position [567, 0]
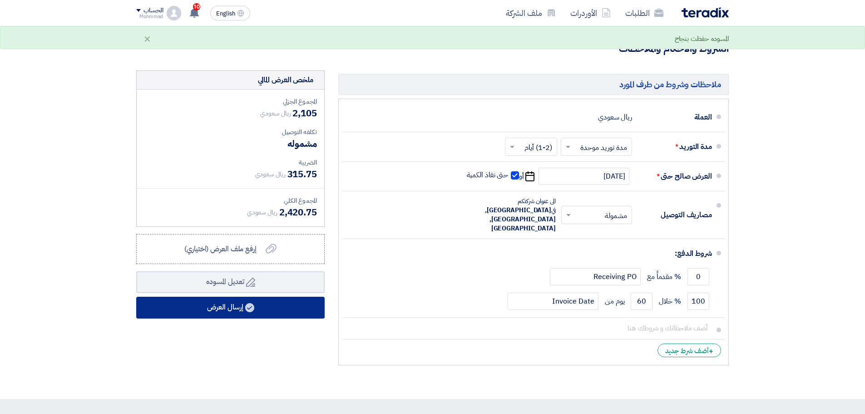
click at [269, 306] on button "إرسال العرض" at bounding box center [230, 307] width 188 height 22
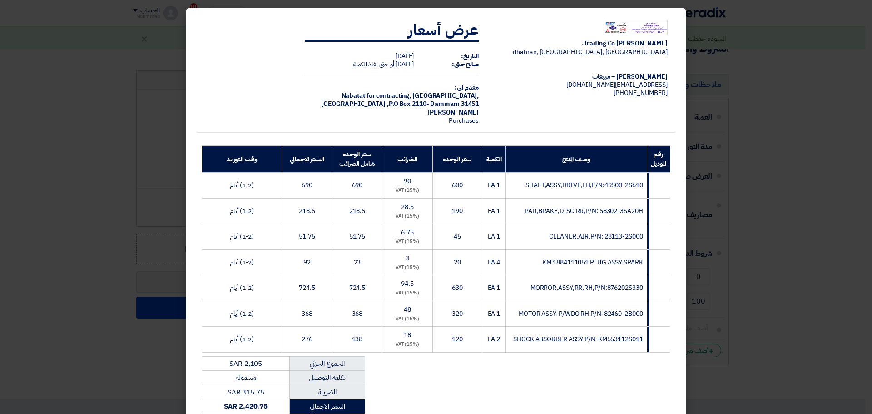
scroll to position [113, 0]
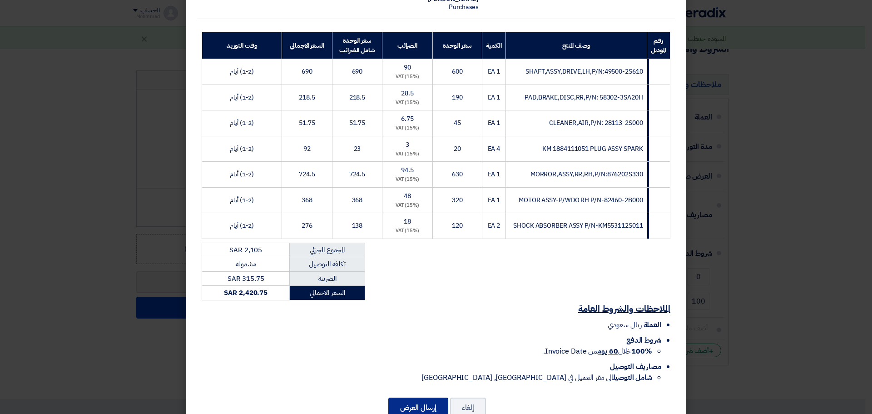
click at [421, 403] on button "إرسال العرض" at bounding box center [418, 407] width 60 height 20
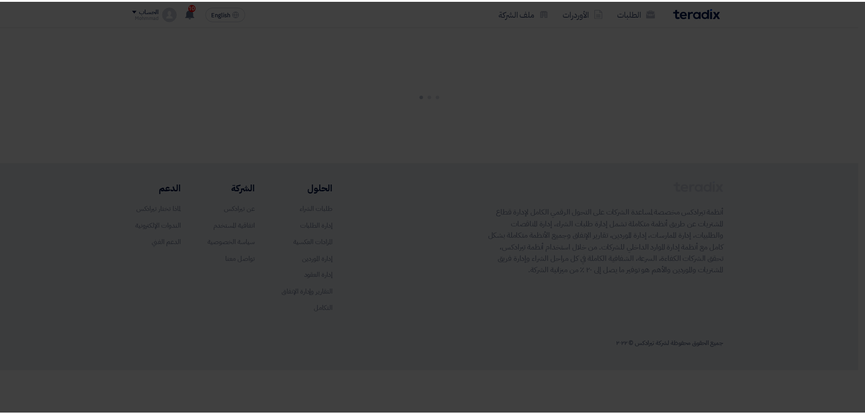
scroll to position [140, 0]
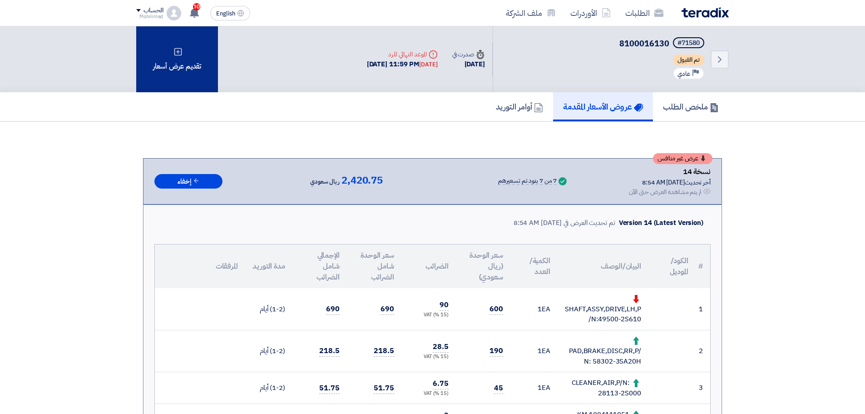
click at [164, 60] on div "تقديم عرض أسعار" at bounding box center [177, 59] width 82 height 66
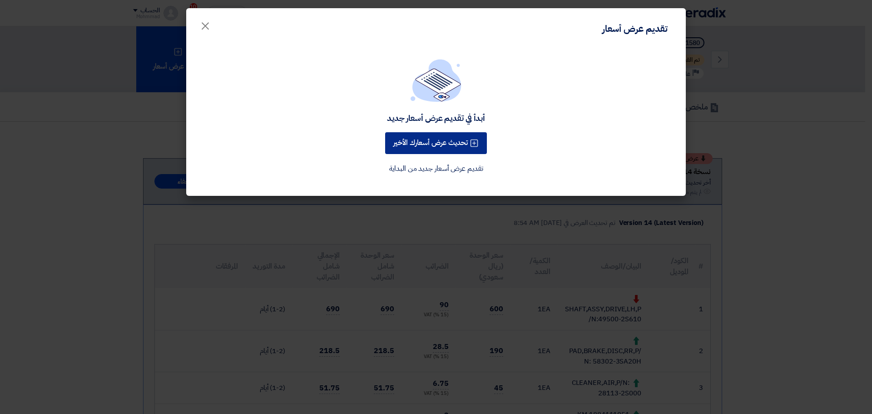
click at [421, 144] on button "تحديث عرض أسعارك الأخير" at bounding box center [436, 143] width 102 height 22
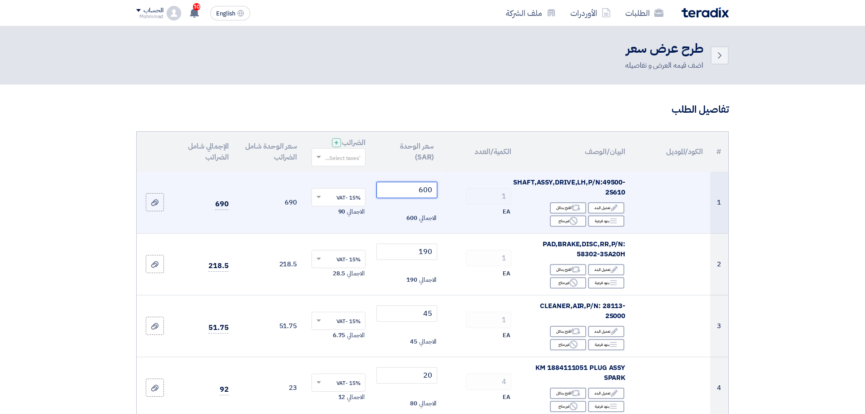
click at [429, 192] on input "600" at bounding box center [406, 190] width 61 height 16
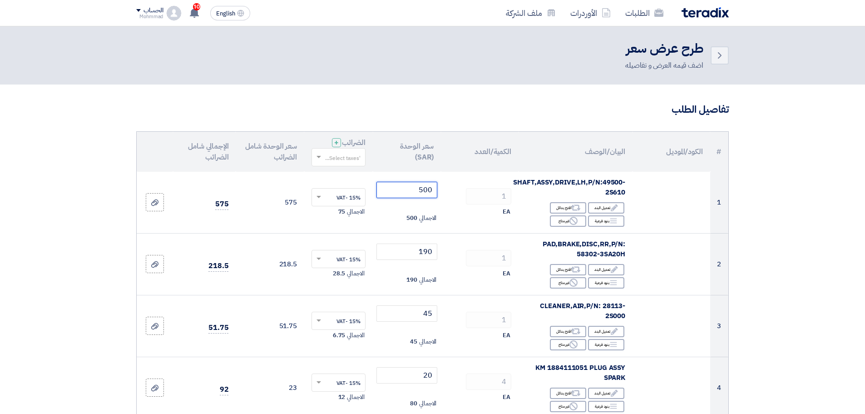
type input "500"
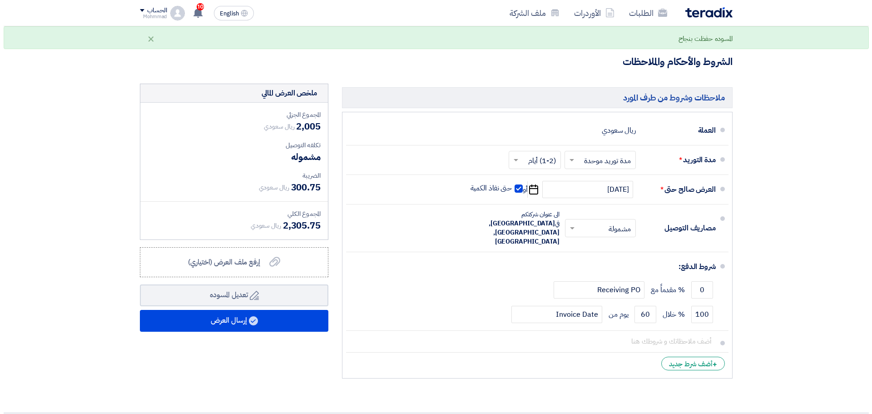
scroll to position [567, 0]
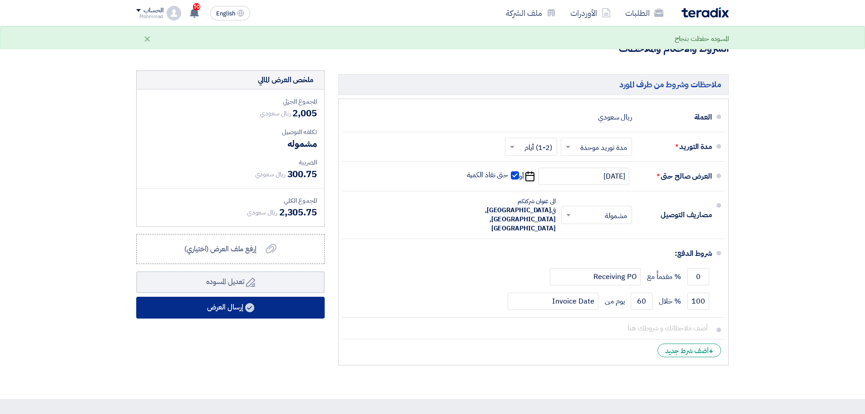
click at [245, 305] on button "إرسال العرض" at bounding box center [230, 307] width 188 height 22
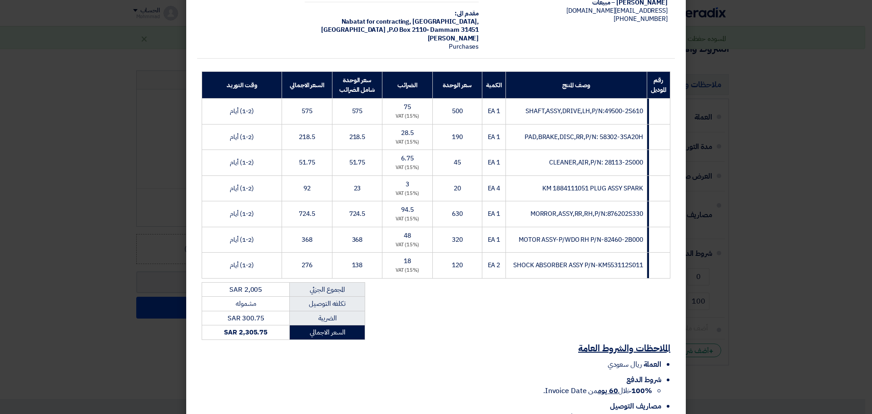
scroll to position [140, 0]
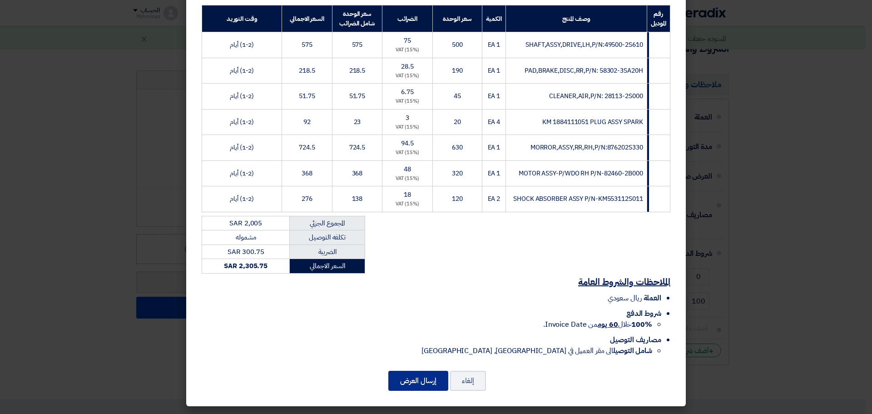
click at [424, 378] on button "إرسال العرض" at bounding box center [418, 380] width 60 height 20
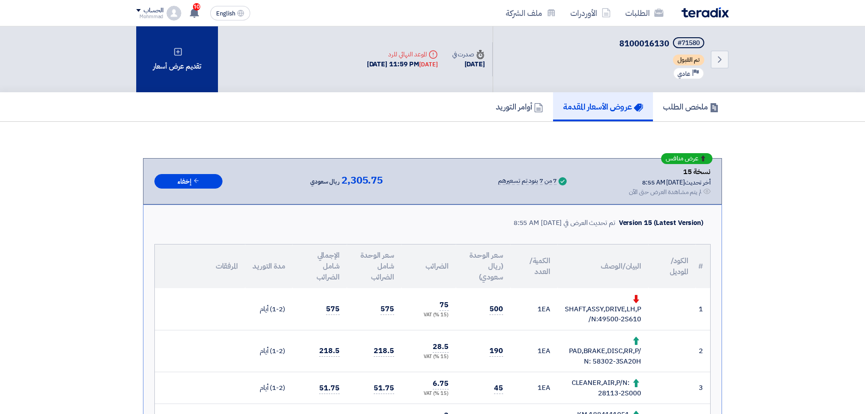
click at [184, 43] on div "تقديم عرض أسعار" at bounding box center [177, 59] width 82 height 66
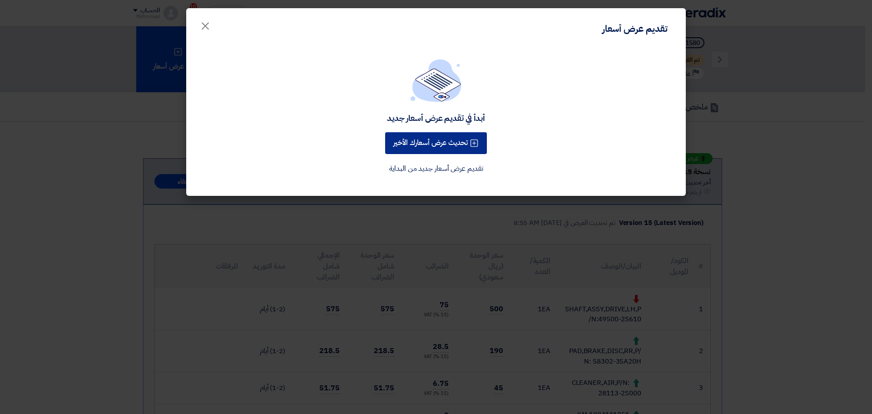
click at [434, 151] on button "تحديث عرض أسعارك الأخير" at bounding box center [436, 143] width 102 height 22
click at [426, 139] on button "تحديث عرض أسعارك الأخير" at bounding box center [436, 143] width 102 height 22
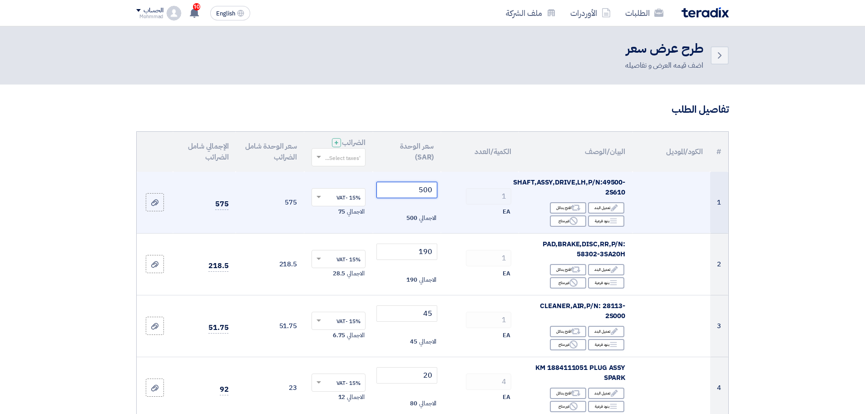
click at [429, 188] on input "500" at bounding box center [406, 190] width 61 height 16
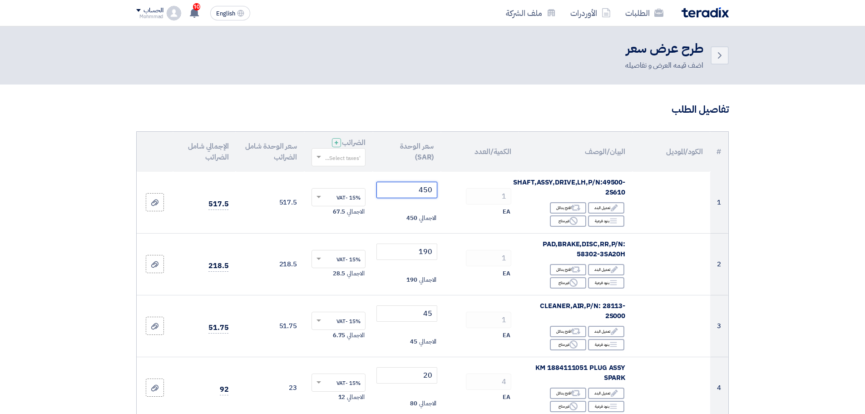
type input "450"
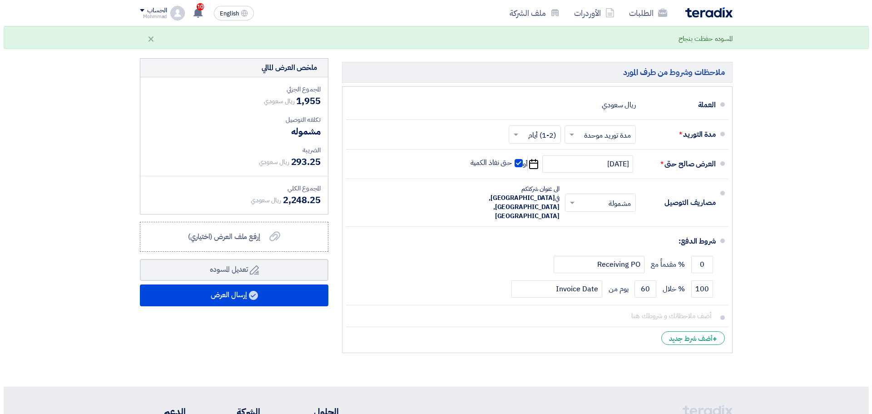
scroll to position [605, 0]
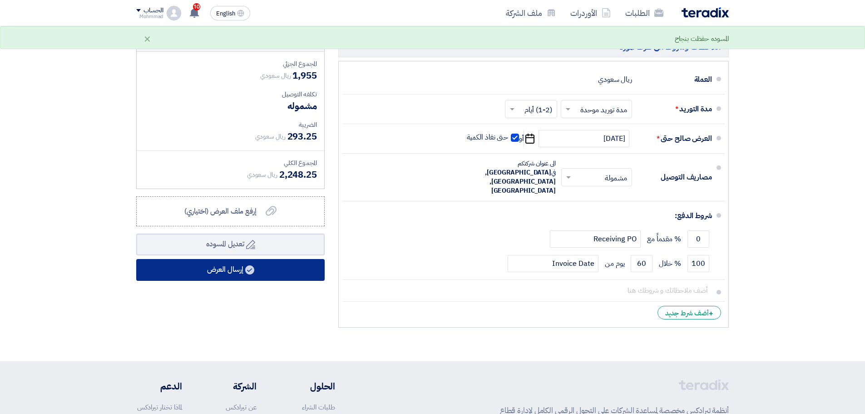
click at [236, 271] on button "إرسال العرض" at bounding box center [230, 270] width 188 height 22
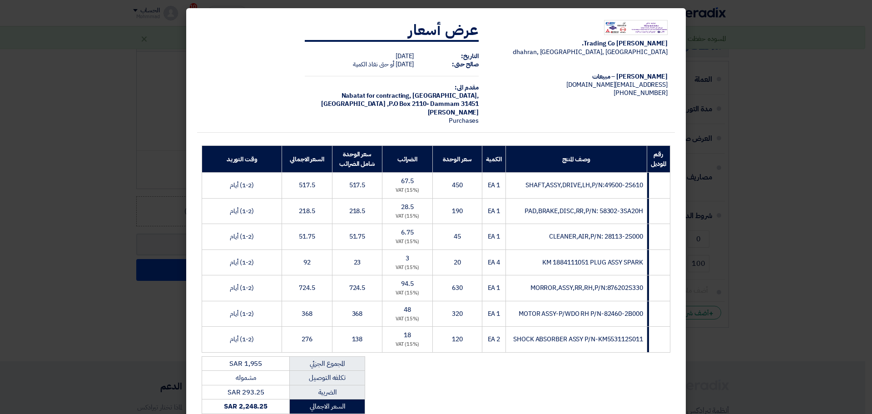
click at [424, 382] on div "Mohamed Jaber Trading Co. dhahran, Dammam, Saudi Arabia Mohmmad Jaber – مبيعات …" at bounding box center [436, 258] width 478 height 490
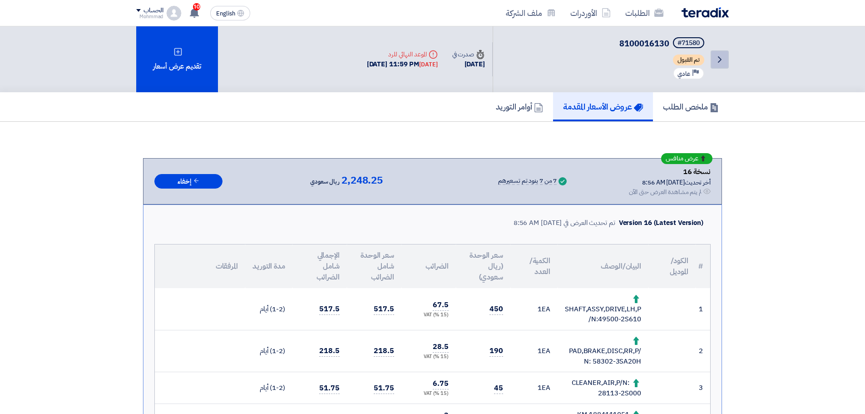
click at [720, 61] on icon "Back" at bounding box center [719, 59] width 11 height 11
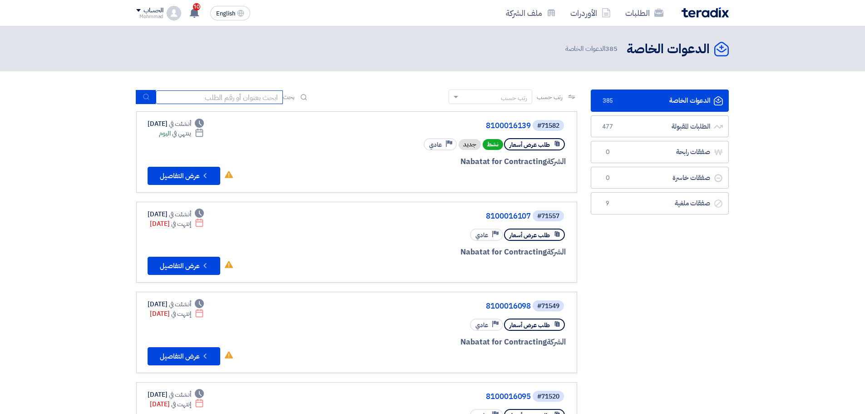
click at [205, 94] on input at bounding box center [219, 97] width 127 height 14
paste input "8100016139"
click at [255, 95] on input "8100016139" at bounding box center [219, 97] width 127 height 14
type input "8100016139"
click at [142, 97] on button "submit" at bounding box center [146, 97] width 20 height 14
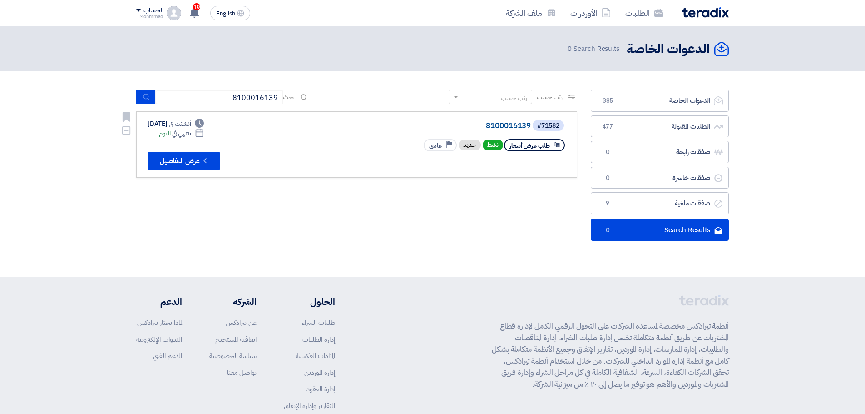
click at [504, 123] on link "8100016139" at bounding box center [440, 126] width 182 height 8
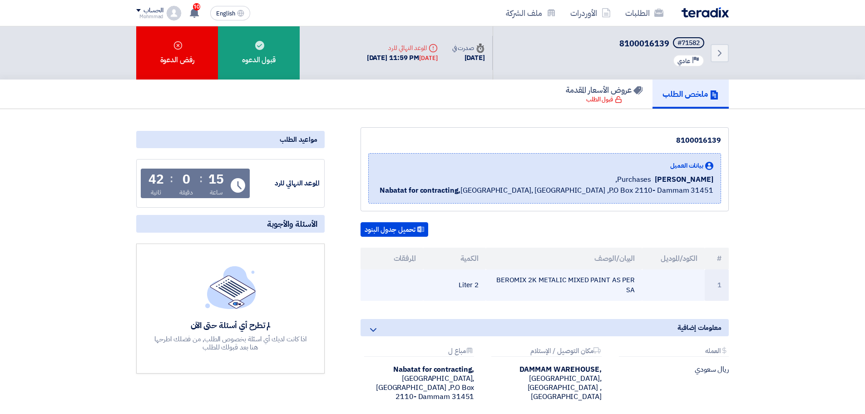
click at [556, 279] on td "BEROMIX 2K METALIC MIXED PAINT AS PER SA" at bounding box center [564, 284] width 157 height 31
copy tr "BEROMIX 2K METALIC MIXED PAINT AS PER SA"
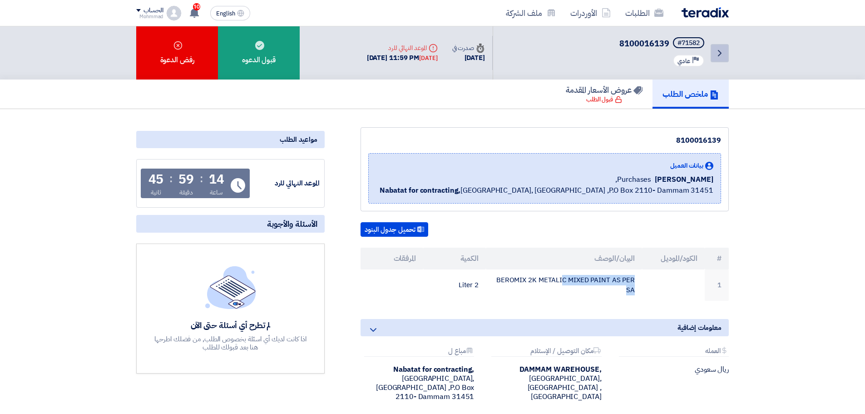
click at [715, 54] on icon "Back" at bounding box center [719, 53] width 11 height 11
